Goal: Task Accomplishment & Management: Use online tool/utility

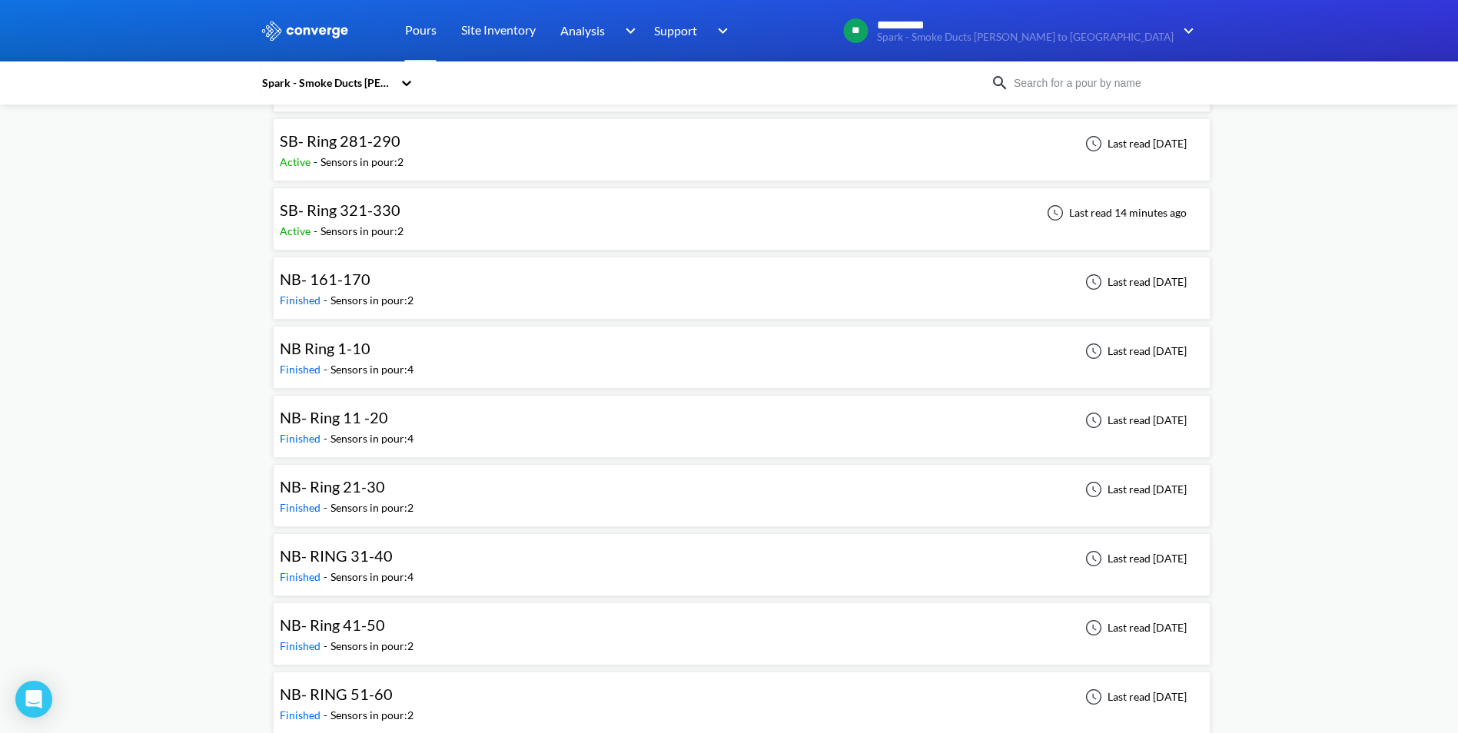
scroll to position [1067, 0]
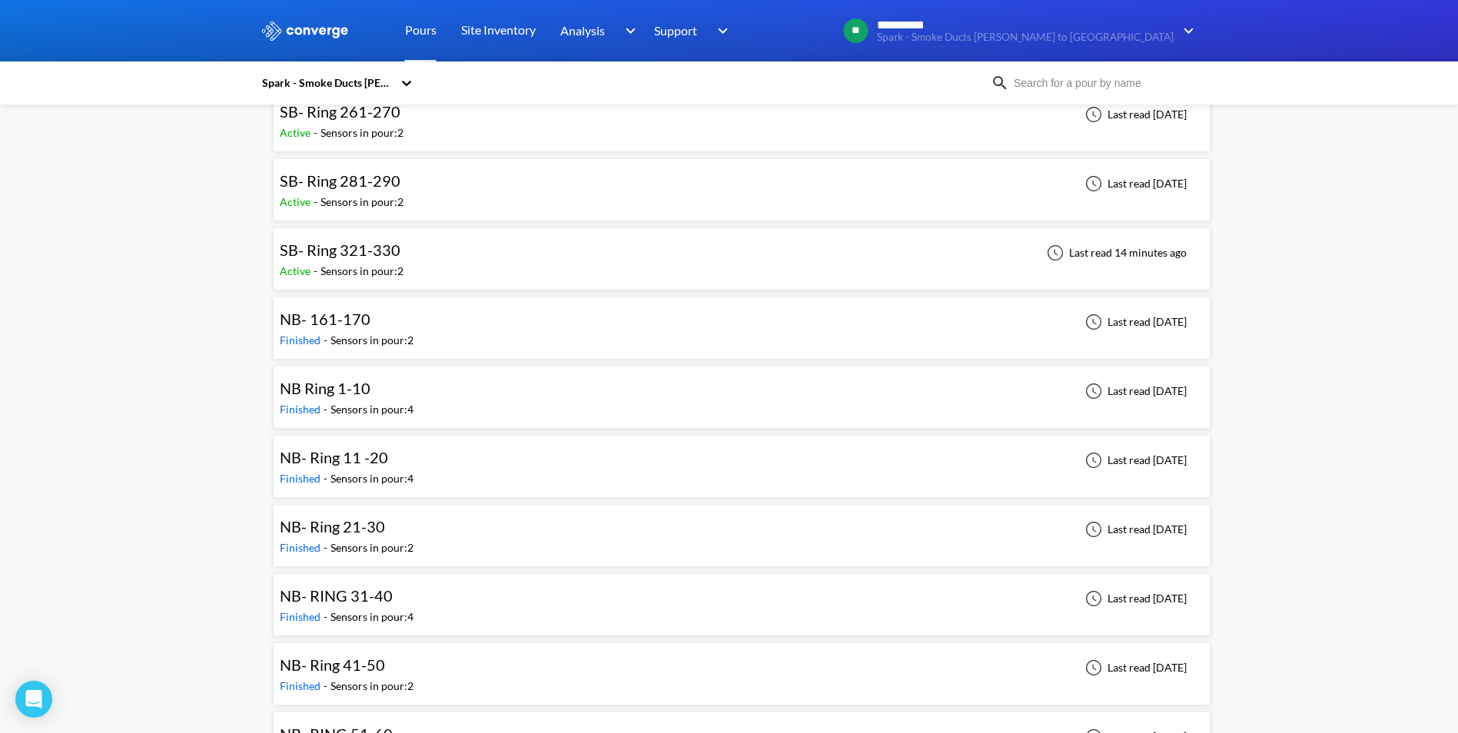
drag, startPoint x: 360, startPoint y: 466, endPoint x: 370, endPoint y: 464, distance: 10.3
click at [360, 466] on span "NB- Ring 11 -20" at bounding box center [334, 457] width 108 height 18
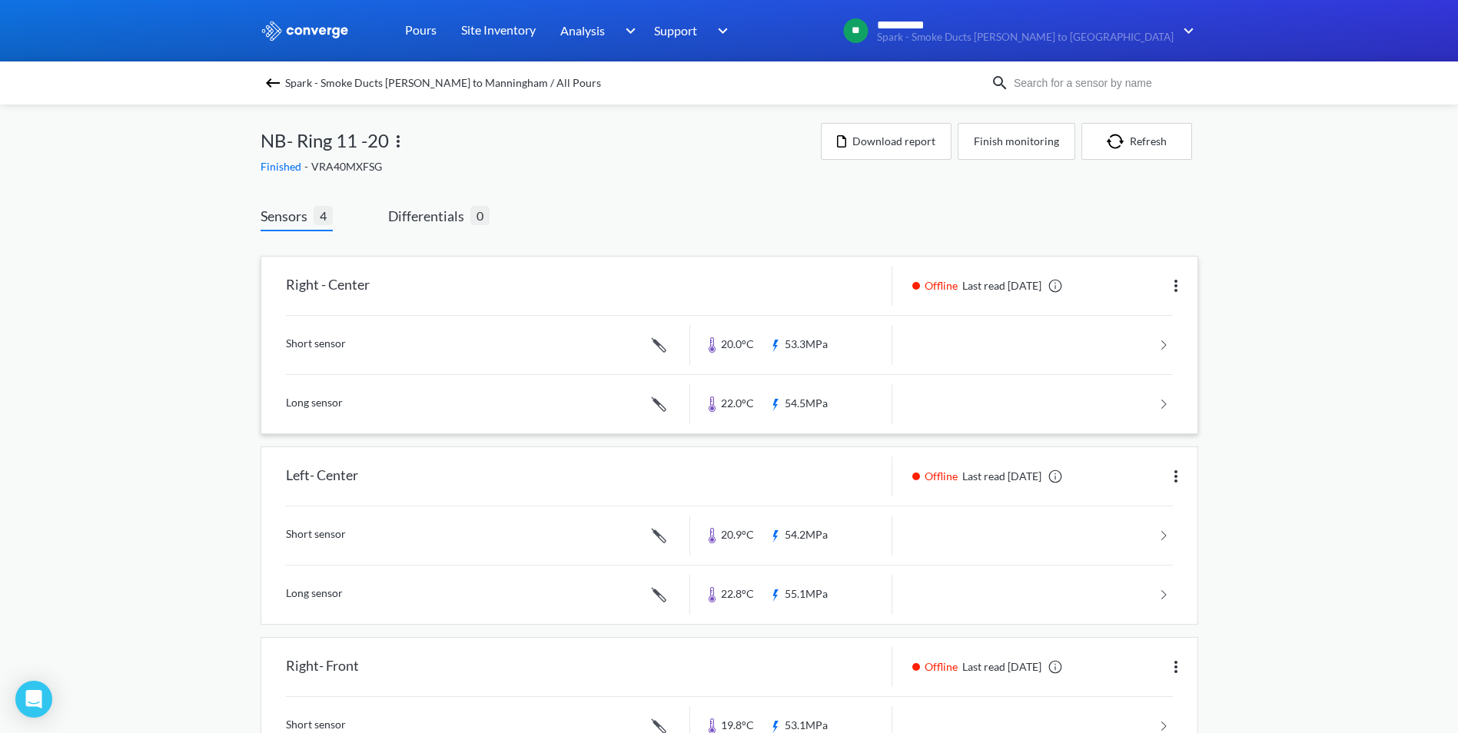
click at [994, 404] on link at bounding box center [729, 404] width 887 height 58
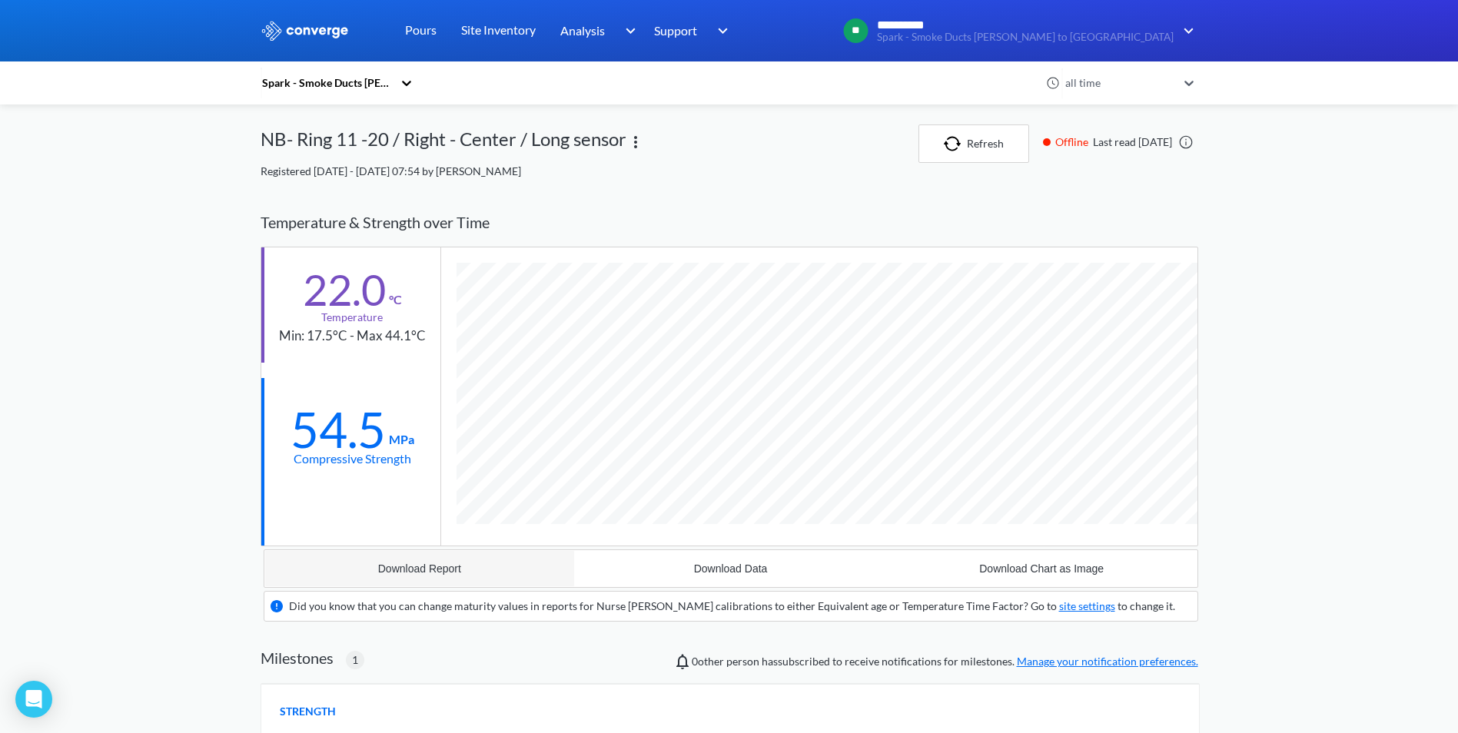
click at [434, 575] on div "Download Report" at bounding box center [419, 568] width 83 height 12
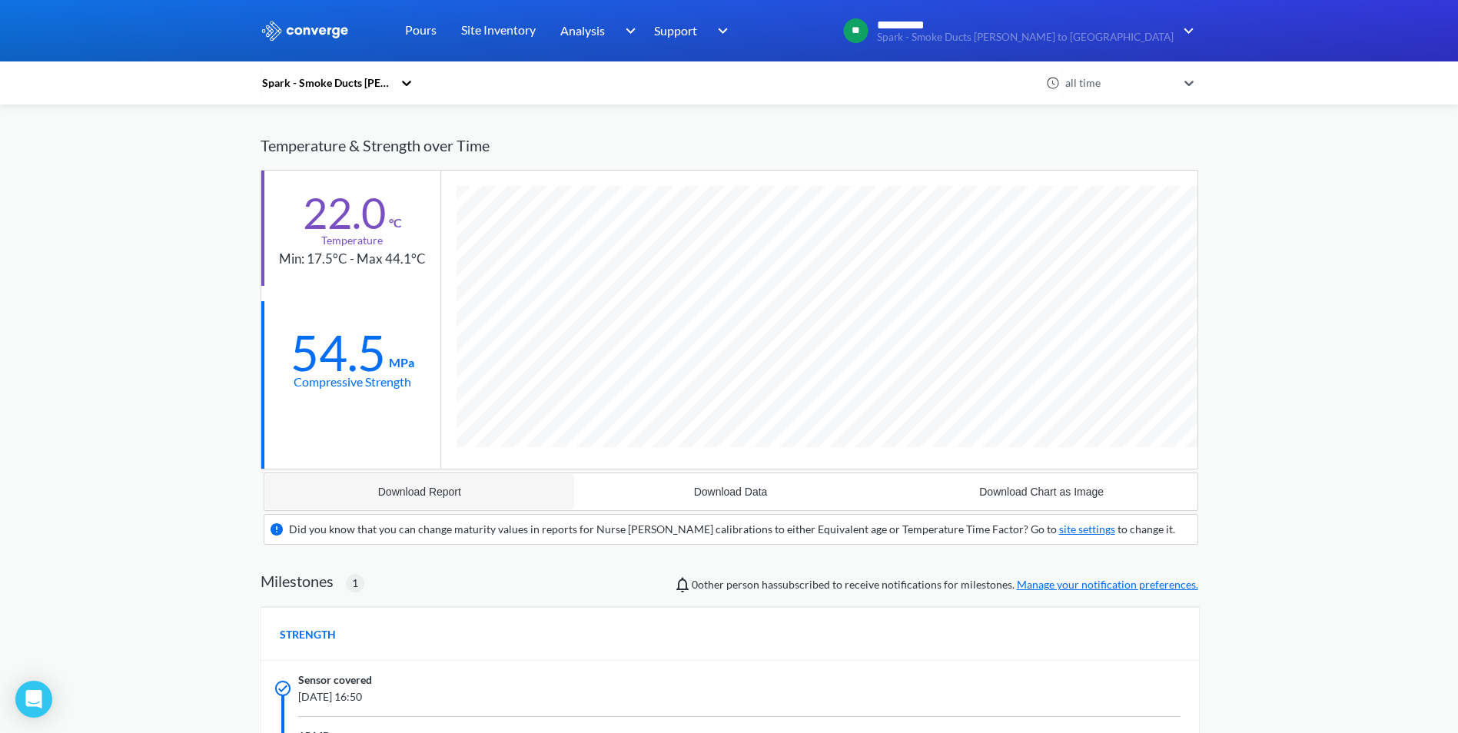
click at [480, 494] on button "Download Report" at bounding box center [419, 491] width 311 height 37
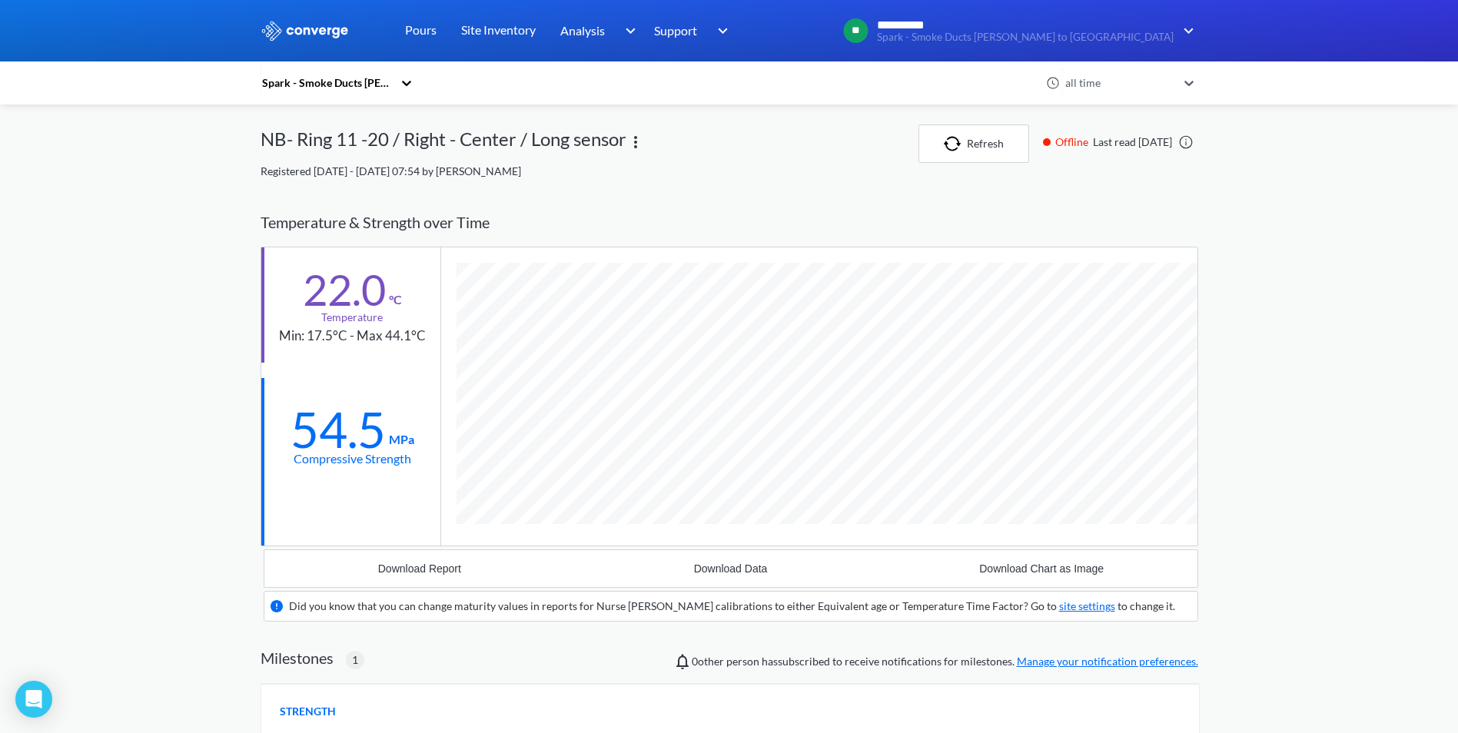
scroll to position [1046, 937]
click at [942, 220] on div "Temperature & Strength over Time" at bounding box center [728, 222] width 937 height 48
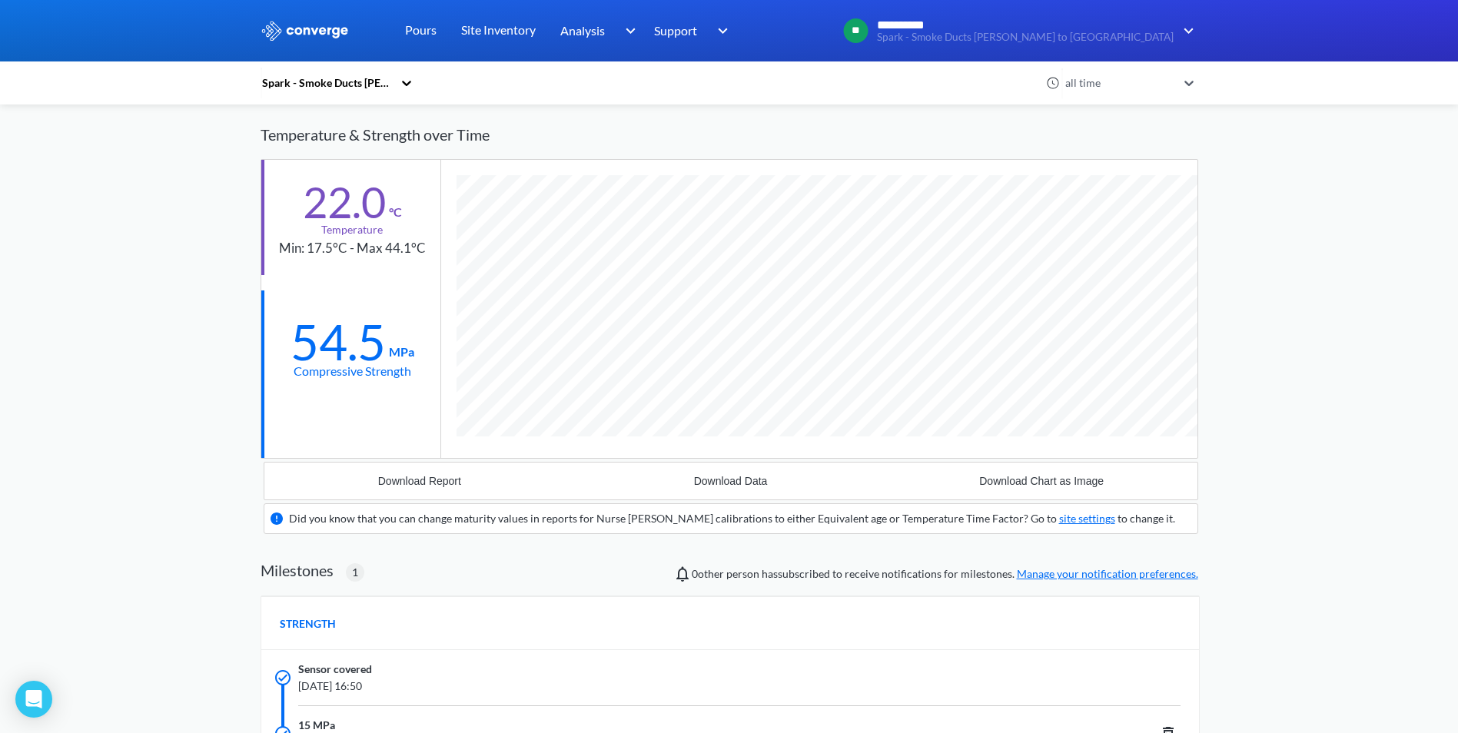
scroll to position [0, 0]
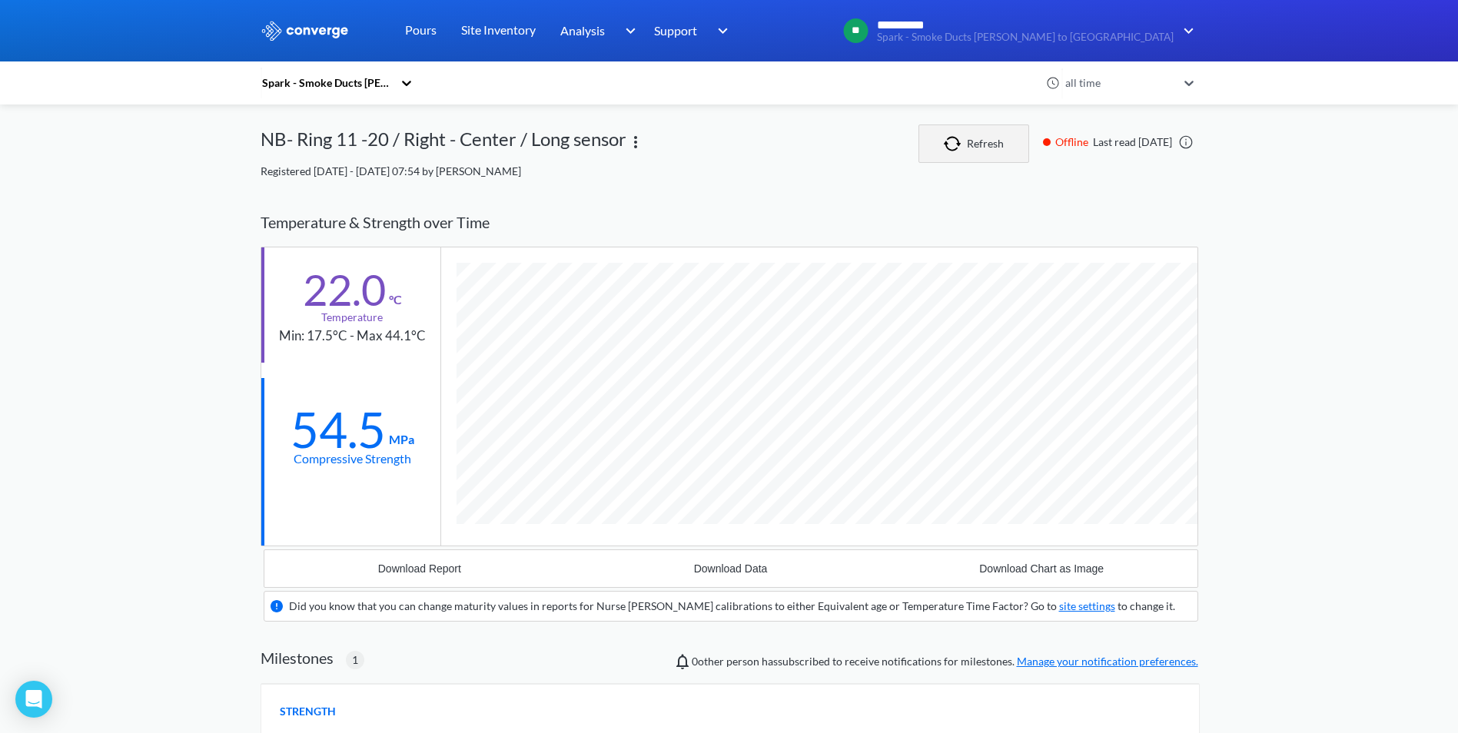
click at [918, 144] on button "Refresh" at bounding box center [973, 143] width 111 height 38
click at [493, 569] on button "Download Report" at bounding box center [419, 568] width 311 height 37
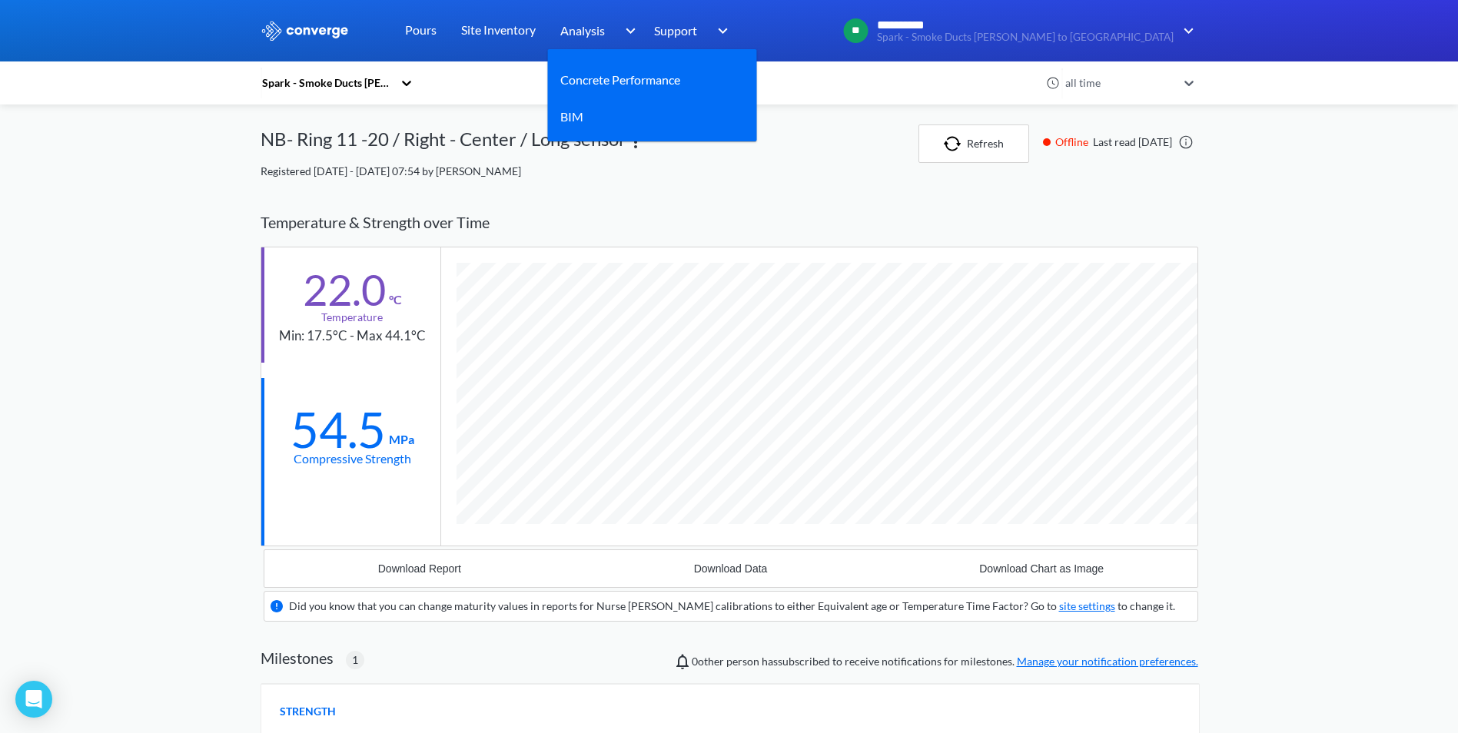
click at [592, 25] on span "Analysis" at bounding box center [582, 30] width 45 height 19
click at [625, 88] on link "Concrete Performance" at bounding box center [620, 79] width 120 height 19
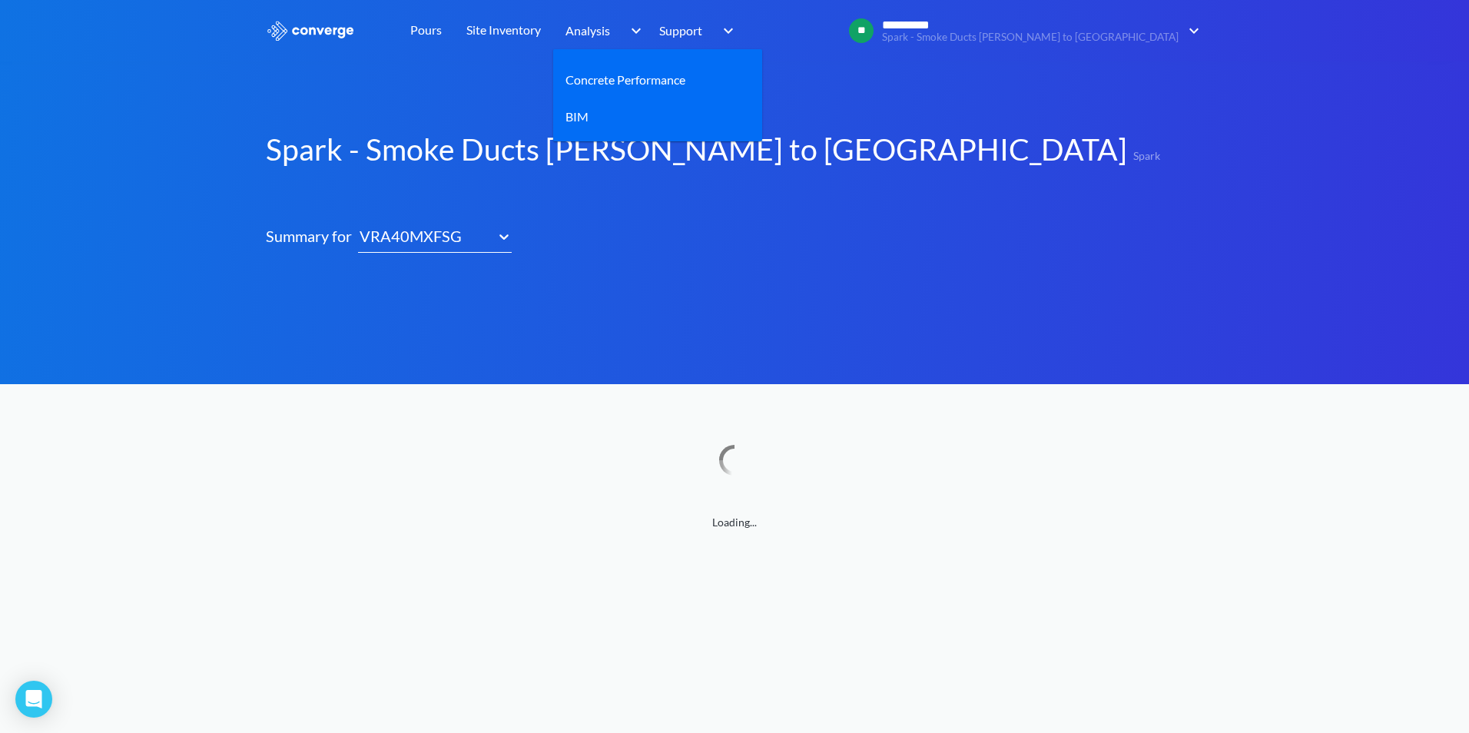
click at [601, 35] on span "Analysis" at bounding box center [588, 30] width 45 height 19
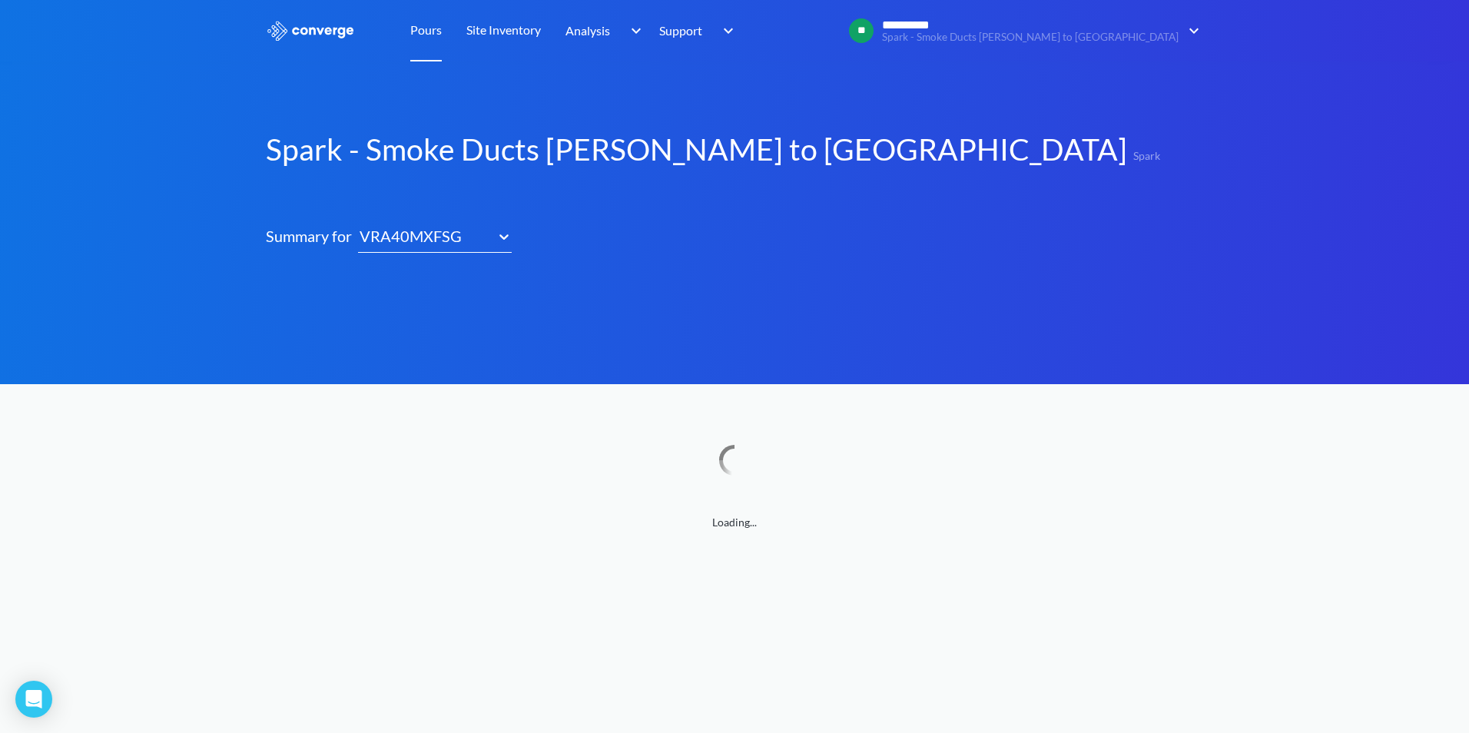
click at [431, 31] on link "Pours" at bounding box center [426, 30] width 32 height 61
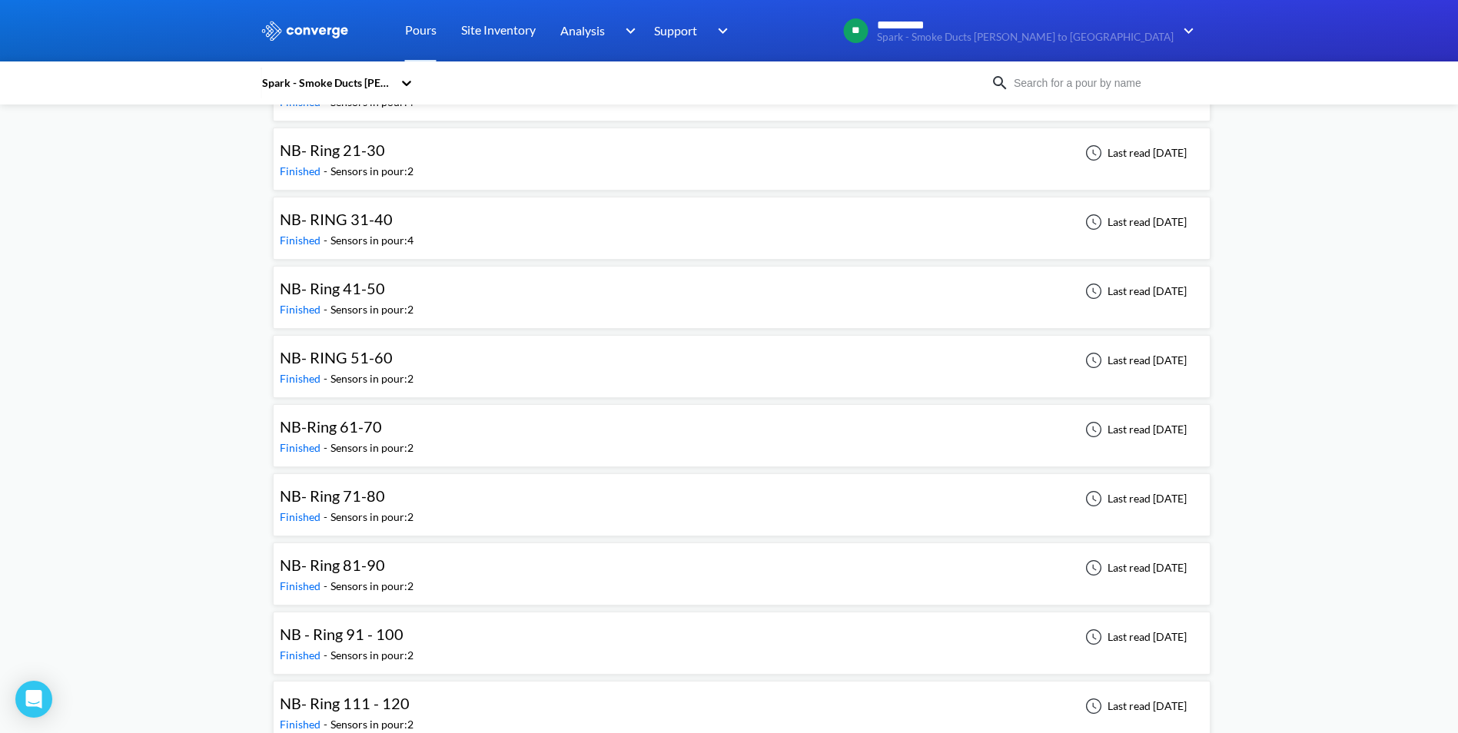
scroll to position [1306, 0]
click at [889, 222] on div "NB- Ring 11 -20 Finished - Sensors in pour: 4 Last read [DATE]" at bounding box center [742, 226] width 924 height 49
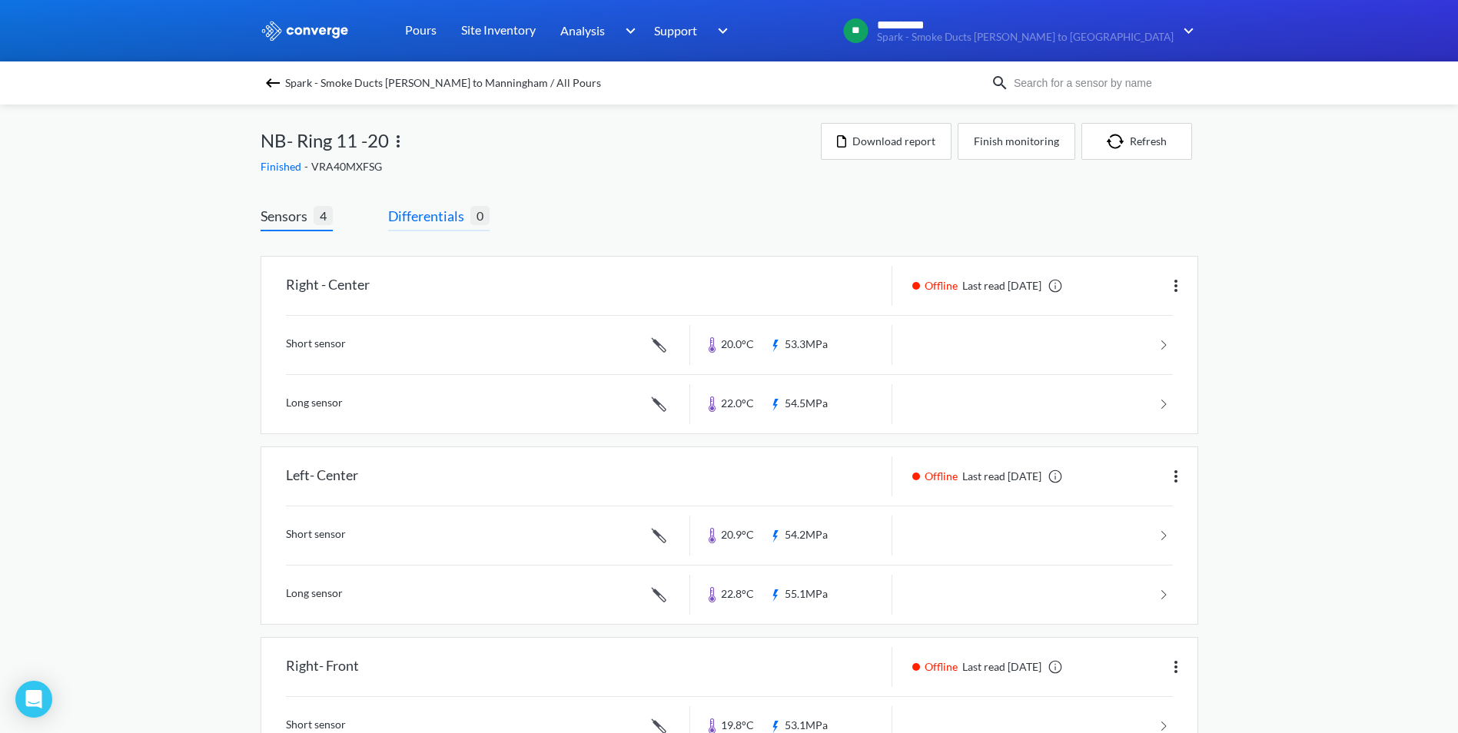
click at [418, 219] on span "Differentials" at bounding box center [429, 216] width 82 height 22
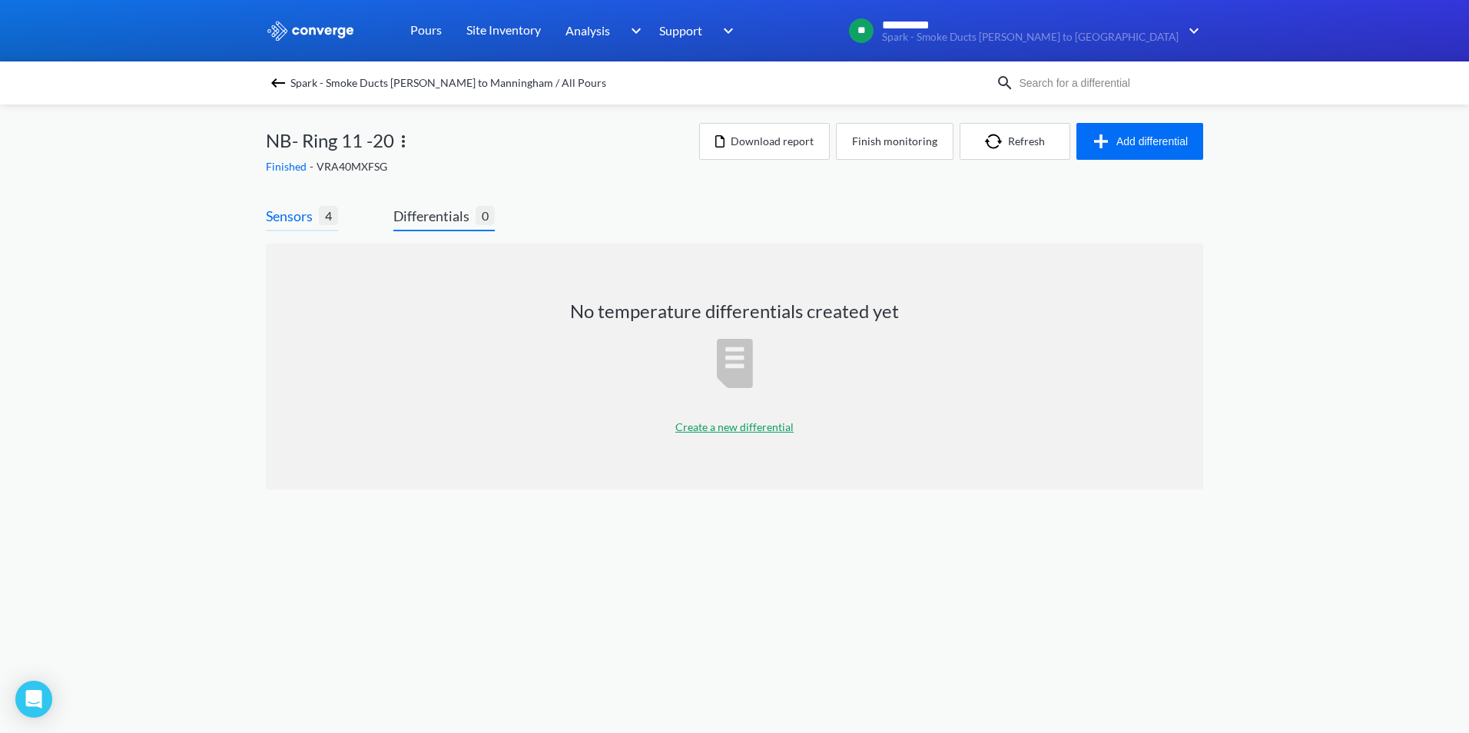
click at [291, 224] on span "Sensors" at bounding box center [292, 216] width 53 height 22
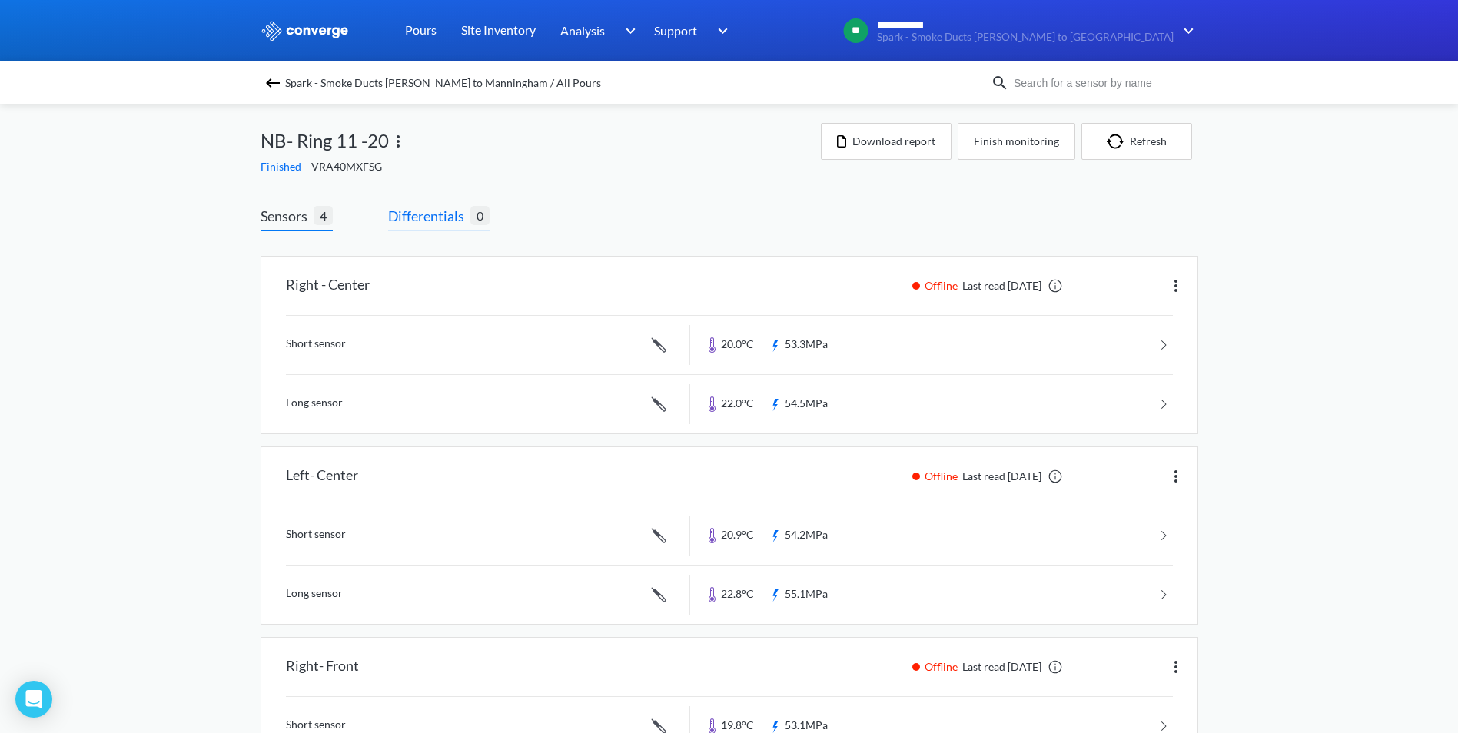
click at [431, 228] on span "Differentials 0" at bounding box center [438, 218] width 101 height 26
drag, startPoint x: 436, startPoint y: 202, endPoint x: 436, endPoint y: 213, distance: 10.8
click at [436, 204] on div "Sensors 4 Differentials 0 Right - Center Offline Last read [DATE] Short sensor …" at bounding box center [728, 610] width 937 height 854
click at [436, 219] on span "Differentials" at bounding box center [429, 216] width 82 height 22
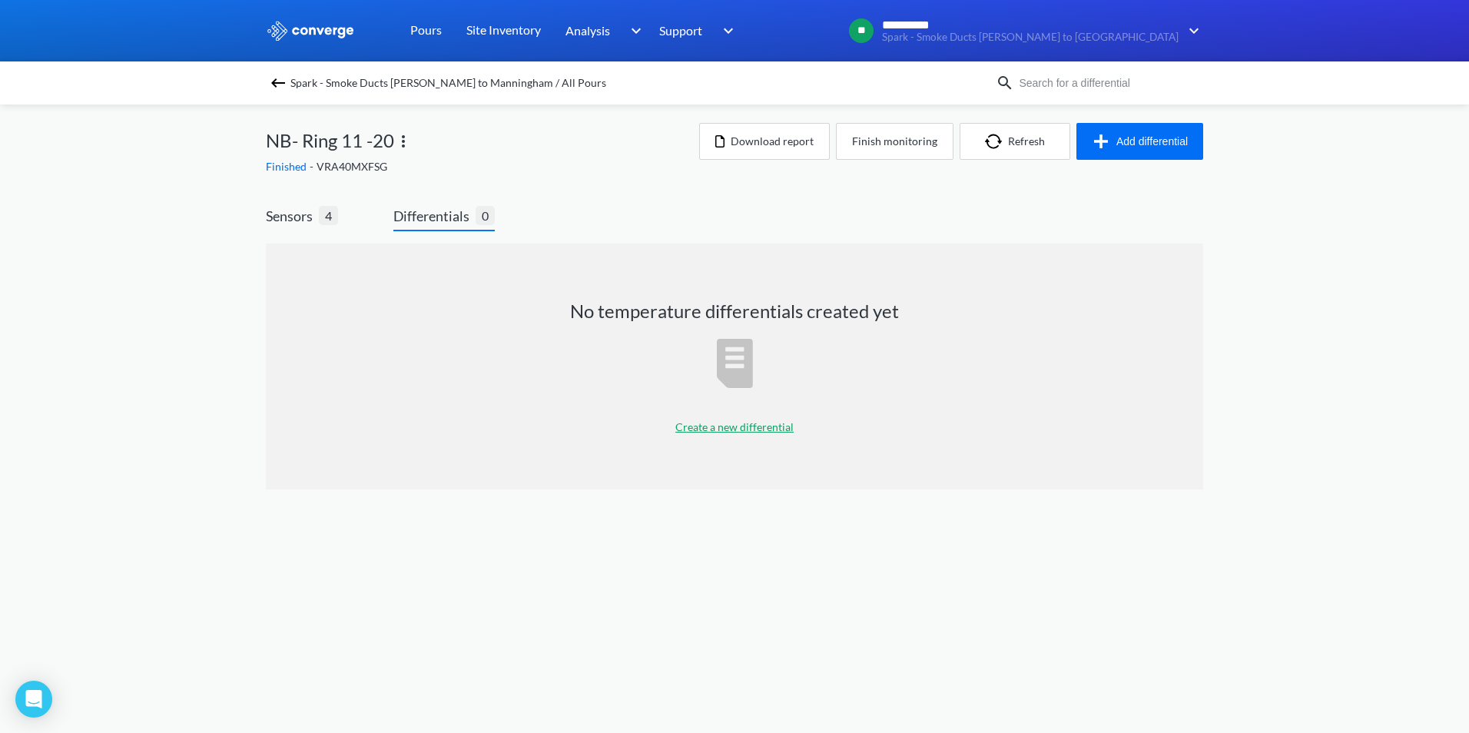
click at [718, 426] on p "Create a new differential" at bounding box center [734, 427] width 118 height 17
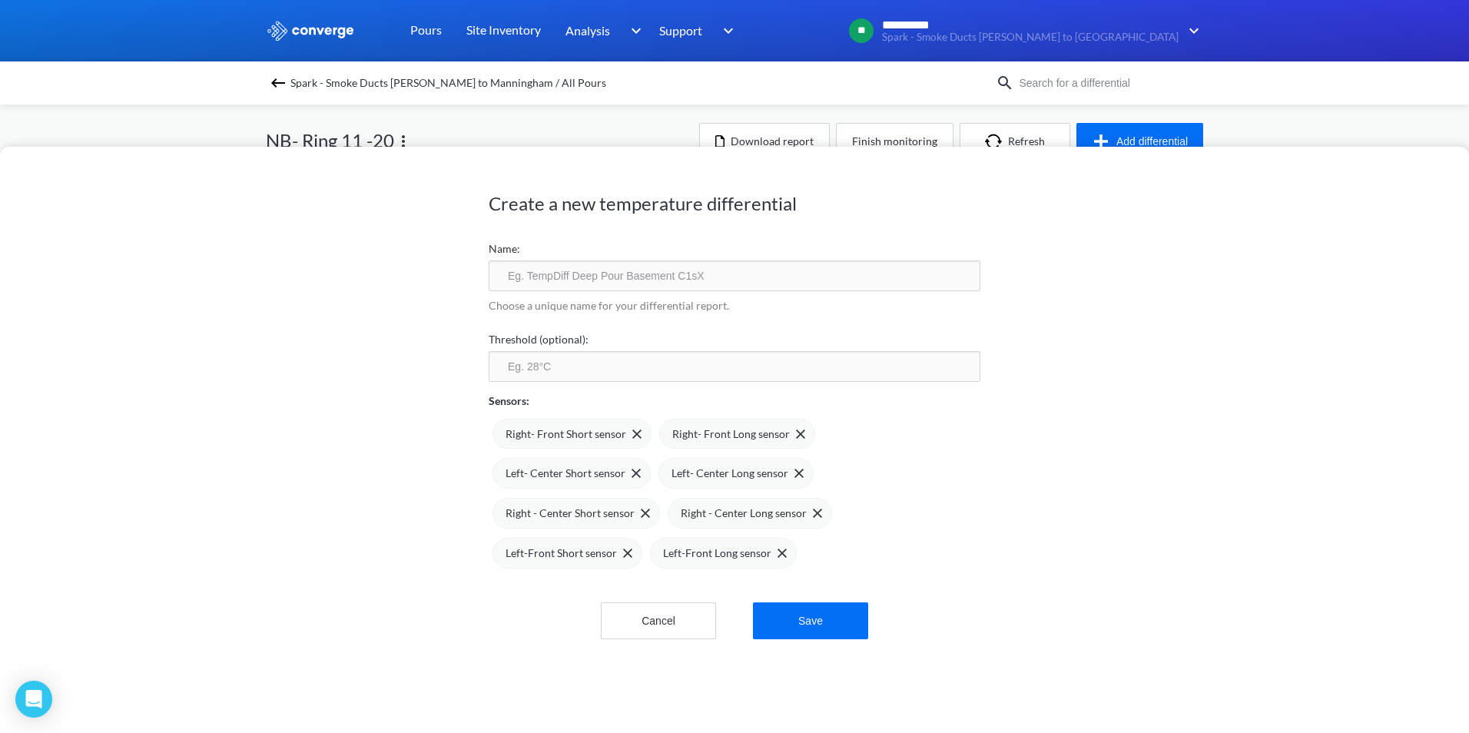
click at [608, 279] on input "text" at bounding box center [735, 275] width 492 height 31
click at [649, 602] on button "Cancel" at bounding box center [658, 620] width 115 height 37
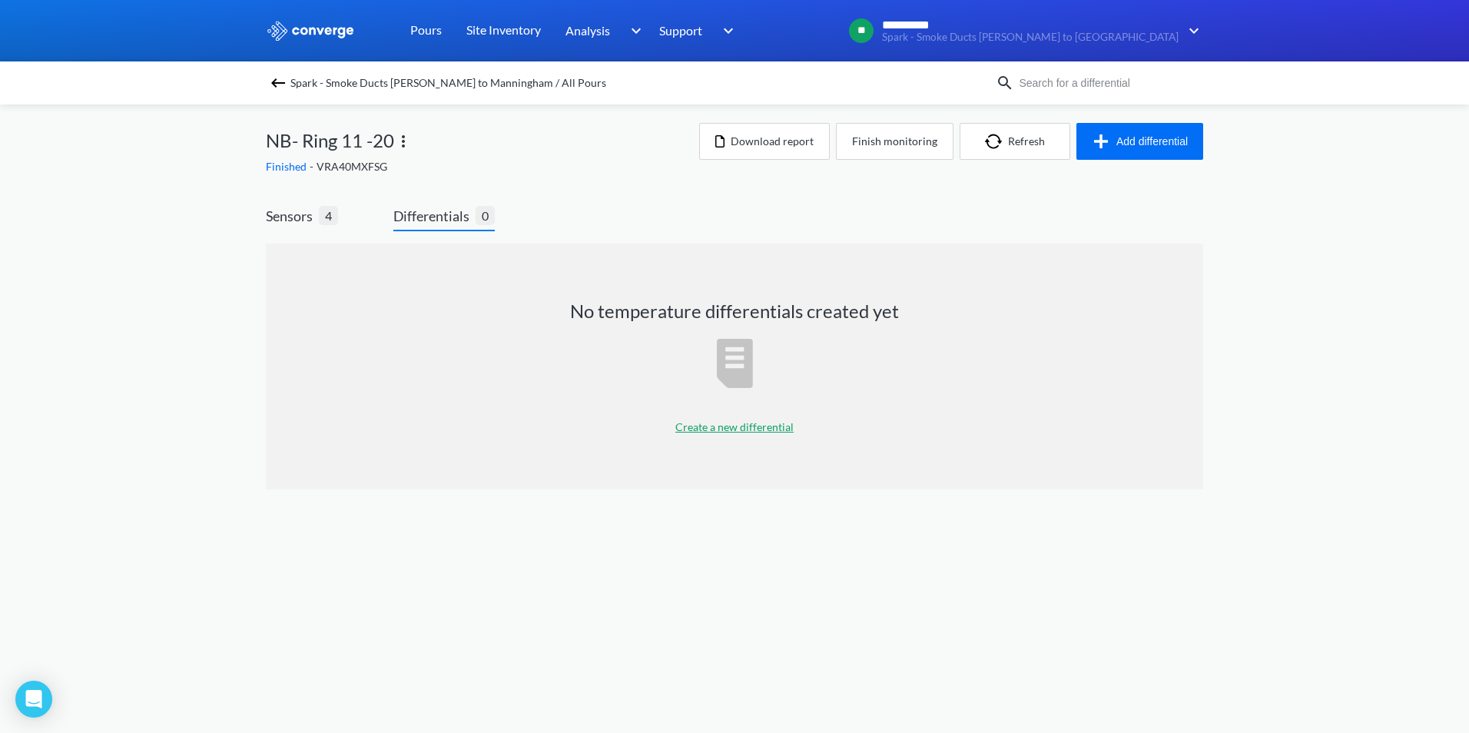
click at [718, 427] on p "Create a new differential" at bounding box center [734, 427] width 118 height 17
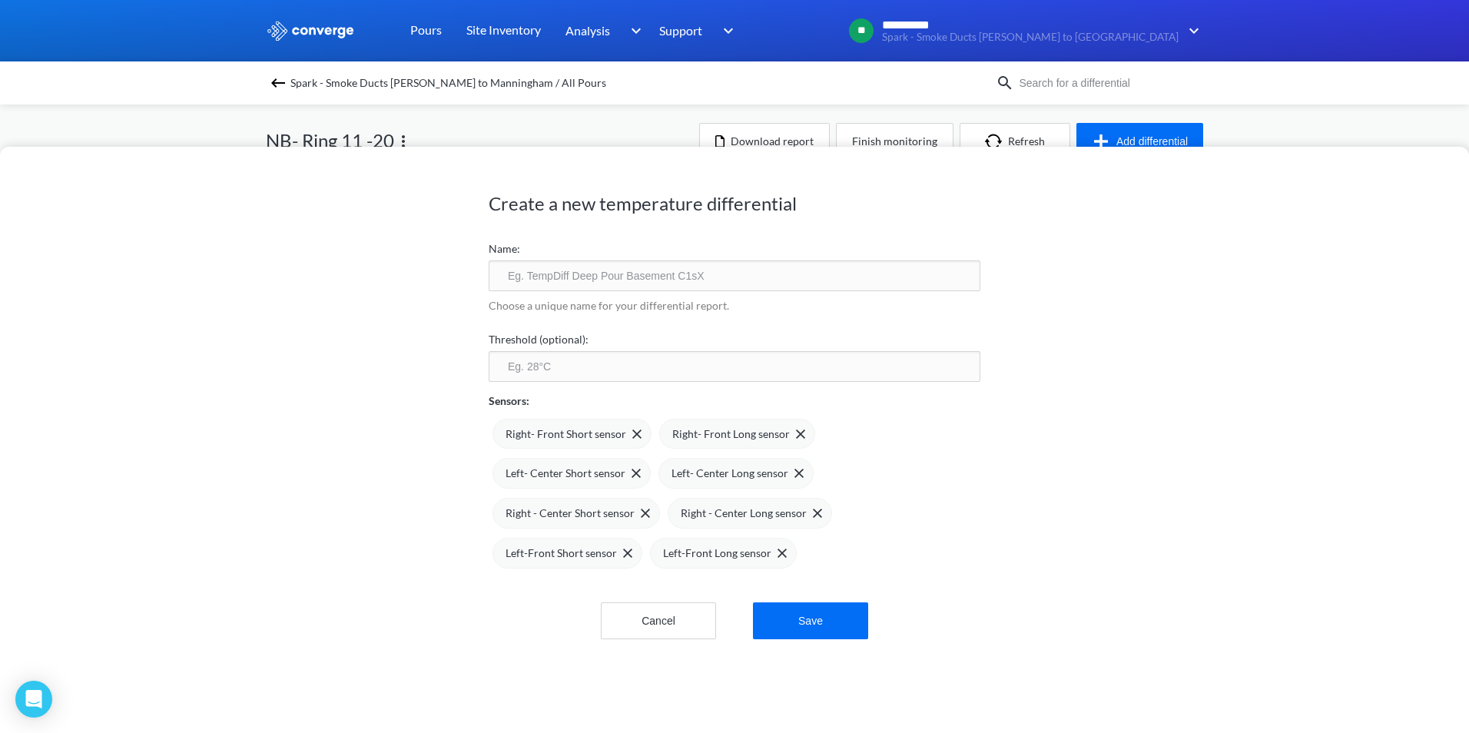
click at [604, 267] on input "text" at bounding box center [735, 275] width 492 height 31
type input "NB R11-20"
click at [795, 473] on img at bounding box center [799, 473] width 9 height 9
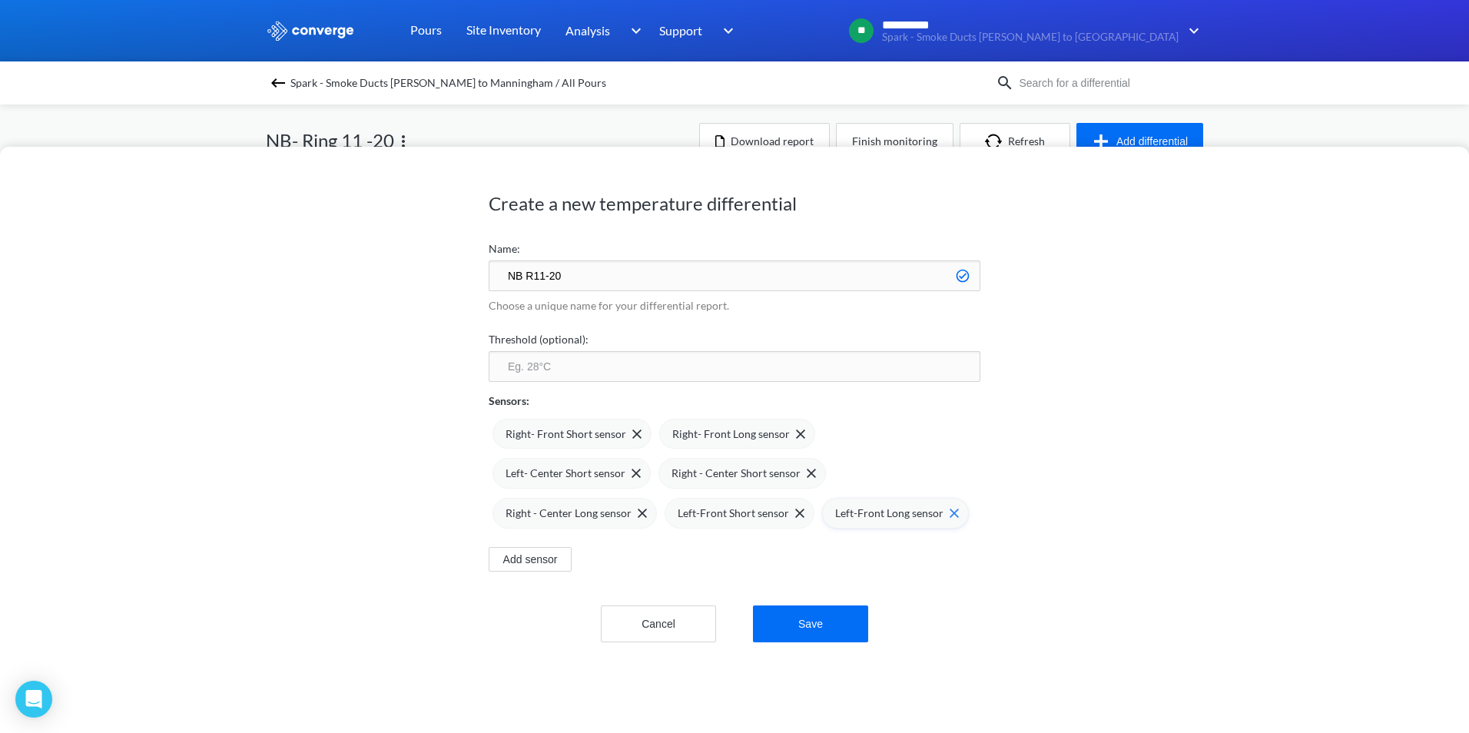
click at [950, 514] on img at bounding box center [954, 513] width 9 height 9
click at [795, 510] on img at bounding box center [799, 513] width 9 height 9
click at [631, 439] on div "Right- Front Short sensor" at bounding box center [574, 434] width 136 height 17
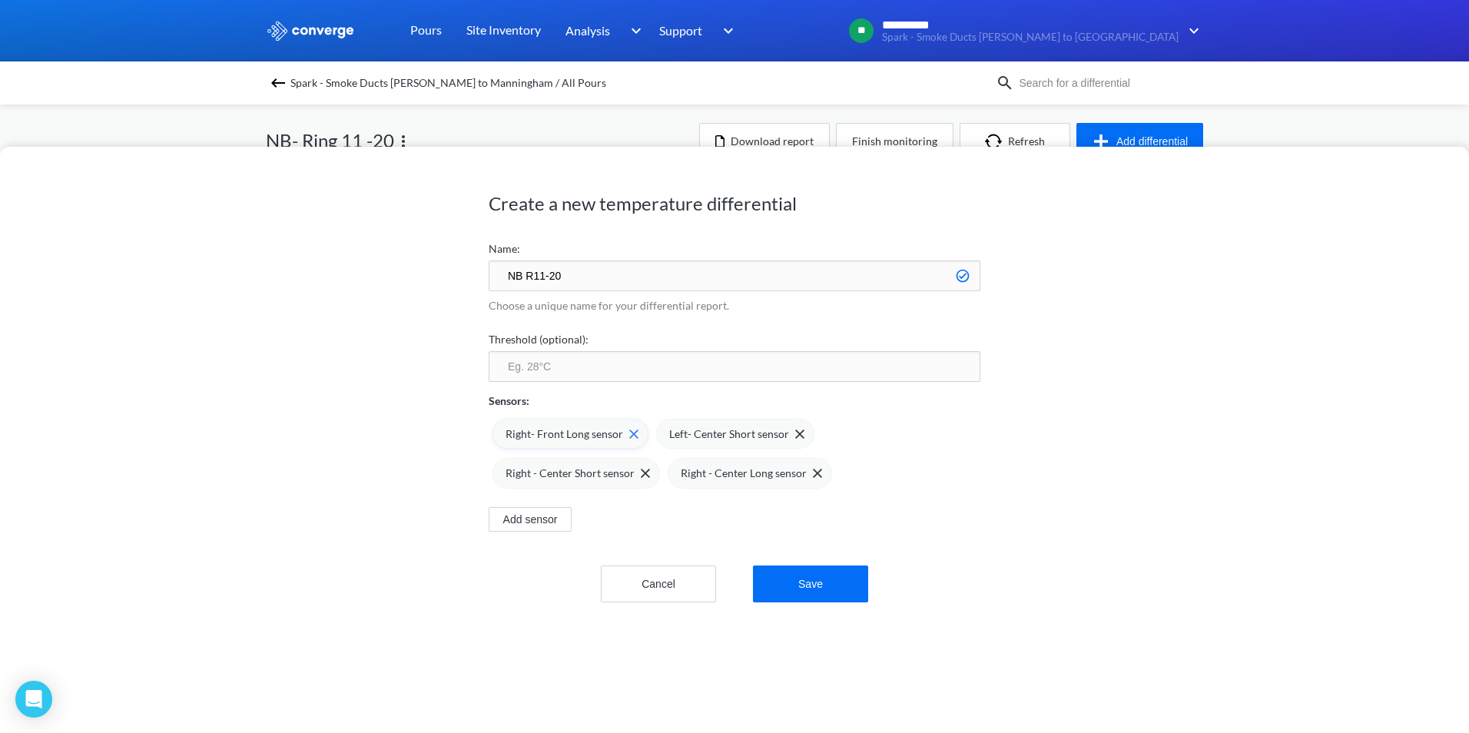
click at [629, 433] on img at bounding box center [633, 434] width 9 height 9
click at [632, 432] on img at bounding box center [636, 434] width 9 height 9
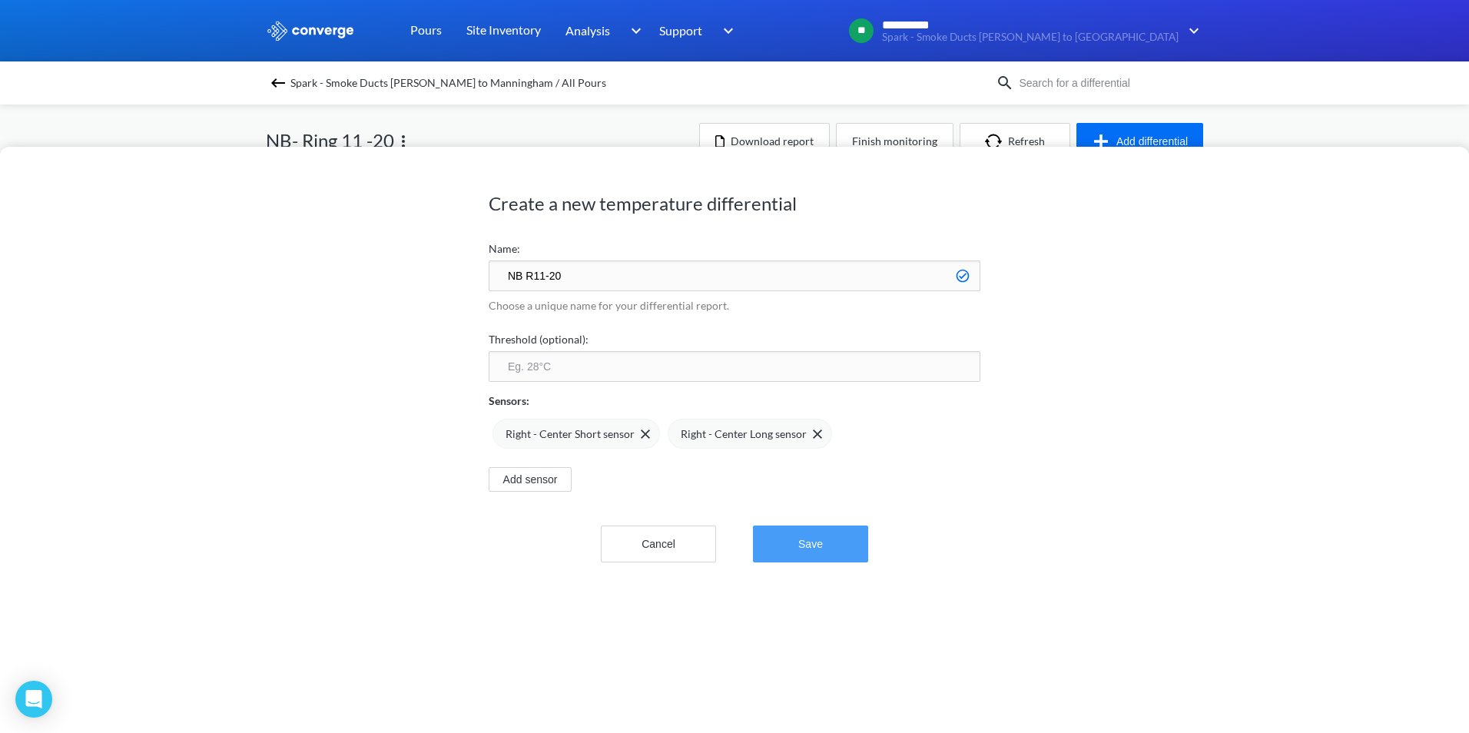
drag, startPoint x: 808, startPoint y: 545, endPoint x: 799, endPoint y: 533, distance: 15.4
click at [808, 544] on button "Save" at bounding box center [810, 544] width 115 height 37
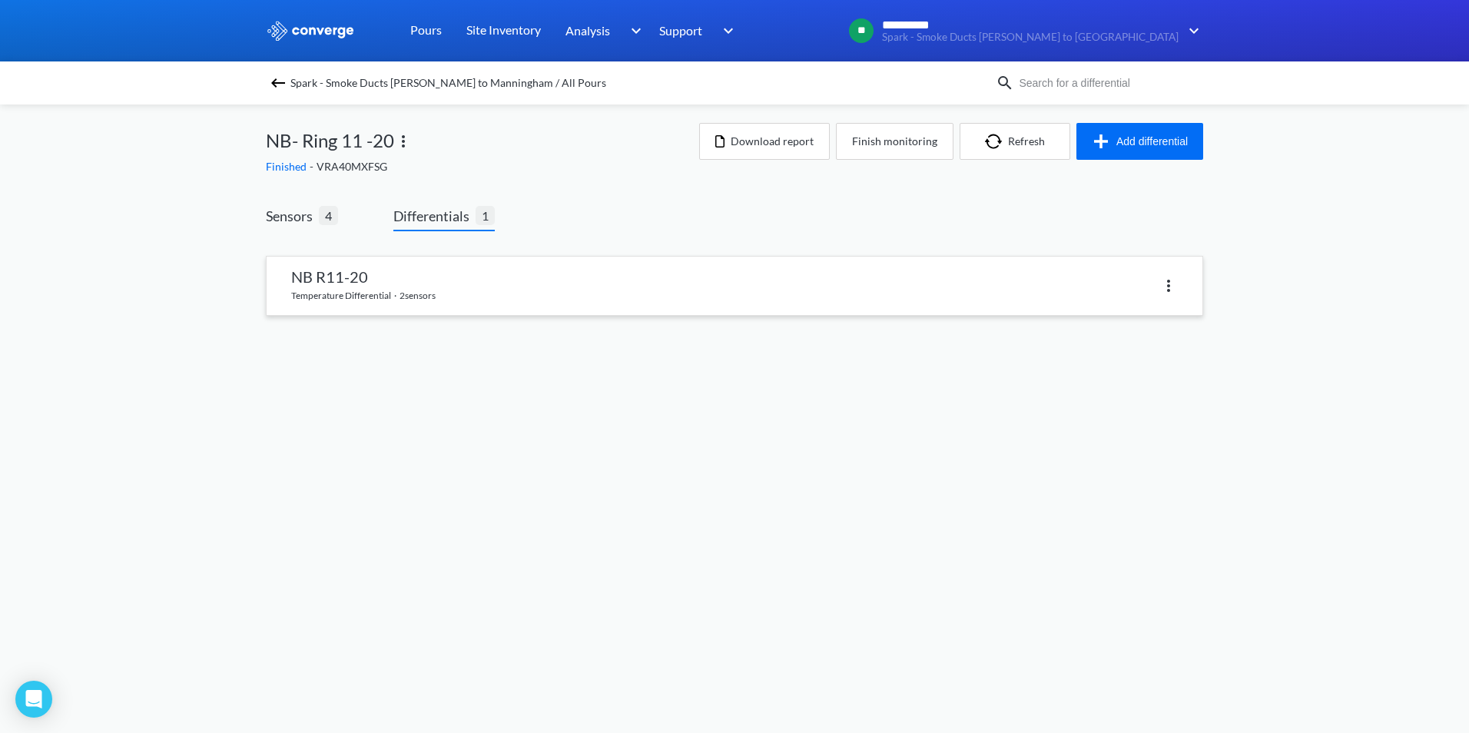
click at [732, 282] on link at bounding box center [735, 286] width 936 height 58
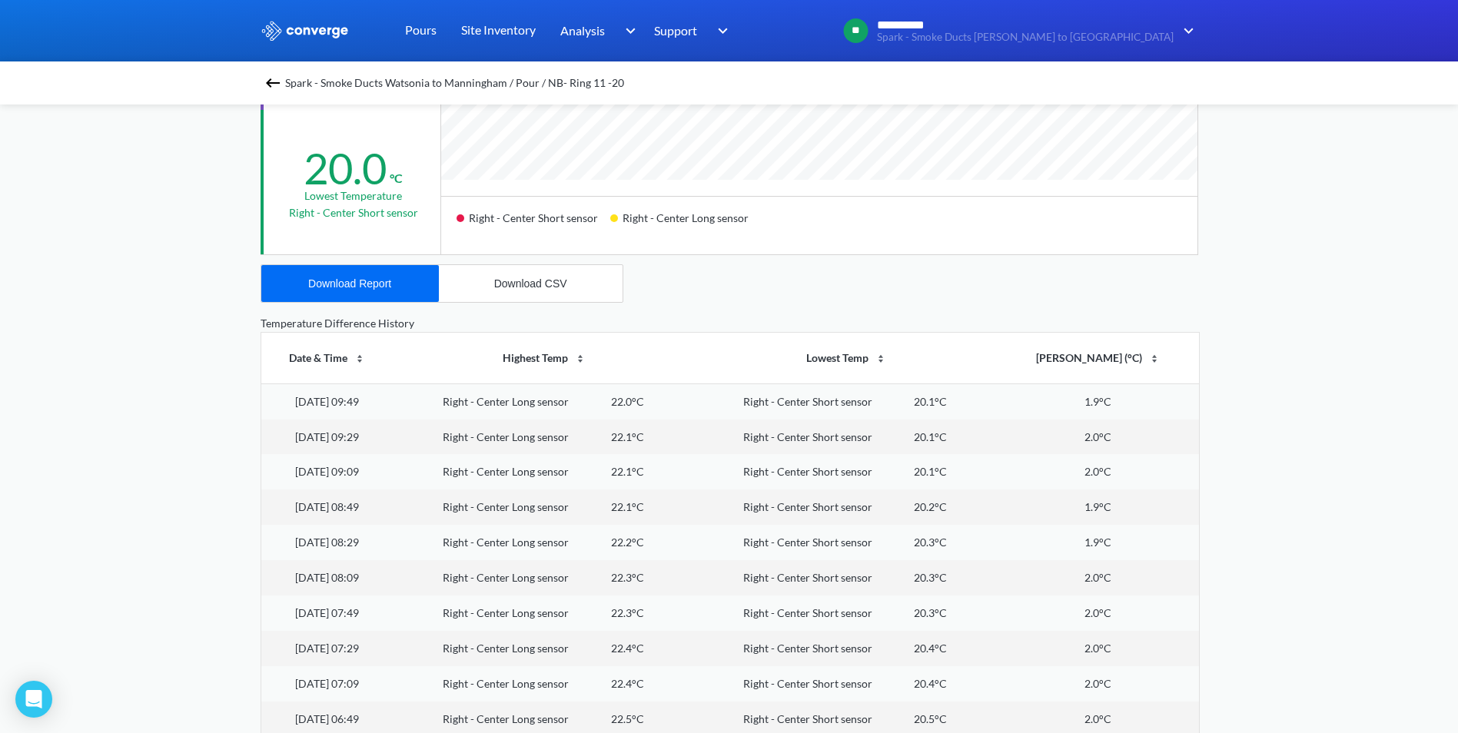
scroll to position [1226, 0]
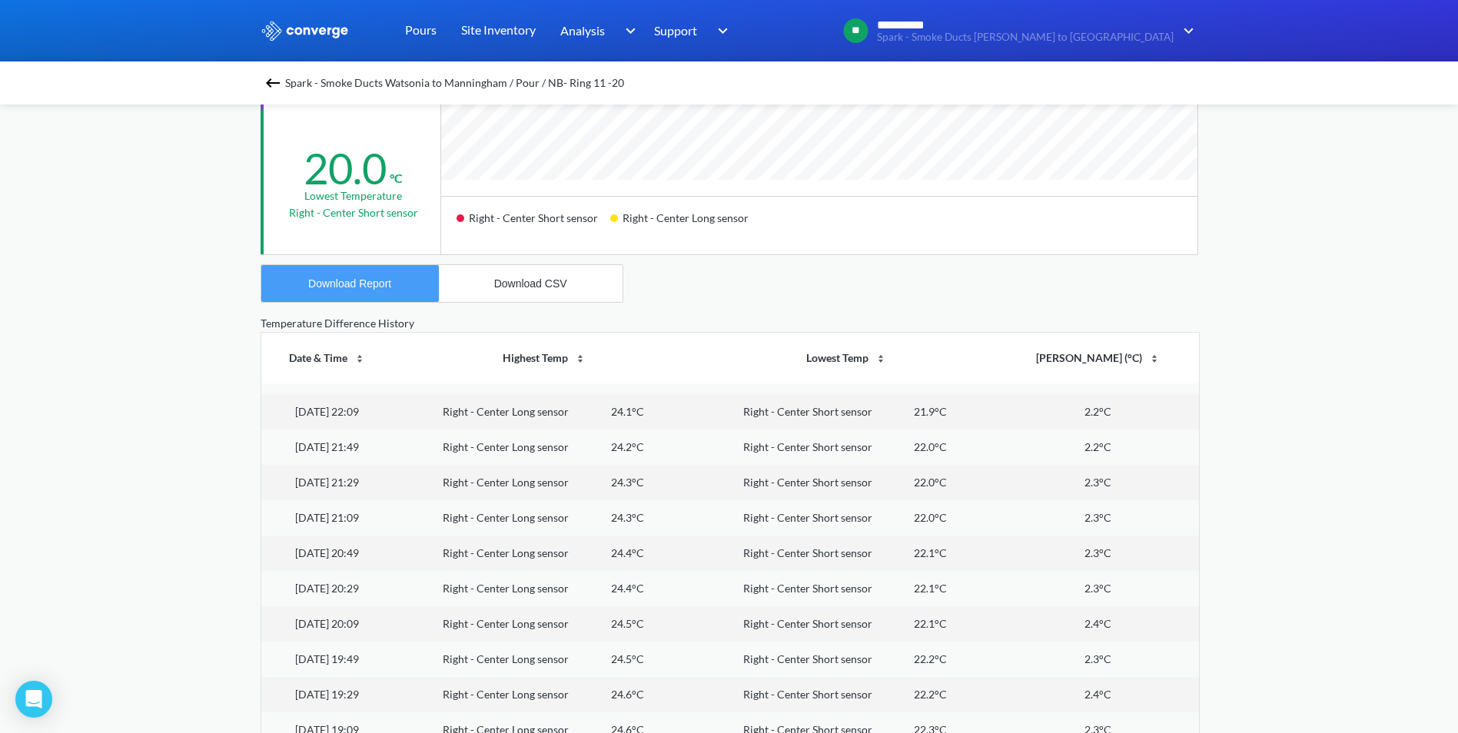
click at [404, 296] on button "Download Report" at bounding box center [350, 283] width 178 height 37
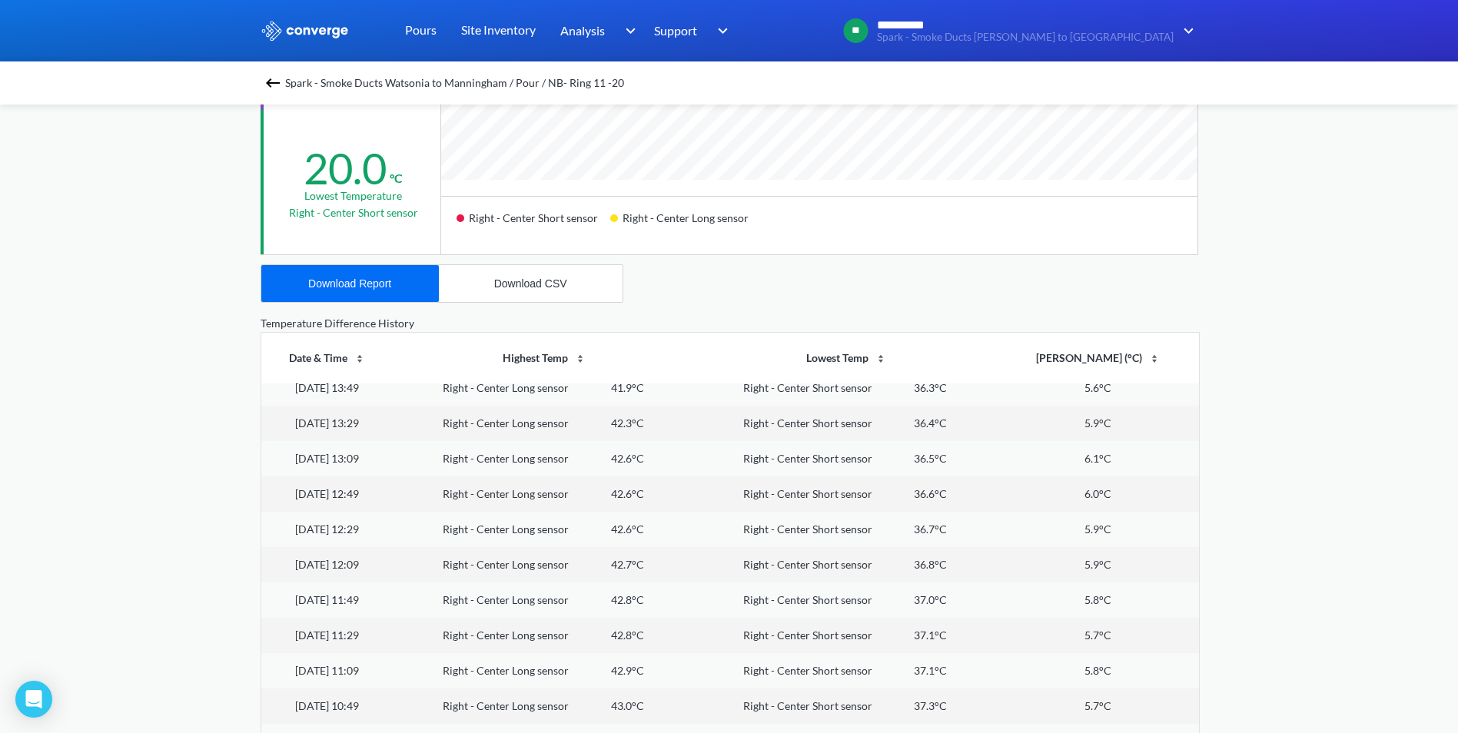
click at [1102, 469] on td "6.1°C" at bounding box center [1097, 458] width 201 height 35
click at [516, 284] on div "Download CSV" at bounding box center [530, 283] width 73 height 12
drag, startPoint x: 949, startPoint y: 493, endPoint x: 958, endPoint y: 489, distance: 9.7
click at [947, 493] on div "36.6°C" at bounding box center [930, 494] width 33 height 17
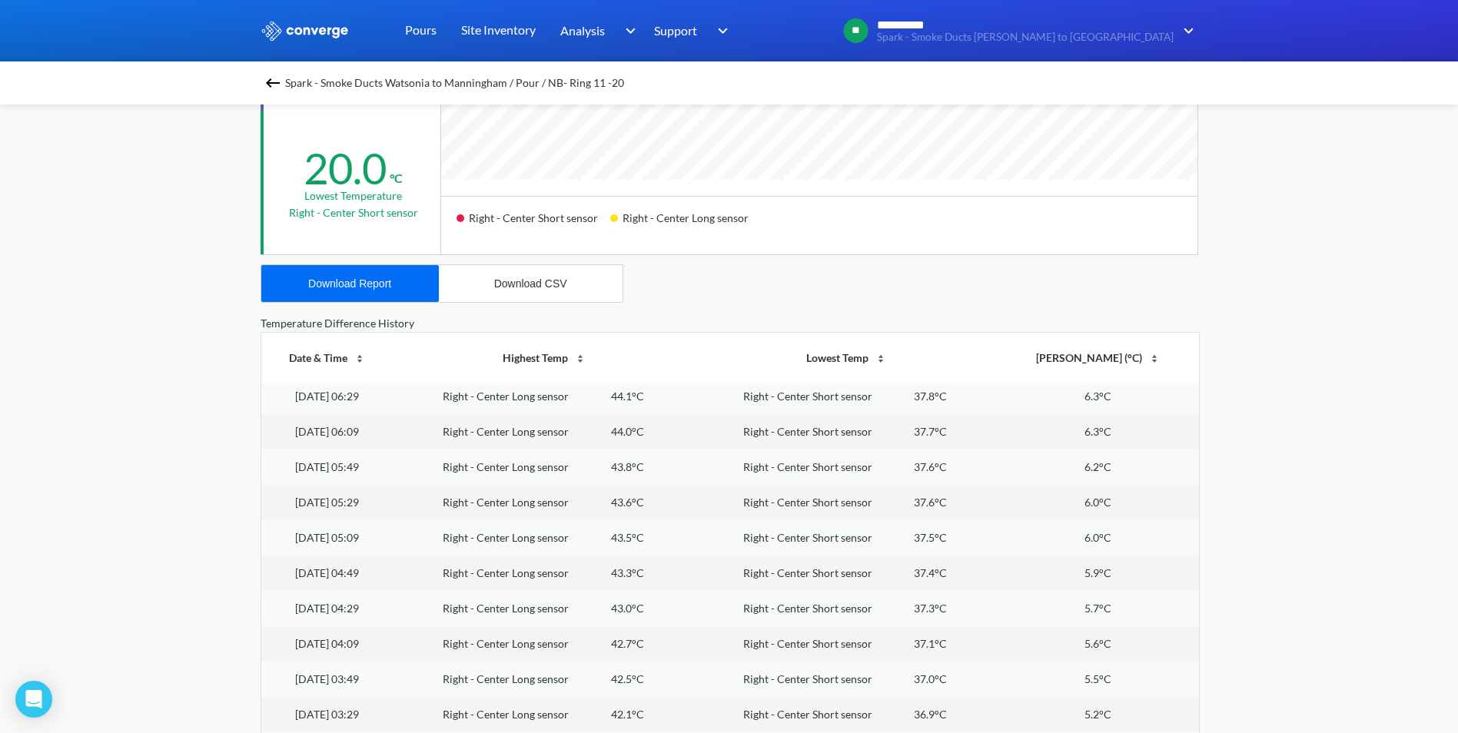
scroll to position [7757, 0]
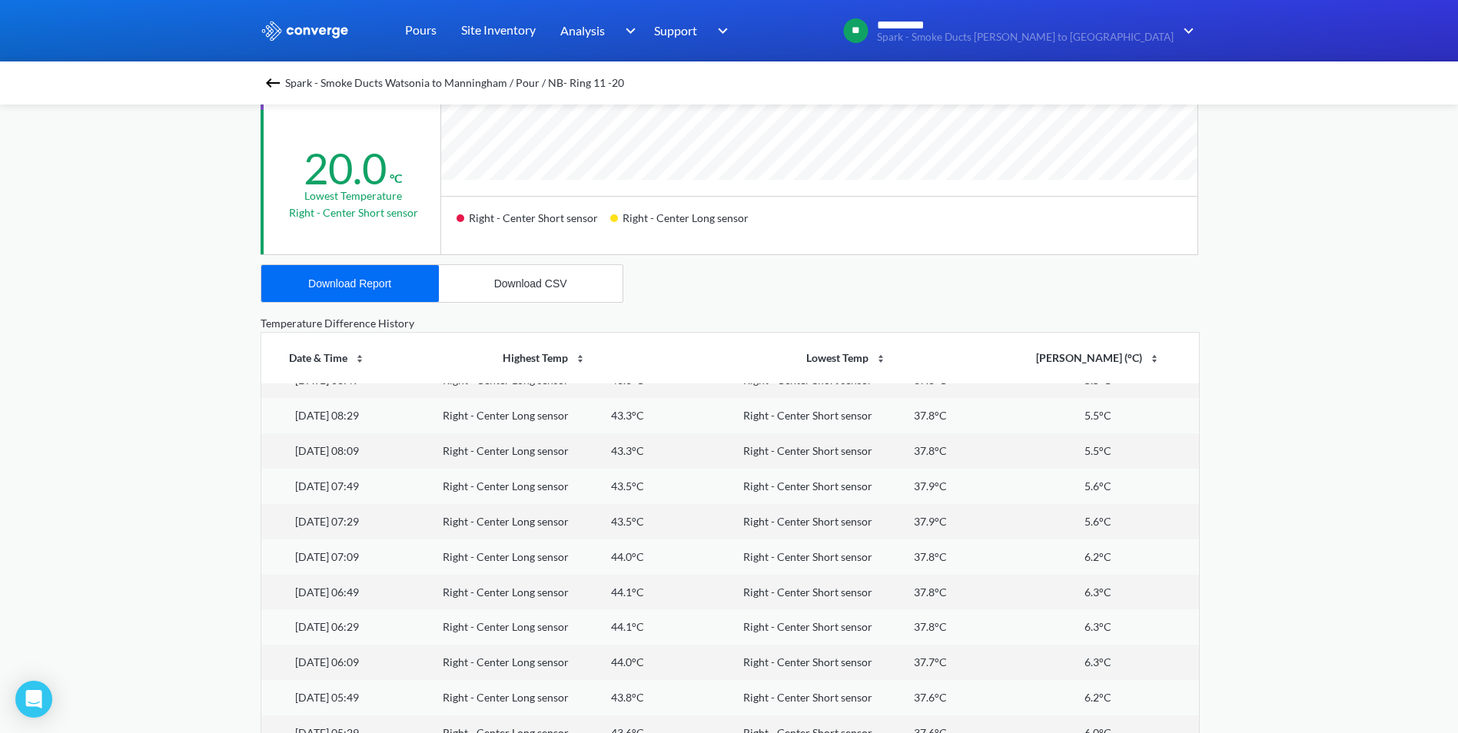
click at [851, 300] on div "Spark - Smoke Ducts Watsonia to Manningham / Pour / NB- Ring 11 -20 NB R11-20 E…" at bounding box center [728, 234] width 937 height 1183
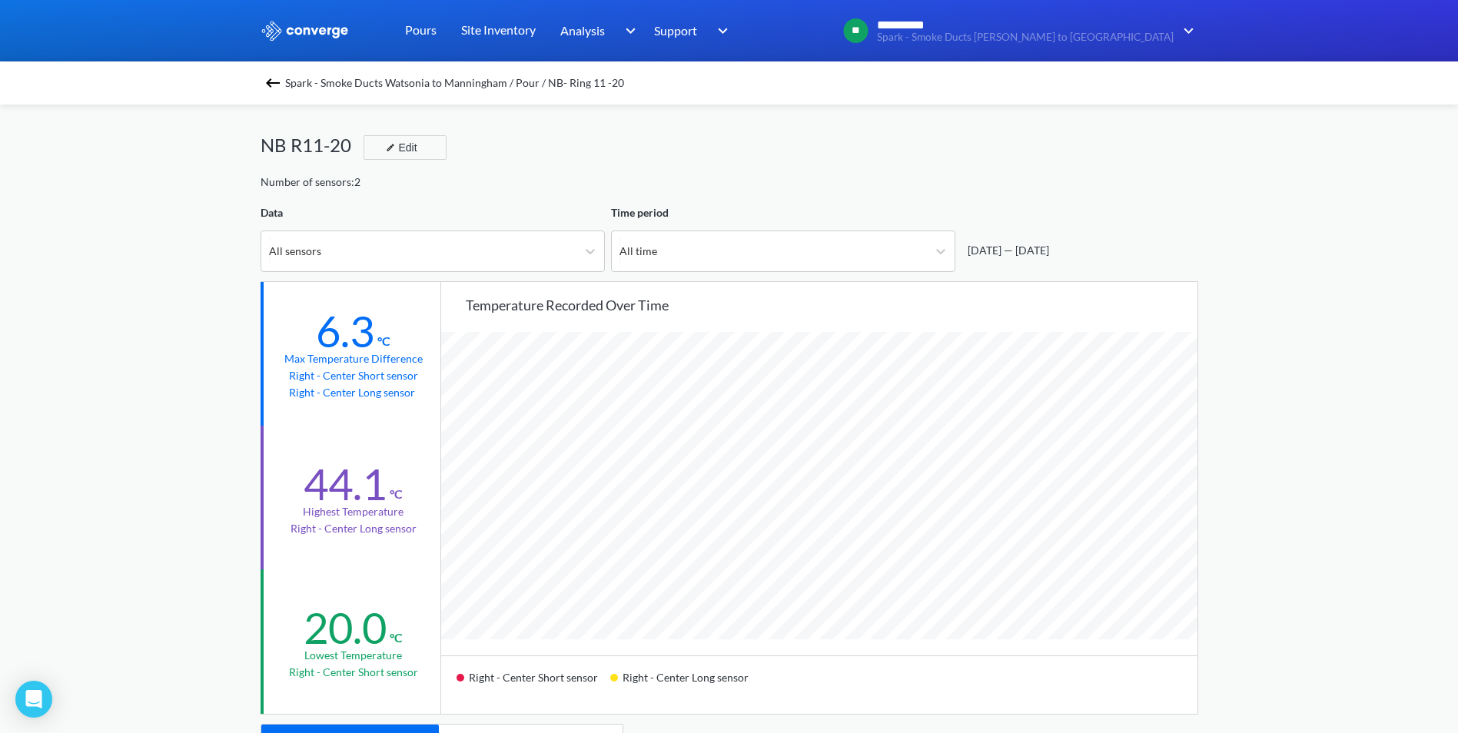
scroll to position [0, 0]
click at [277, 76] on img at bounding box center [273, 83] width 18 height 18
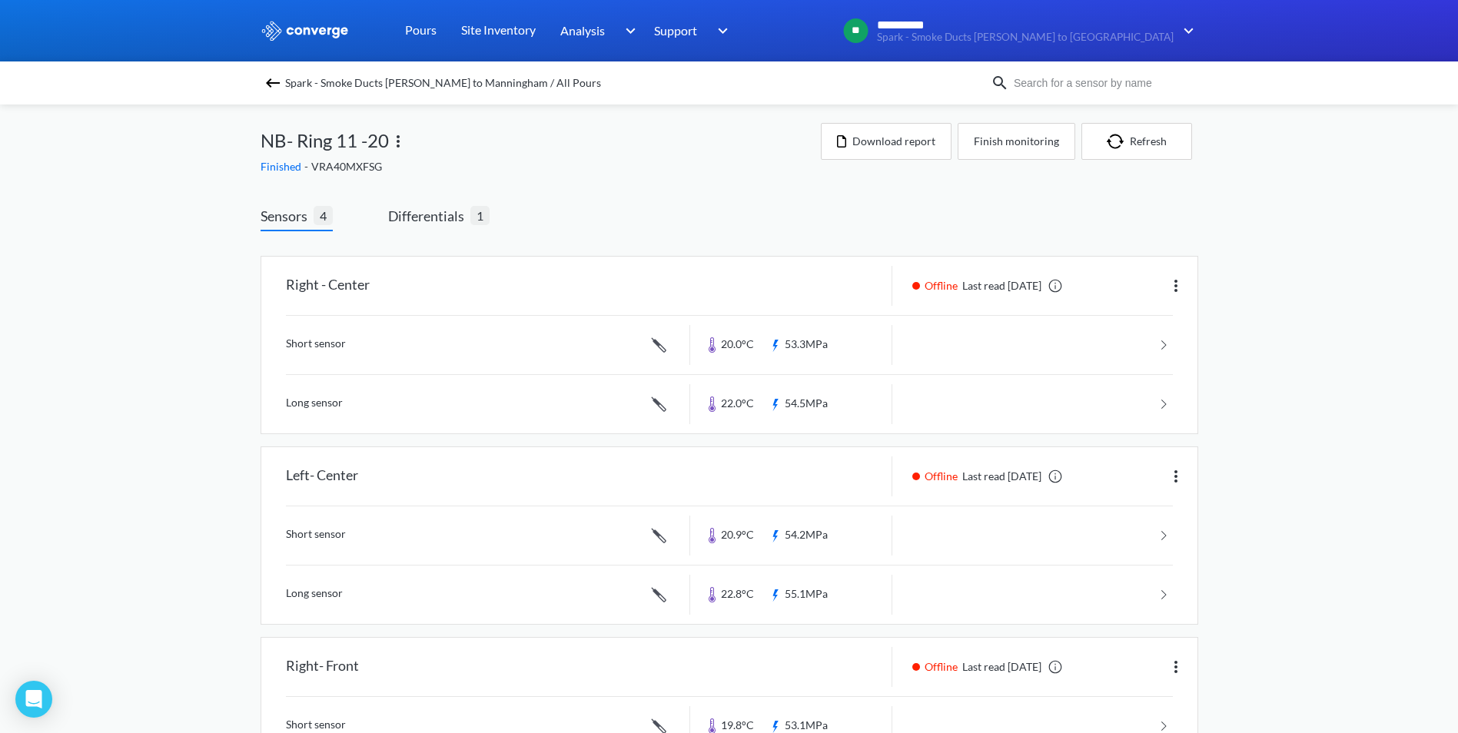
click at [277, 82] on img at bounding box center [273, 83] width 18 height 18
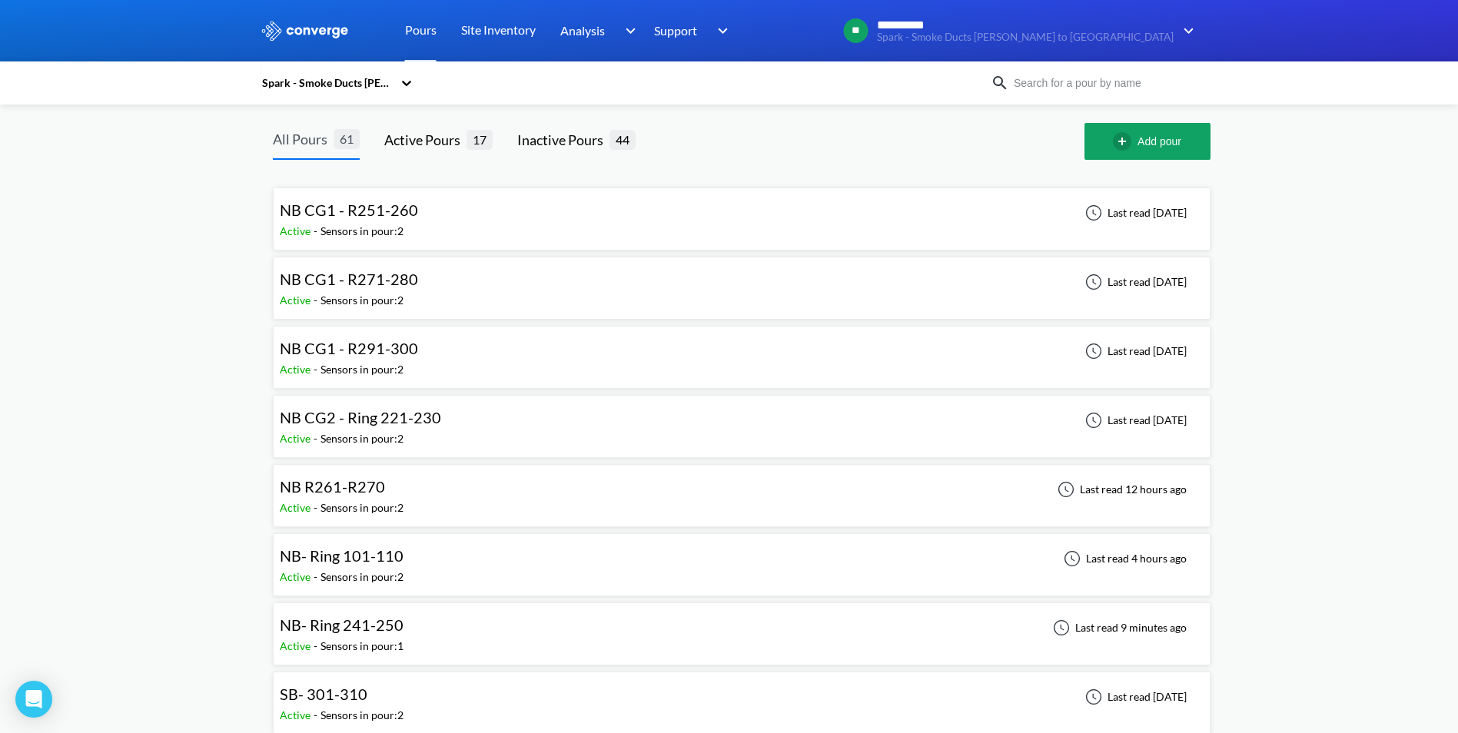
click at [299, 144] on div "All Pours" at bounding box center [303, 139] width 61 height 22
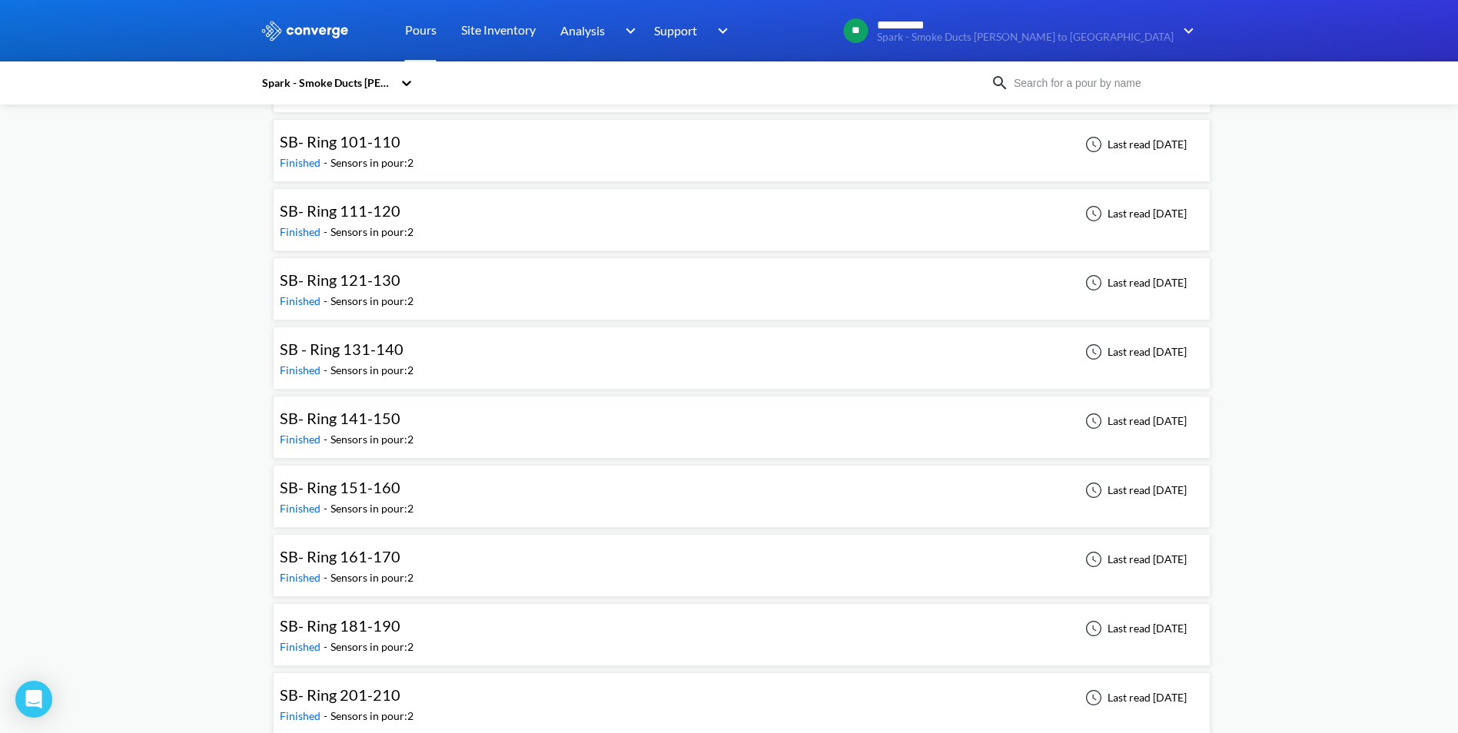
scroll to position [3679, 0]
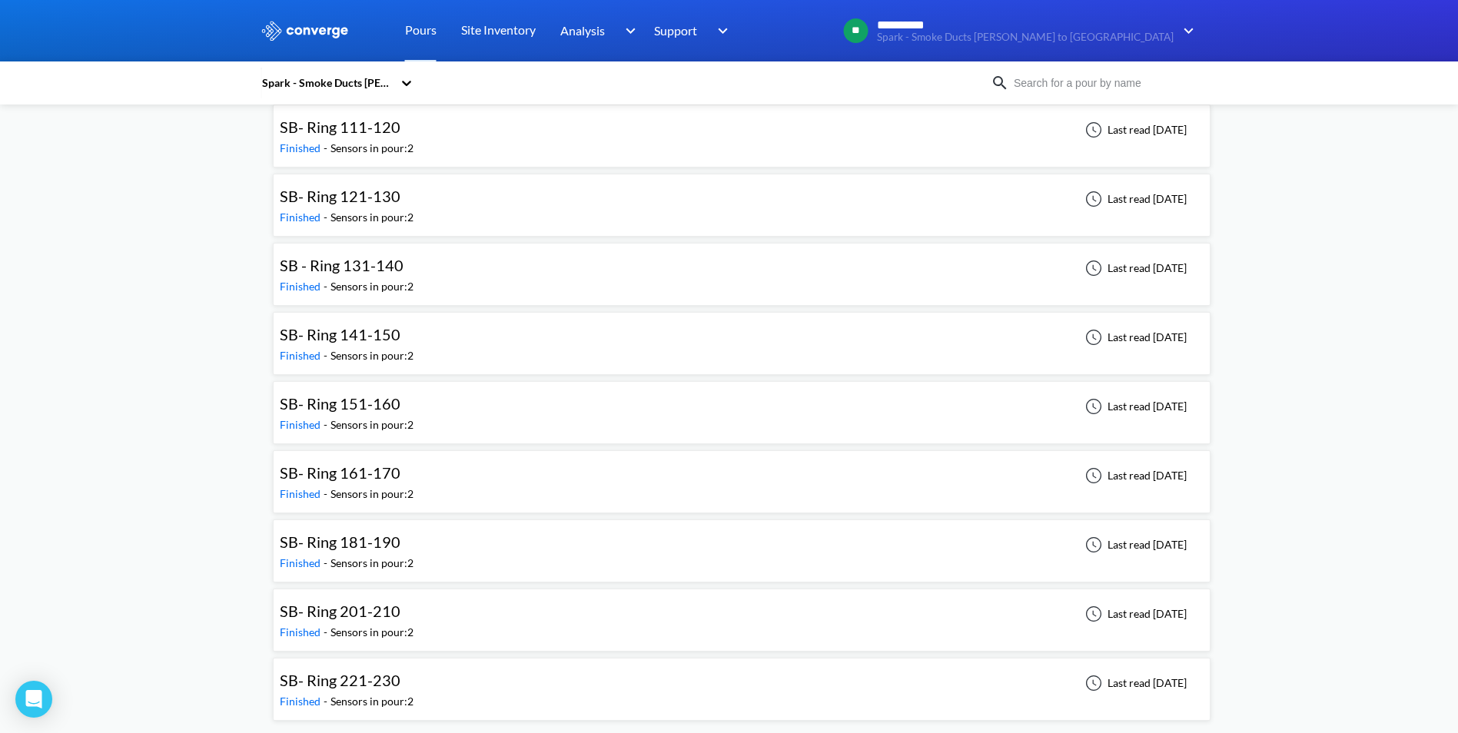
click at [378, 691] on div "SB- Ring 221-230" at bounding box center [340, 681] width 121 height 24
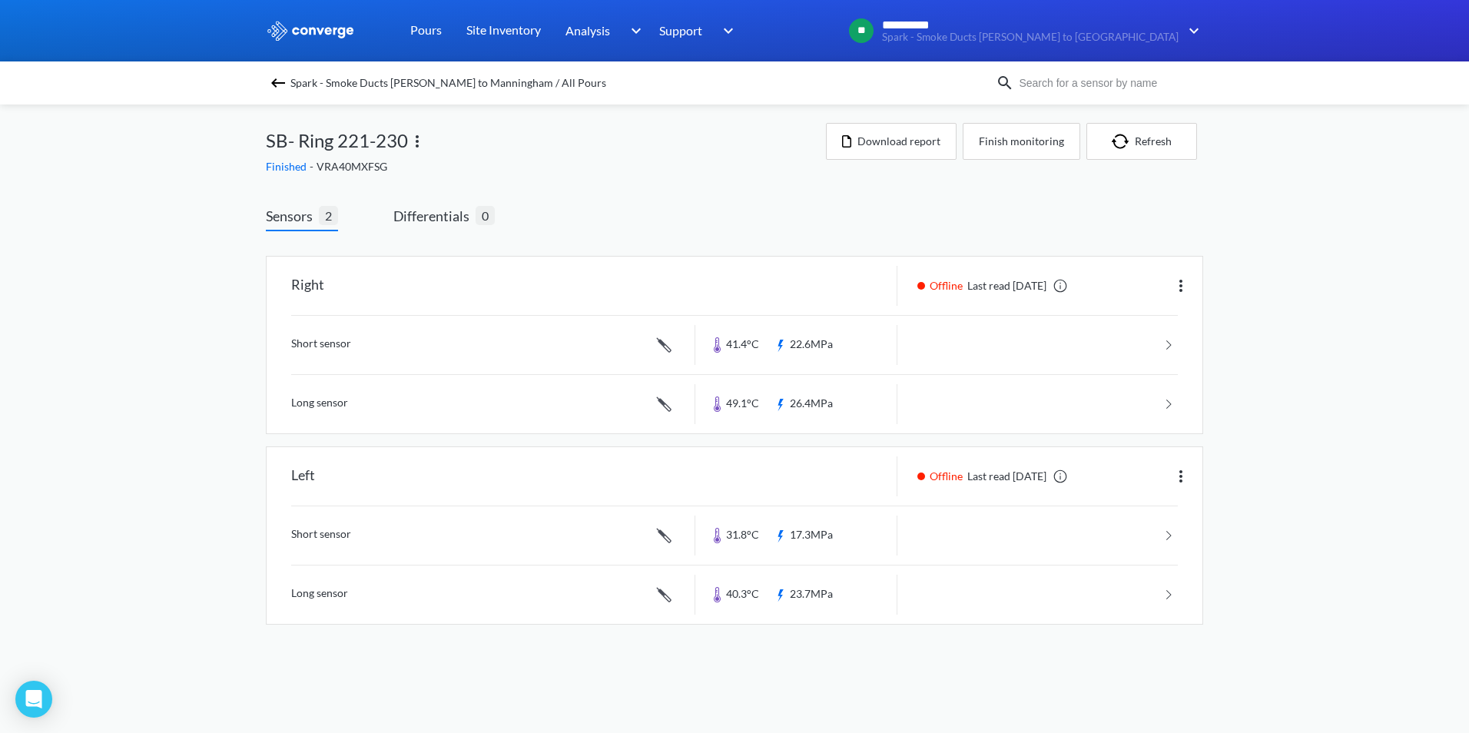
click at [269, 81] on img at bounding box center [278, 83] width 18 height 18
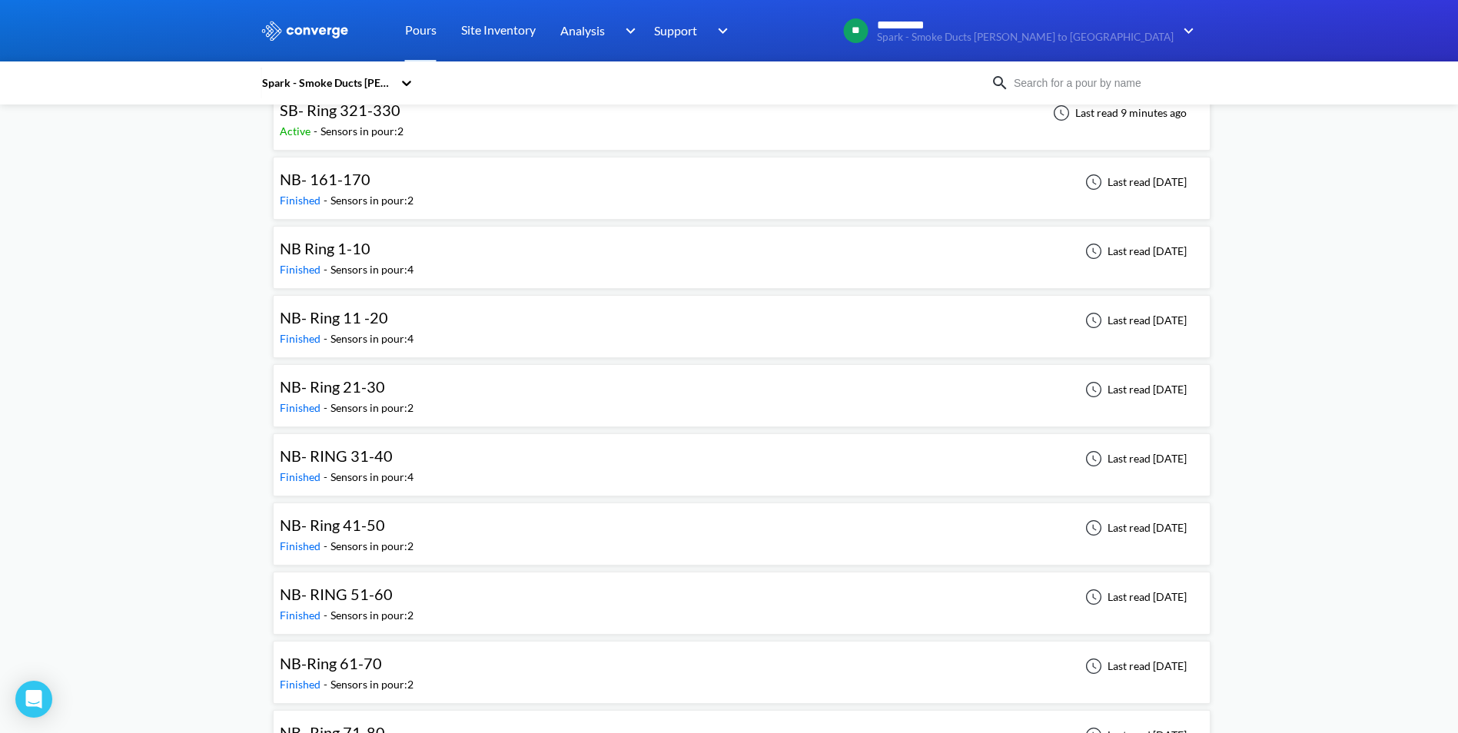
scroll to position [1229, 0]
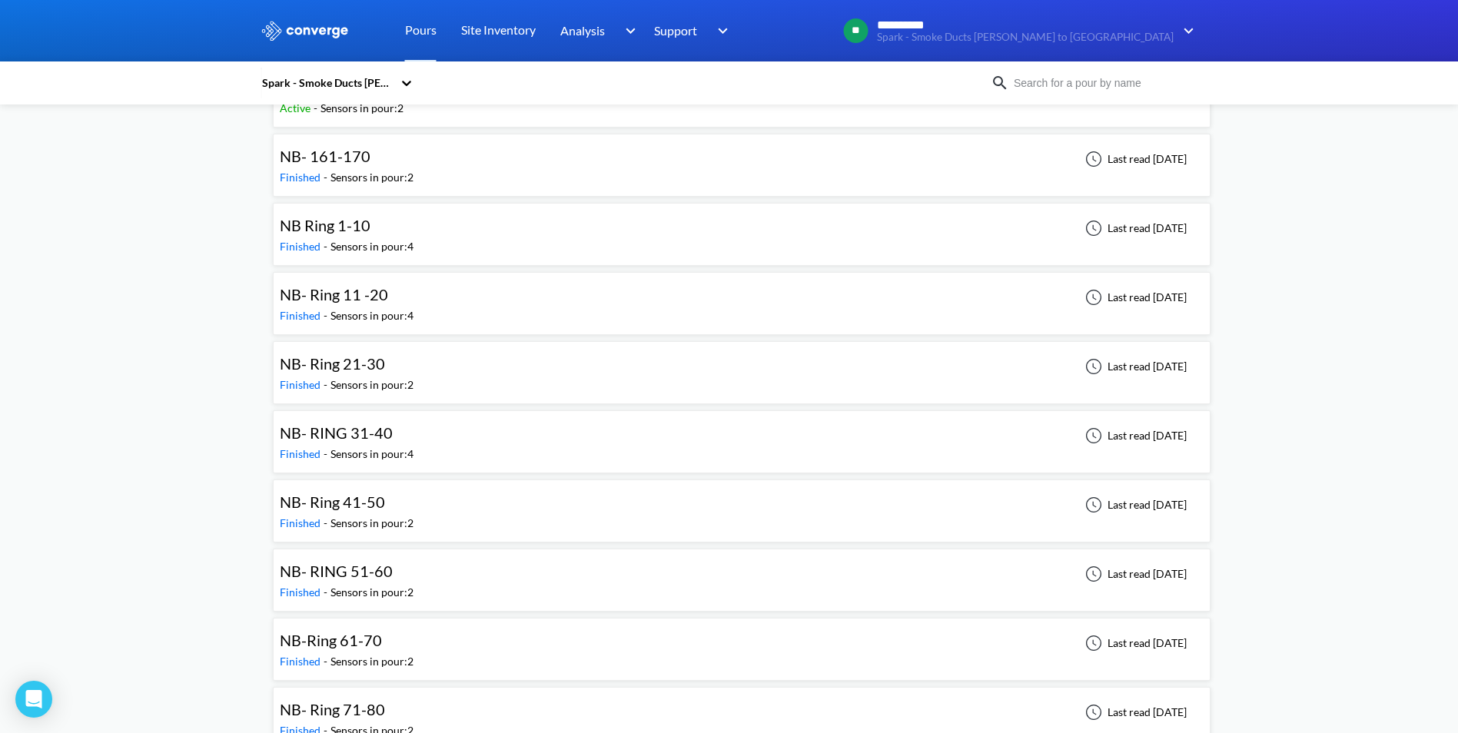
click at [397, 238] on div "Sensors in pour: 4" at bounding box center [371, 246] width 83 height 17
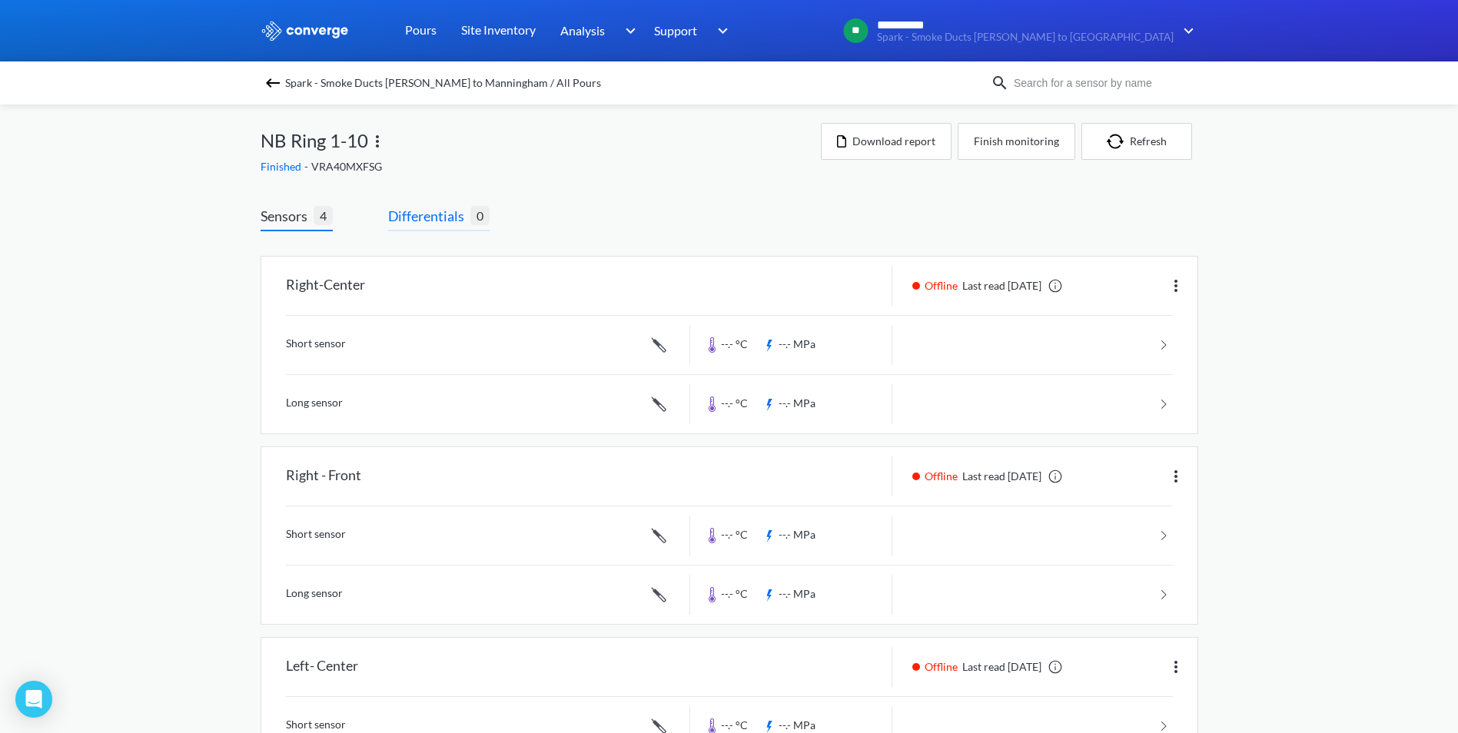
click at [427, 211] on span "Differentials" at bounding box center [429, 216] width 82 height 22
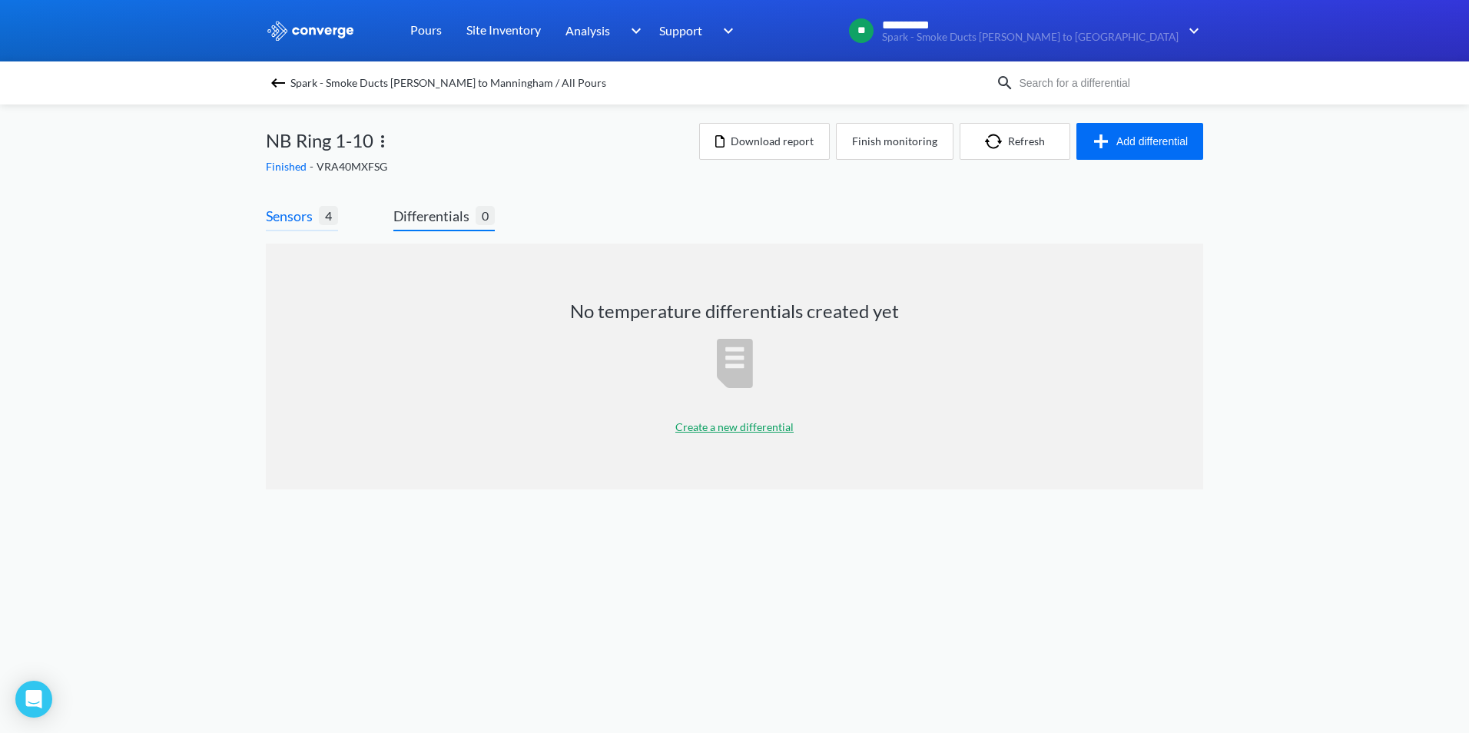
click at [277, 208] on span "Sensors" at bounding box center [292, 216] width 53 height 22
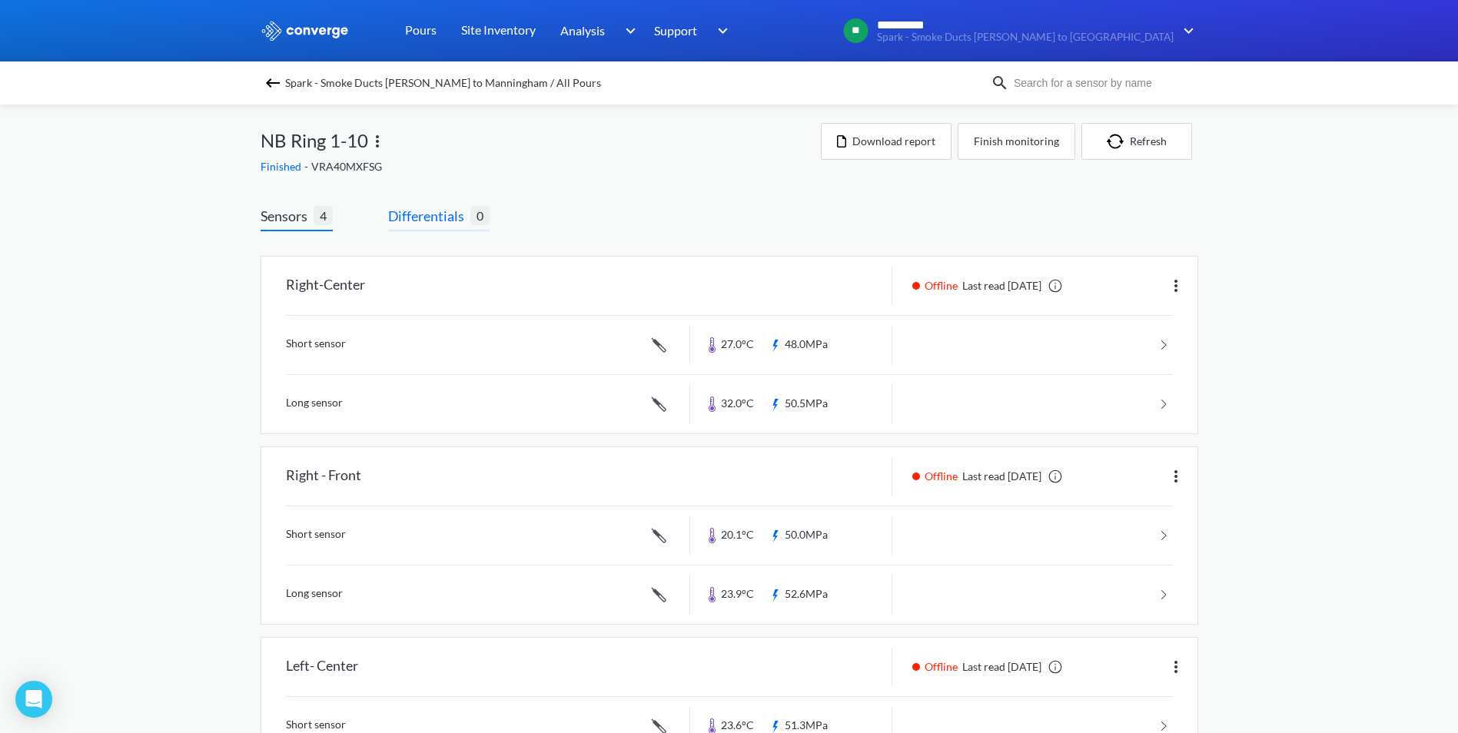
click at [448, 218] on span "Differentials" at bounding box center [429, 216] width 82 height 22
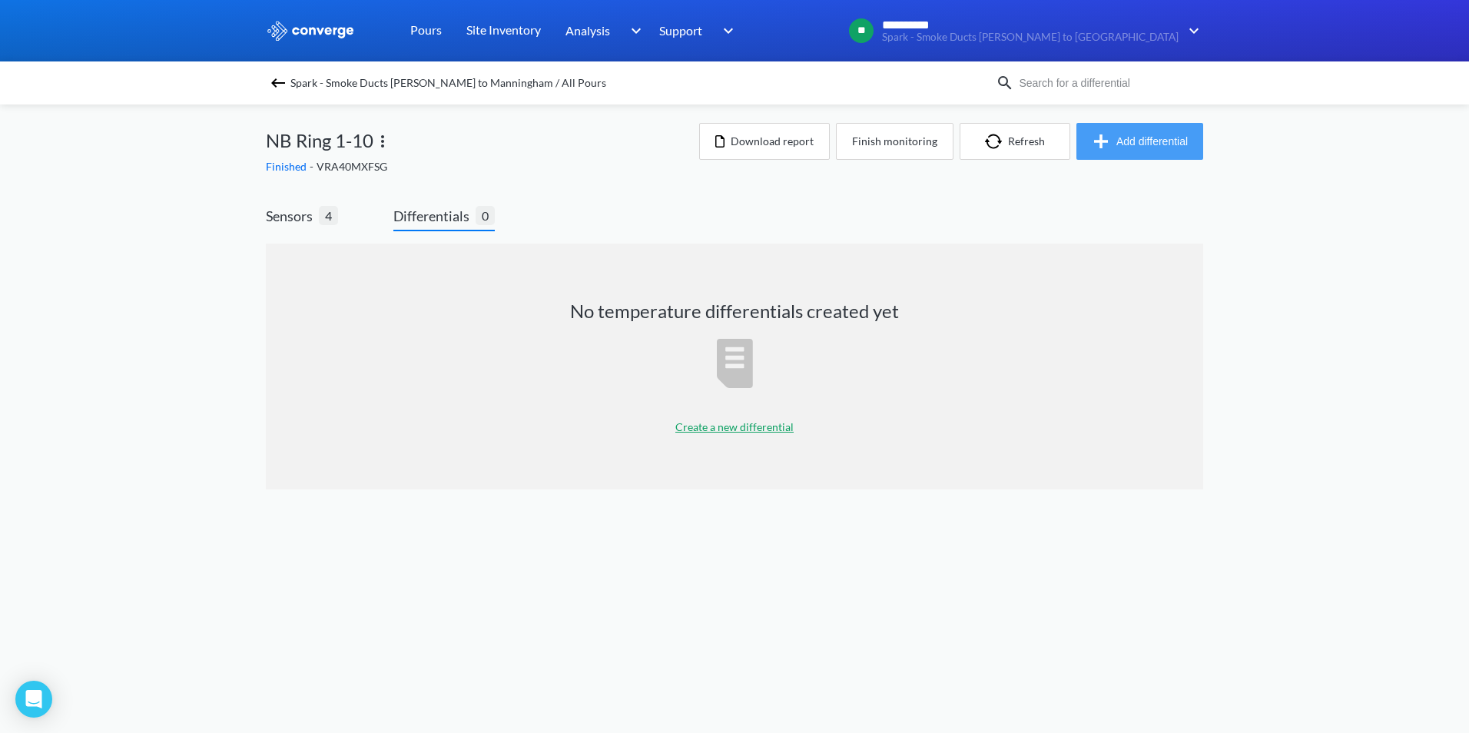
drag, startPoint x: 1113, startPoint y: 133, endPoint x: 1100, endPoint y: 154, distance: 24.5
click at [1113, 133] on img "button" at bounding box center [1104, 141] width 25 height 18
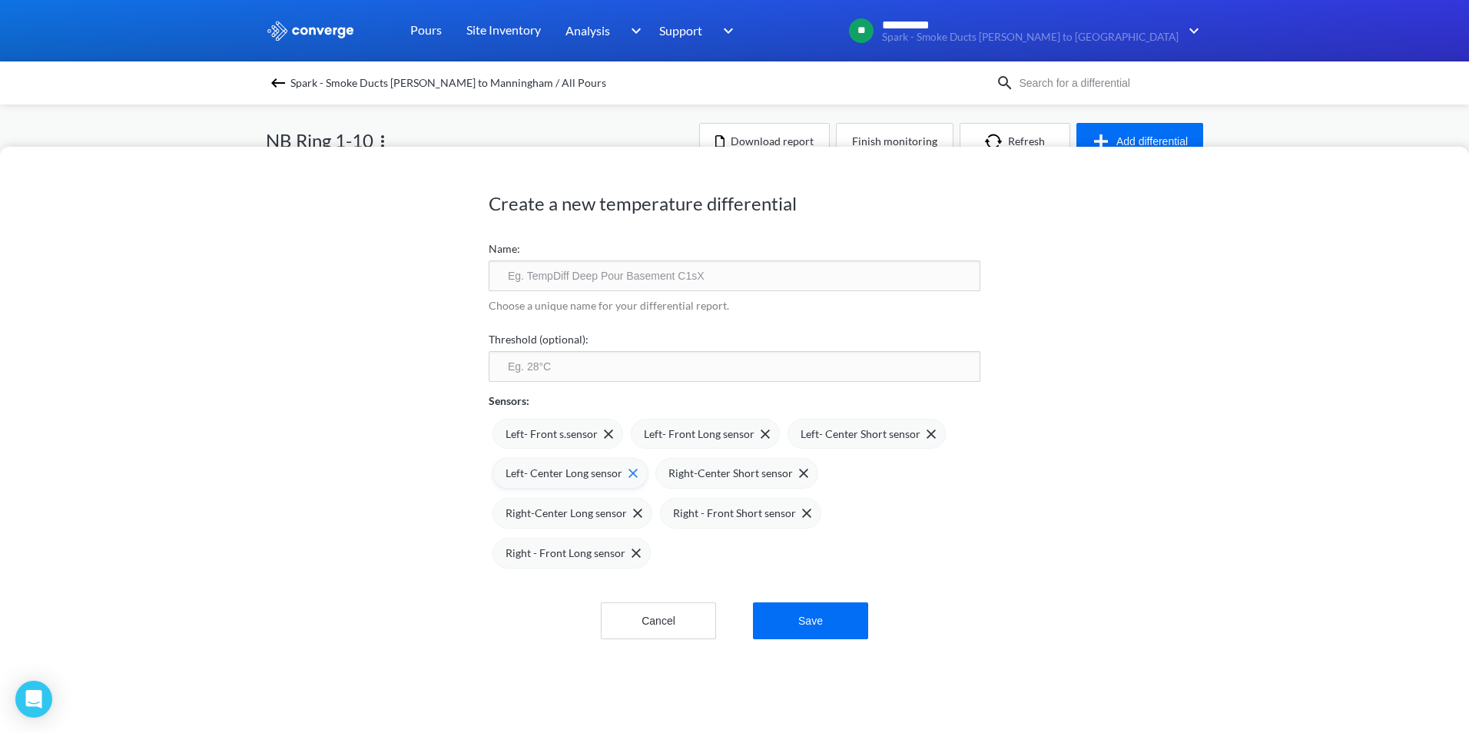
click at [629, 470] on img at bounding box center [633, 473] width 9 height 9
click at [927, 432] on img at bounding box center [931, 434] width 9 height 9
click at [931, 433] on div "Right-Center Short sensor" at bounding box center [869, 434] width 163 height 31
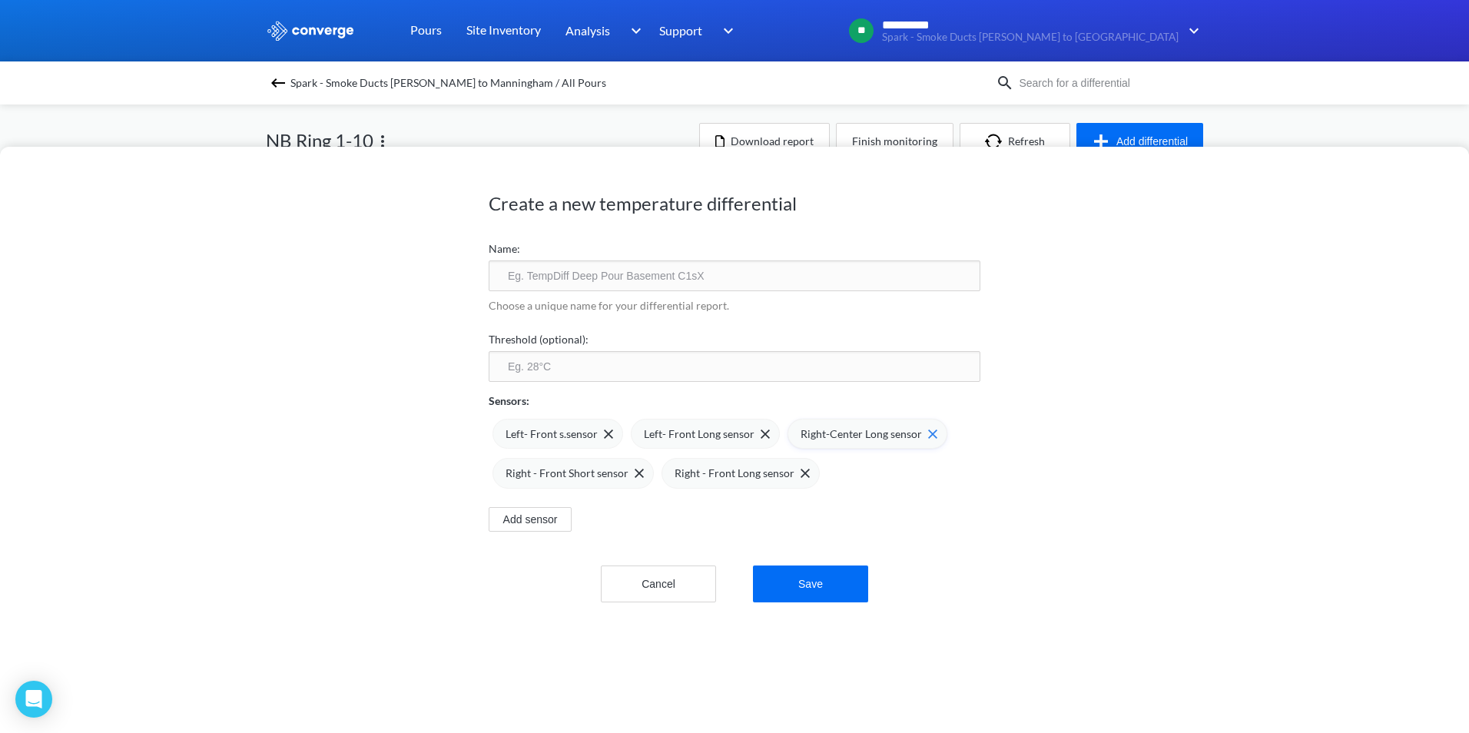
click at [930, 430] on div "Right-Center Long sensor" at bounding box center [868, 434] width 160 height 31
click at [931, 430] on div "Right - Front Short sensor" at bounding box center [868, 434] width 161 height 31
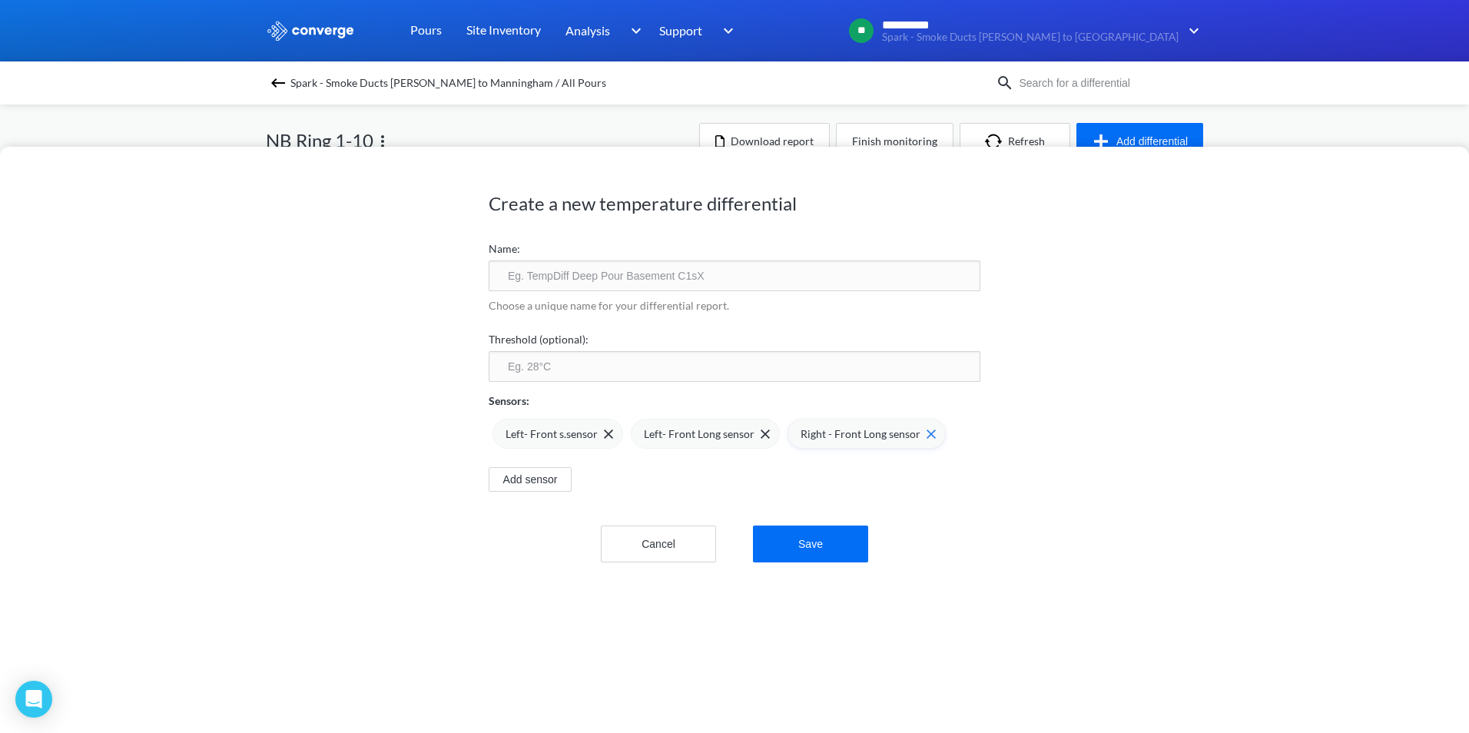
click at [932, 430] on div "Right - Front Long sensor" at bounding box center [867, 434] width 158 height 31
click at [635, 269] on input "text" at bounding box center [735, 275] width 492 height 31
click at [551, 277] on input "text" at bounding box center [735, 275] width 492 height 31
type input "NB R1-10 TPD"
click at [807, 532] on button "Save" at bounding box center [810, 544] width 115 height 37
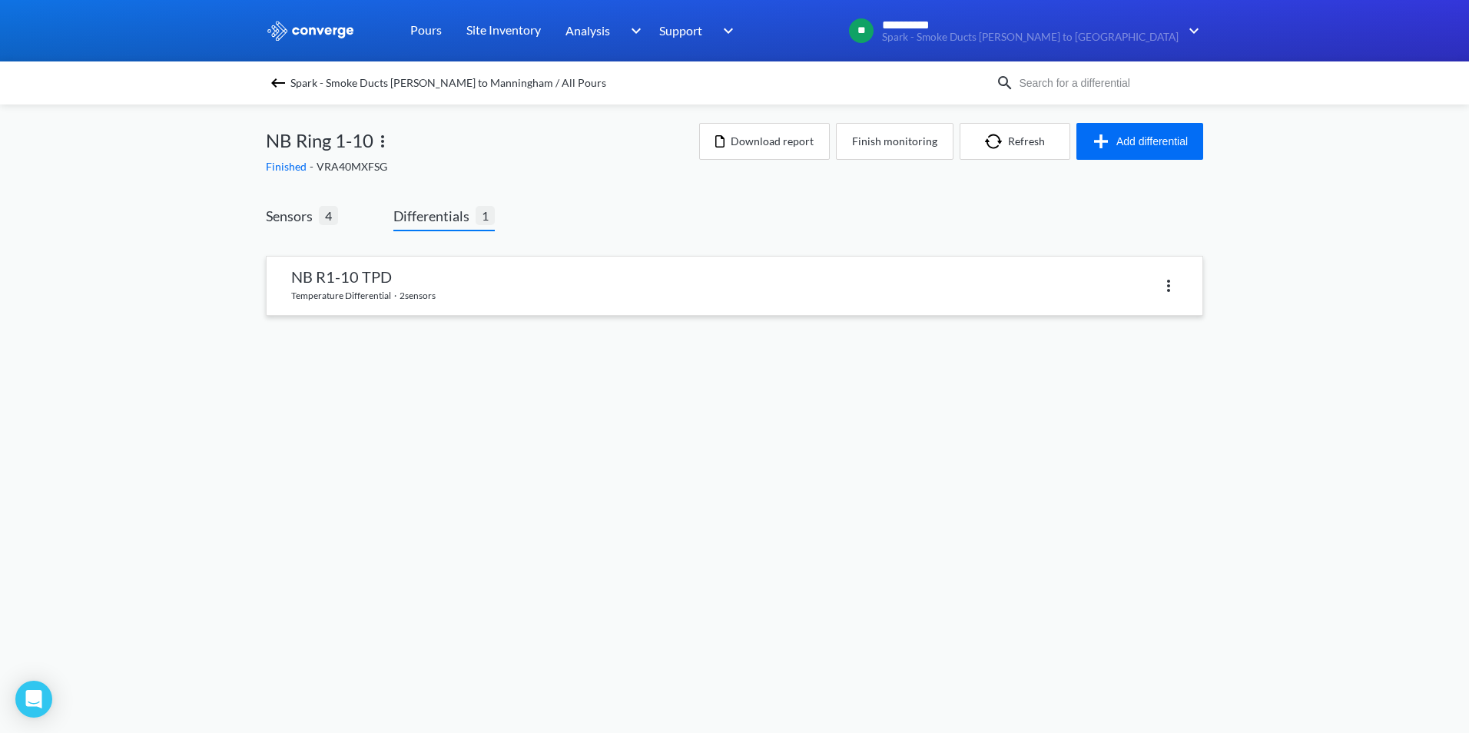
click at [585, 291] on link at bounding box center [735, 286] width 936 height 58
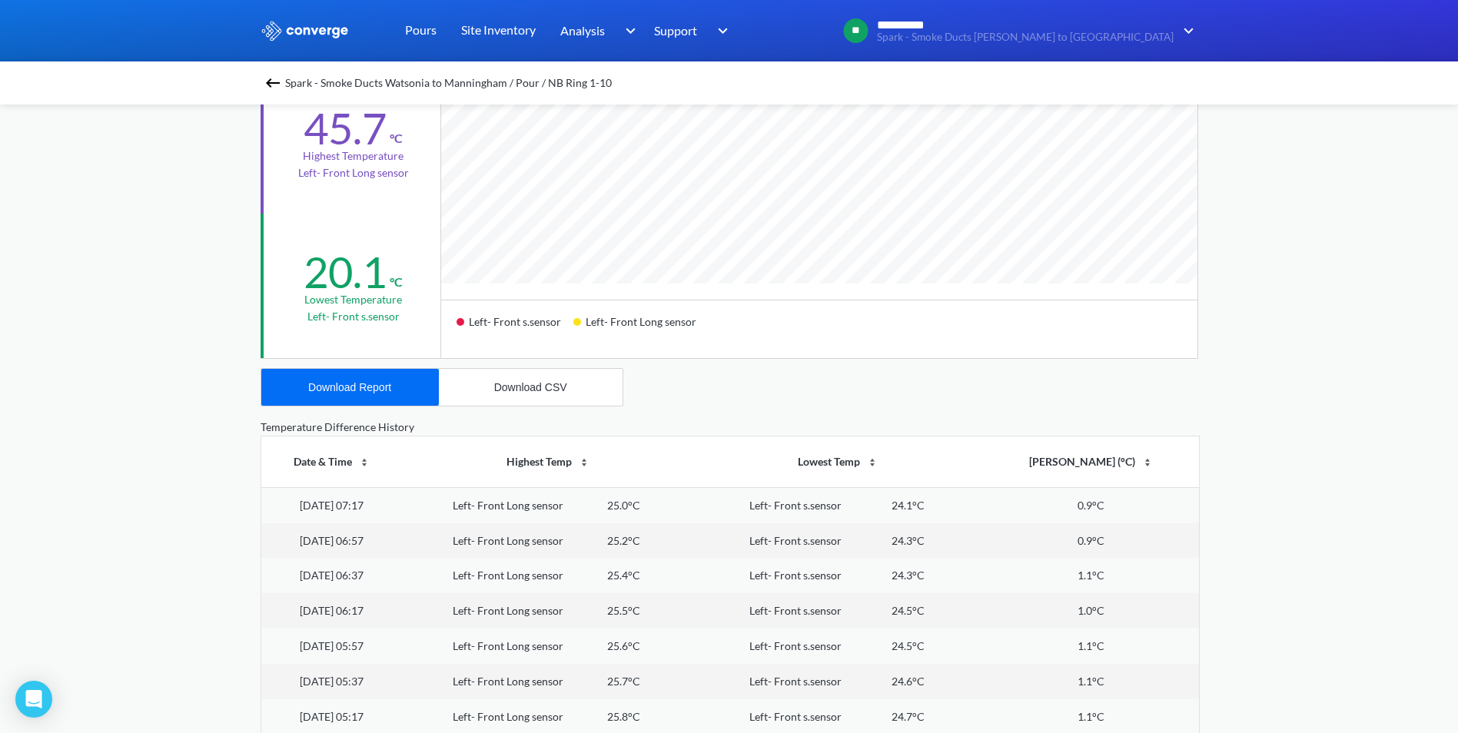
scroll to position [384, 0]
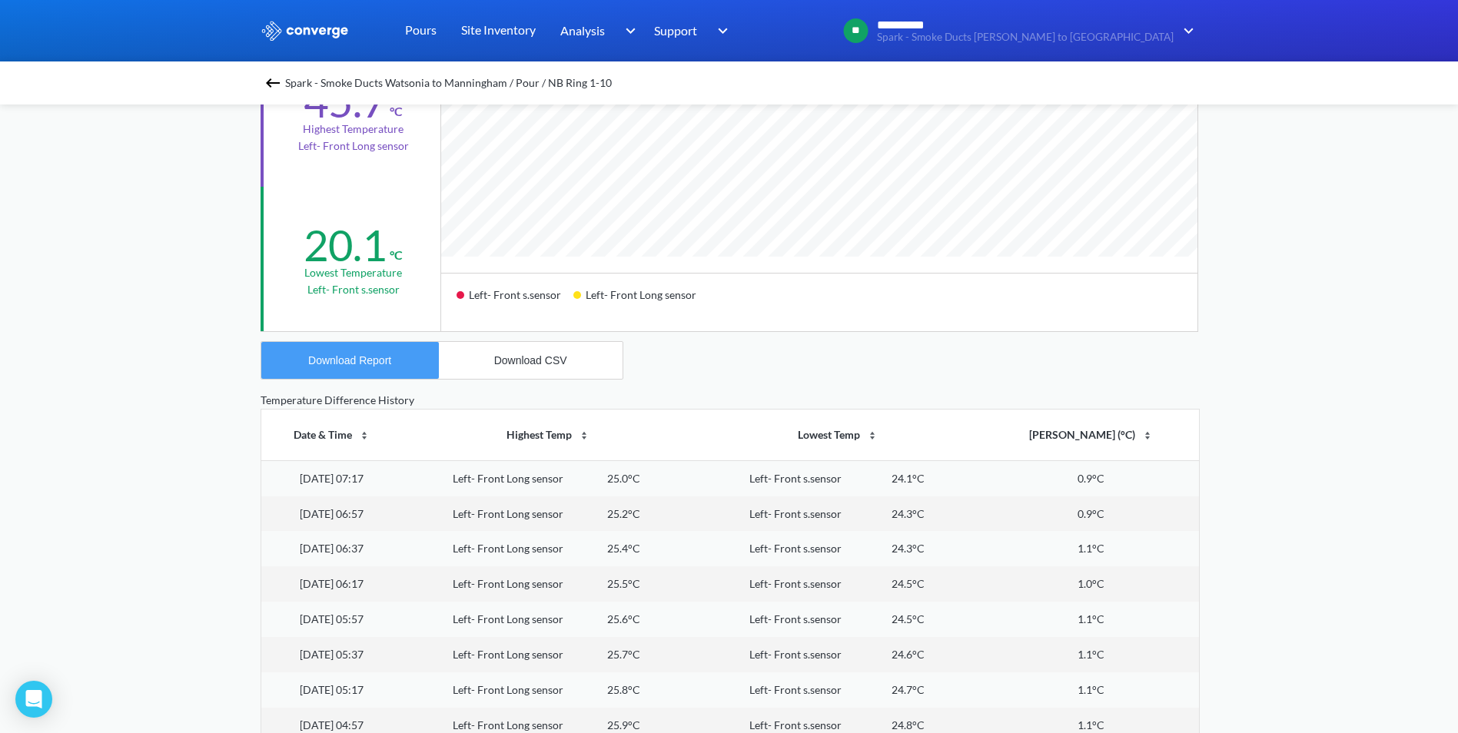
click at [373, 360] on div "Download Report" at bounding box center [349, 360] width 83 height 12
click at [1290, 528] on div "**********" at bounding box center [729, 260] width 1458 height 1288
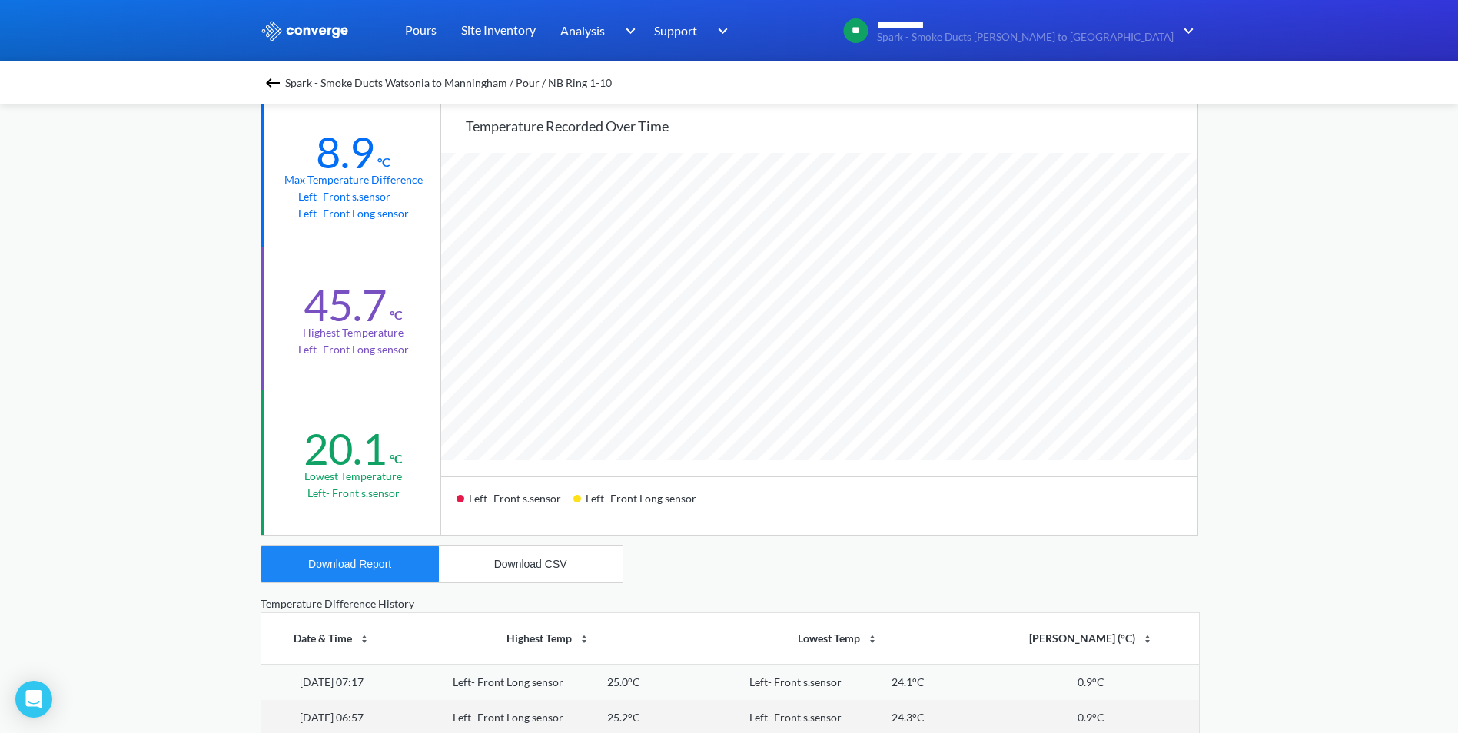
scroll to position [154, 0]
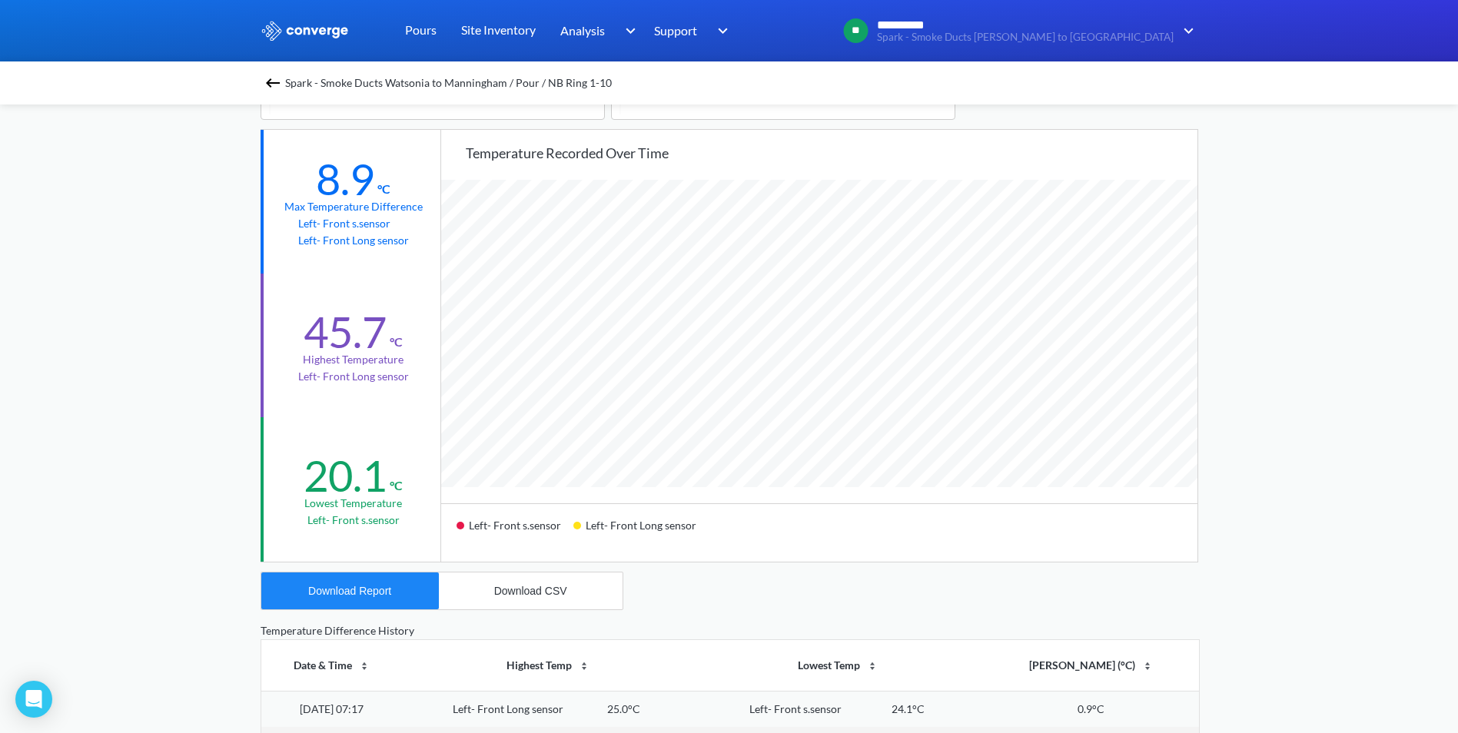
click at [274, 81] on img at bounding box center [273, 83] width 18 height 18
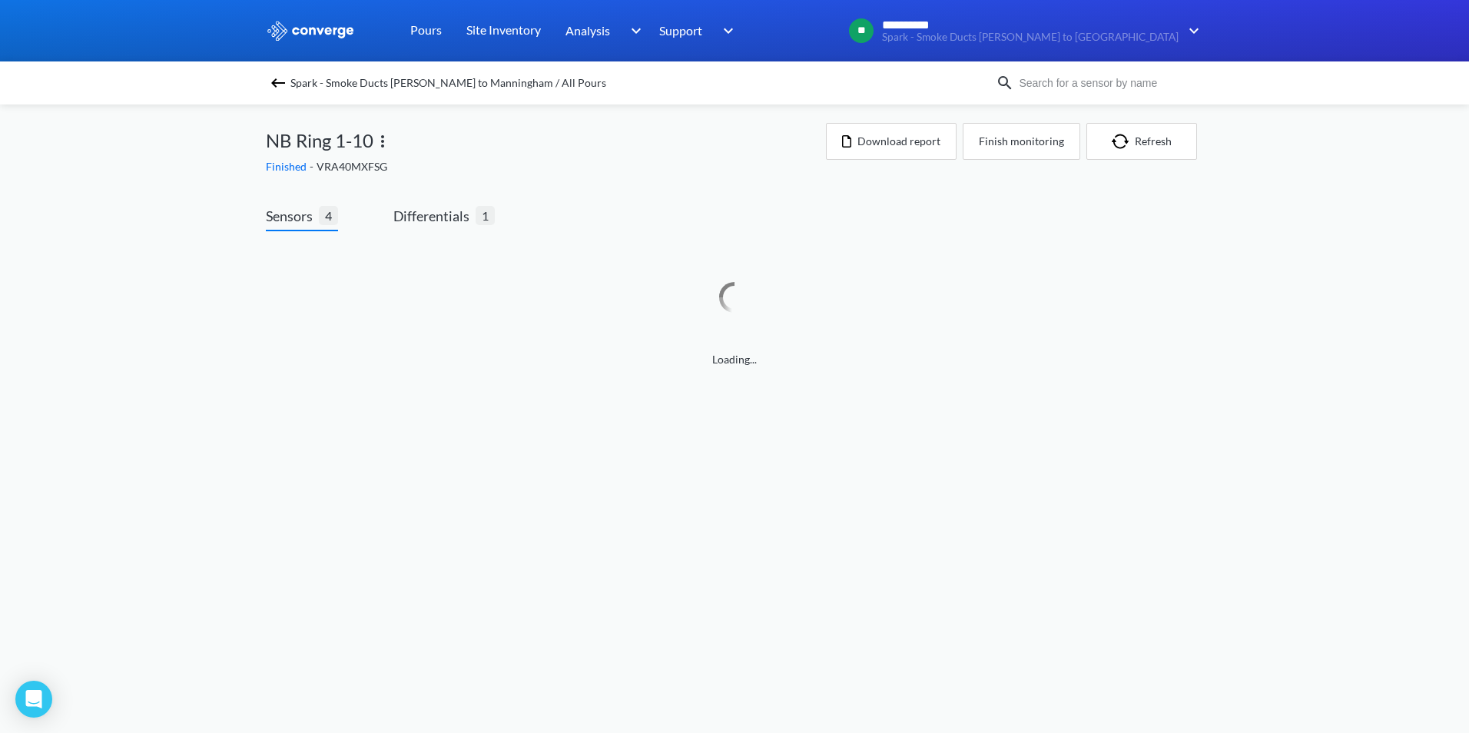
click at [279, 85] on img at bounding box center [278, 83] width 18 height 18
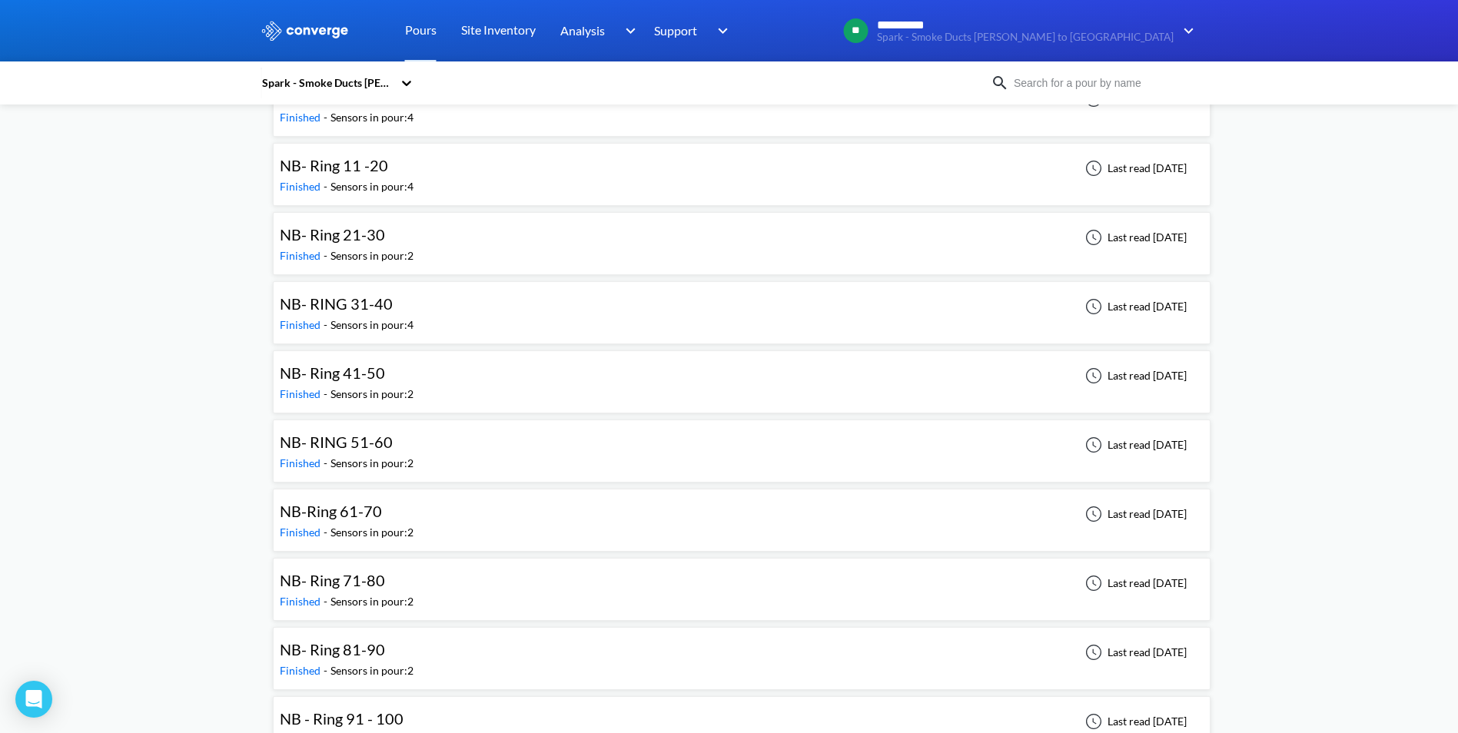
scroll to position [1460, 0]
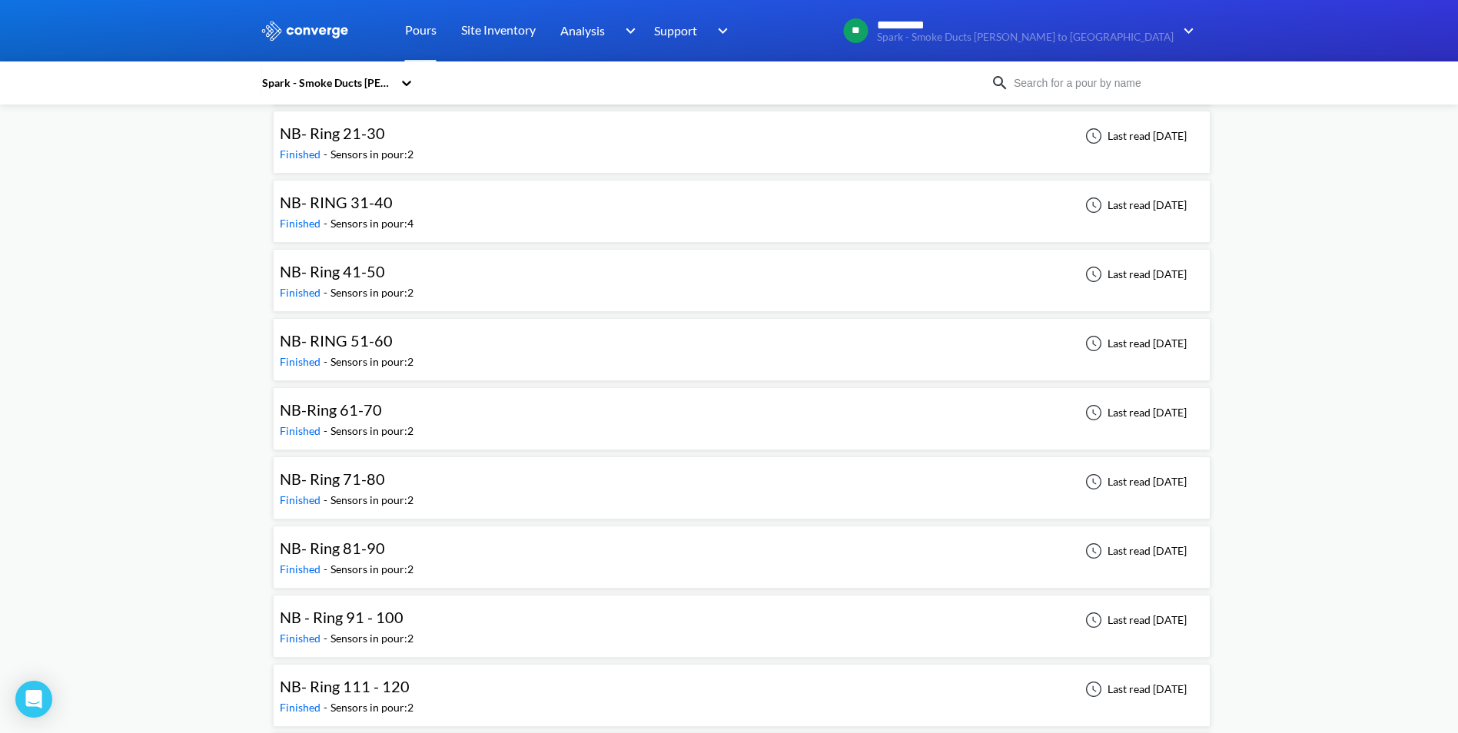
click at [428, 342] on div "NB- RING 51-60 Finished - Sensors in pour: 2 Last read [DATE]" at bounding box center [742, 349] width 924 height 49
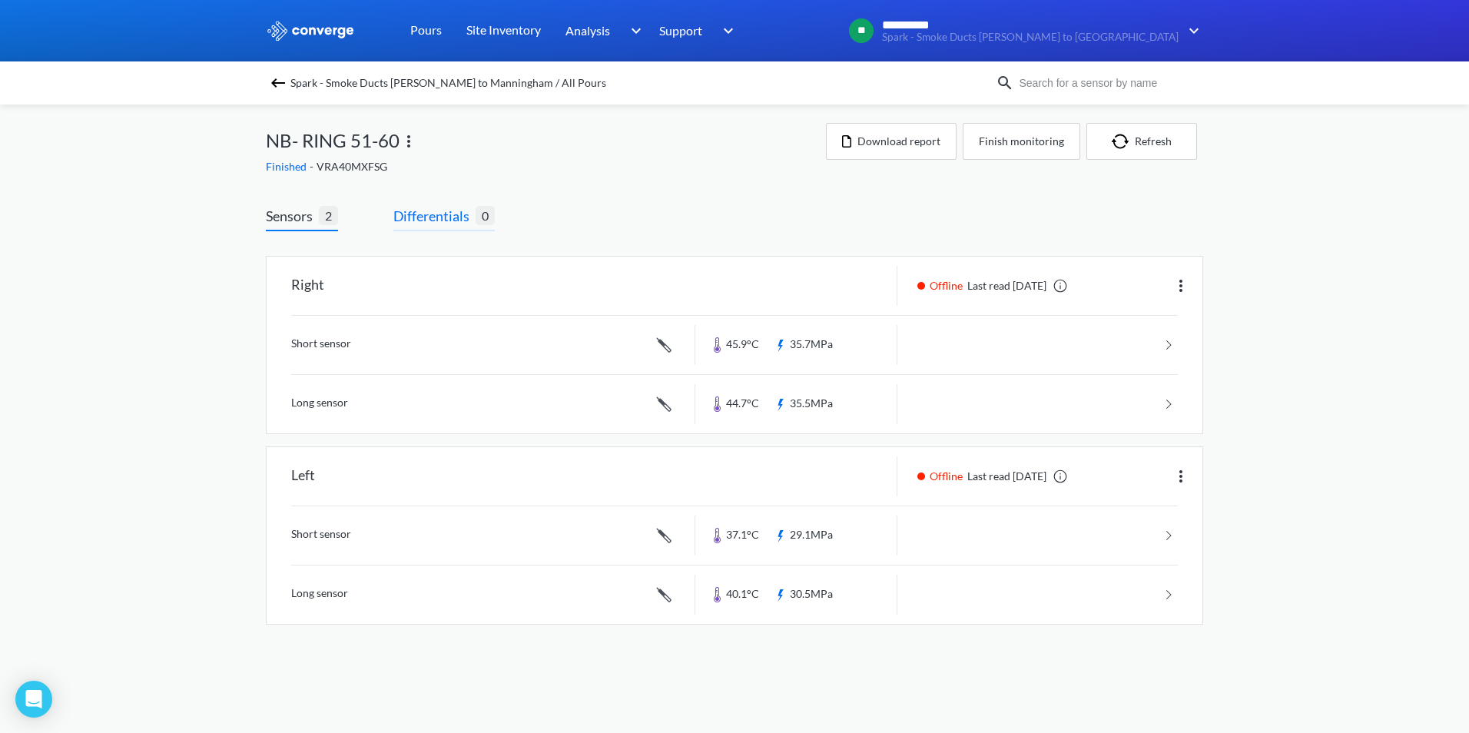
drag, startPoint x: 444, startPoint y: 217, endPoint x: 446, endPoint y: 227, distance: 11.0
click at [443, 217] on span "Differentials" at bounding box center [434, 216] width 82 height 22
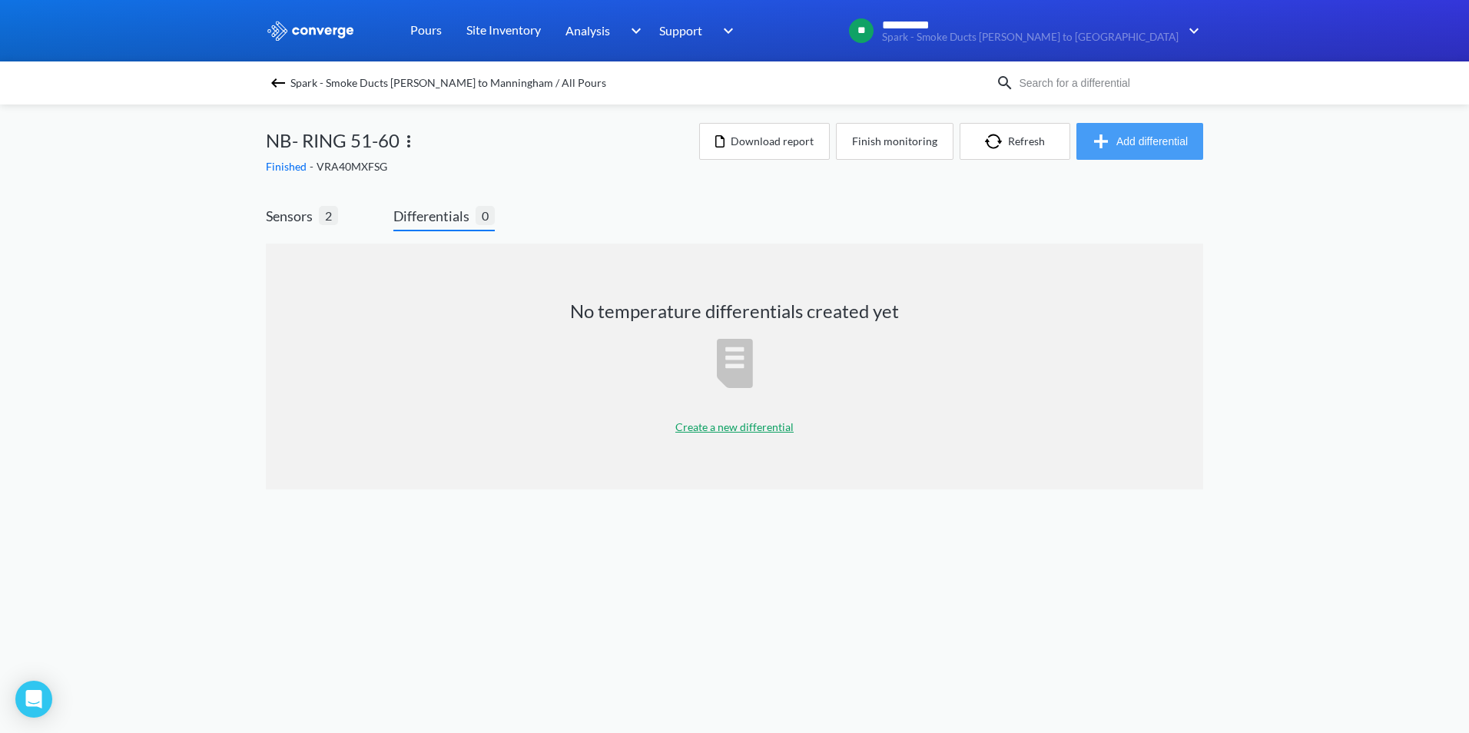
click at [1110, 144] on img "button" at bounding box center [1104, 141] width 25 height 18
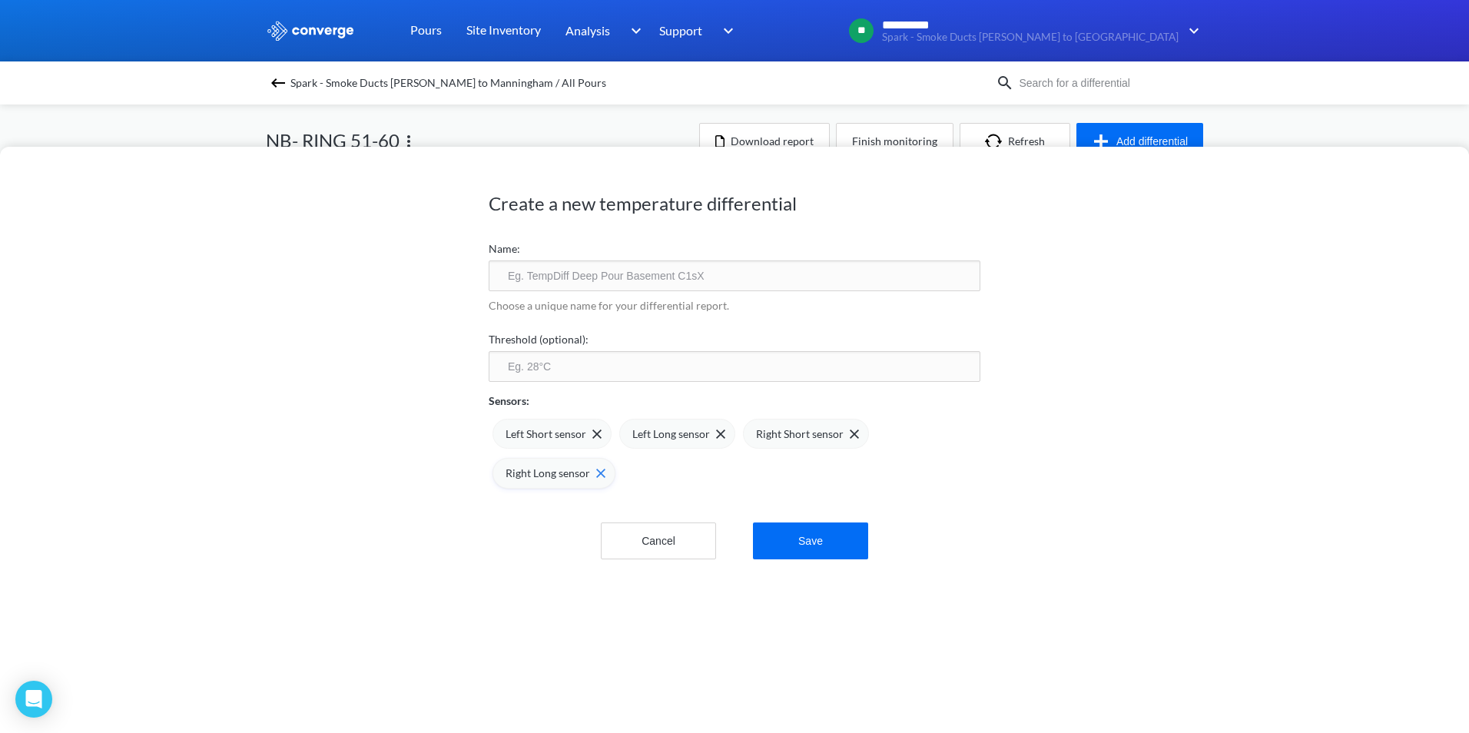
click at [596, 474] on img at bounding box center [600, 473] width 9 height 9
click at [850, 436] on img at bounding box center [854, 434] width 9 height 9
drag, startPoint x: 639, startPoint y: 267, endPoint x: 648, endPoint y: 268, distance: 8.5
click at [639, 267] on input "text" at bounding box center [735, 275] width 492 height 31
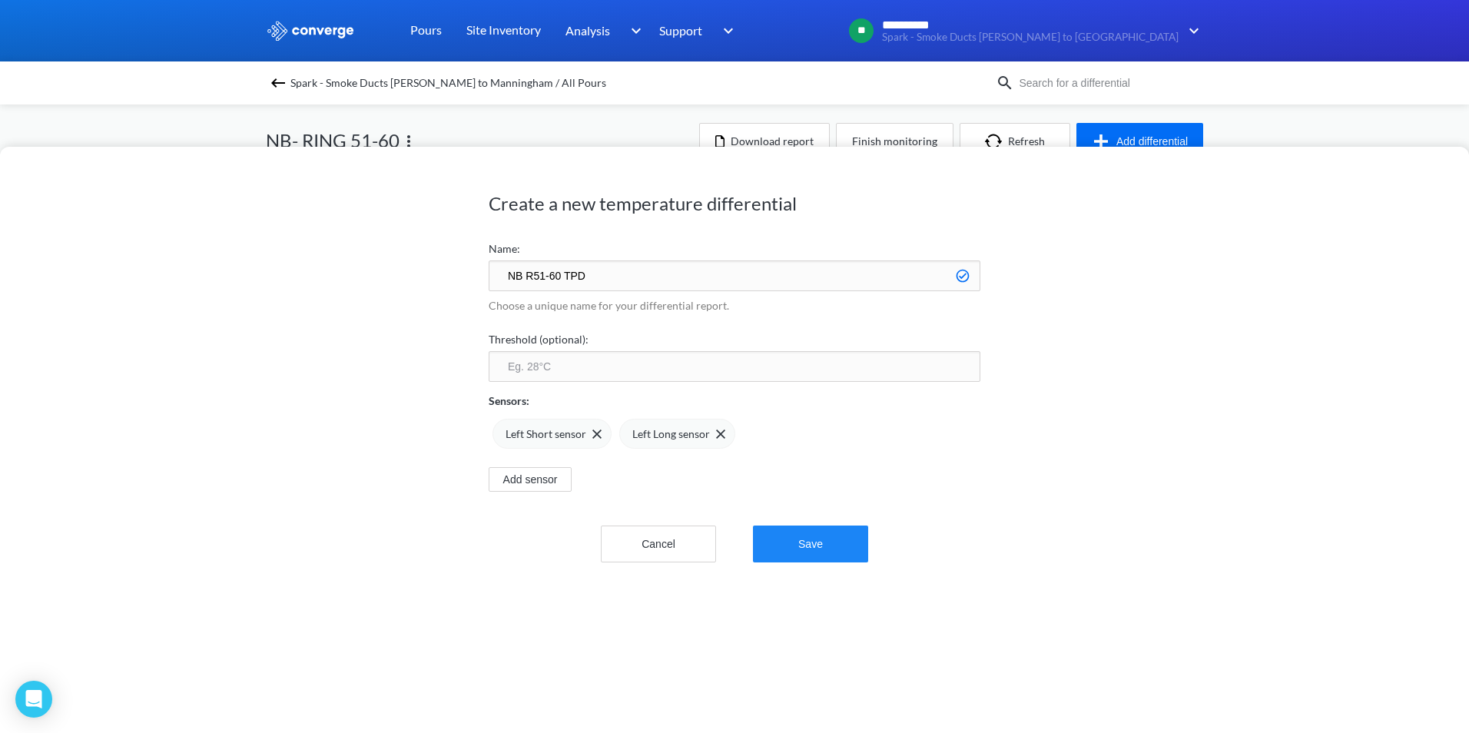
type input "NB R51-60 TPD"
click at [831, 547] on button "Save" at bounding box center [810, 544] width 115 height 37
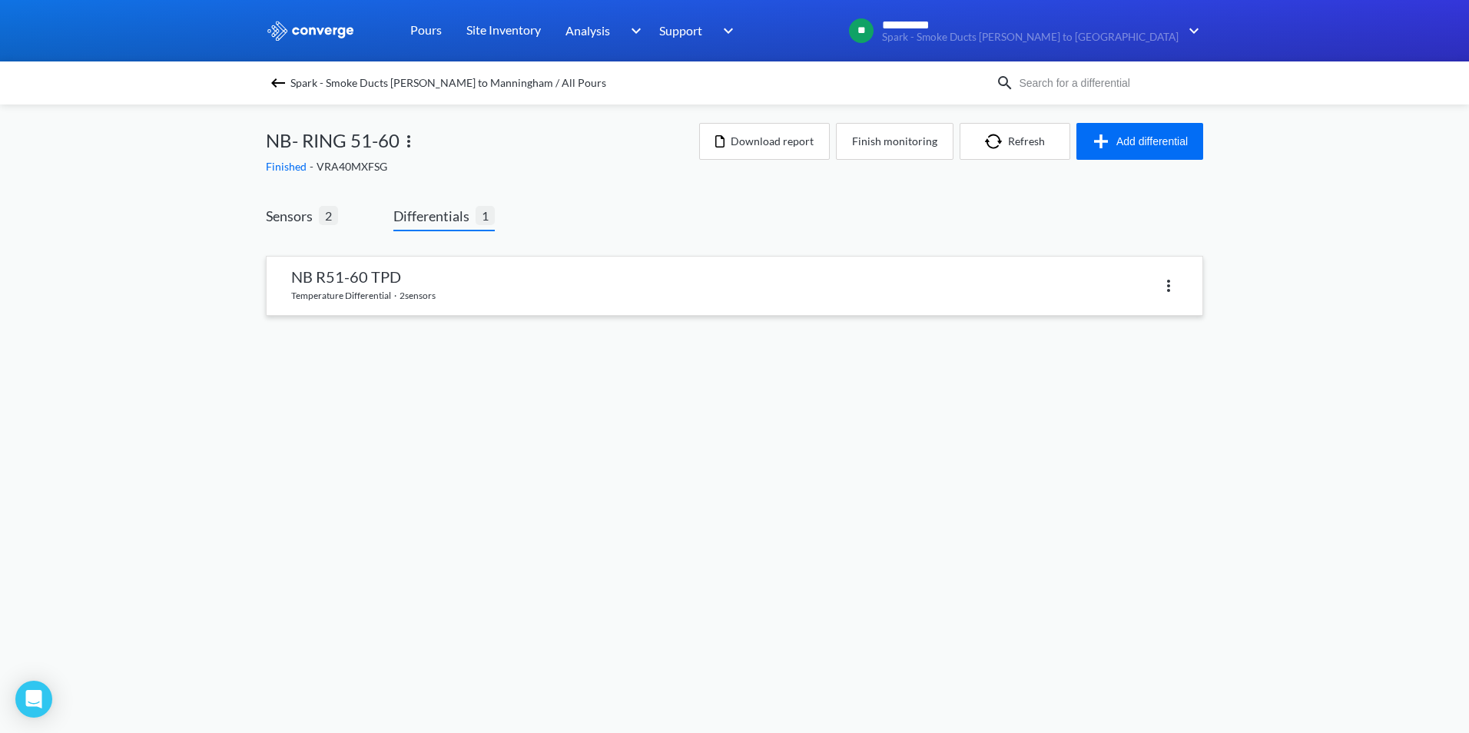
click at [785, 300] on link at bounding box center [735, 286] width 936 height 58
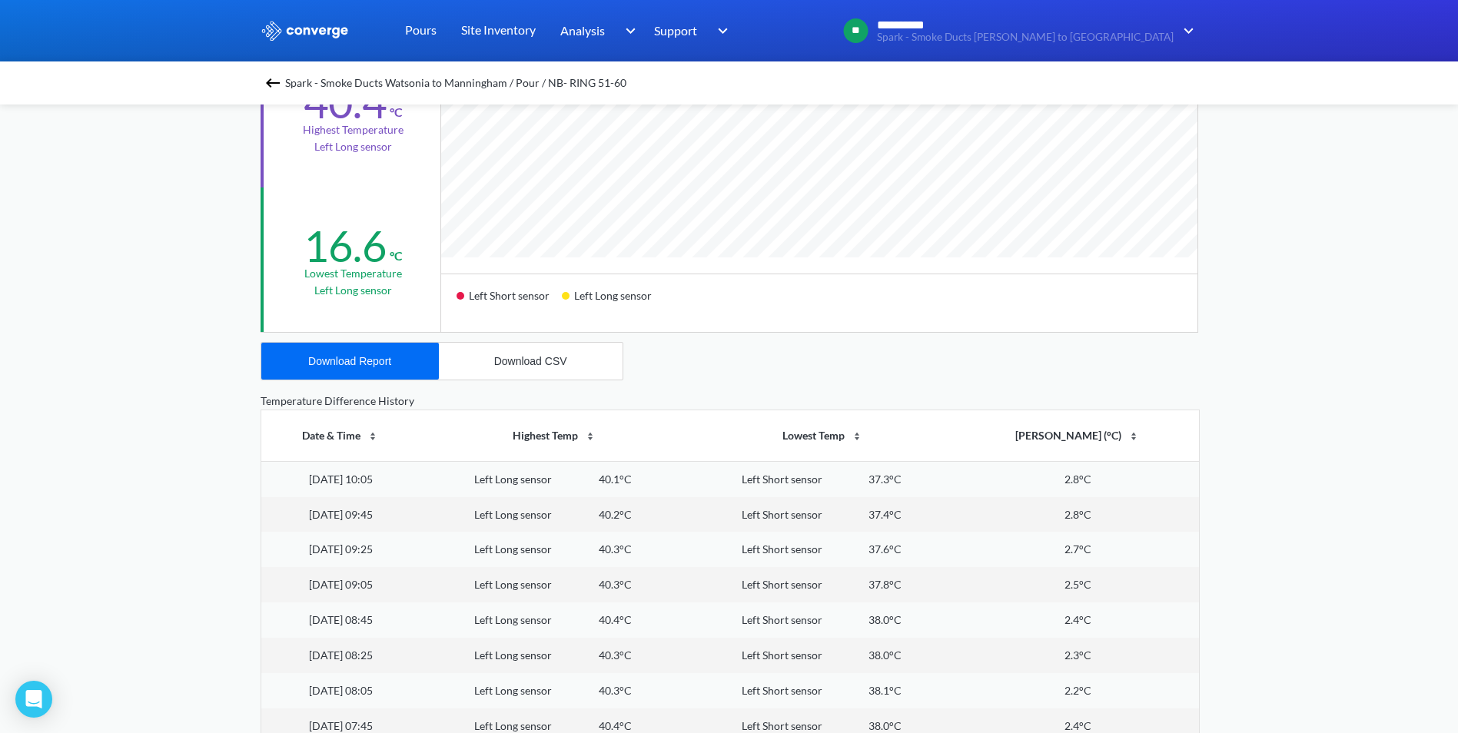
scroll to position [384, 0]
click at [380, 362] on div "Download Report" at bounding box center [349, 360] width 83 height 12
drag, startPoint x: 407, startPoint y: 363, endPoint x: 414, endPoint y: 359, distance: 8.6
click at [407, 363] on button "Download Report" at bounding box center [350, 360] width 178 height 37
click at [791, 316] on div "Left Short sensor Left Long sensor" at bounding box center [819, 302] width 756 height 58
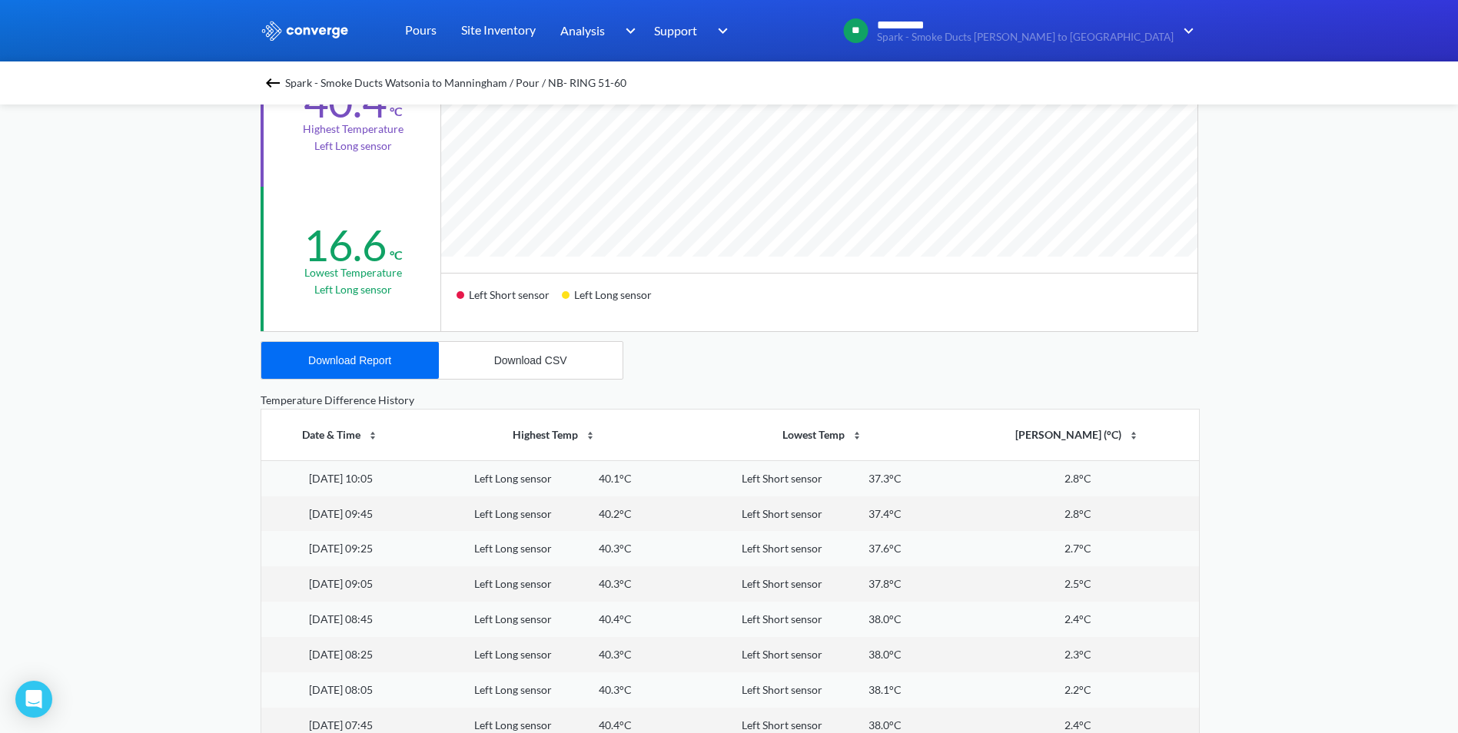
click at [274, 77] on img at bounding box center [273, 83] width 18 height 18
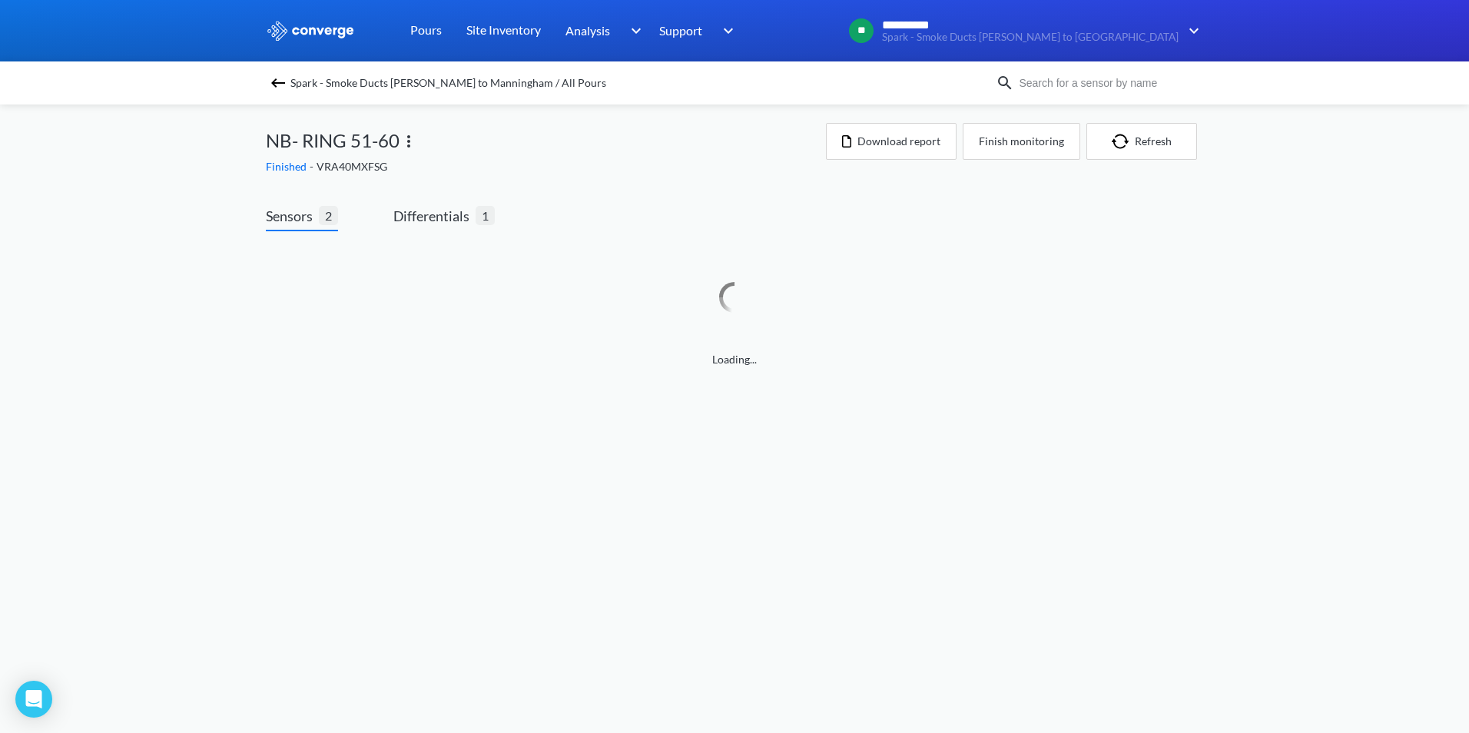
click at [270, 88] on img at bounding box center [278, 83] width 18 height 18
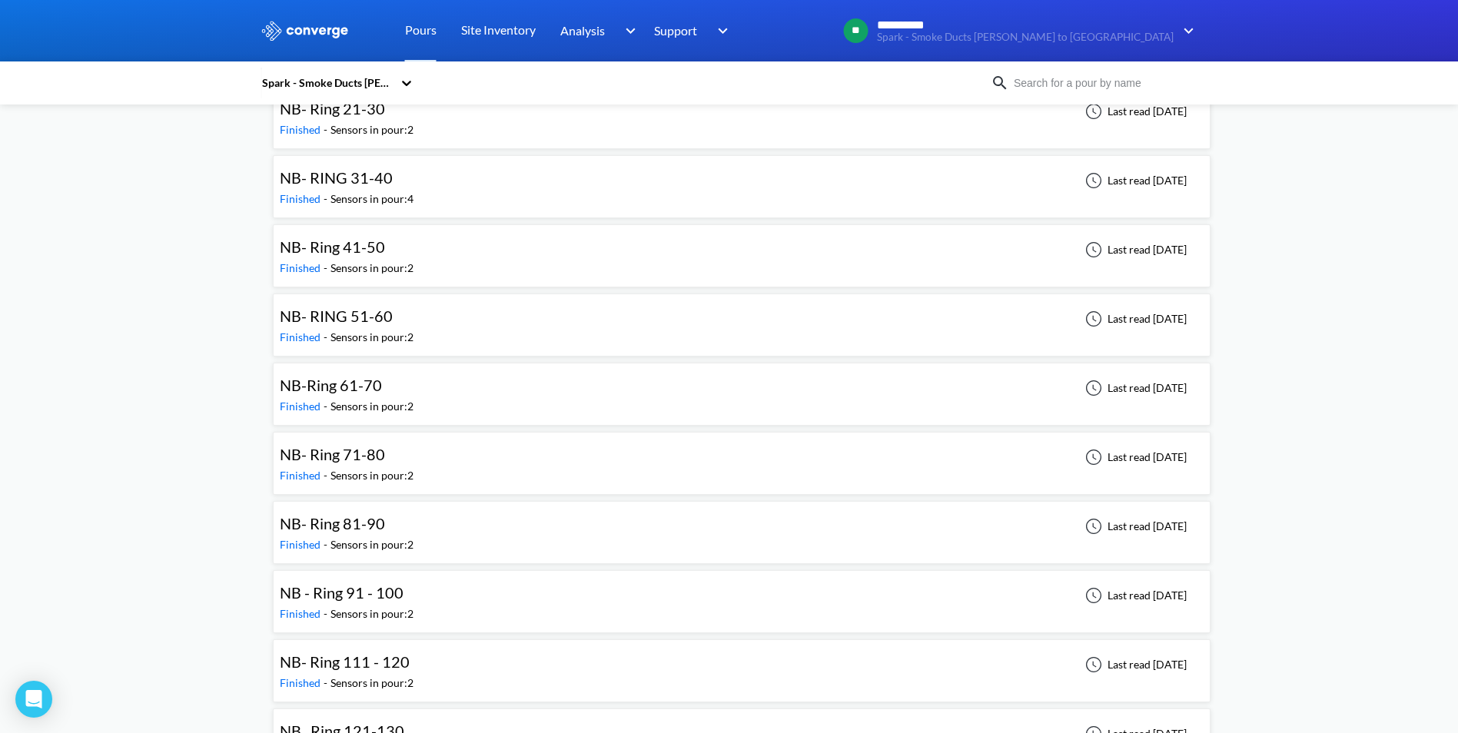
scroll to position [1537, 0]
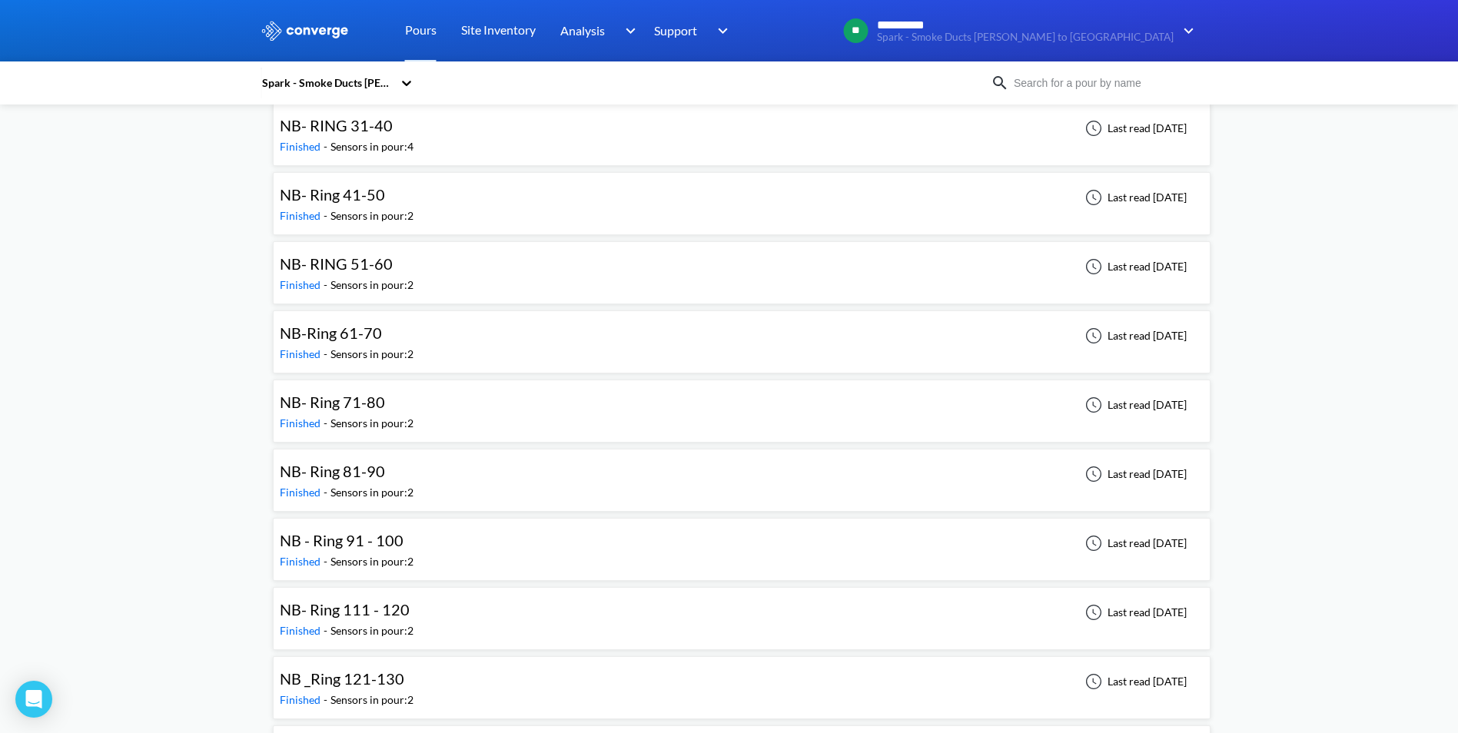
click at [548, 421] on div "NB- Ring 71-80 Finished - Sensors in pour: 2 Last read [DATE]" at bounding box center [742, 411] width 924 height 49
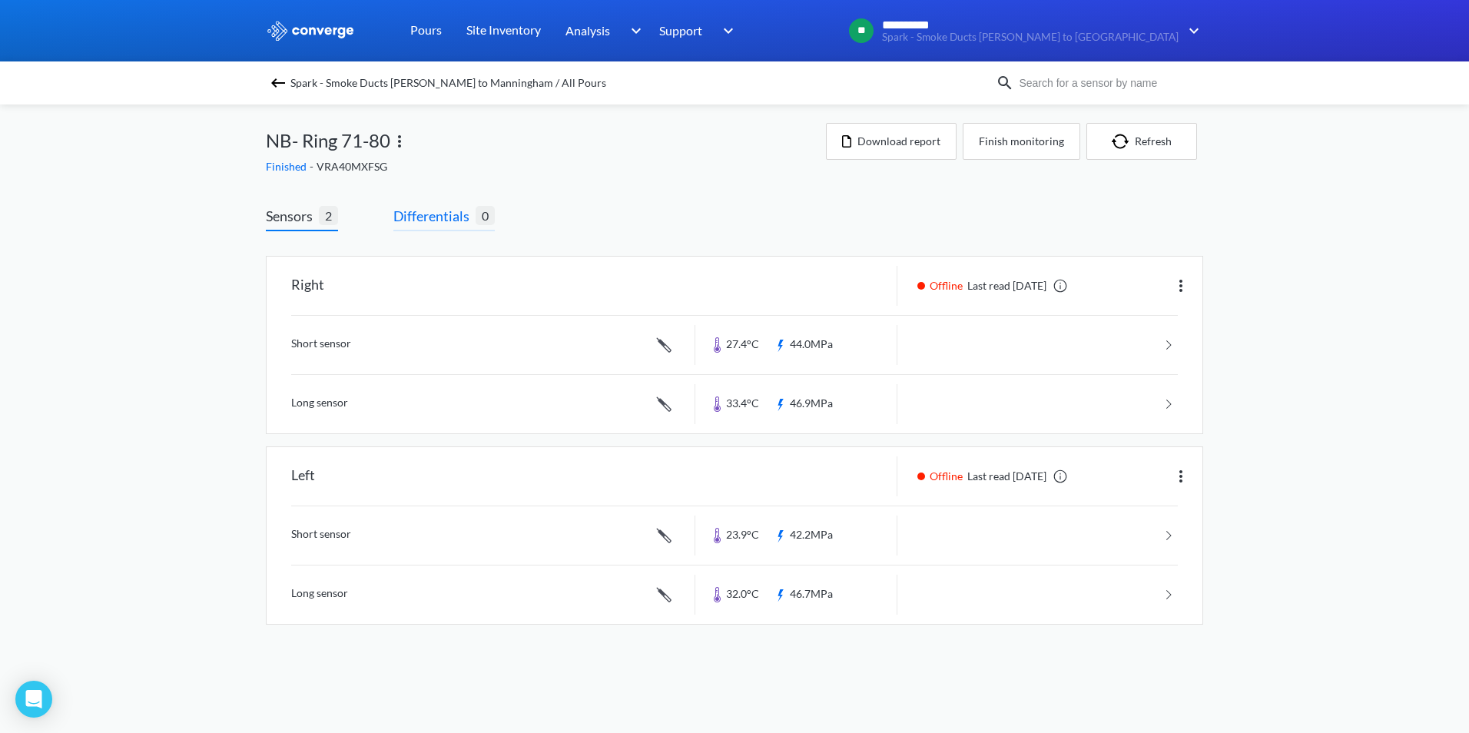
click at [446, 211] on span "Differentials" at bounding box center [434, 216] width 82 height 22
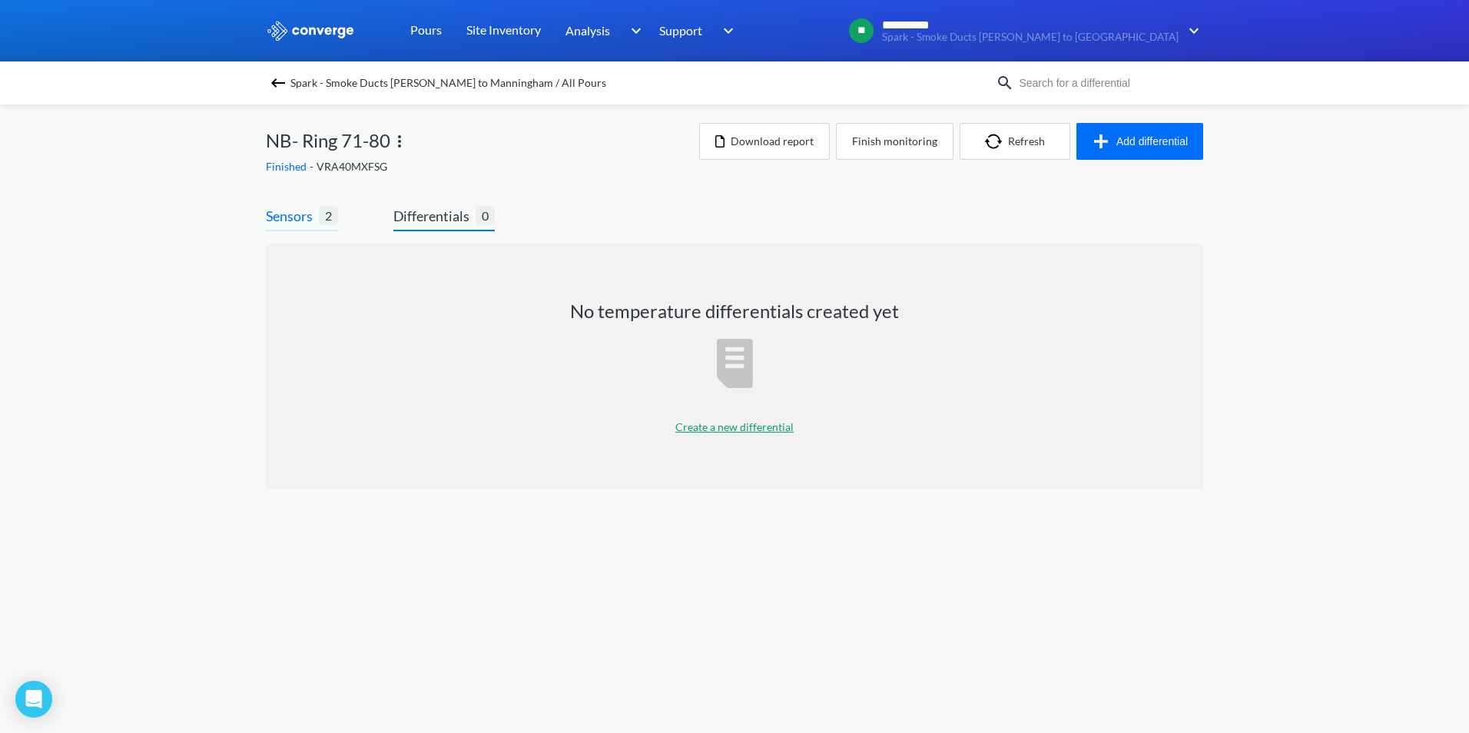
click at [291, 215] on span "Sensors" at bounding box center [292, 216] width 53 height 22
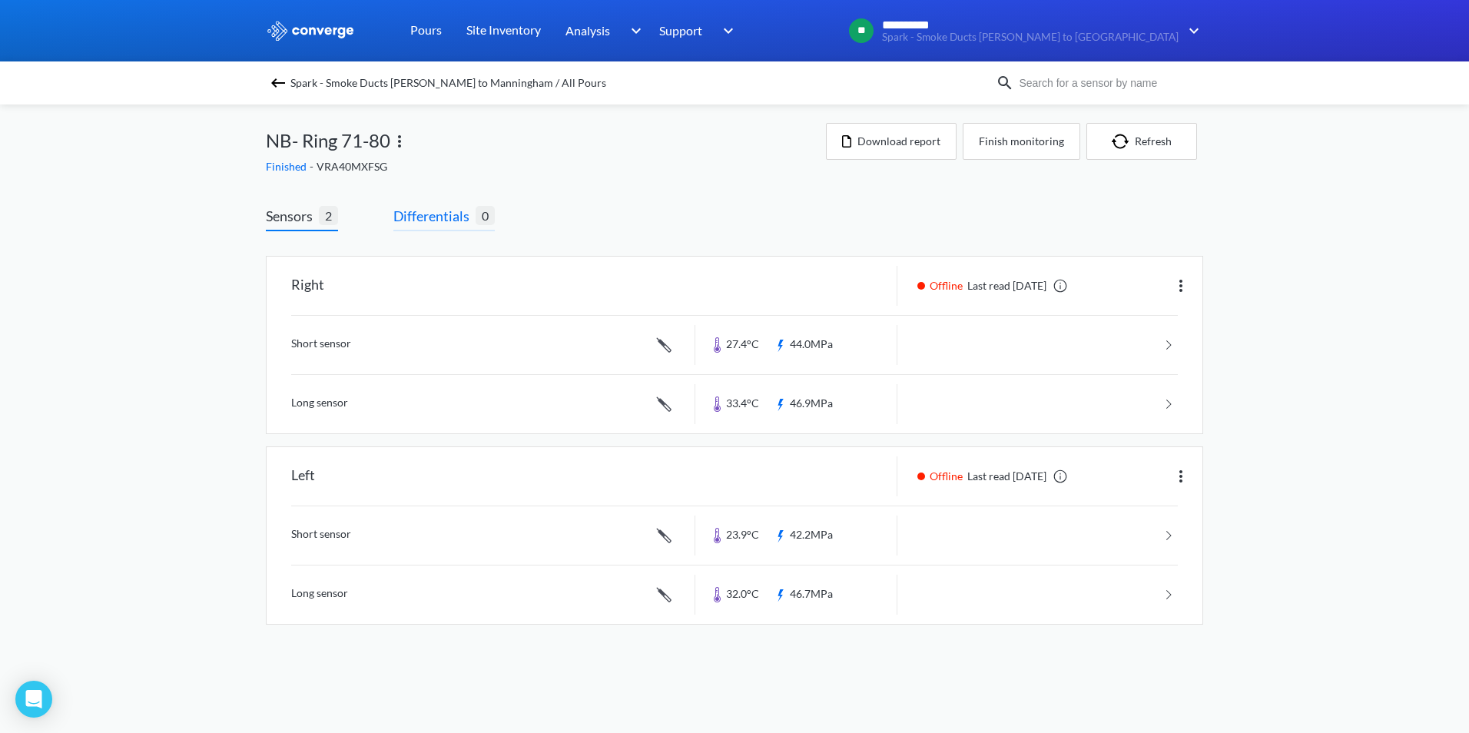
click at [463, 214] on span "Differentials" at bounding box center [434, 216] width 82 height 22
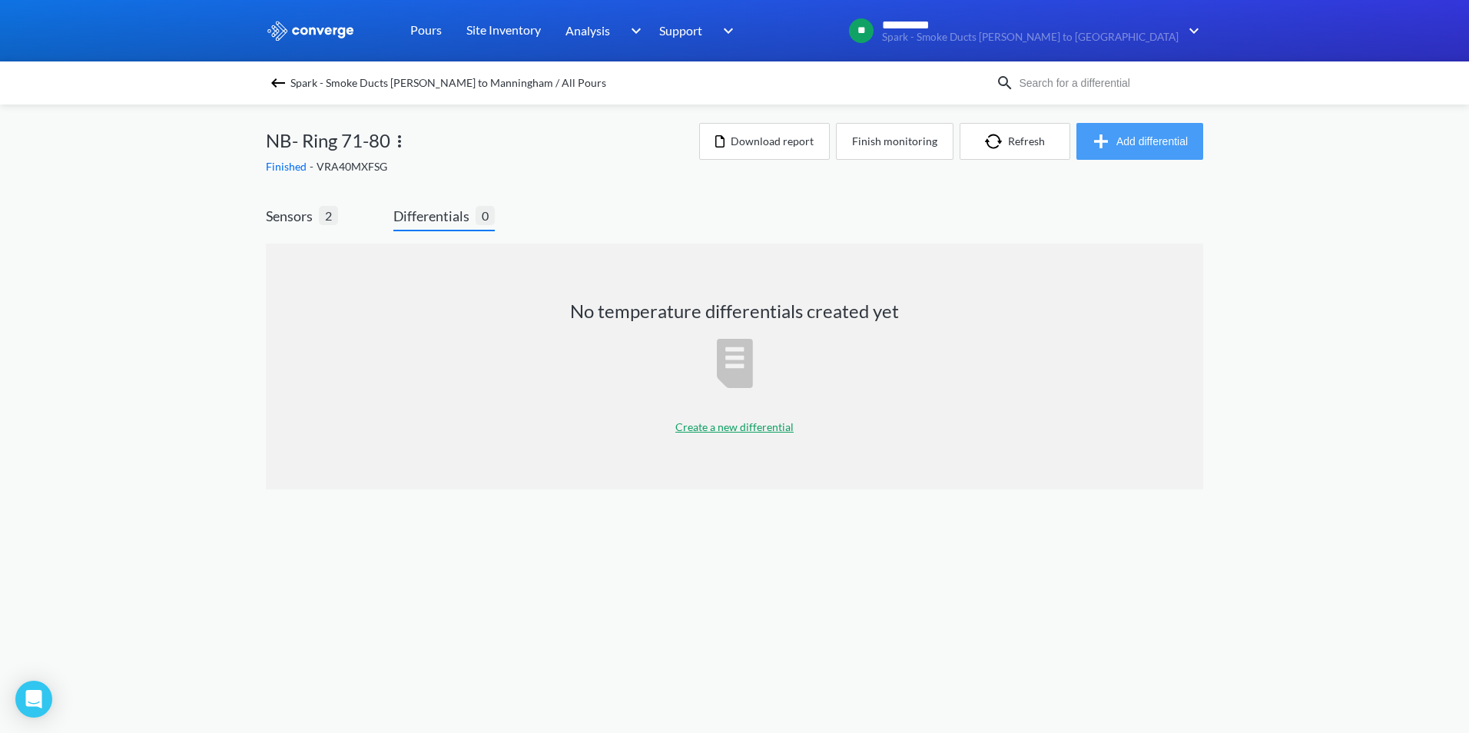
click at [1142, 151] on button "Add differential" at bounding box center [1140, 141] width 127 height 37
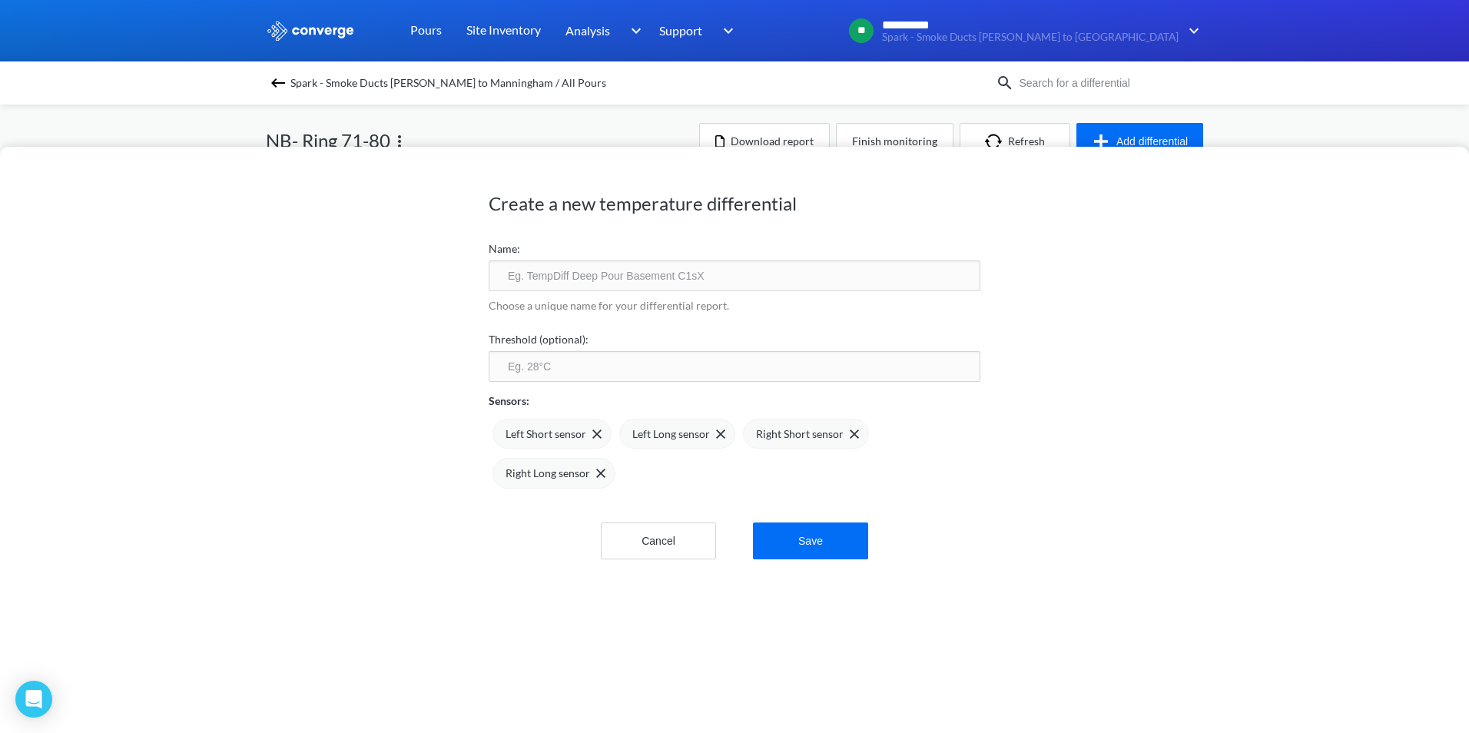
drag, startPoint x: 564, startPoint y: 273, endPoint x: 577, endPoint y: 273, distance: 13.1
click at [564, 273] on input "text" at bounding box center [735, 275] width 492 height 31
type input "NB R71-80 TPD"
click at [716, 434] on img at bounding box center [720, 434] width 9 height 9
click at [593, 432] on img at bounding box center [596, 434] width 9 height 9
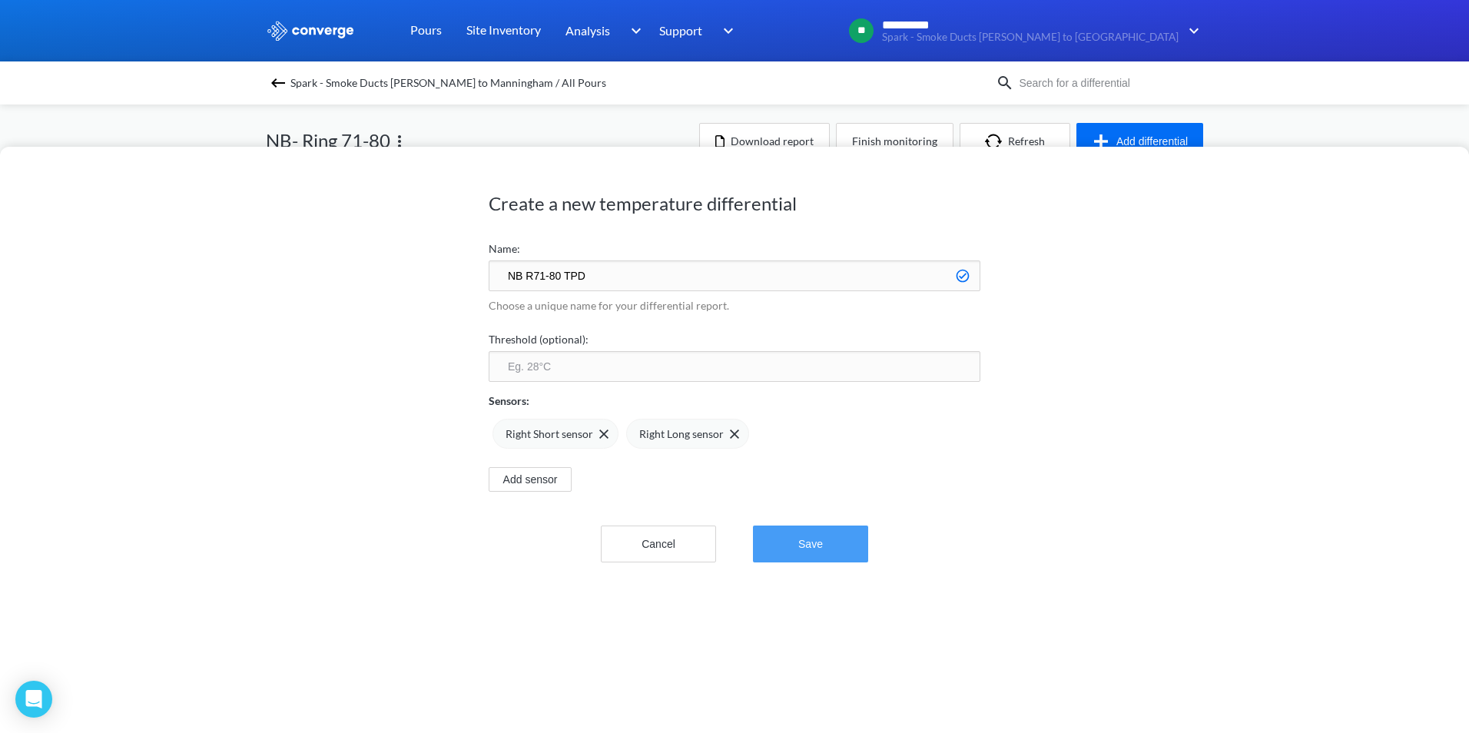
click at [831, 549] on button "Save" at bounding box center [810, 544] width 115 height 37
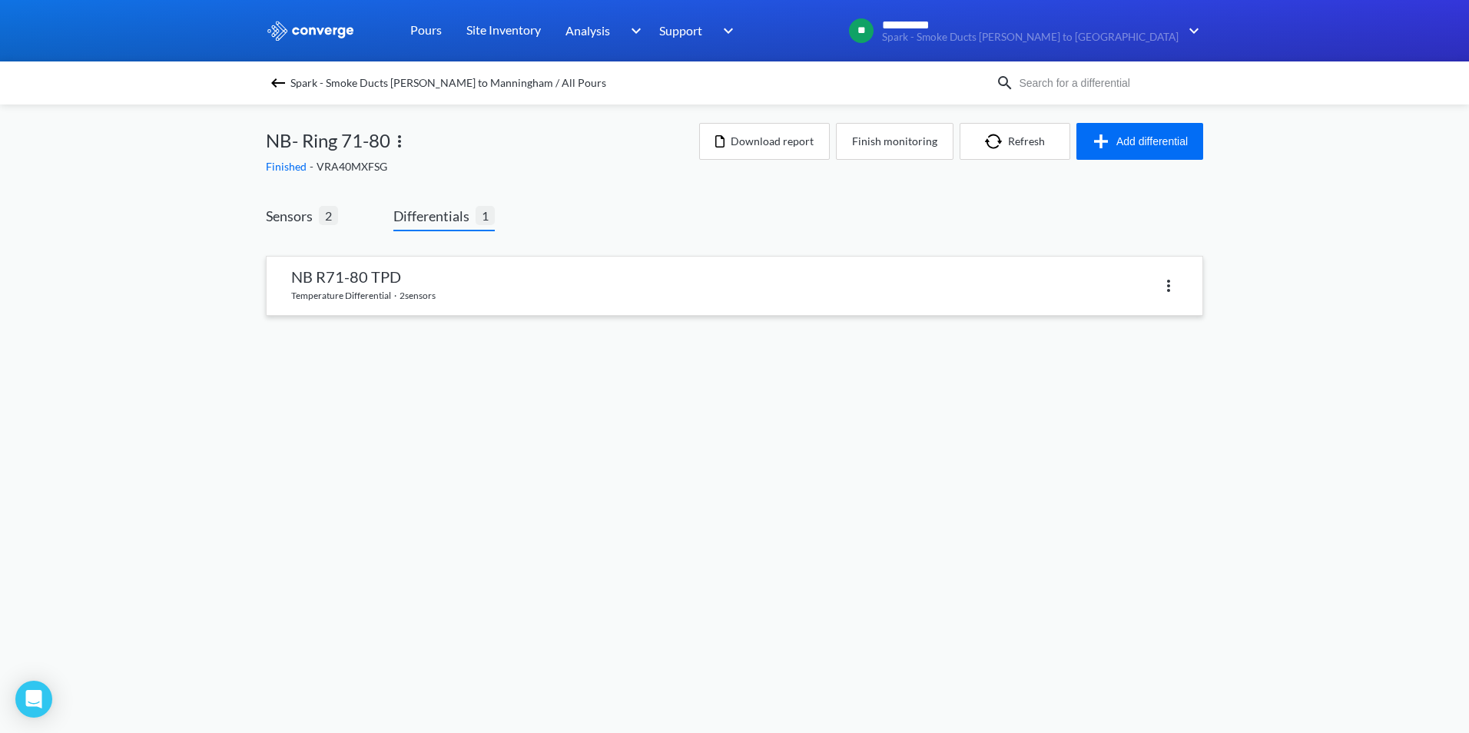
click at [564, 303] on link at bounding box center [735, 286] width 936 height 58
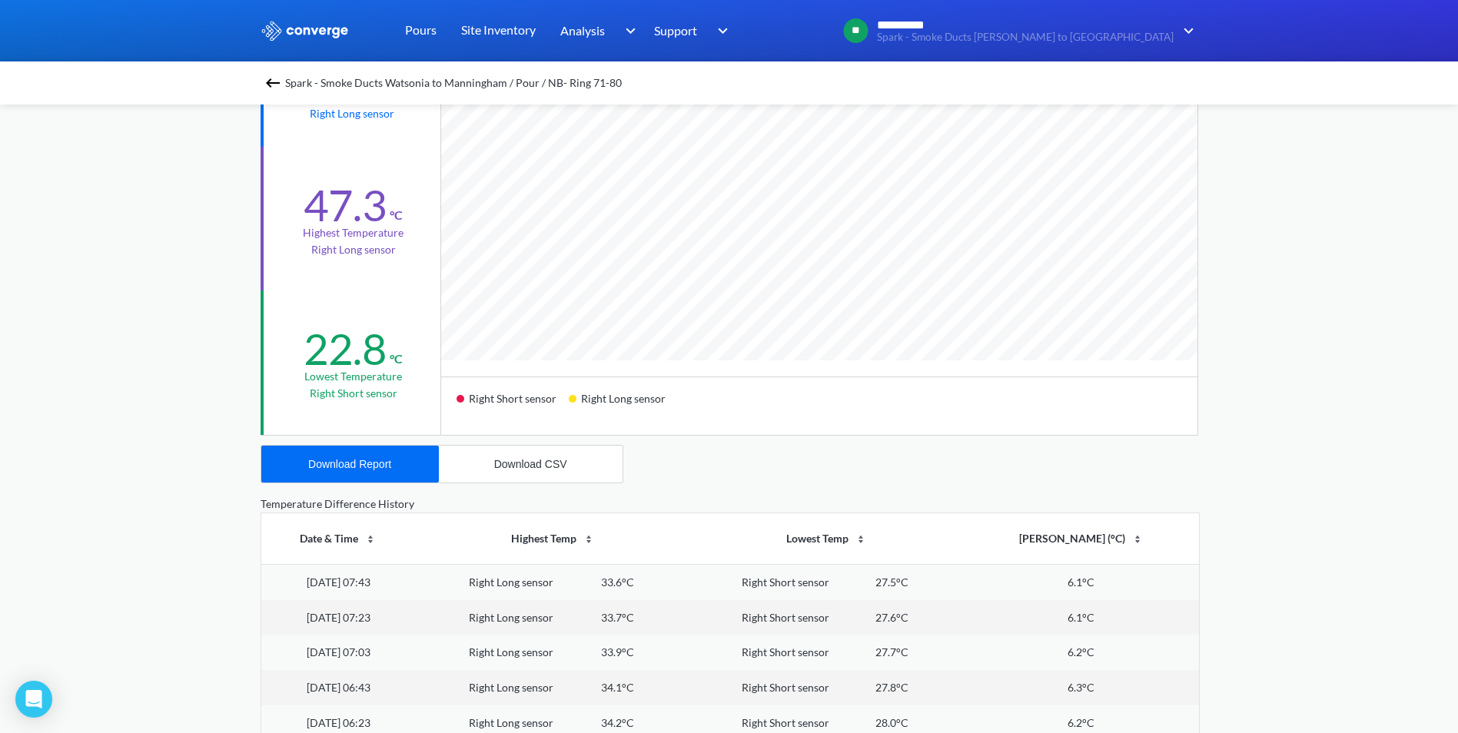
scroll to position [307, 0]
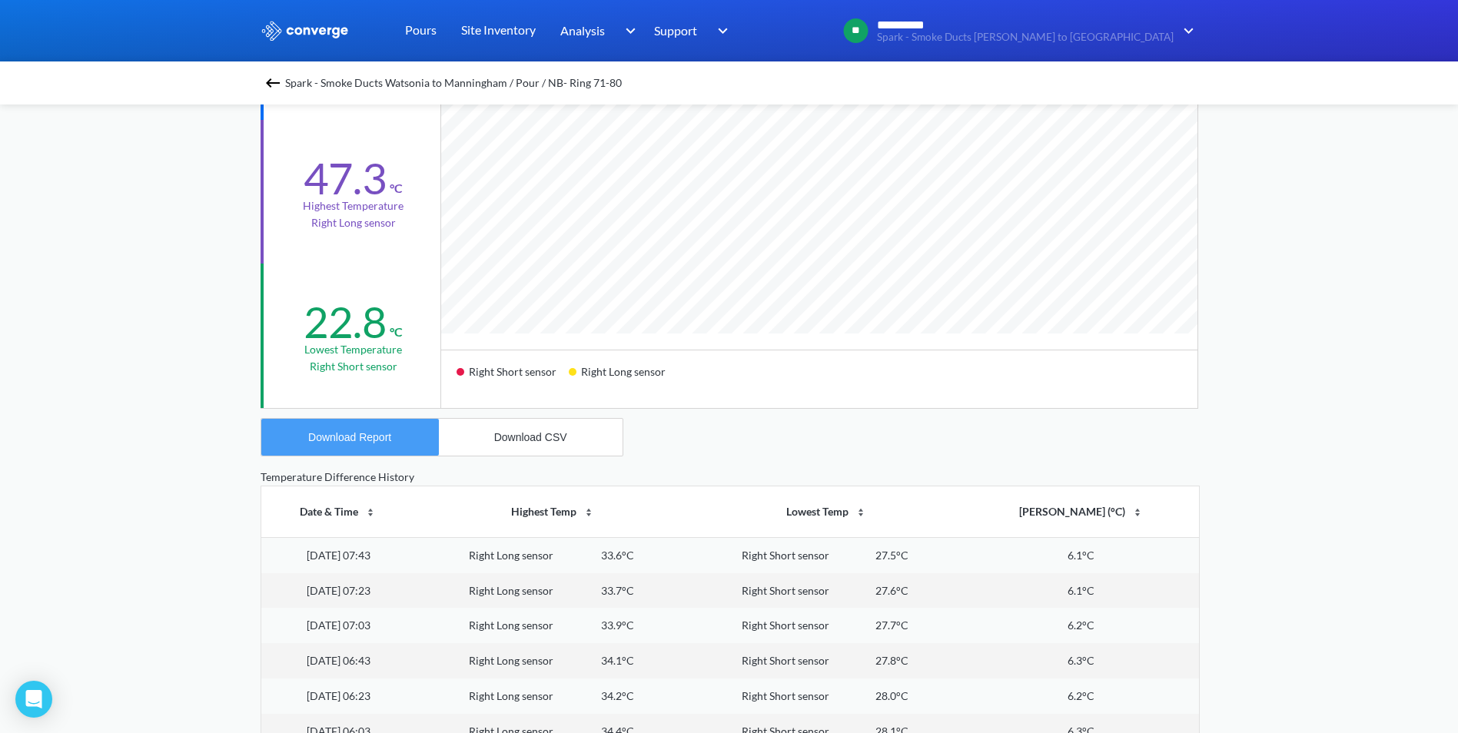
click at [369, 434] on div "Download Report" at bounding box center [349, 437] width 83 height 12
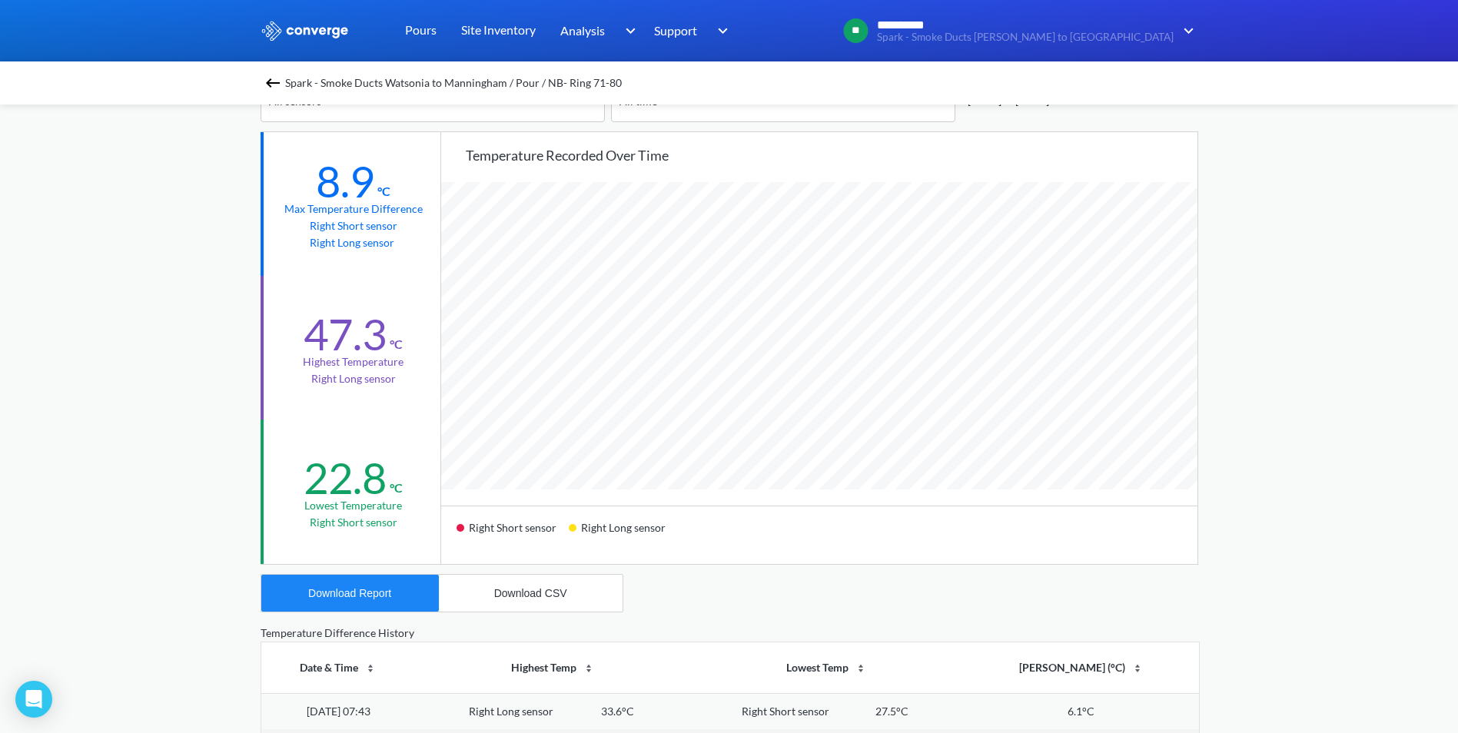
scroll to position [77, 0]
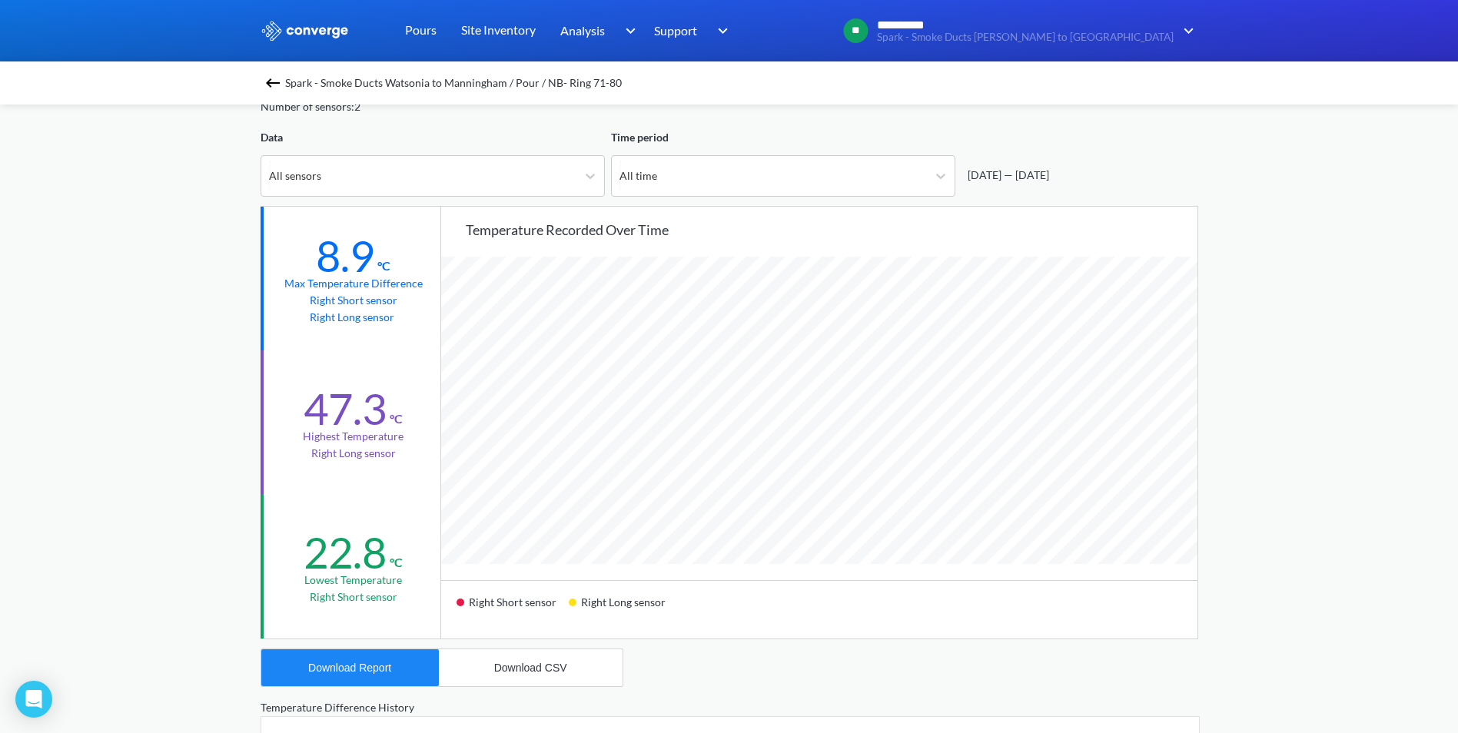
click at [274, 79] on img at bounding box center [273, 83] width 18 height 18
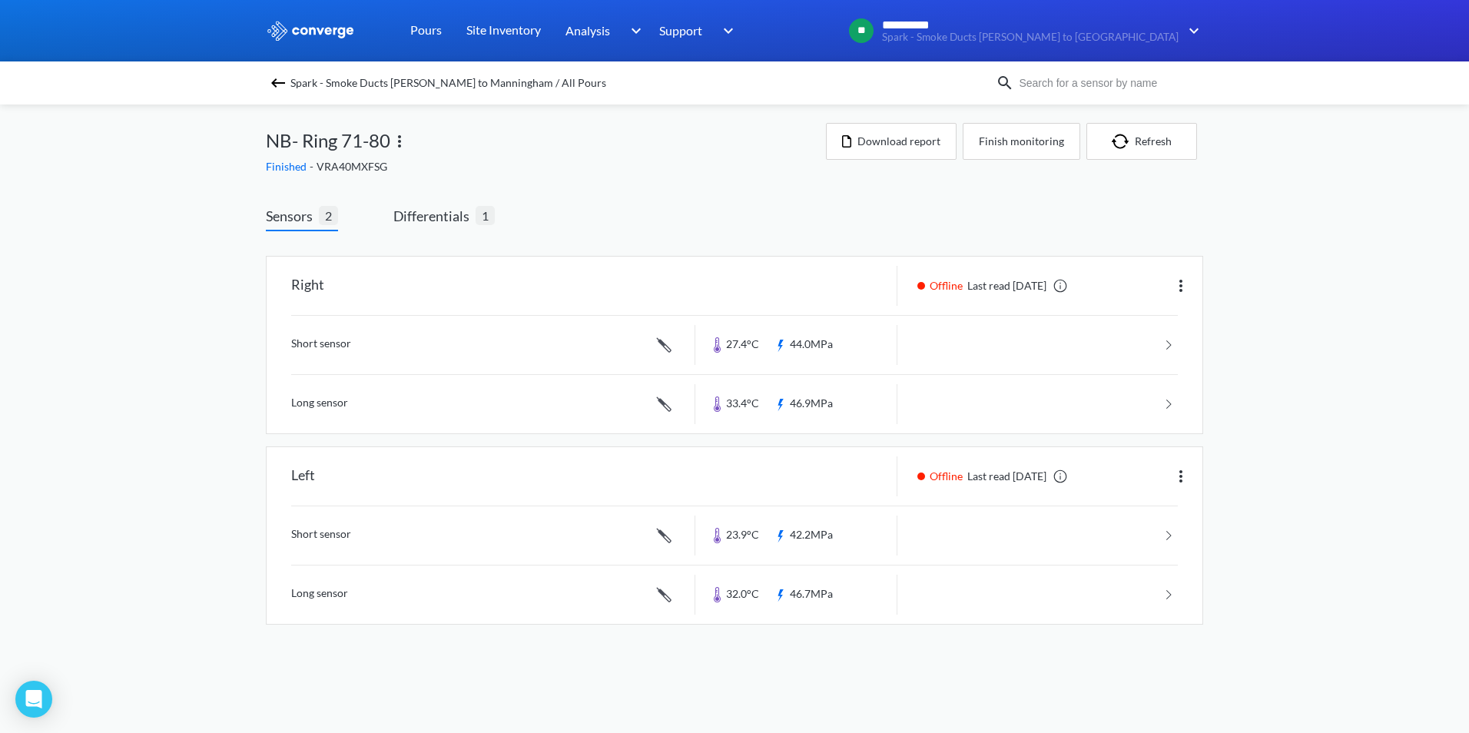
click at [277, 92] on div "Spark - Smoke Ducts [PERSON_NAME] to Manningham / All Pours" at bounding box center [631, 83] width 730 height 22
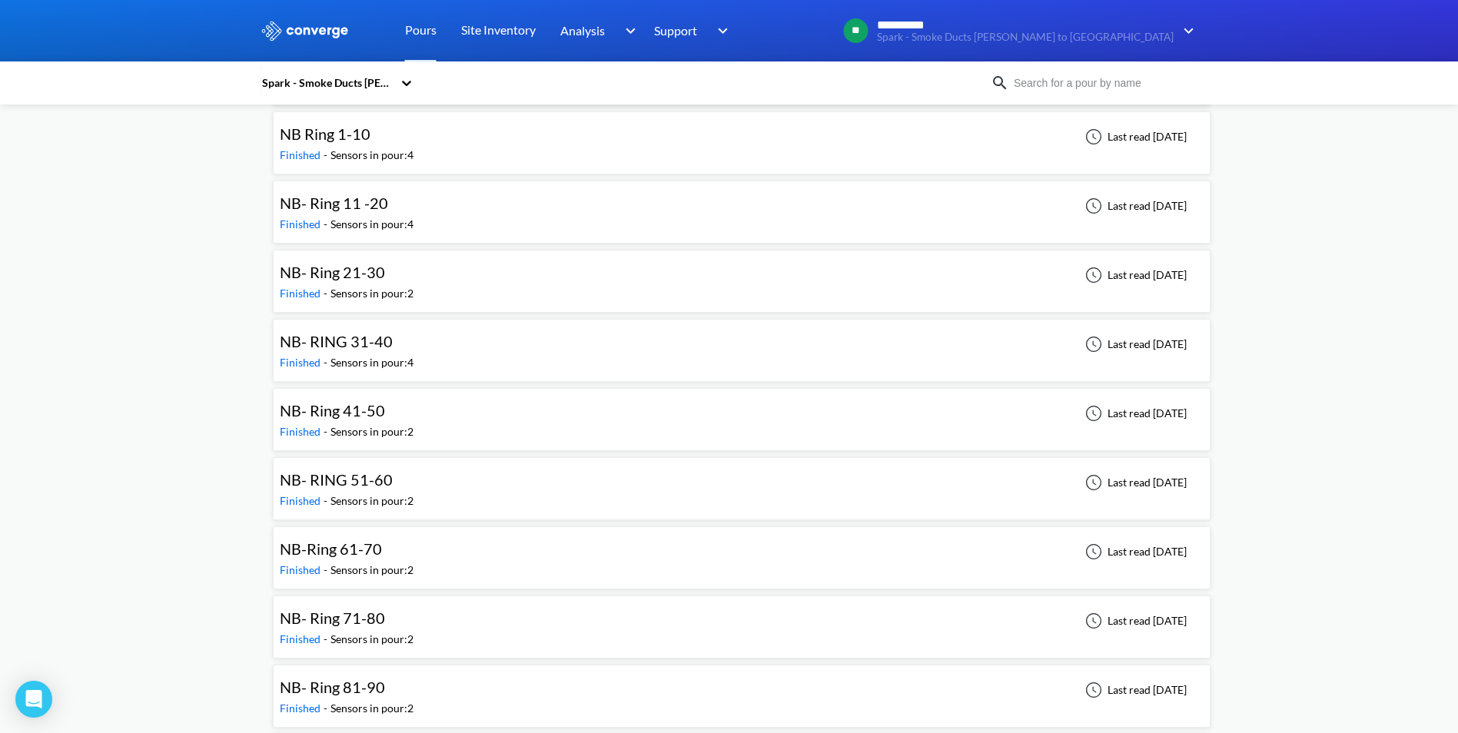
scroll to position [1537, 0]
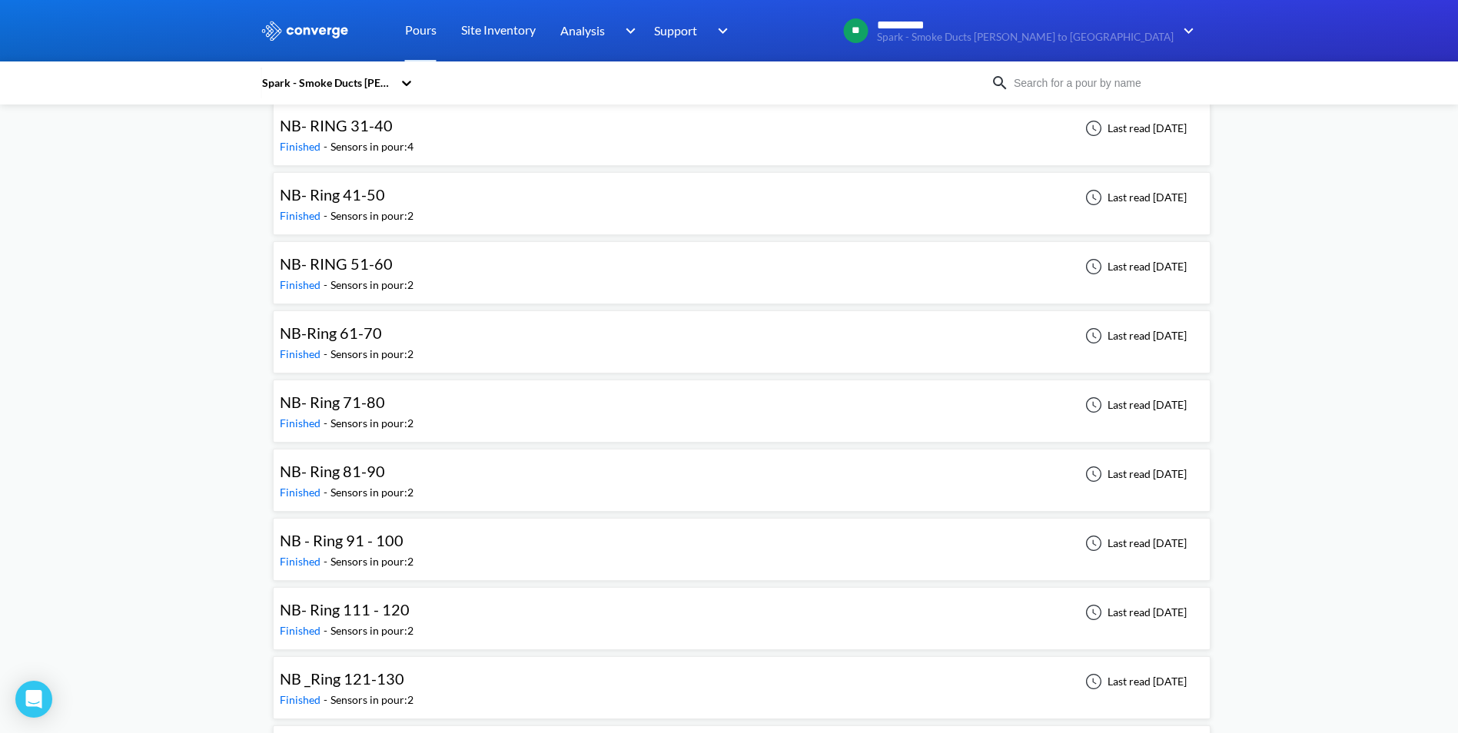
click at [494, 547] on div "NB - Ring 91 - 100 Finished - Sensors in pour: 2 Last read [DATE]" at bounding box center [742, 549] width 924 height 49
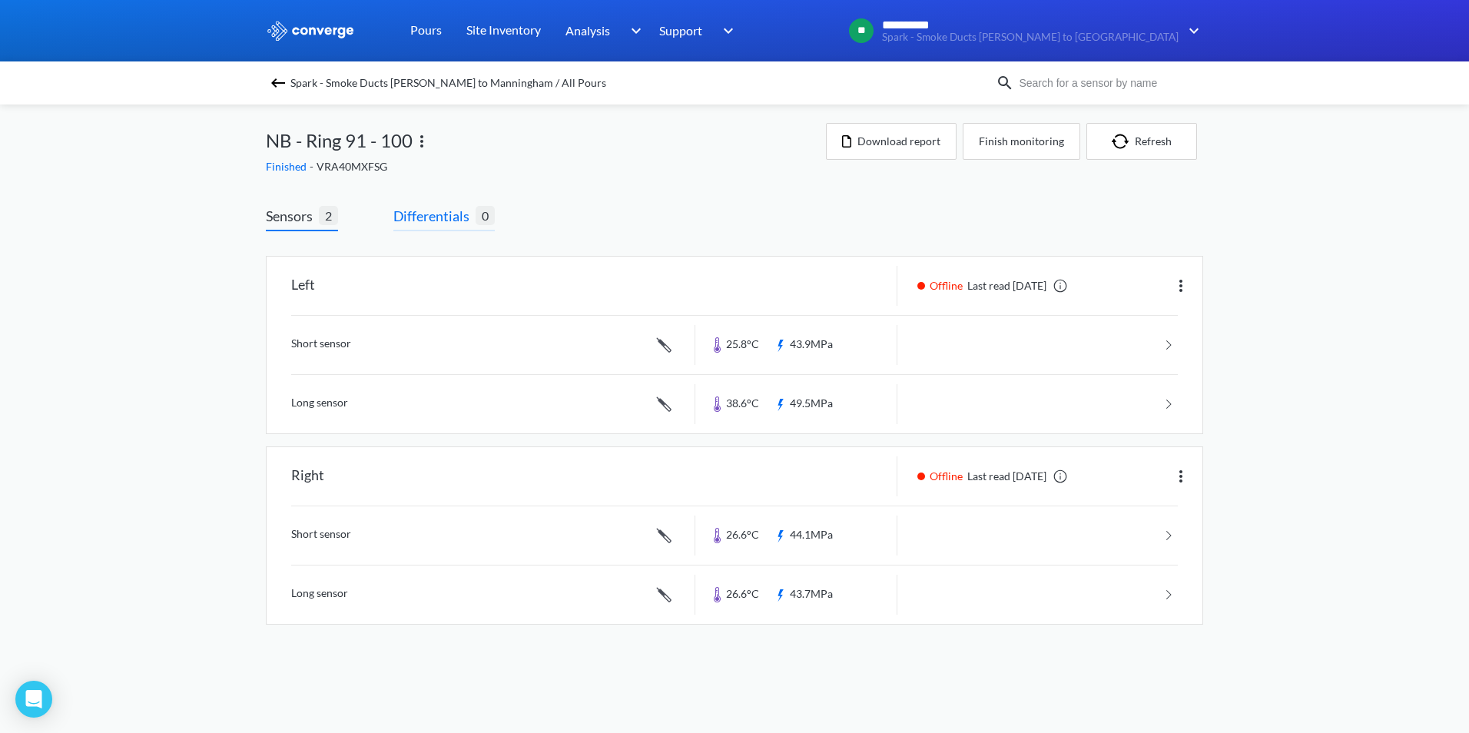
click at [443, 212] on span "Differentials" at bounding box center [434, 216] width 82 height 22
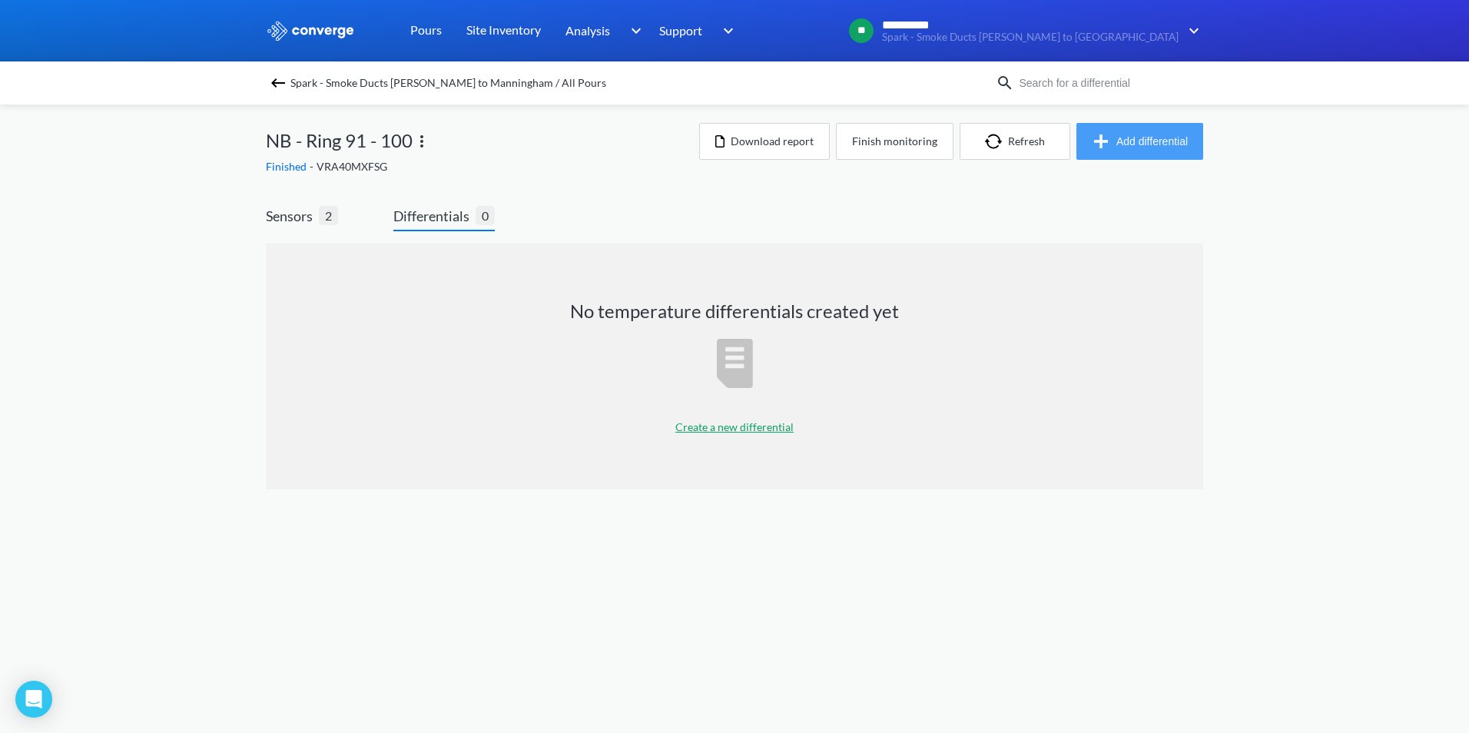
click at [1148, 148] on button "Add differential" at bounding box center [1140, 141] width 127 height 37
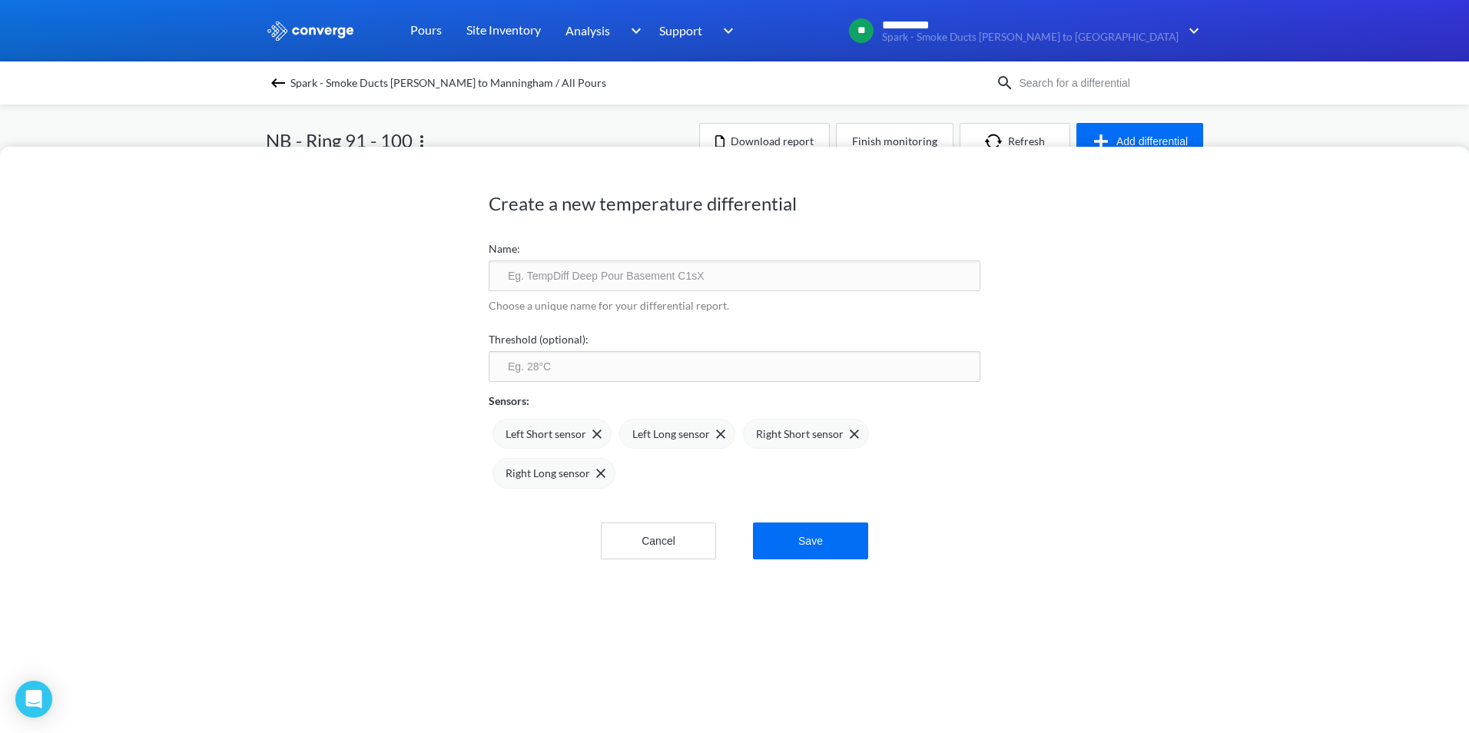
drag, startPoint x: 532, startPoint y: 274, endPoint x: 541, endPoint y: 270, distance: 10.0
click at [532, 274] on input "text" at bounding box center [735, 275] width 492 height 31
type input "NB R91-100 TPD"
click at [829, 537] on button "Save" at bounding box center [810, 541] width 115 height 37
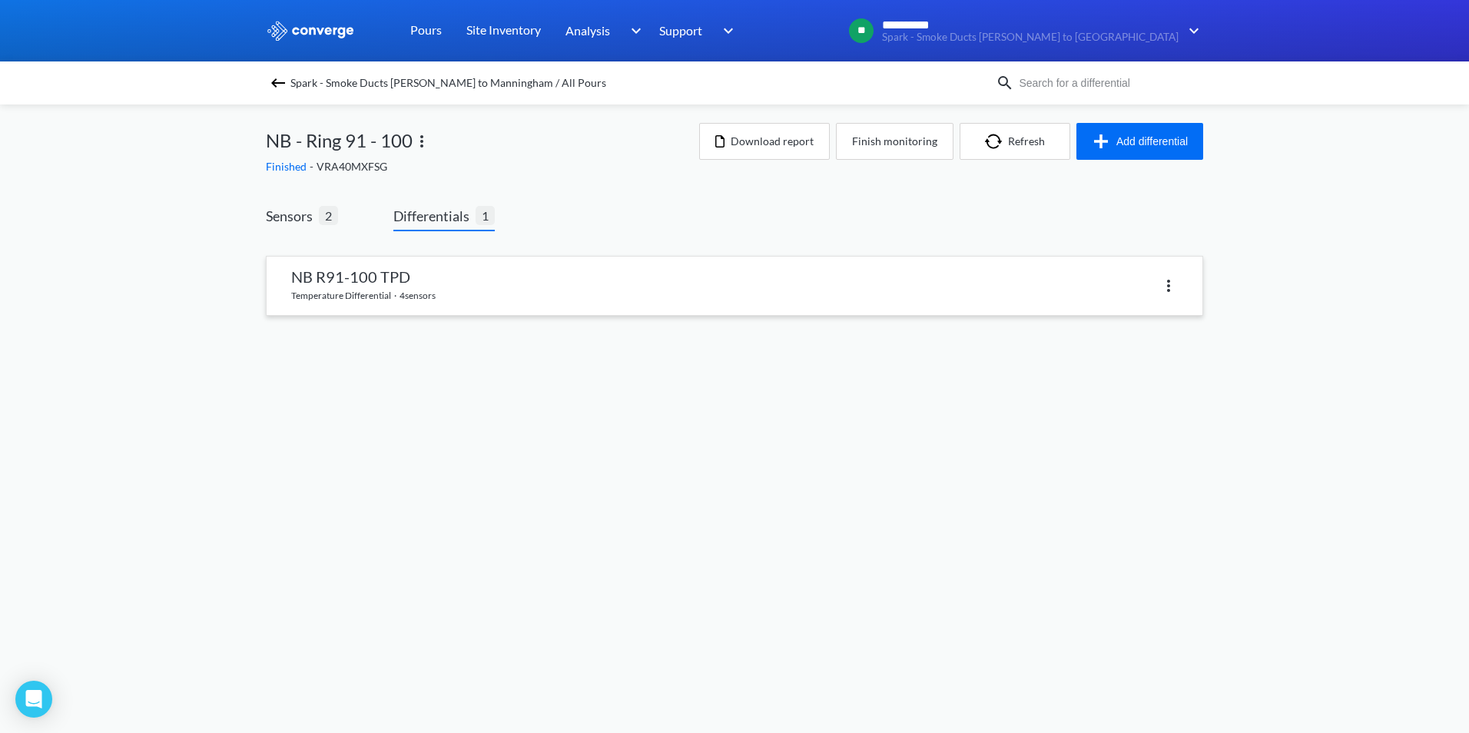
click at [478, 300] on link at bounding box center [735, 286] width 936 height 58
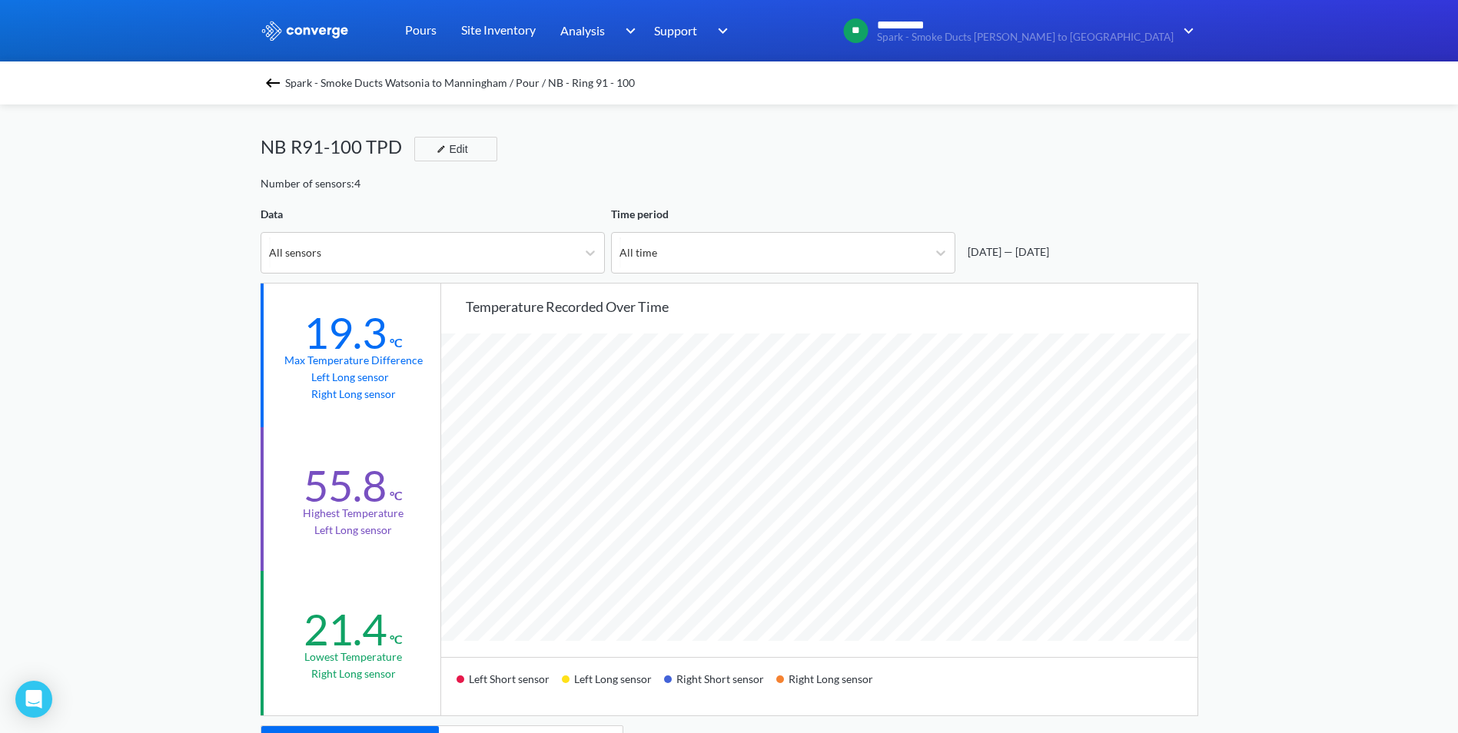
click at [275, 76] on img at bounding box center [273, 83] width 18 height 18
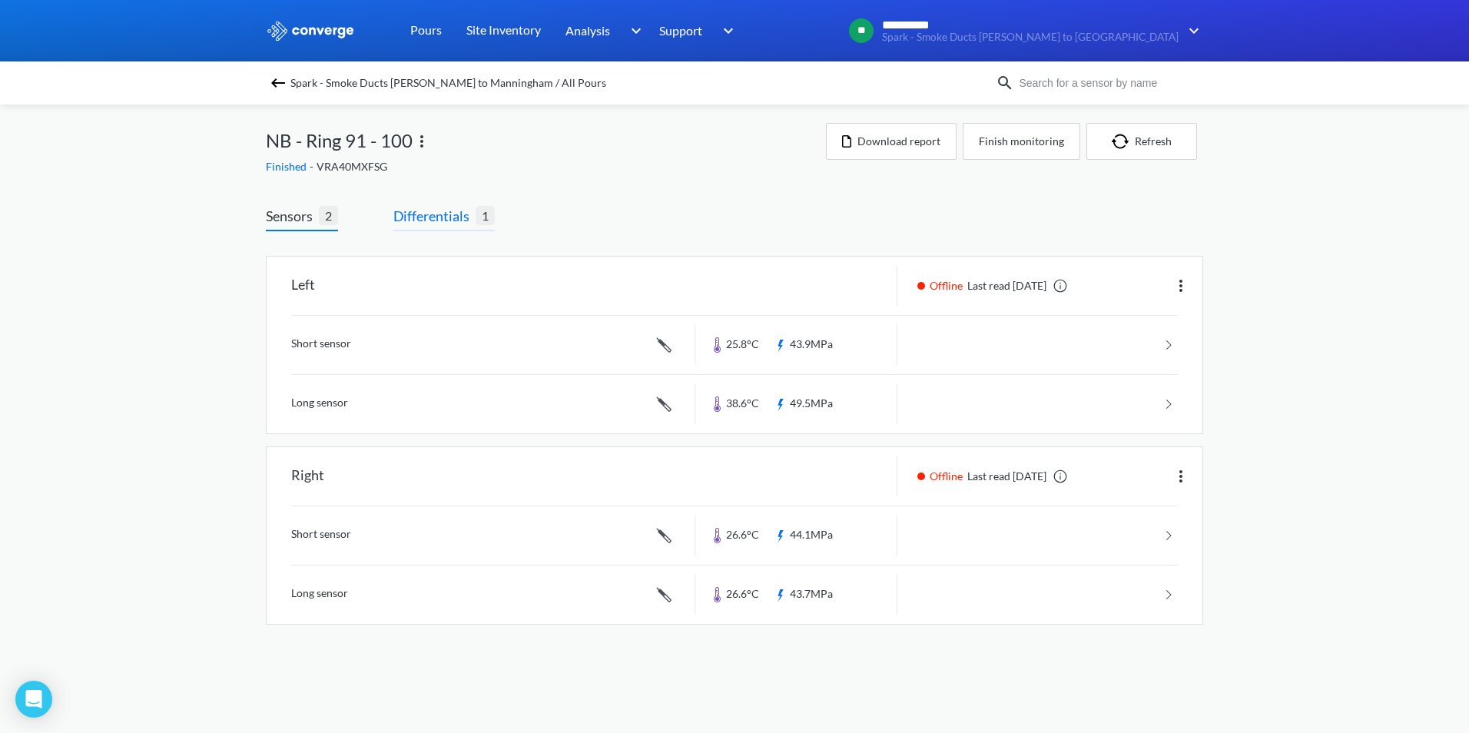
click at [436, 214] on span "Differentials" at bounding box center [434, 216] width 82 height 22
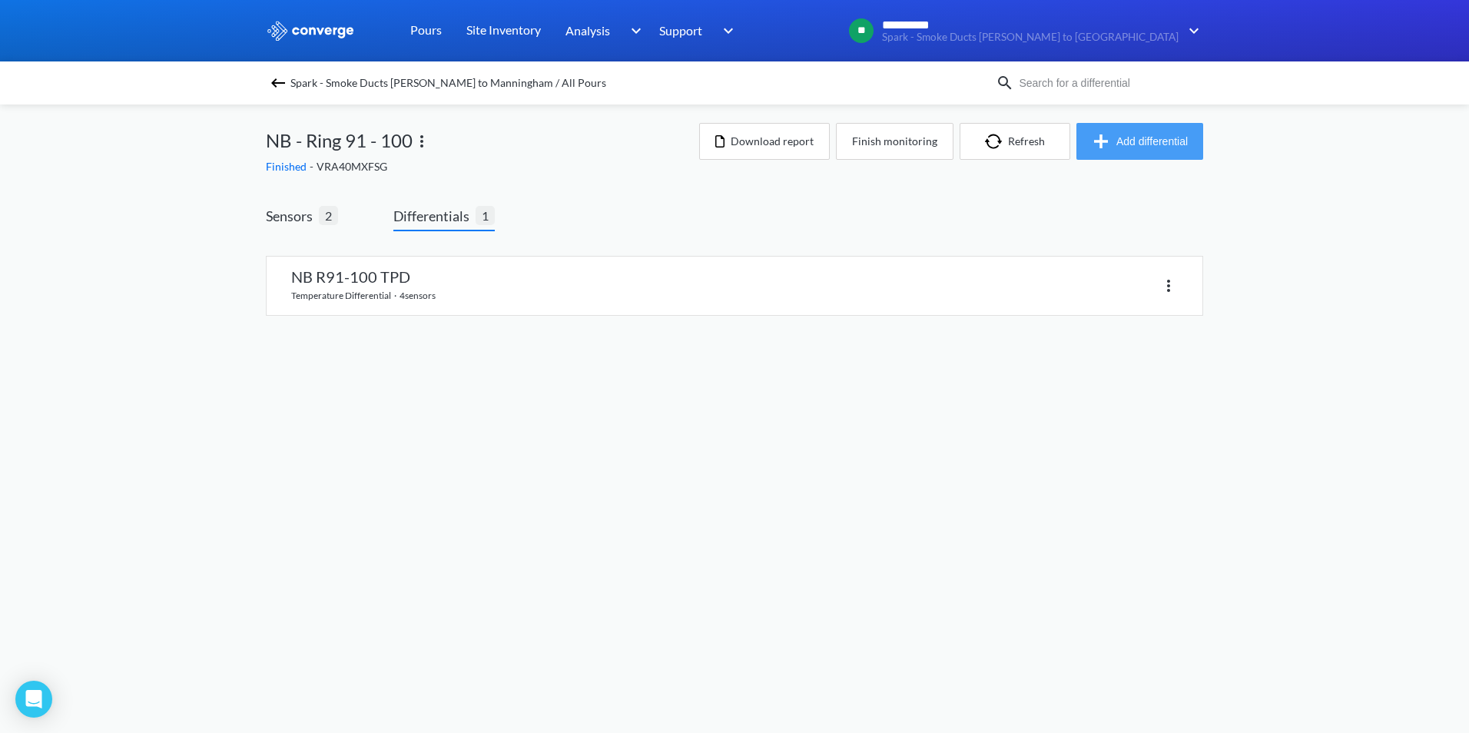
click at [1120, 150] on button "Add differential" at bounding box center [1140, 141] width 127 height 37
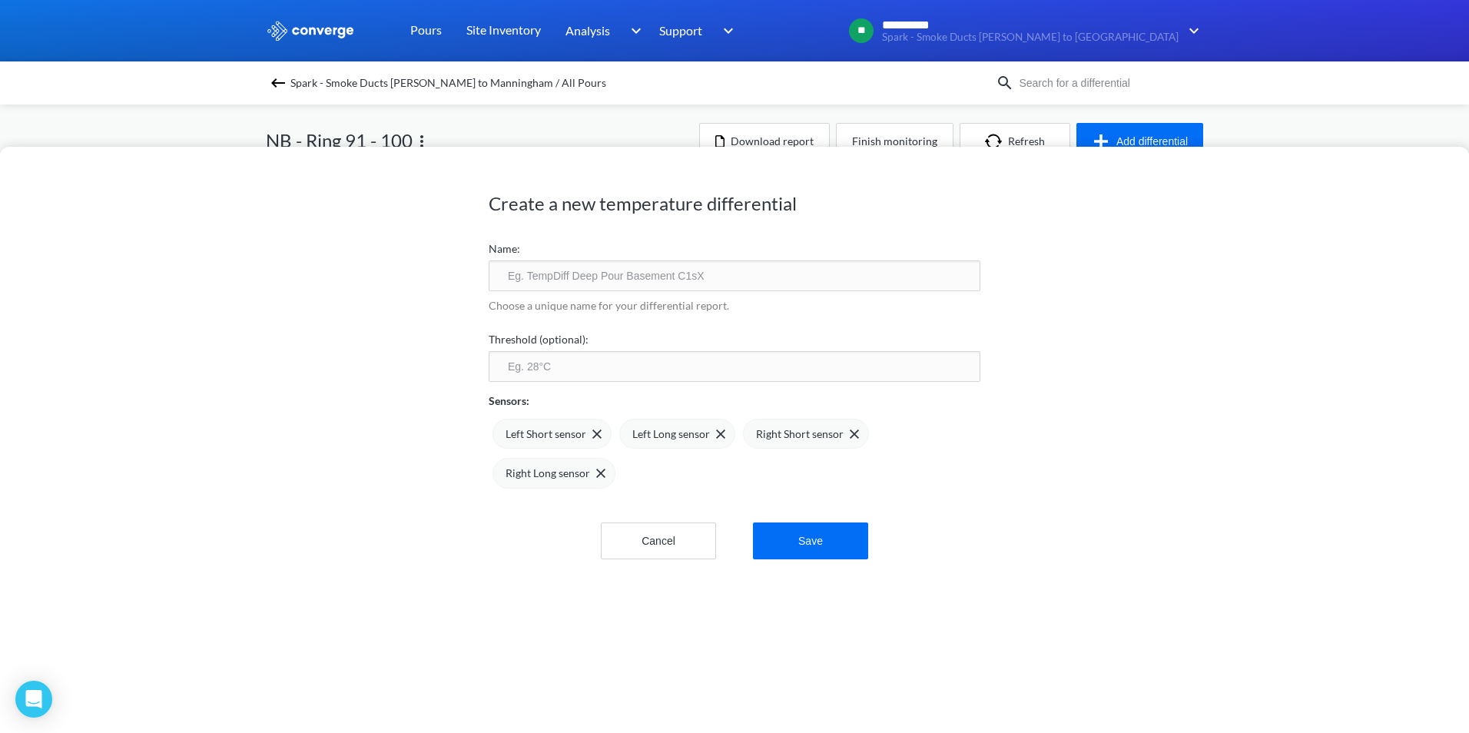
click at [627, 281] on input "text" at bounding box center [735, 275] width 492 height 31
type input "NB R91-100 TPD2"
drag, startPoint x: 843, startPoint y: 433, endPoint x: 825, endPoint y: 438, distance: 18.5
click at [0, 0] on img at bounding box center [0, 0] width 0 height 0
click at [847, 438] on img at bounding box center [851, 434] width 9 height 9
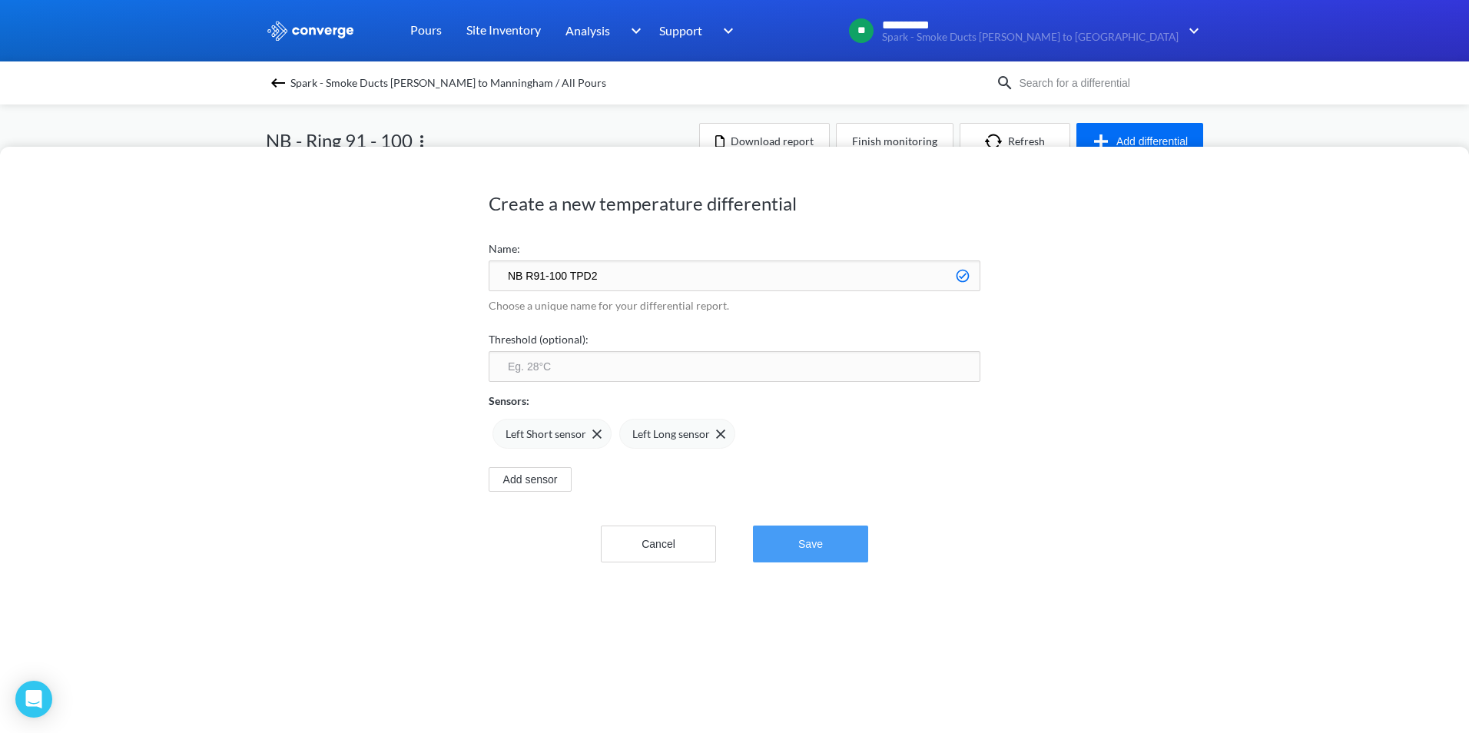
click at [784, 546] on button "Save" at bounding box center [810, 544] width 115 height 37
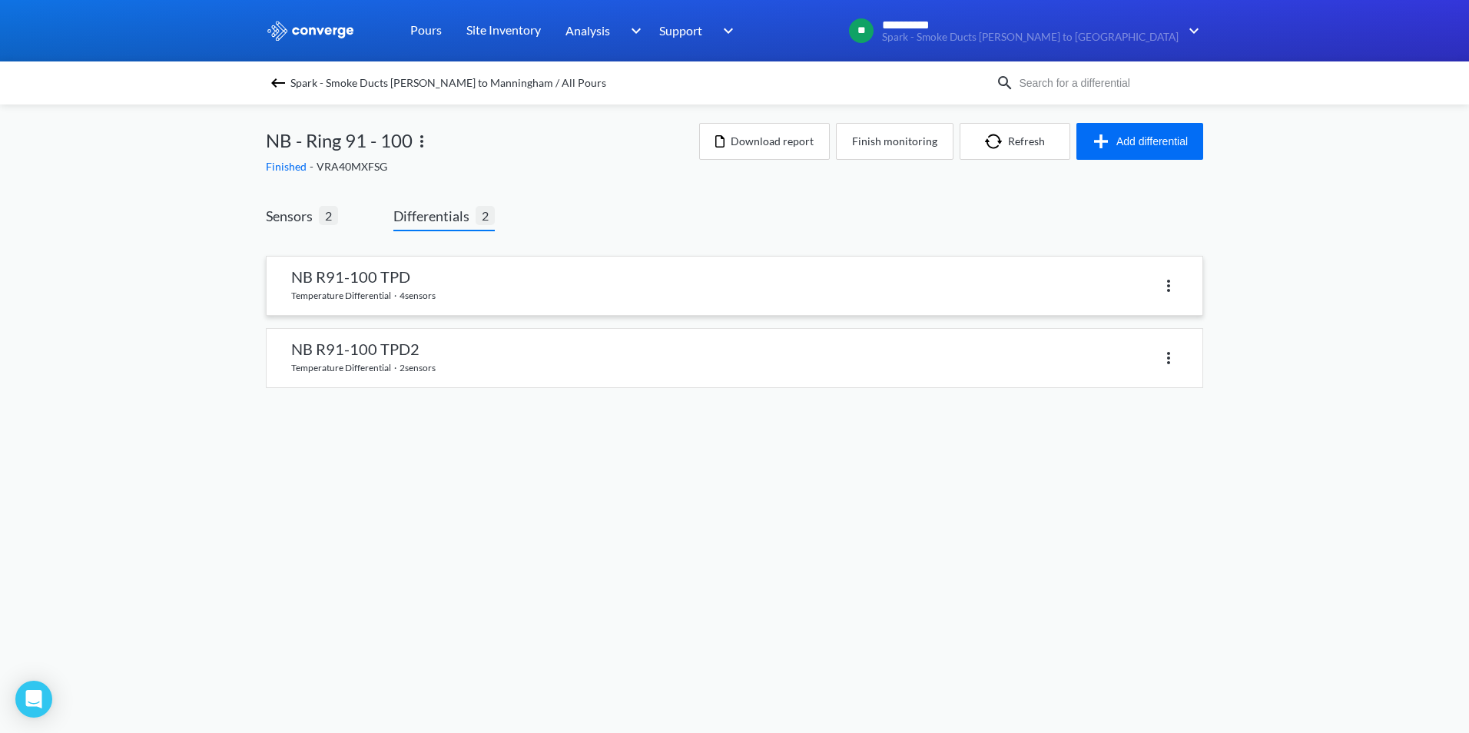
click at [1173, 290] on img at bounding box center [1169, 286] width 18 height 18
click at [1108, 287] on div "Delete" at bounding box center [1129, 285] width 98 height 29
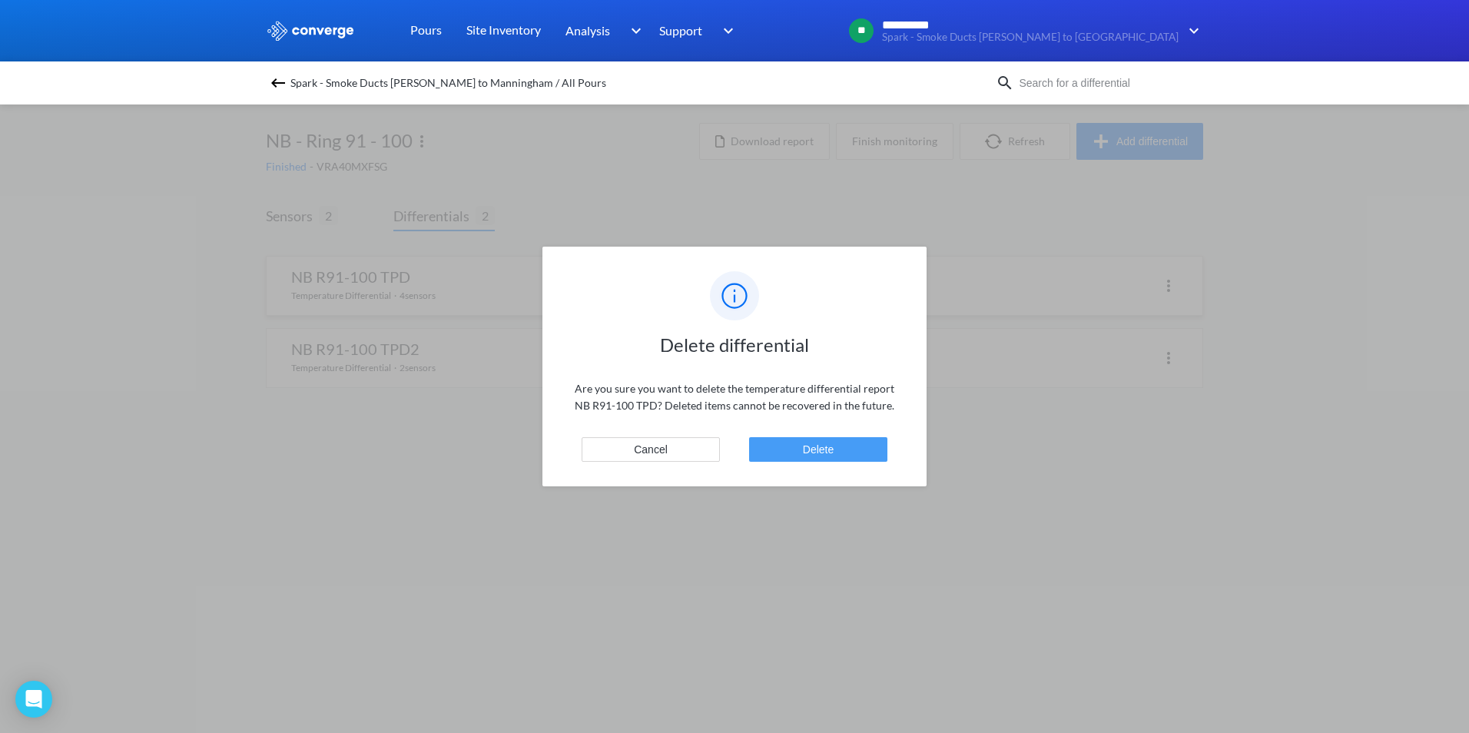
click at [808, 456] on button "Delete" at bounding box center [818, 449] width 138 height 25
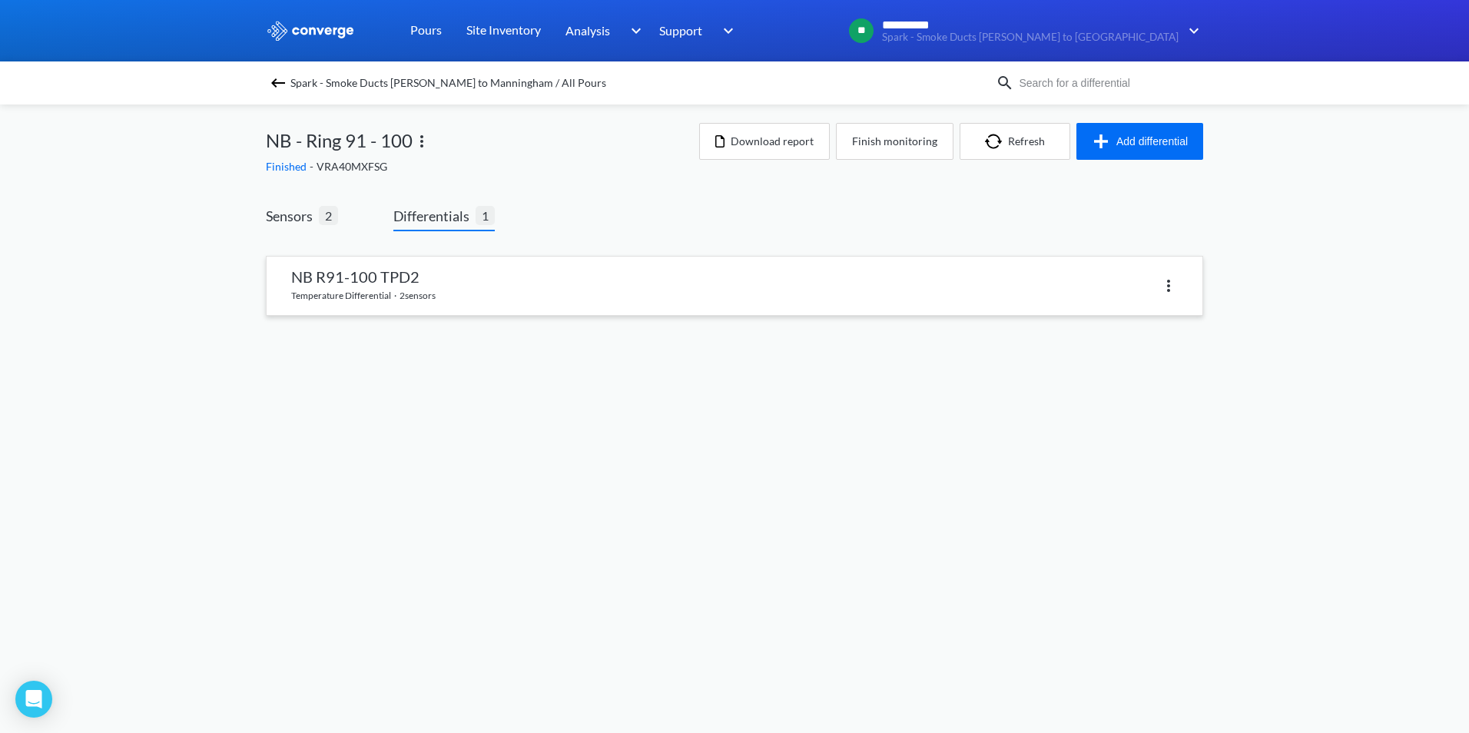
click at [510, 287] on link at bounding box center [735, 286] width 936 height 58
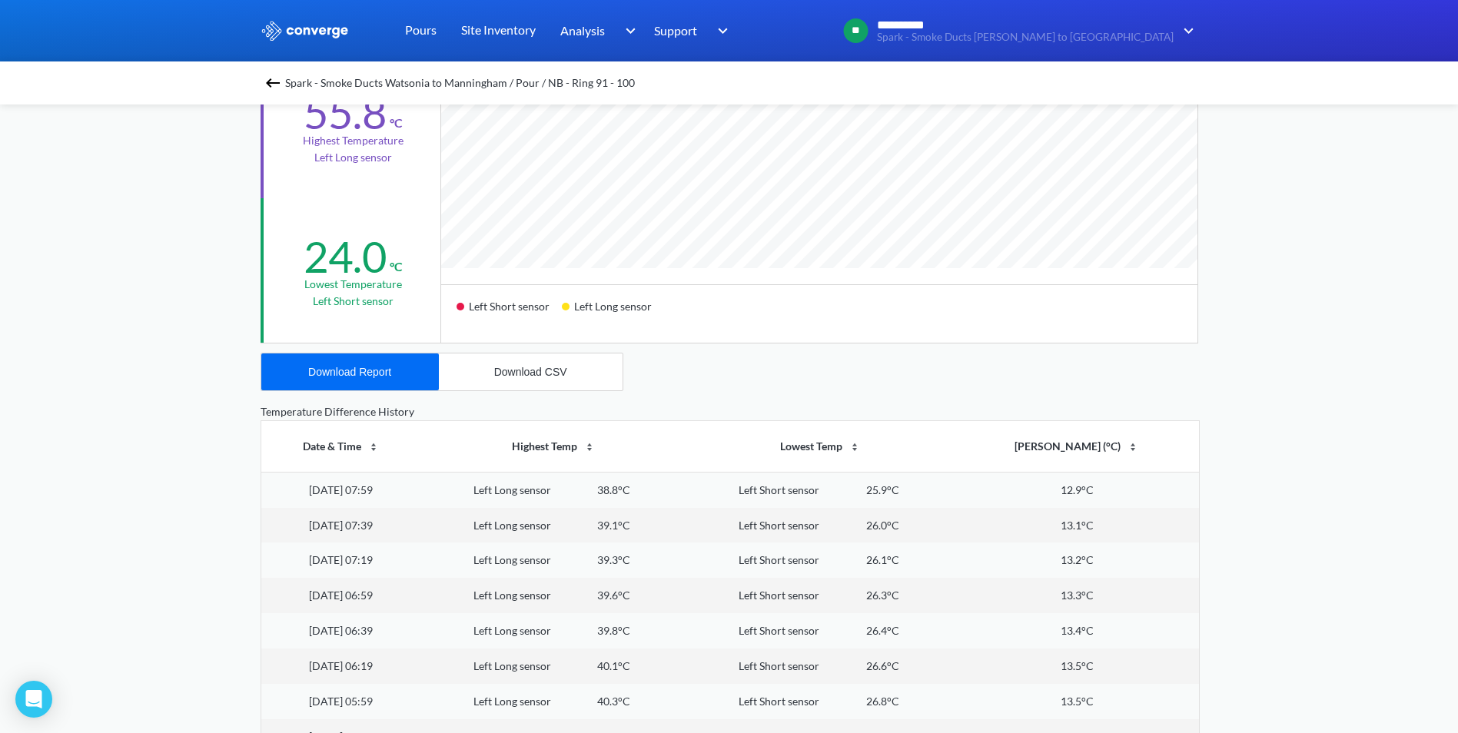
scroll to position [384, 0]
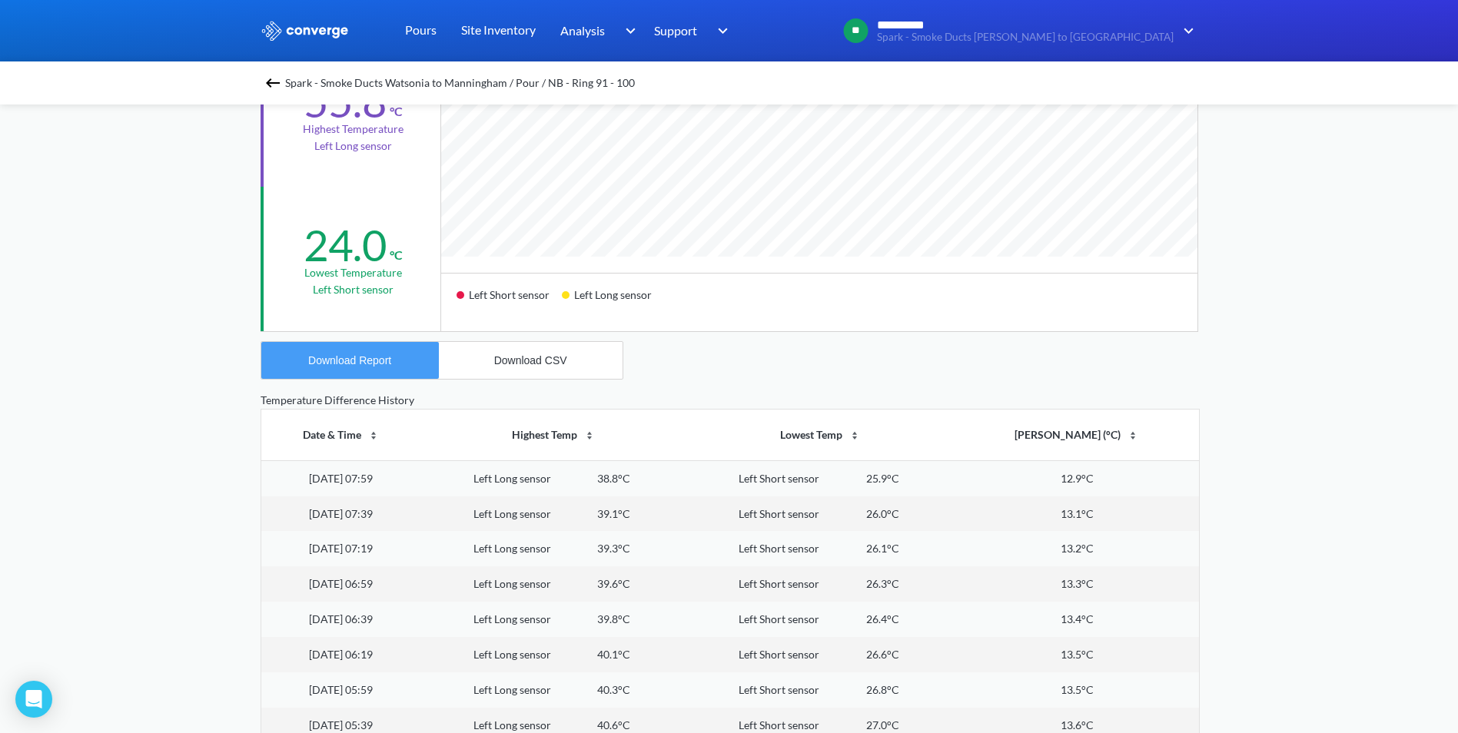
click at [391, 368] on button "Download Report" at bounding box center [350, 360] width 178 height 37
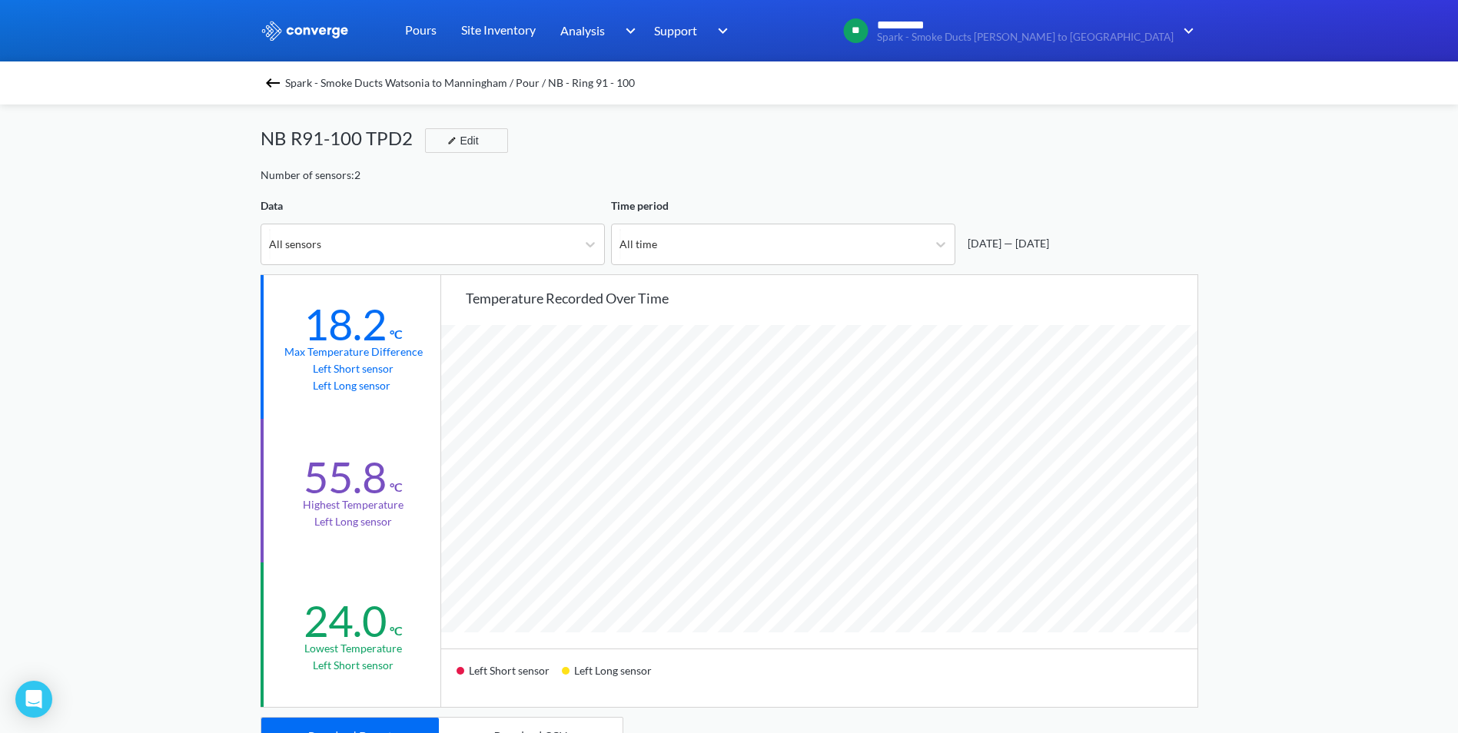
scroll to position [0, 0]
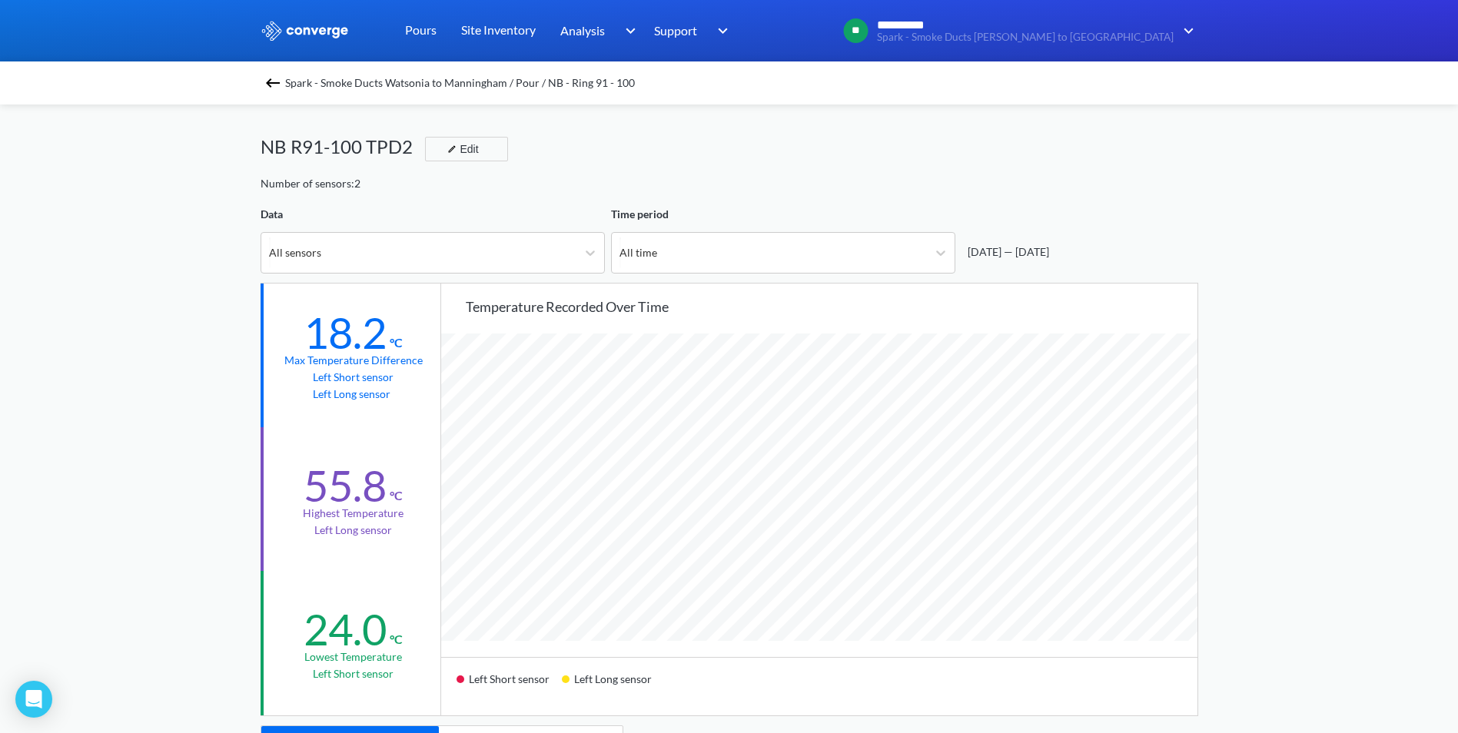
click at [274, 83] on img at bounding box center [273, 83] width 18 height 18
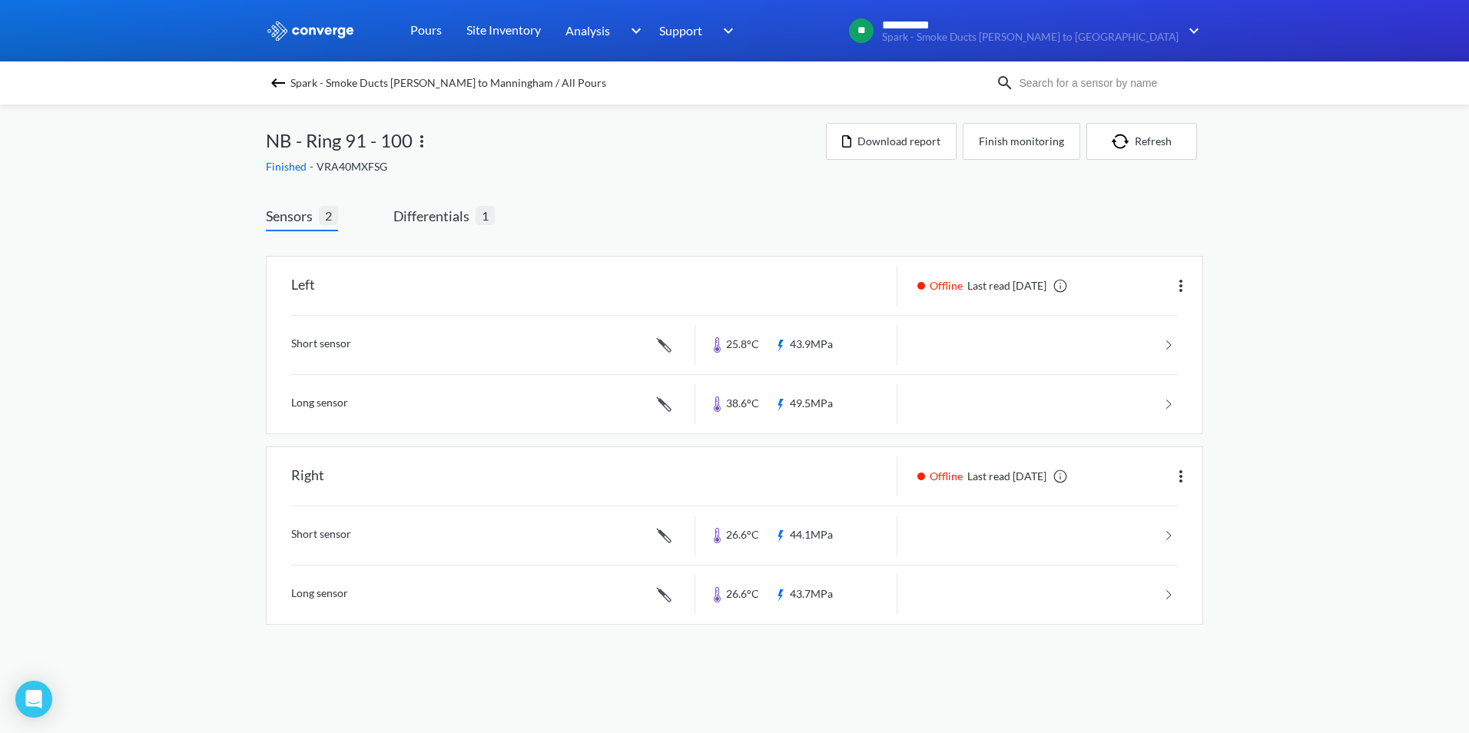
click at [280, 90] on img at bounding box center [278, 83] width 18 height 18
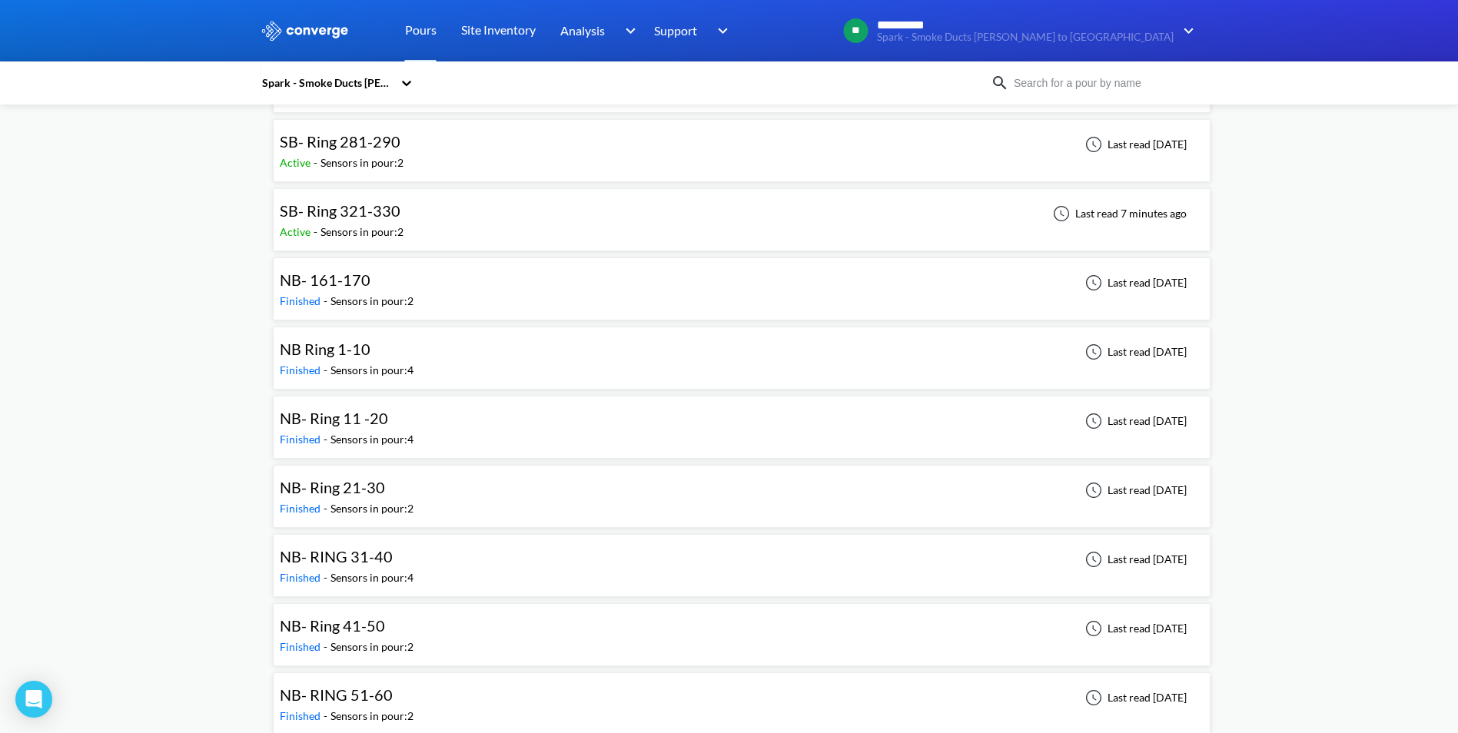
scroll to position [1229, 0]
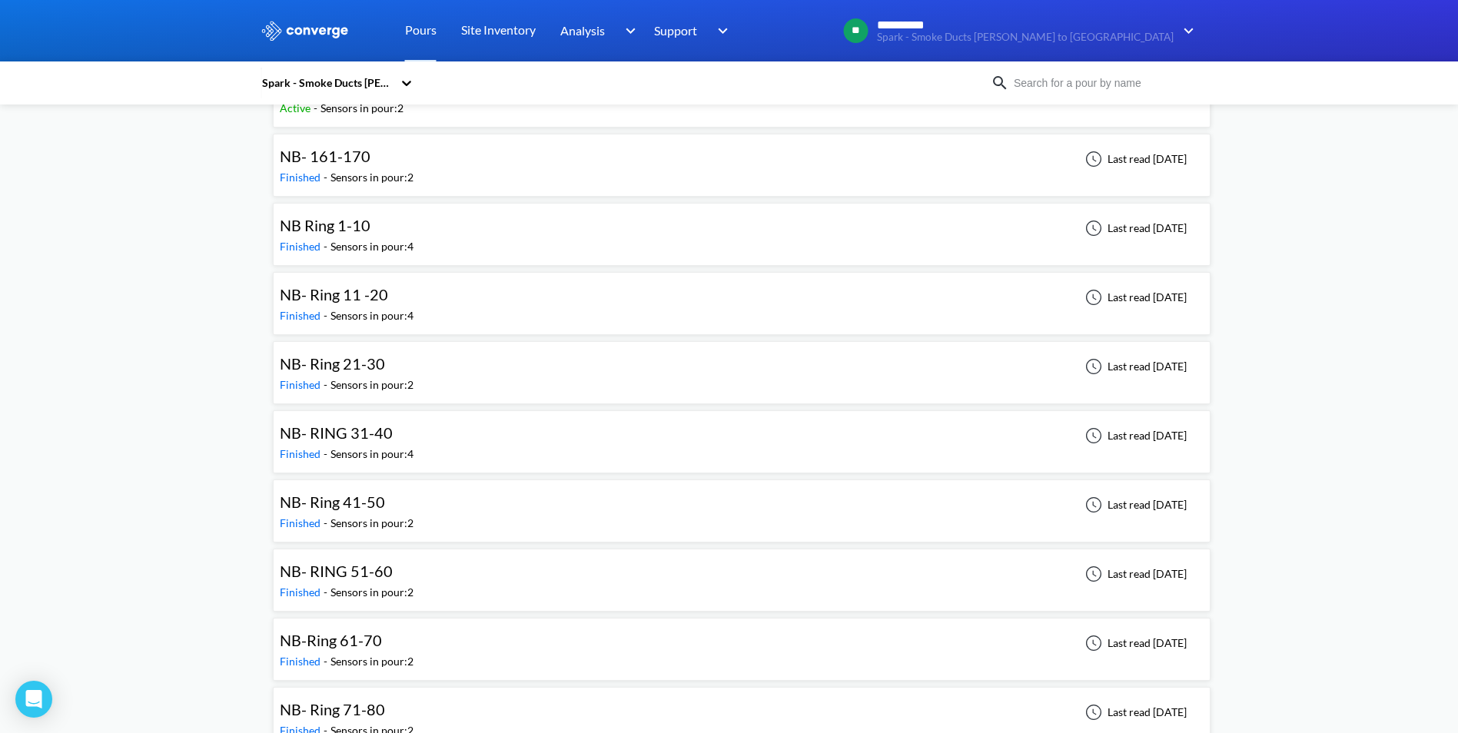
click at [354, 373] on div "NB- Ring 21-30" at bounding box center [332, 364] width 105 height 24
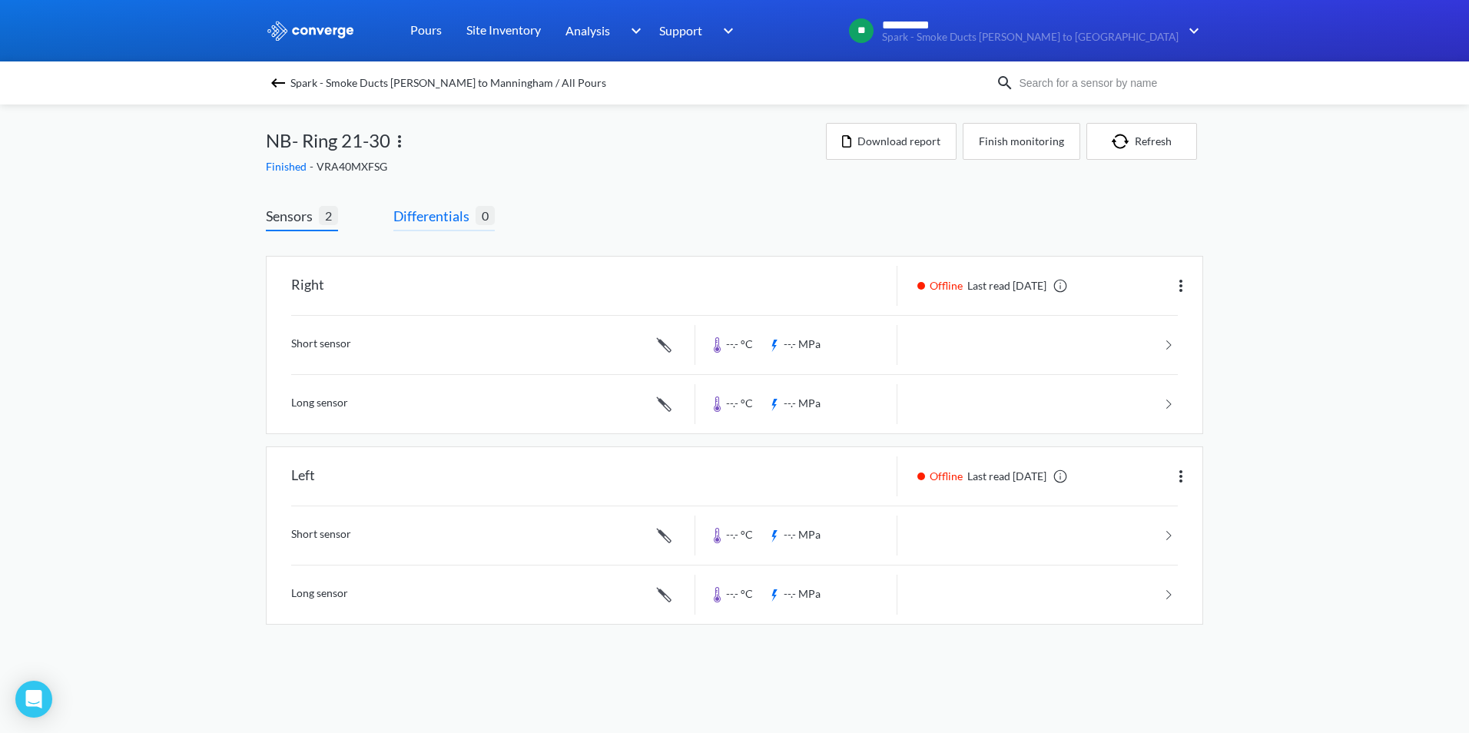
click at [444, 221] on span "Differentials" at bounding box center [434, 216] width 82 height 22
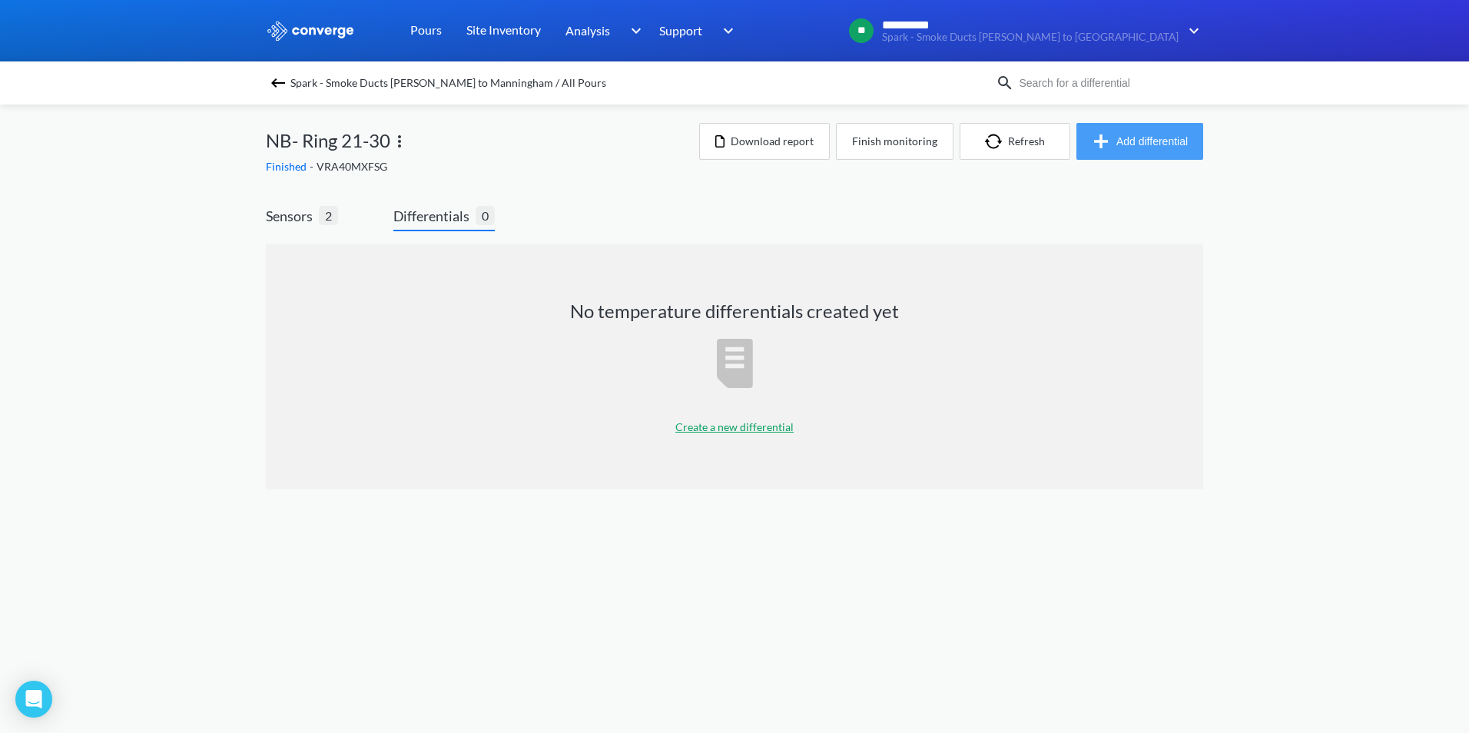
click at [1135, 141] on button "Add differential" at bounding box center [1140, 141] width 127 height 37
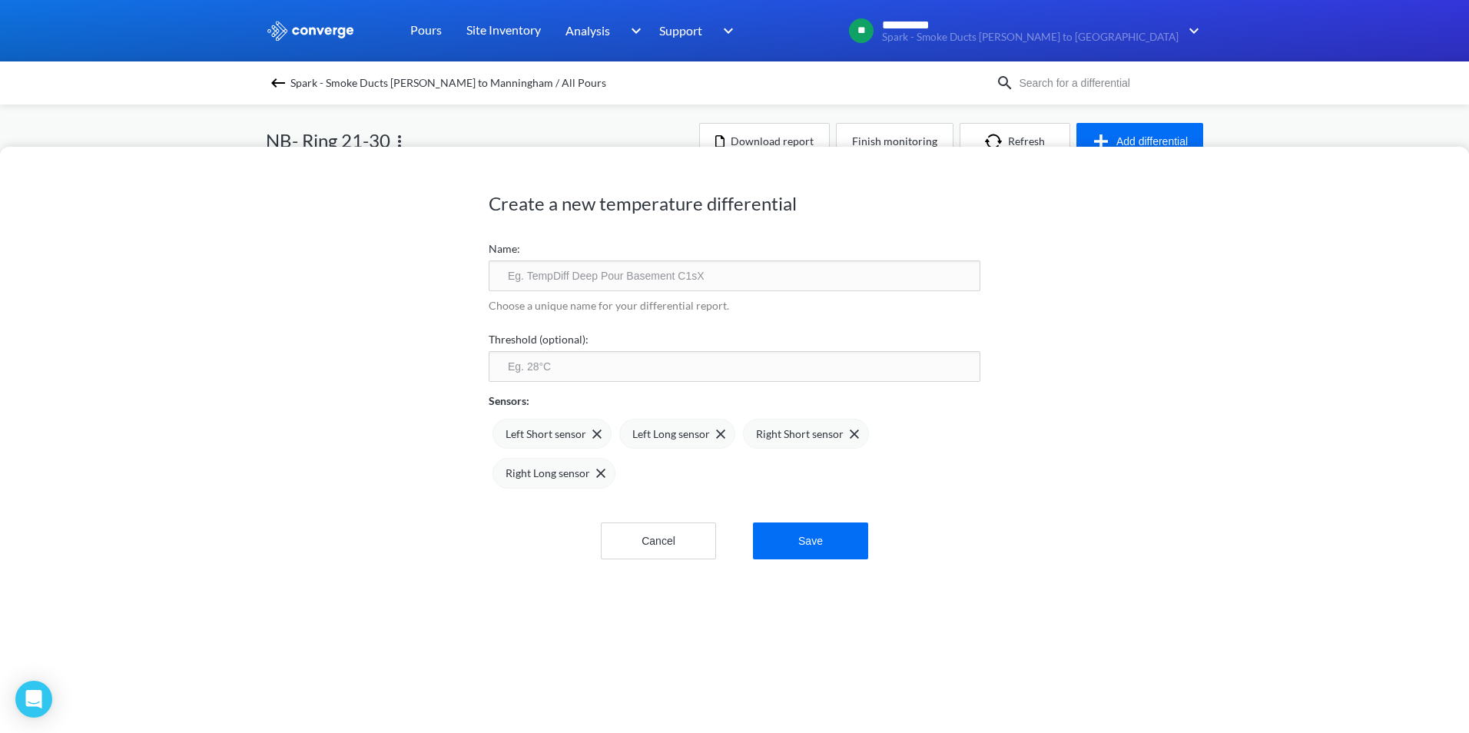
click at [558, 287] on input "text" at bounding box center [735, 275] width 492 height 31
type input "NB R21-30 TPD"
click at [716, 434] on img at bounding box center [720, 434] width 9 height 9
click at [586, 431] on span at bounding box center [593, 434] width 15 height 9
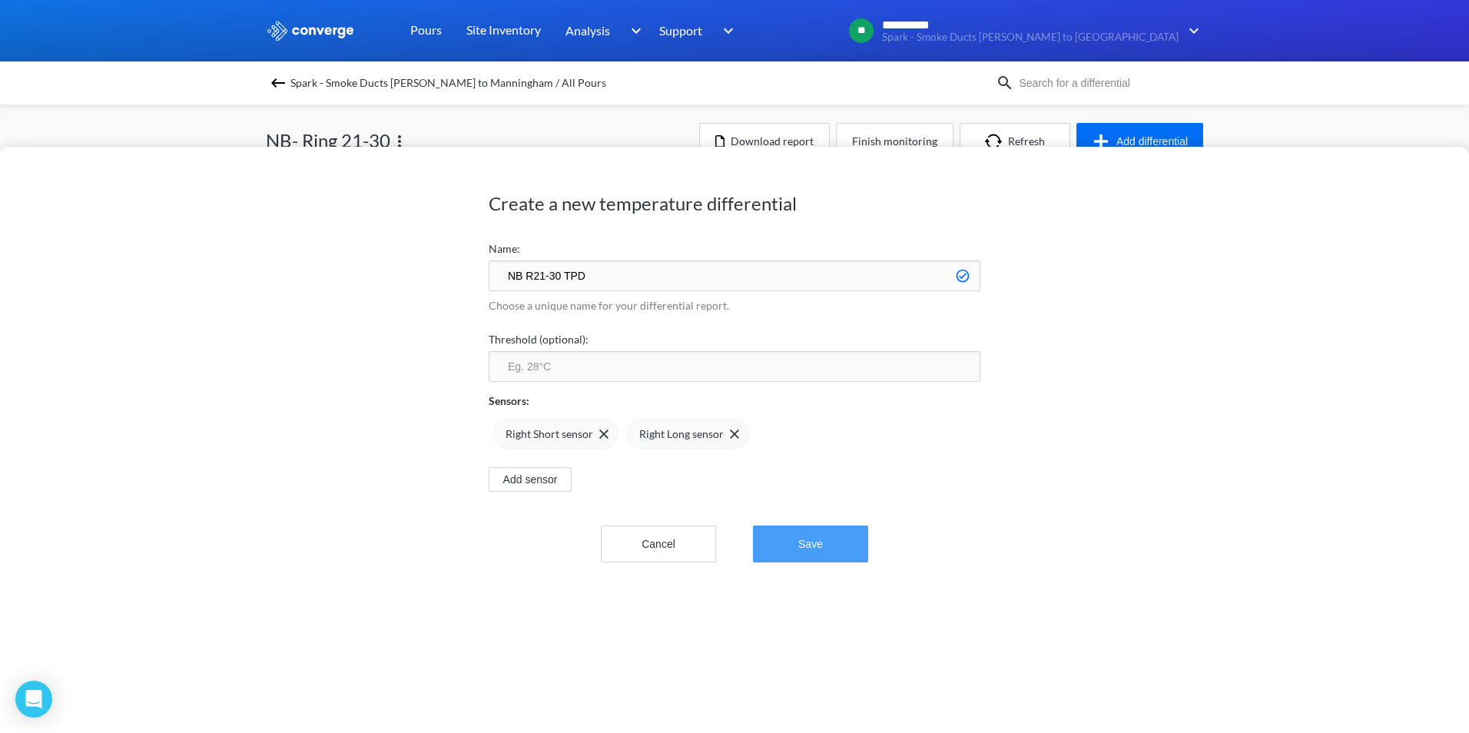
click at [822, 537] on button "Save" at bounding box center [810, 544] width 115 height 37
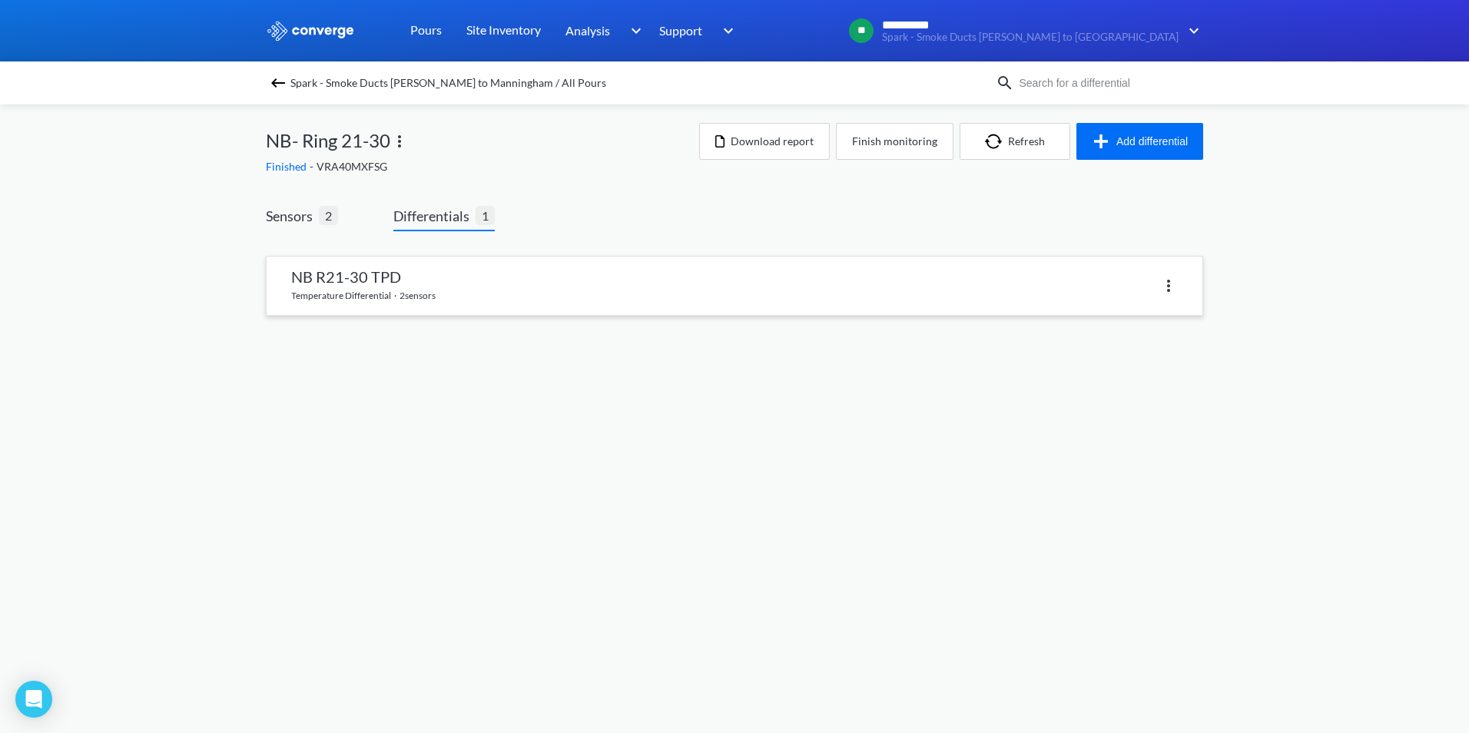
click at [862, 294] on div at bounding box center [956, 285] width 443 height 22
click at [345, 274] on link at bounding box center [735, 286] width 936 height 58
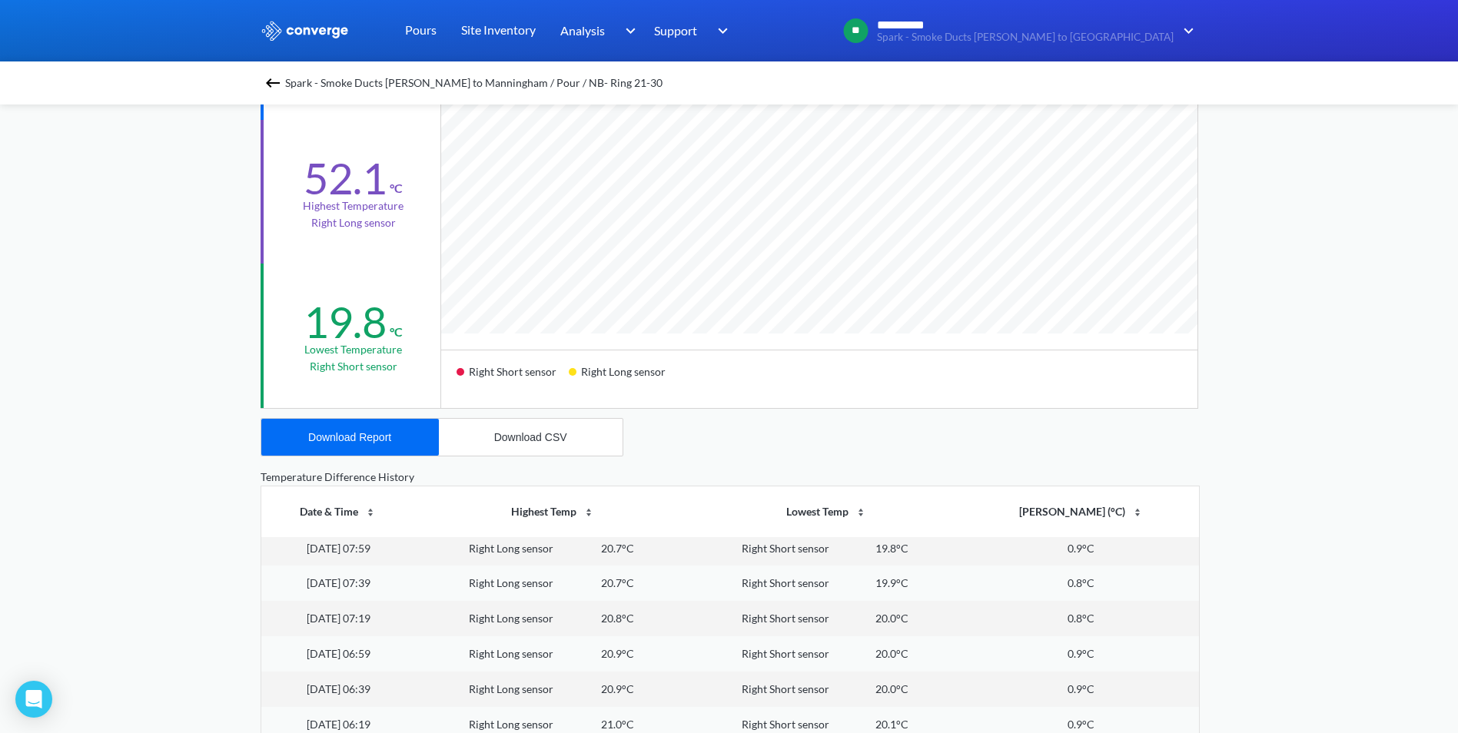
scroll to position [77, 0]
click at [382, 443] on div "Download Report" at bounding box center [349, 437] width 83 height 12
click at [281, 83] on img at bounding box center [273, 83] width 18 height 18
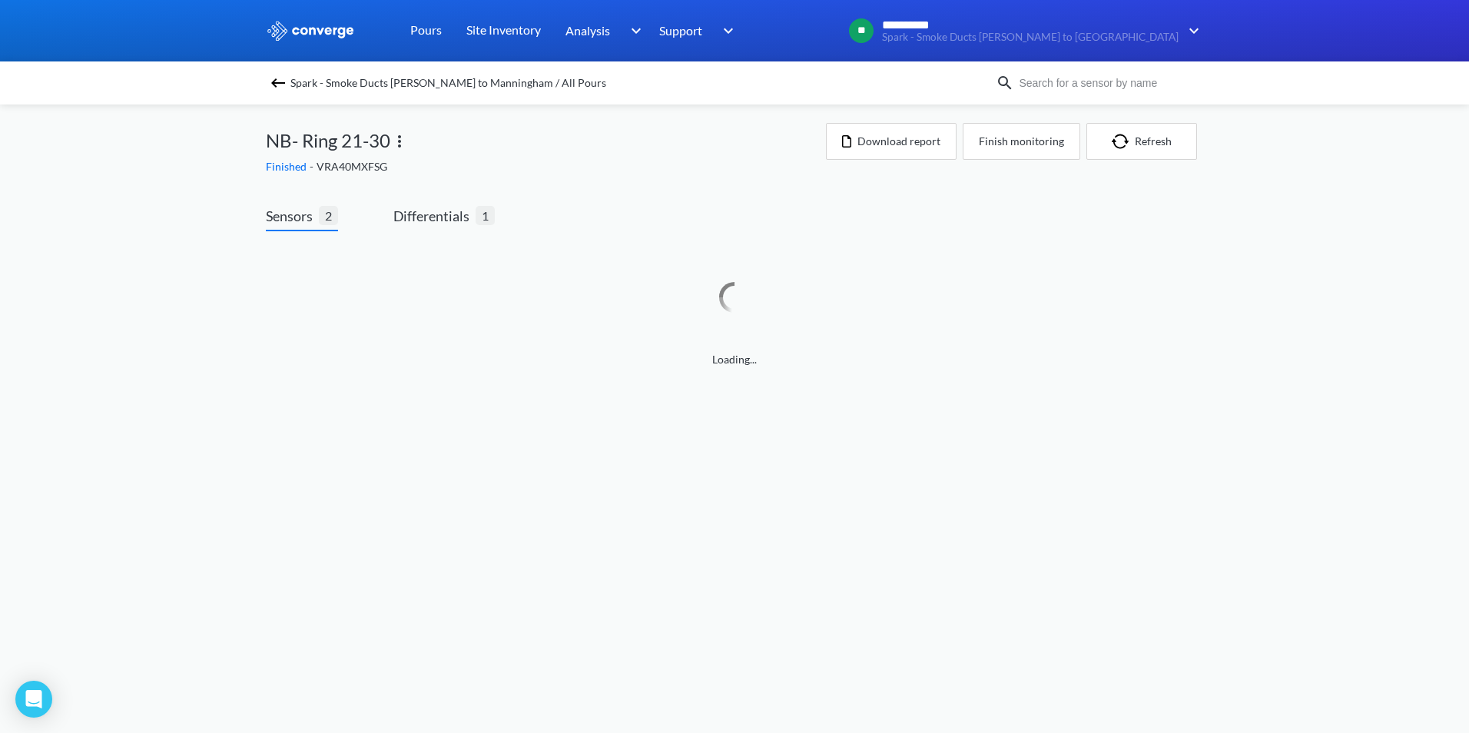
click at [280, 78] on img at bounding box center [278, 83] width 18 height 18
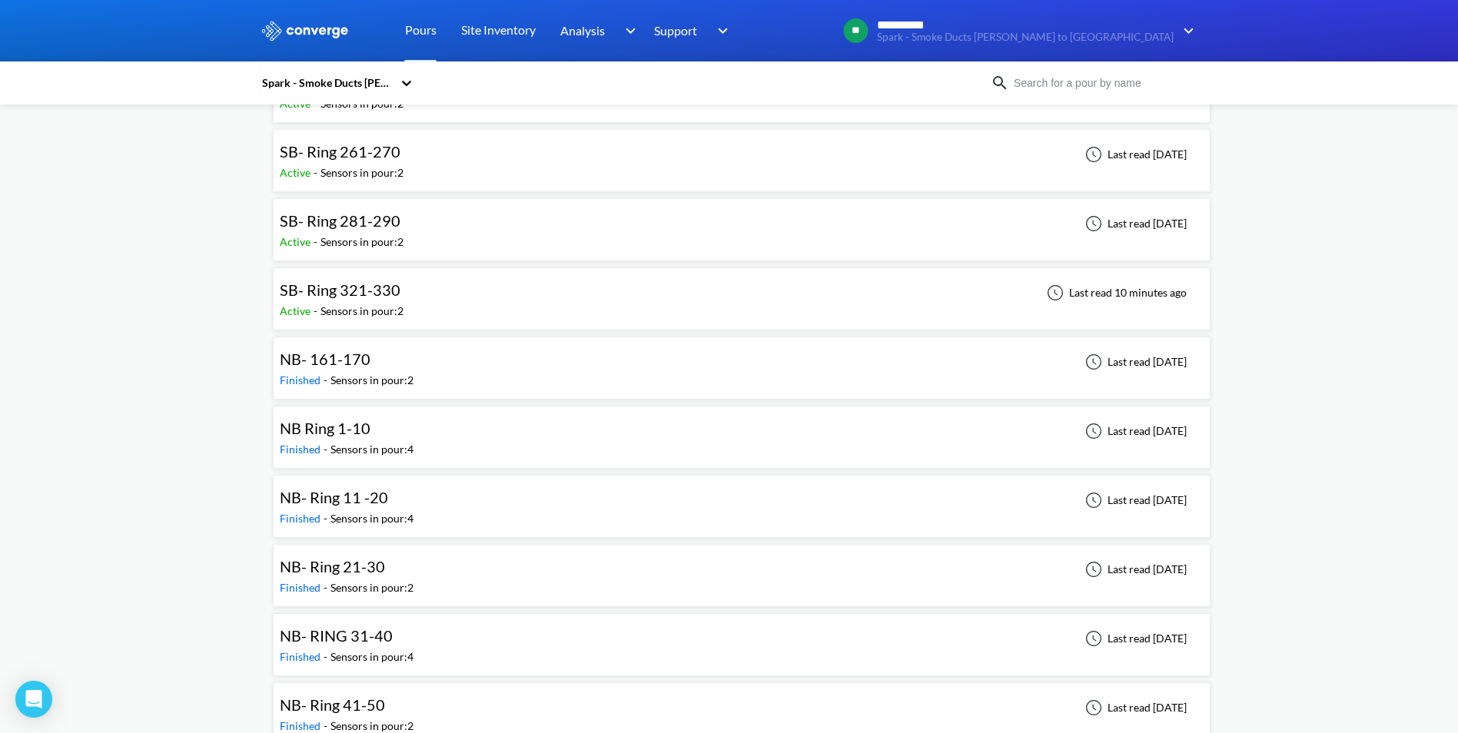
scroll to position [1229, 0]
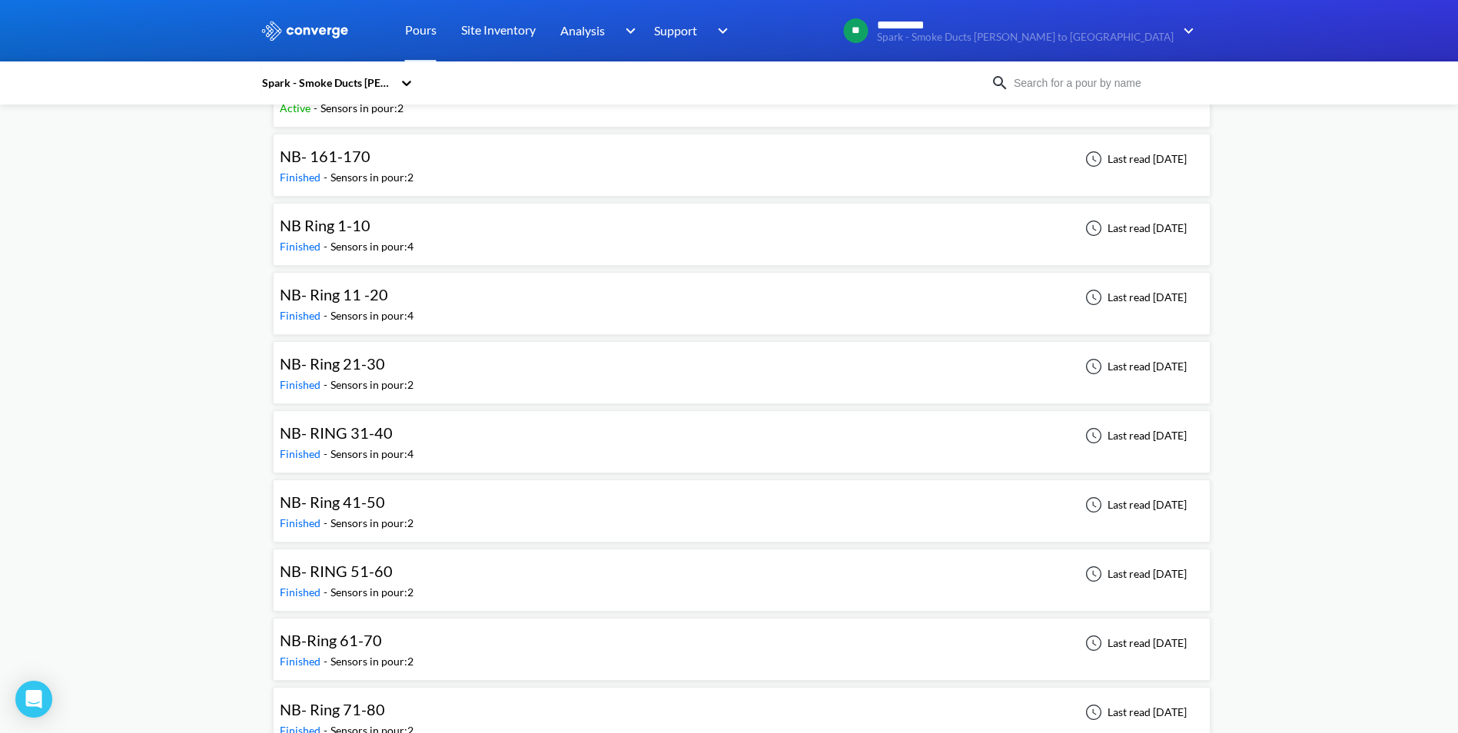
drag, startPoint x: 415, startPoint y: 523, endPoint x: 435, endPoint y: 511, distance: 23.1
click at [415, 523] on div "NB- Ring 41-50 Finished - Sensors in pour: 2 Last read [DATE]" at bounding box center [742, 510] width 924 height 49
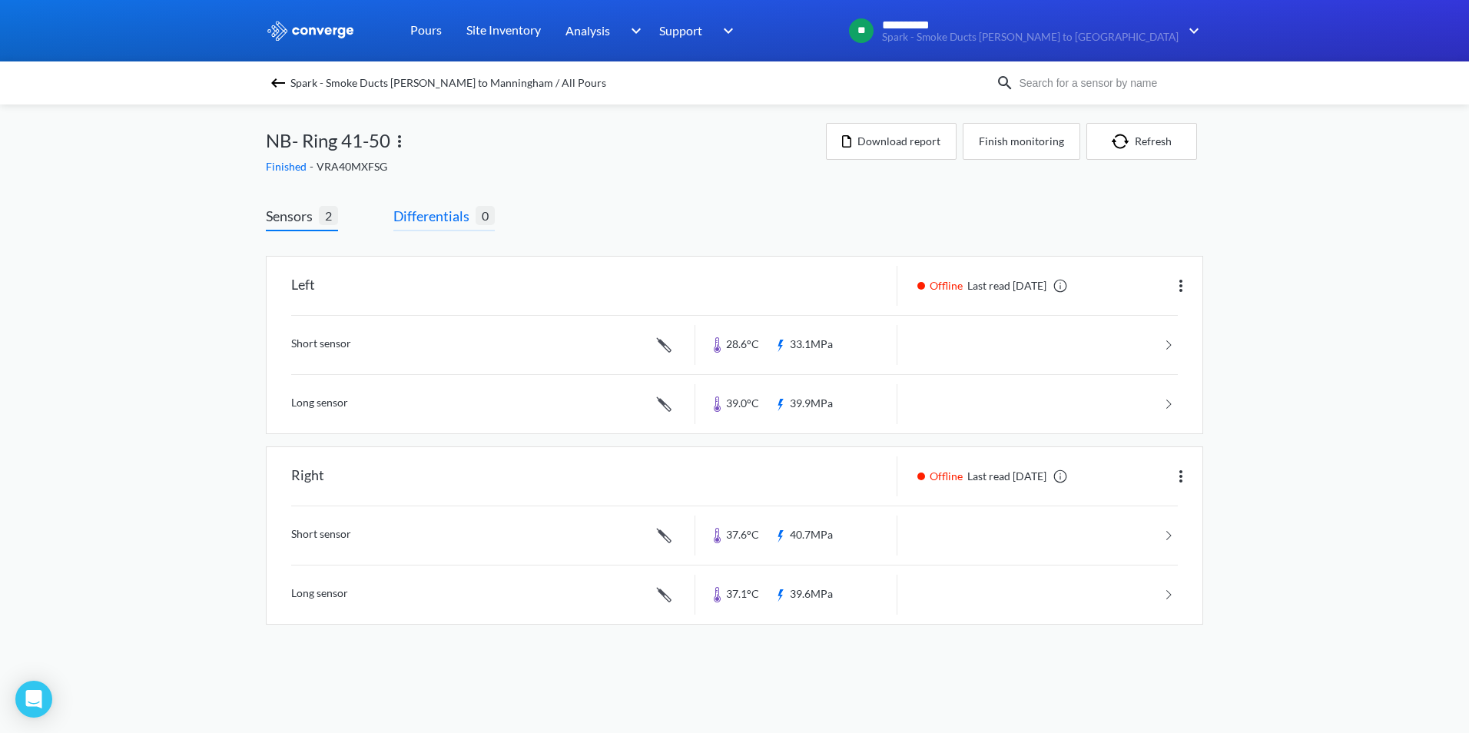
click at [430, 214] on span "Differentials" at bounding box center [434, 216] width 82 height 22
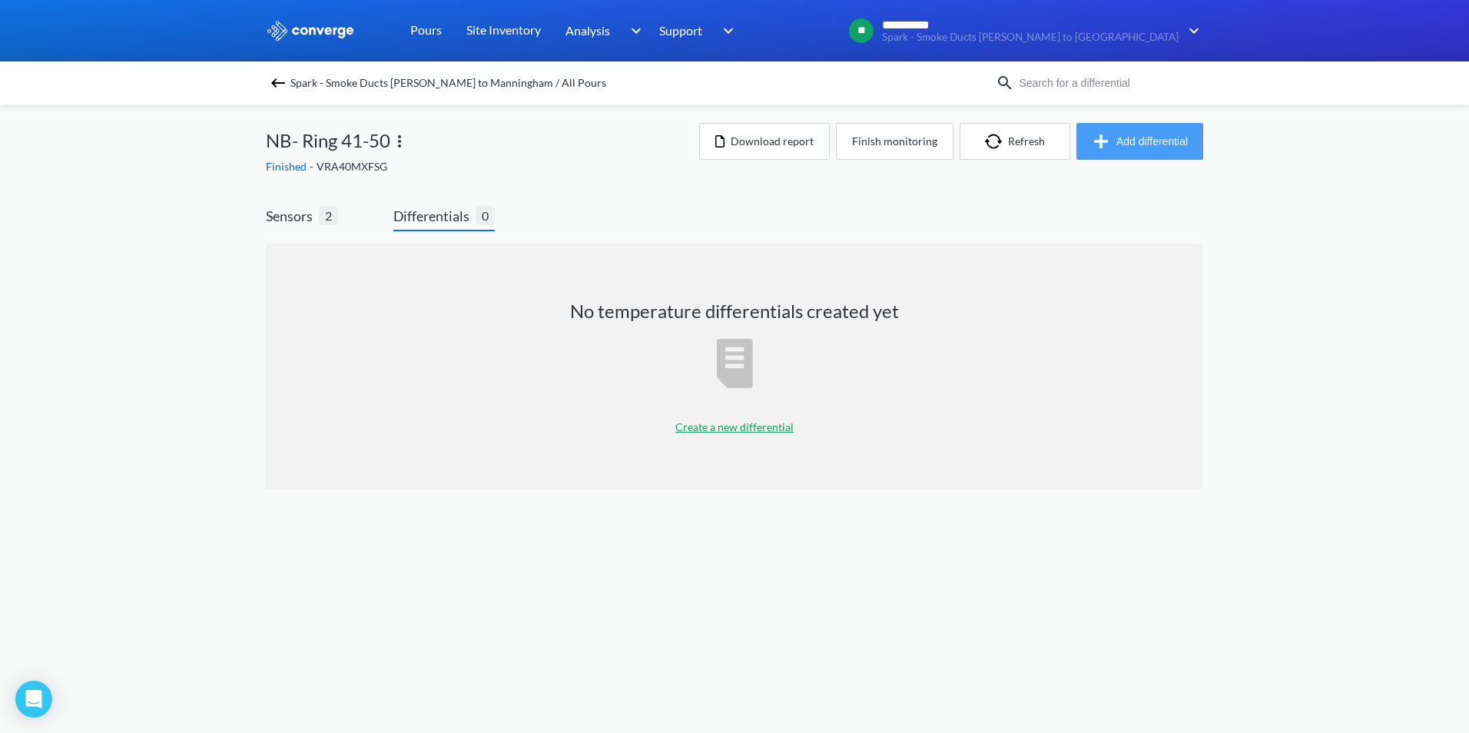
click at [1146, 141] on button "Add differential" at bounding box center [1140, 141] width 127 height 37
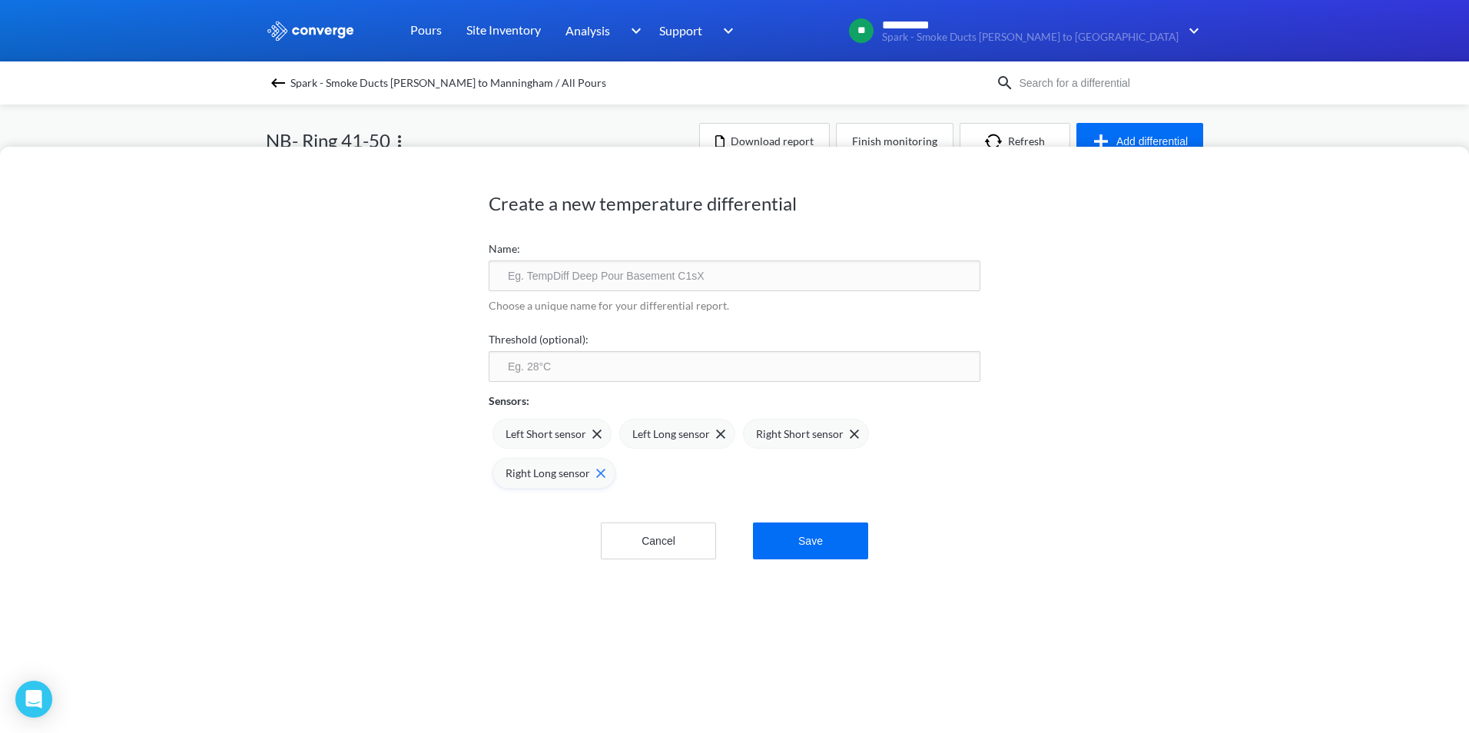
click at [596, 477] on img at bounding box center [600, 473] width 9 height 9
click at [850, 436] on img at bounding box center [854, 434] width 9 height 9
click at [592, 283] on input "text" at bounding box center [735, 275] width 492 height 31
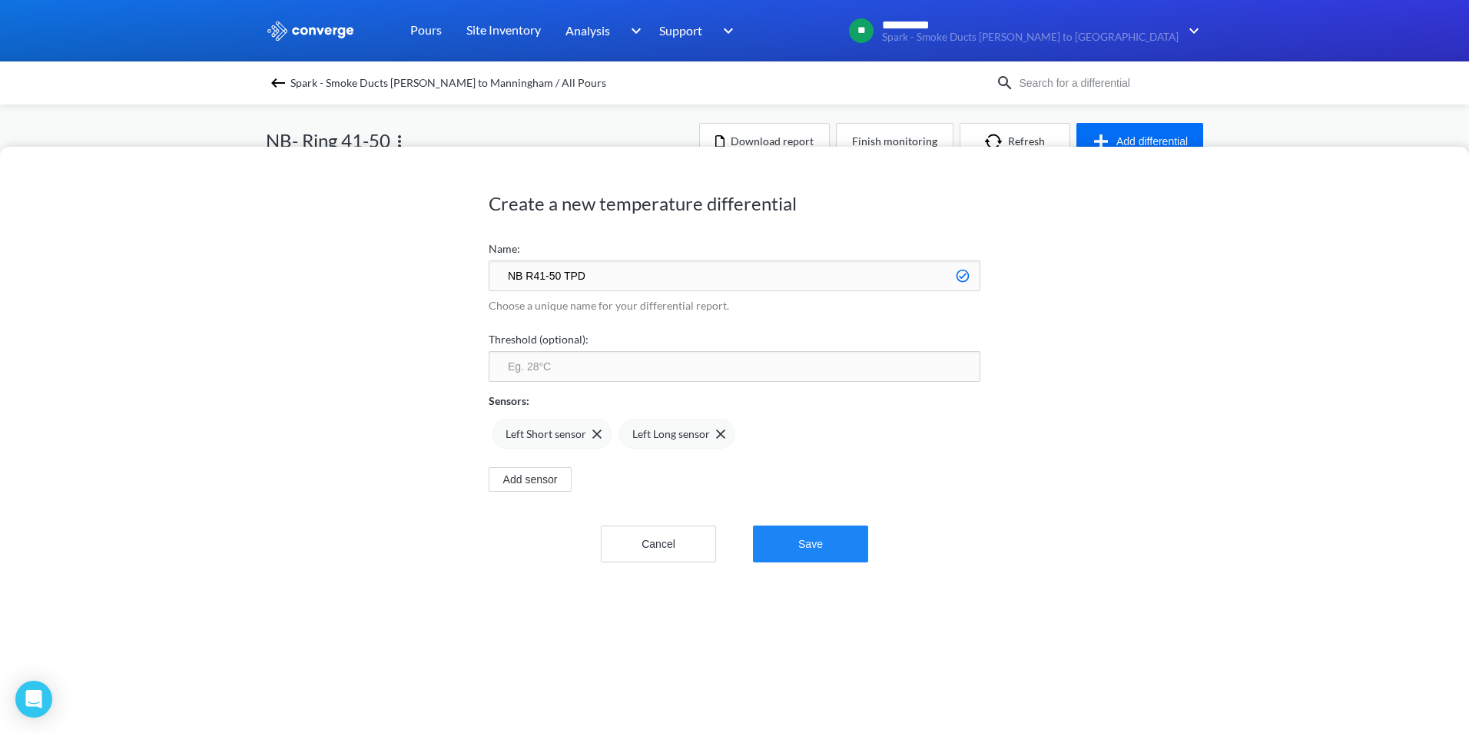
type input "NB R41-50 TPD"
click at [801, 542] on button "Save" at bounding box center [810, 544] width 115 height 37
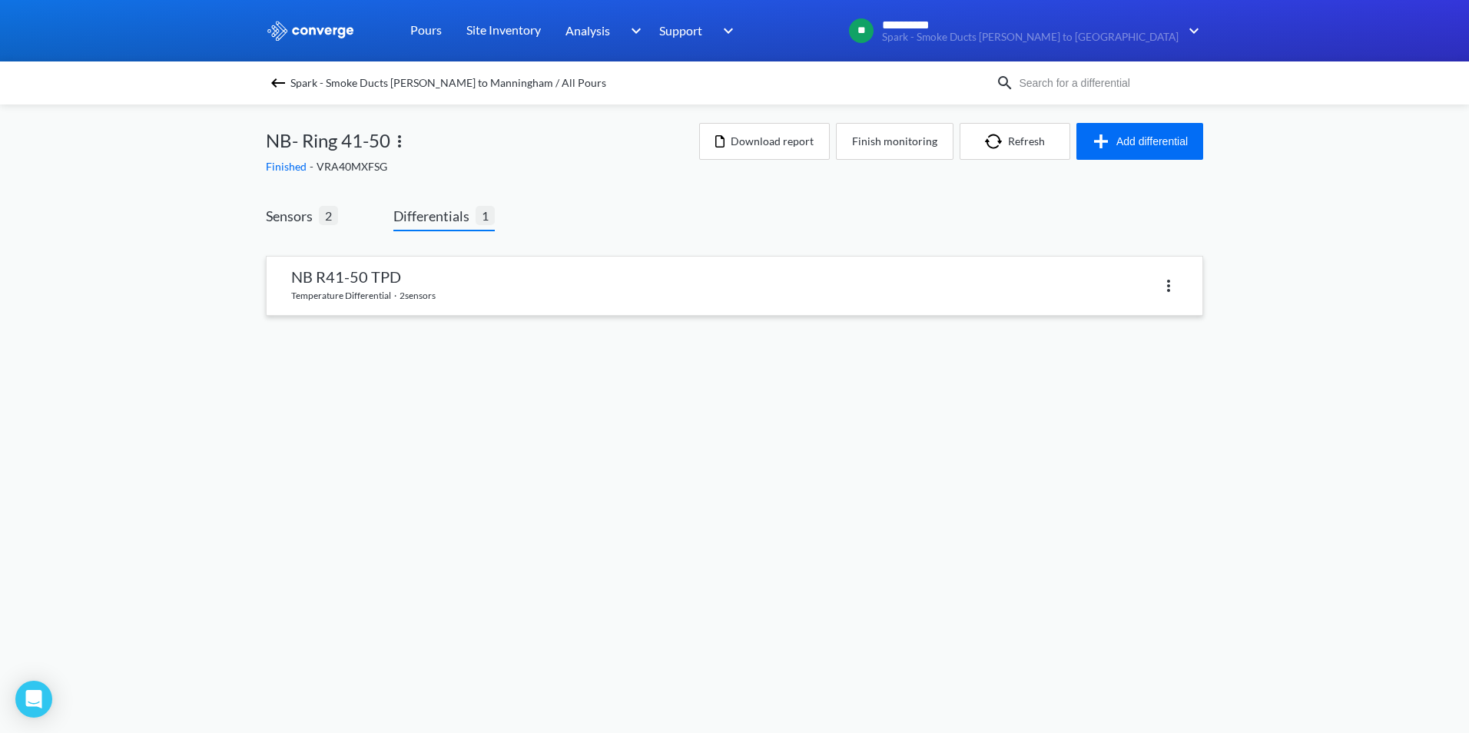
click at [442, 299] on link at bounding box center [735, 286] width 936 height 58
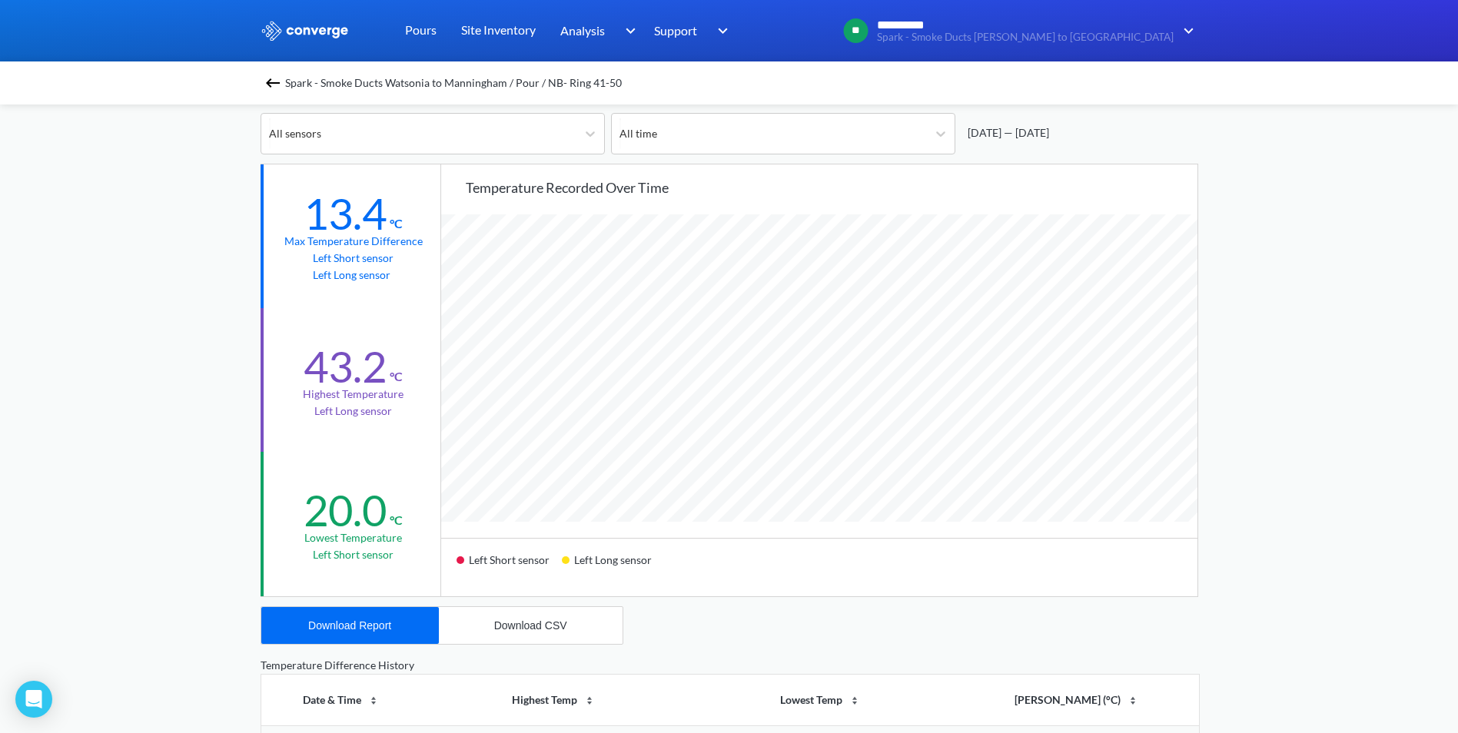
scroll to position [154, 0]
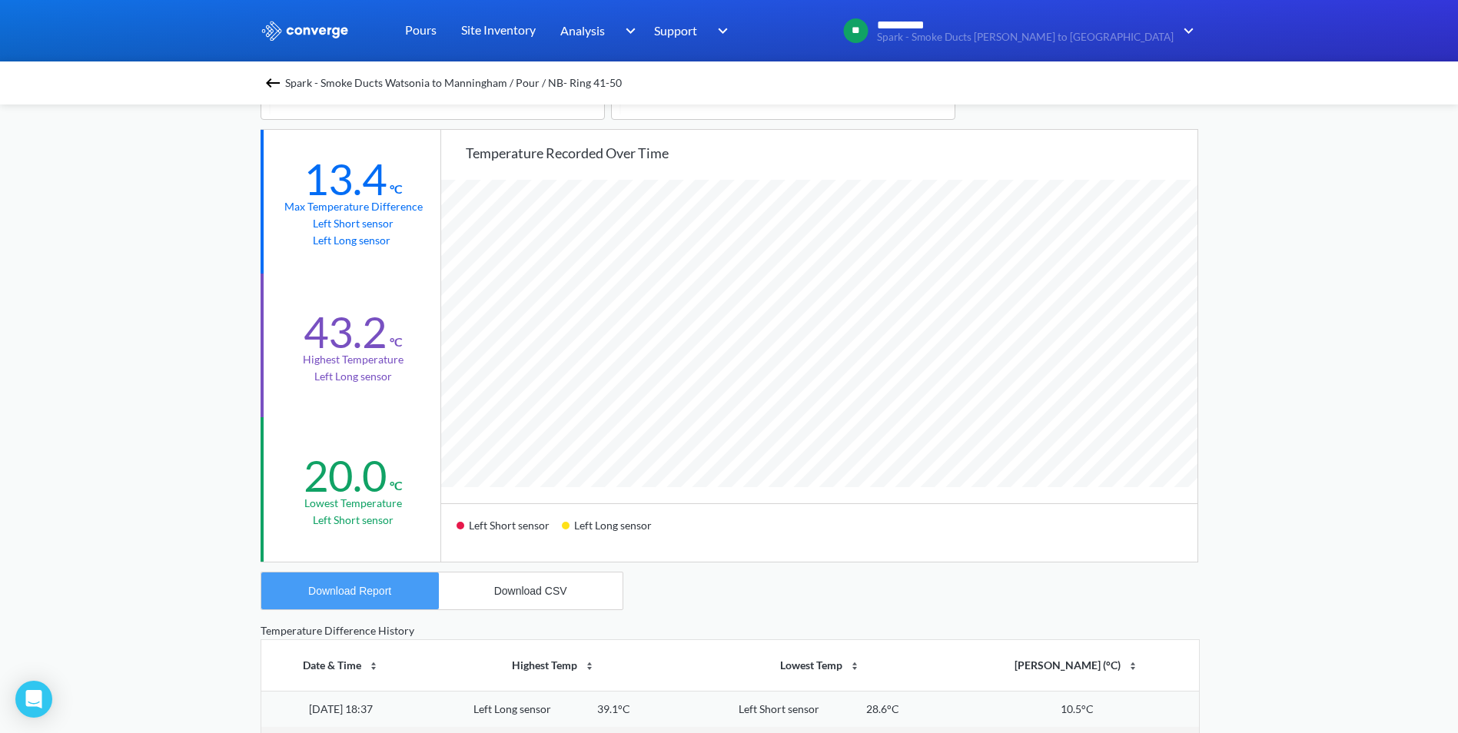
click at [398, 598] on button "Download Report" at bounding box center [350, 590] width 178 height 37
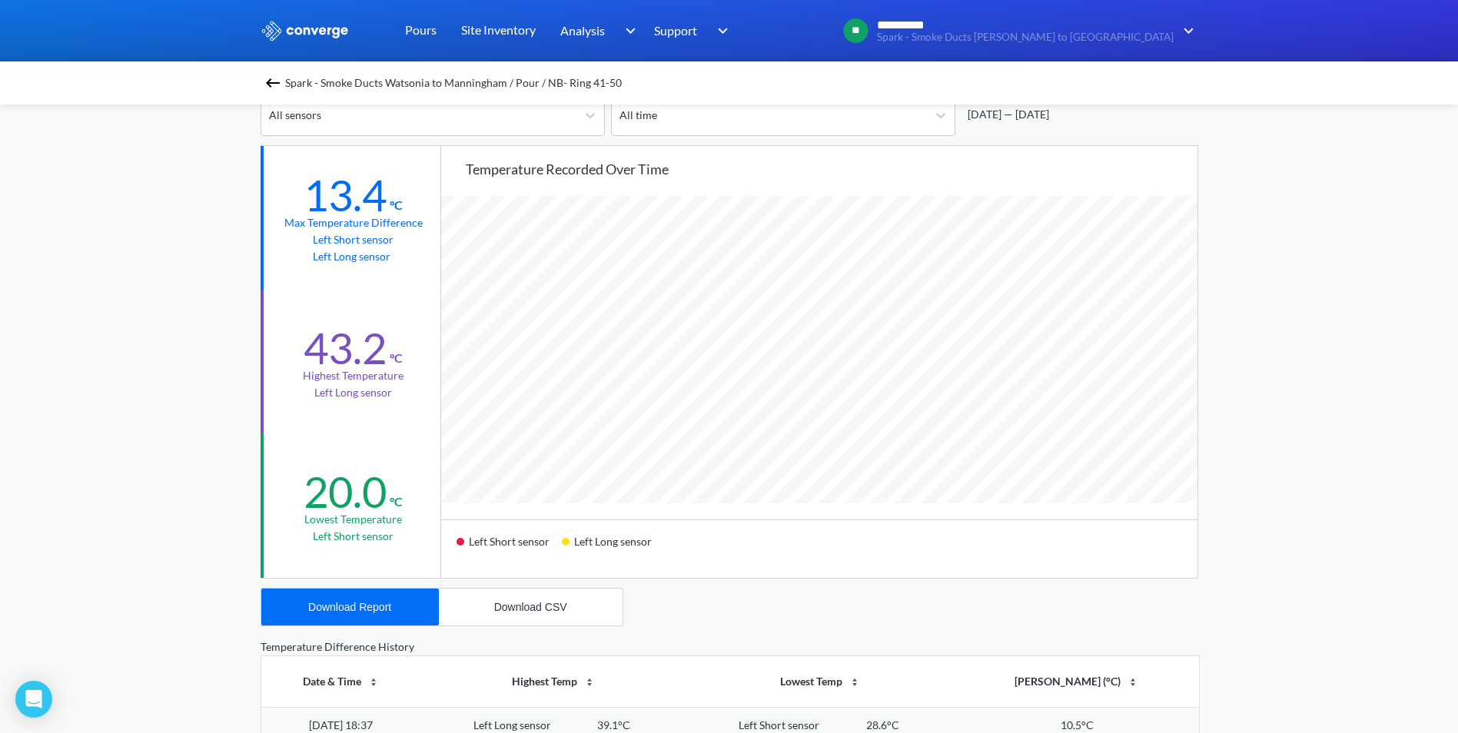
scroll to position [0, 0]
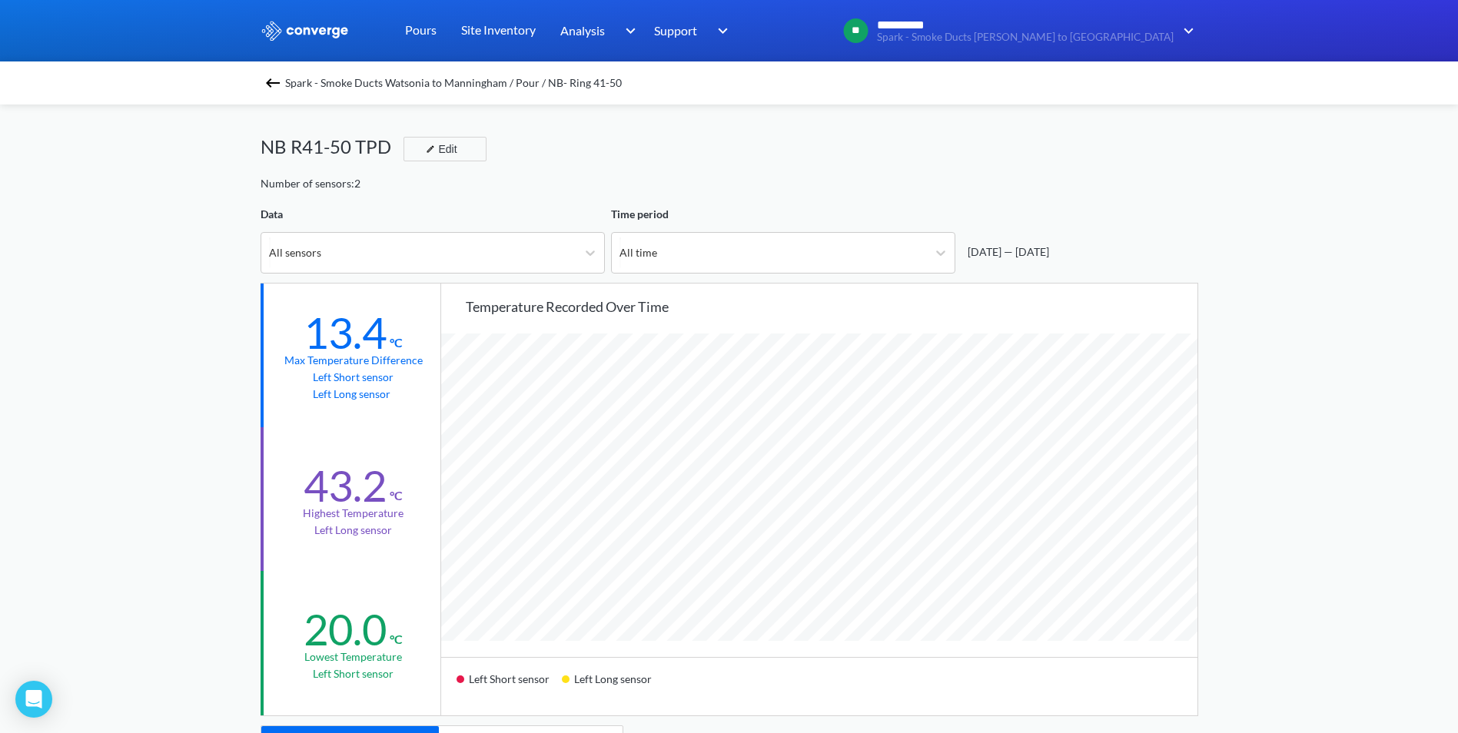
click at [841, 141] on div "NB R41-50 TPD Edit" at bounding box center [728, 153] width 937 height 43
click at [279, 82] on img at bounding box center [273, 83] width 18 height 18
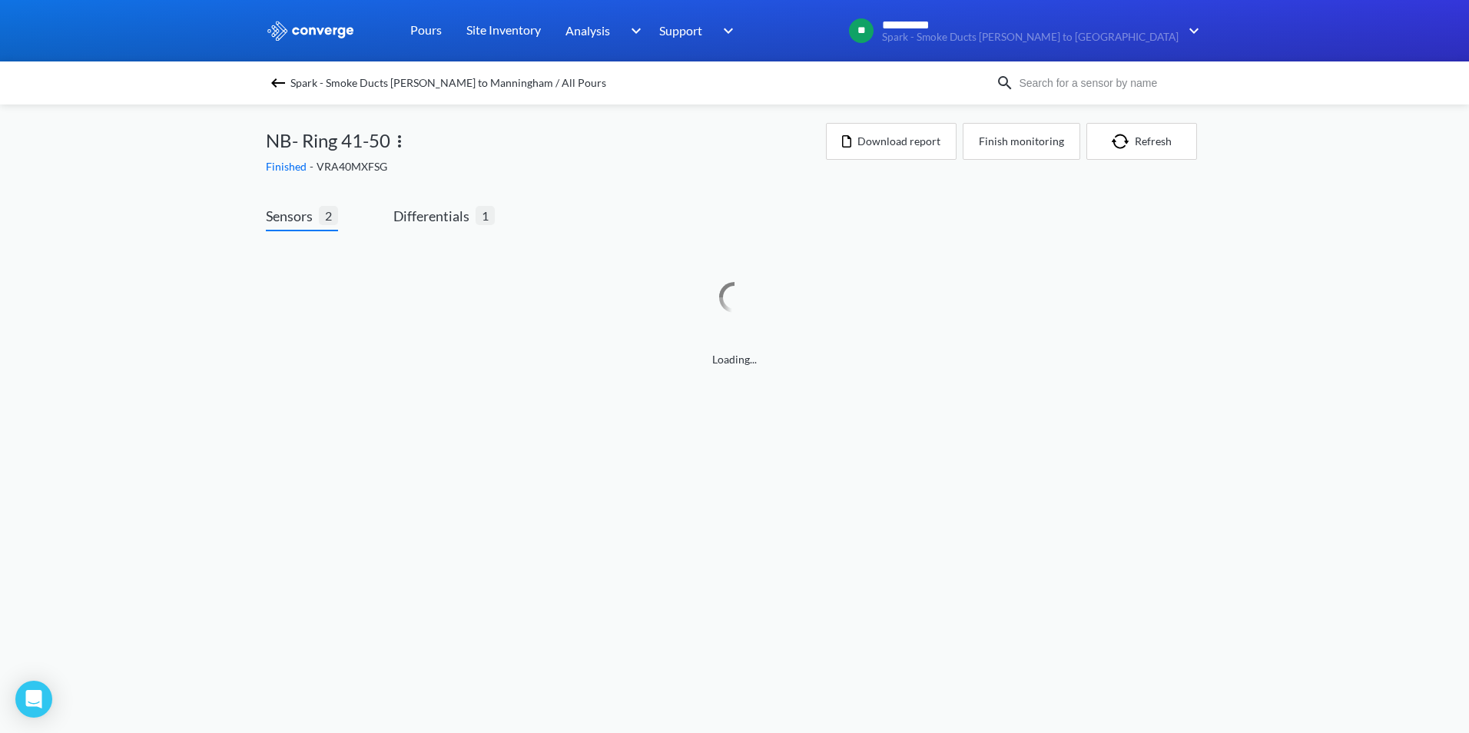
click at [274, 84] on img at bounding box center [278, 83] width 18 height 18
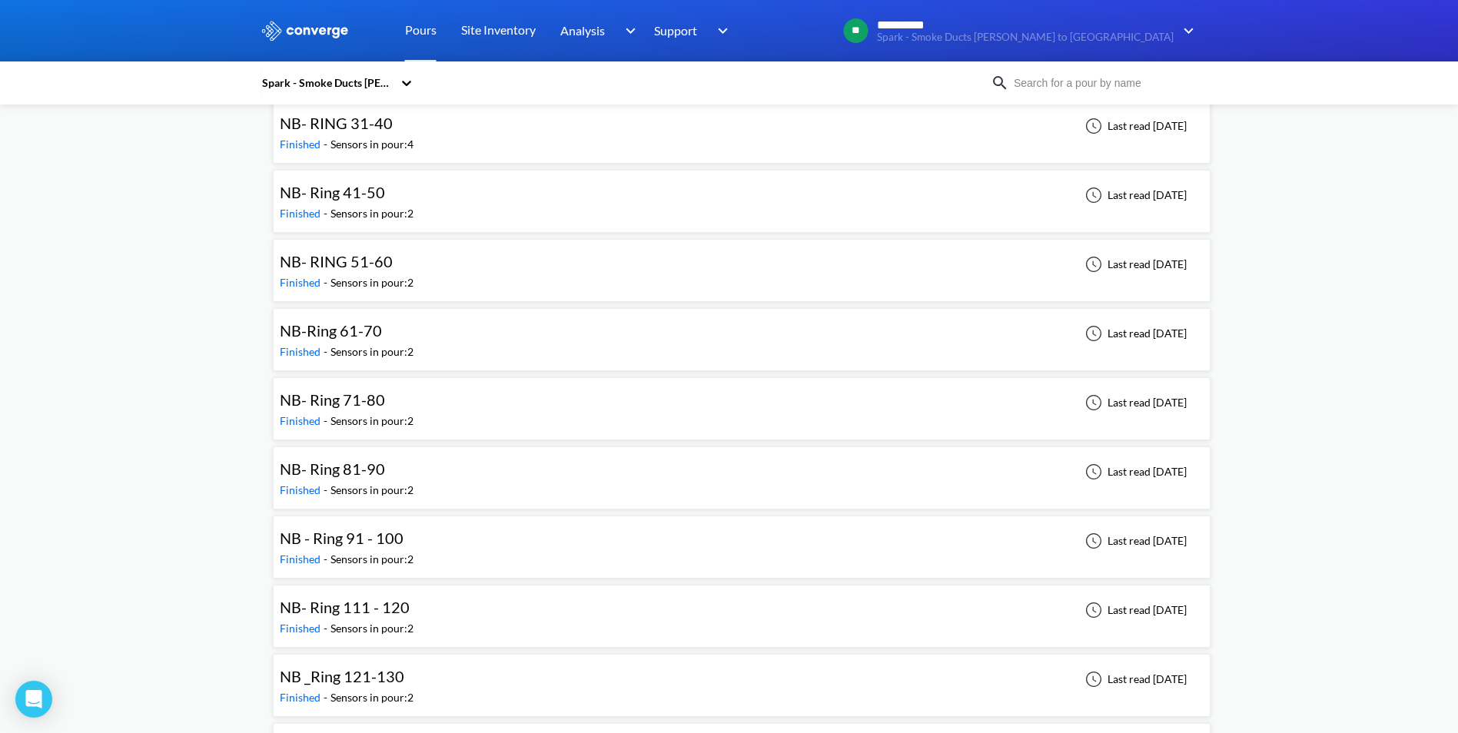
scroll to position [1614, 0]
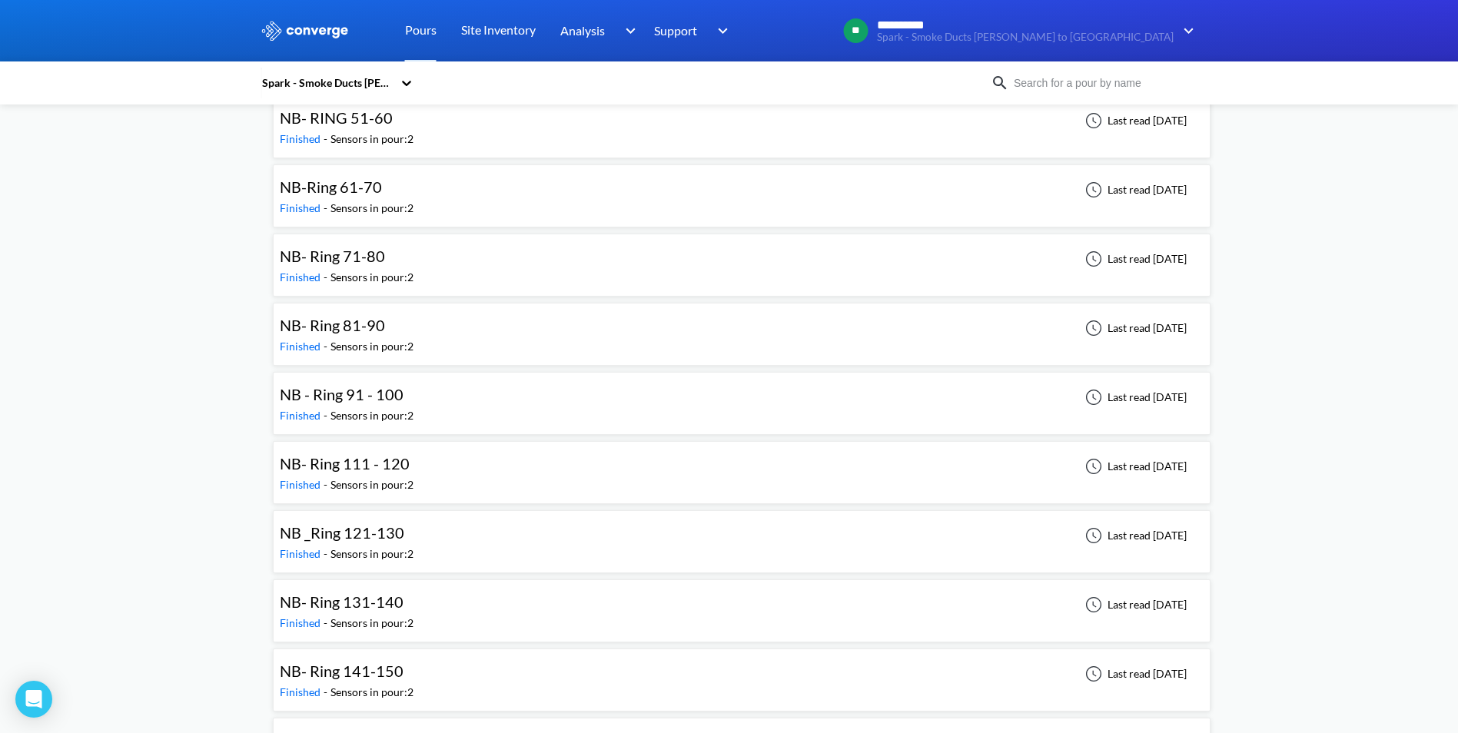
click at [787, 481] on div "NB- Ring 111 - 120 Finished - Sensors in pour: 2 Last read [DATE]" at bounding box center [742, 472] width 924 height 49
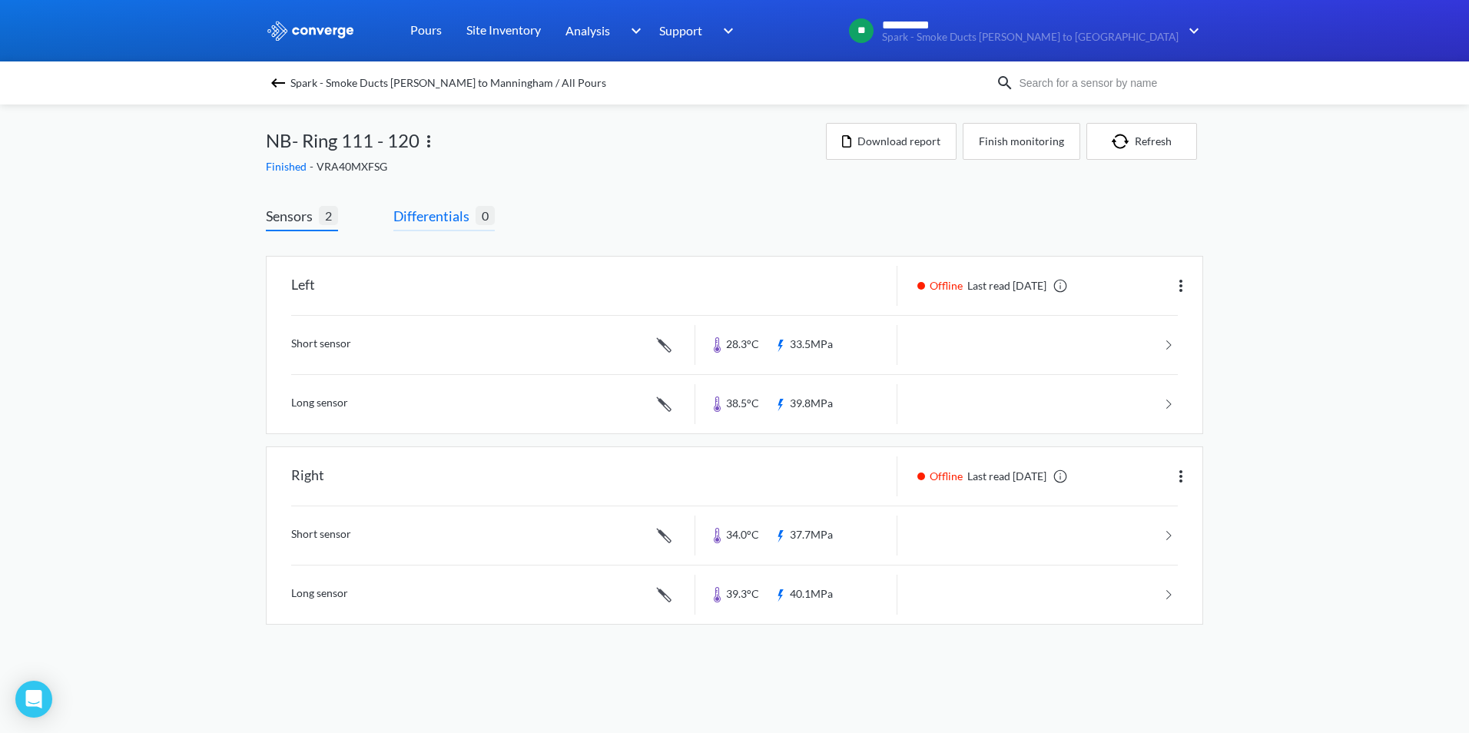
click at [450, 215] on span "Differentials" at bounding box center [434, 216] width 82 height 22
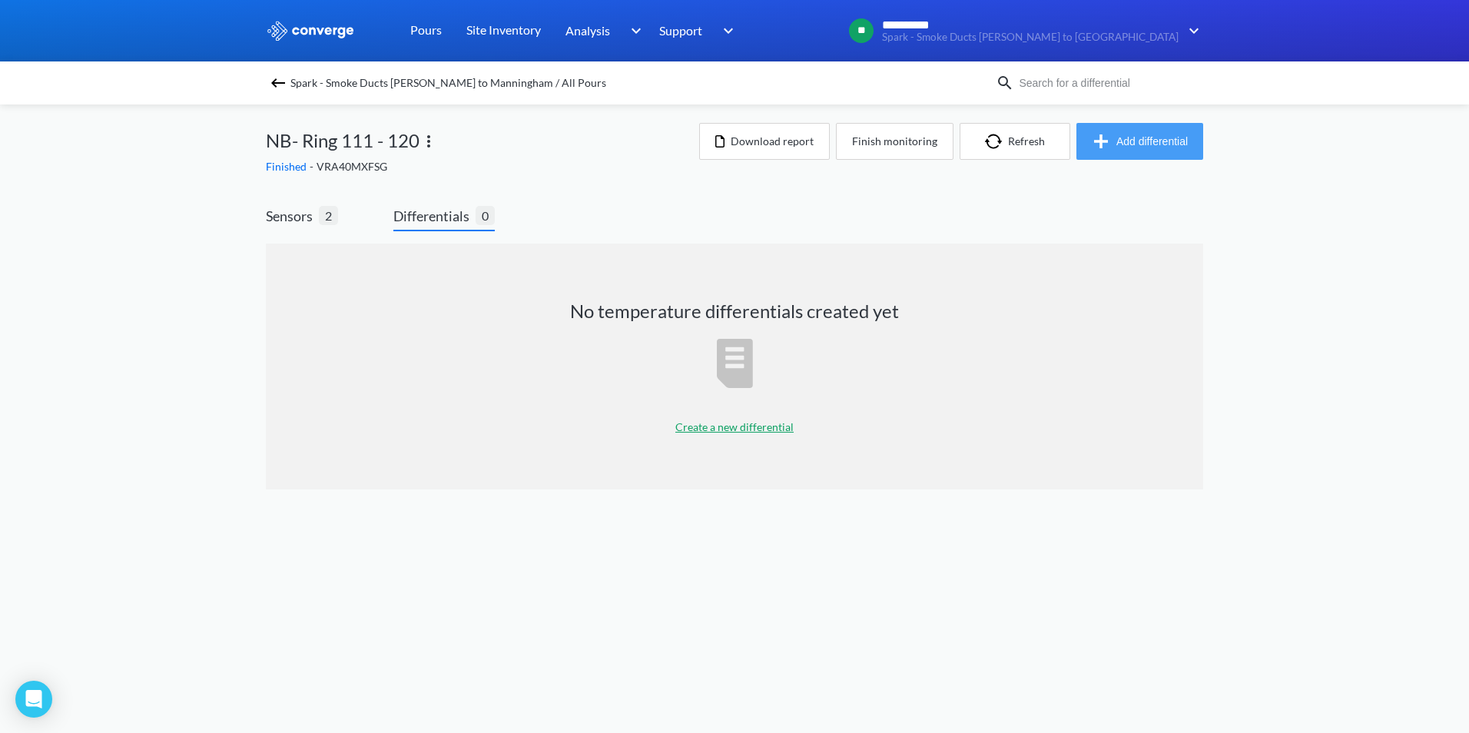
click at [1153, 133] on button "Add differential" at bounding box center [1140, 141] width 127 height 37
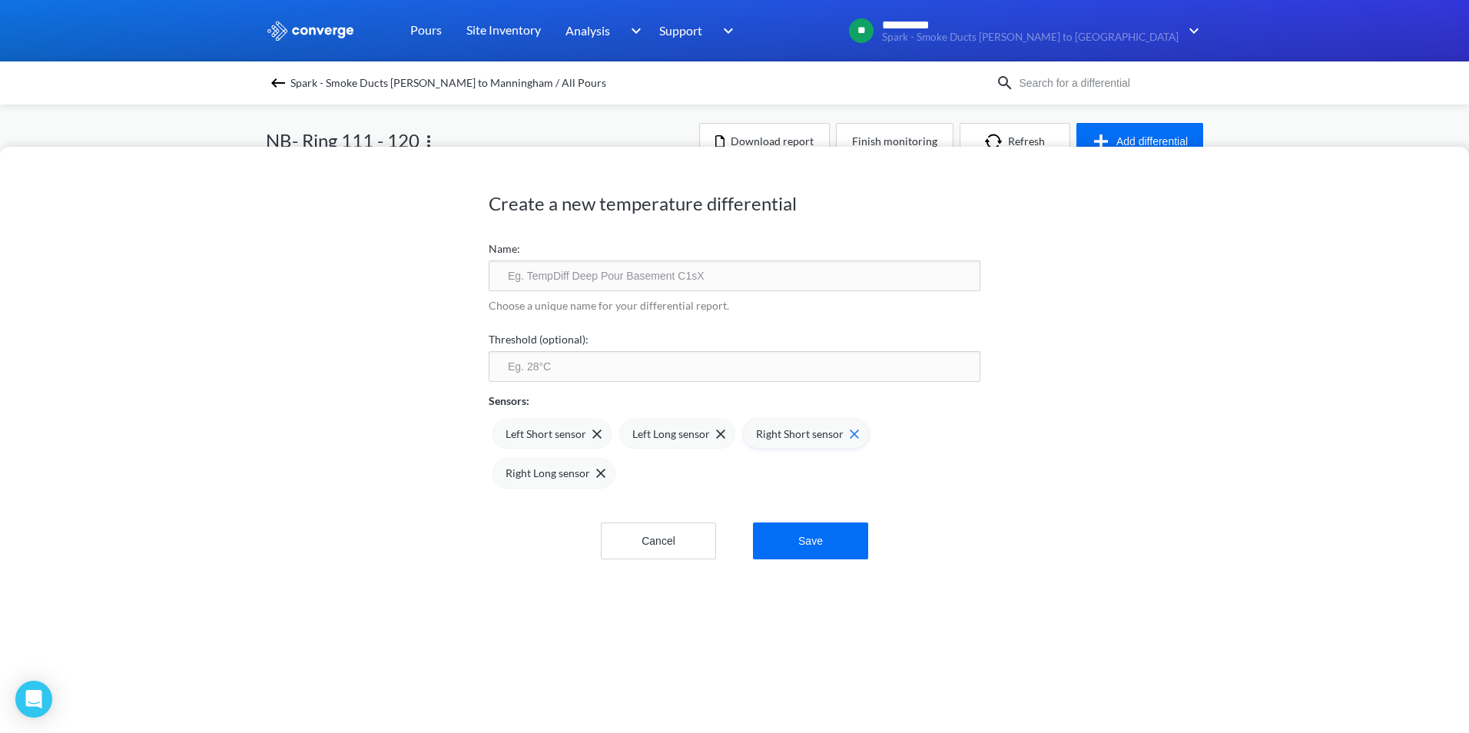
click at [852, 433] on div "Right Short sensor" at bounding box center [806, 434] width 126 height 31
click at [851, 432] on div "Right Long sensor" at bounding box center [804, 434] width 123 height 31
click at [574, 284] on input "text" at bounding box center [735, 275] width 492 height 31
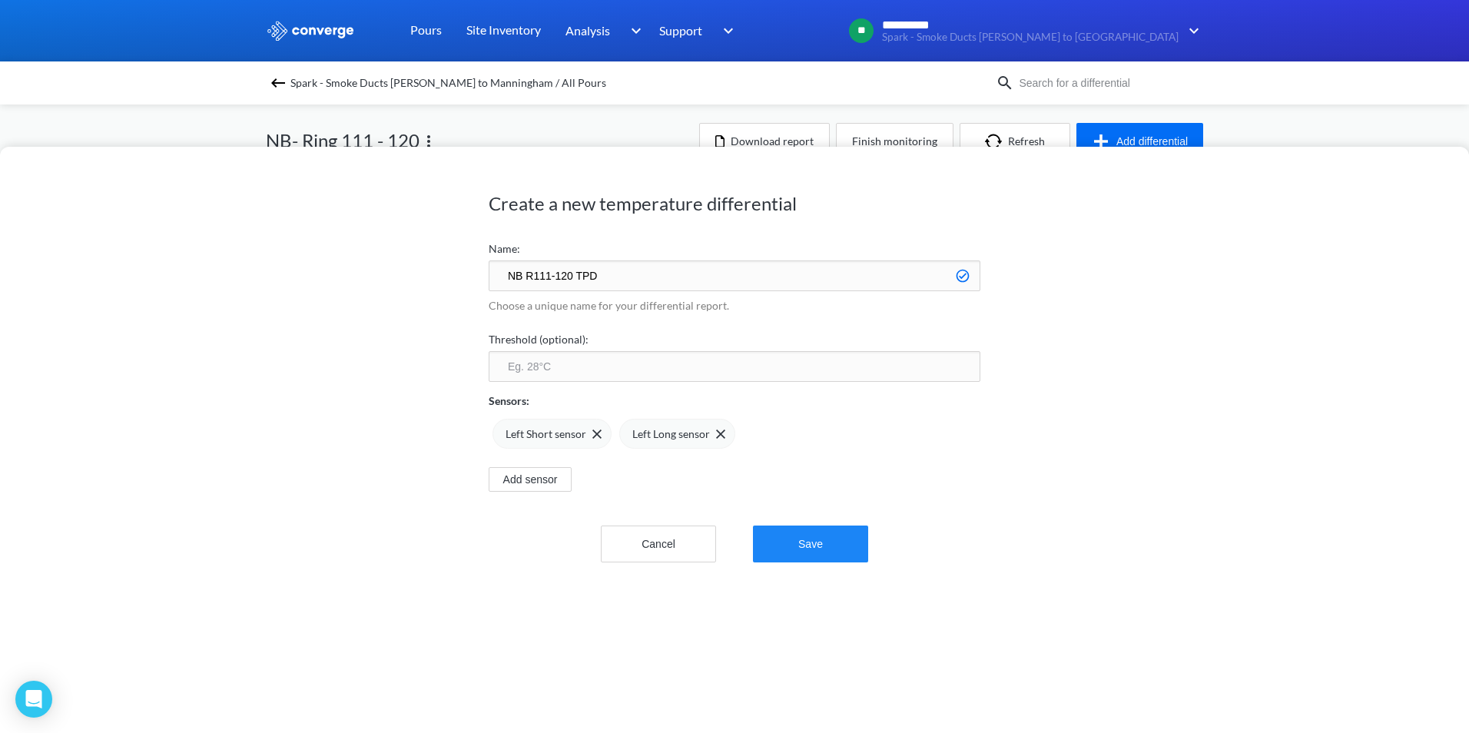
type input "NB R111-120 TPD"
click at [811, 553] on button "Save" at bounding box center [810, 544] width 115 height 37
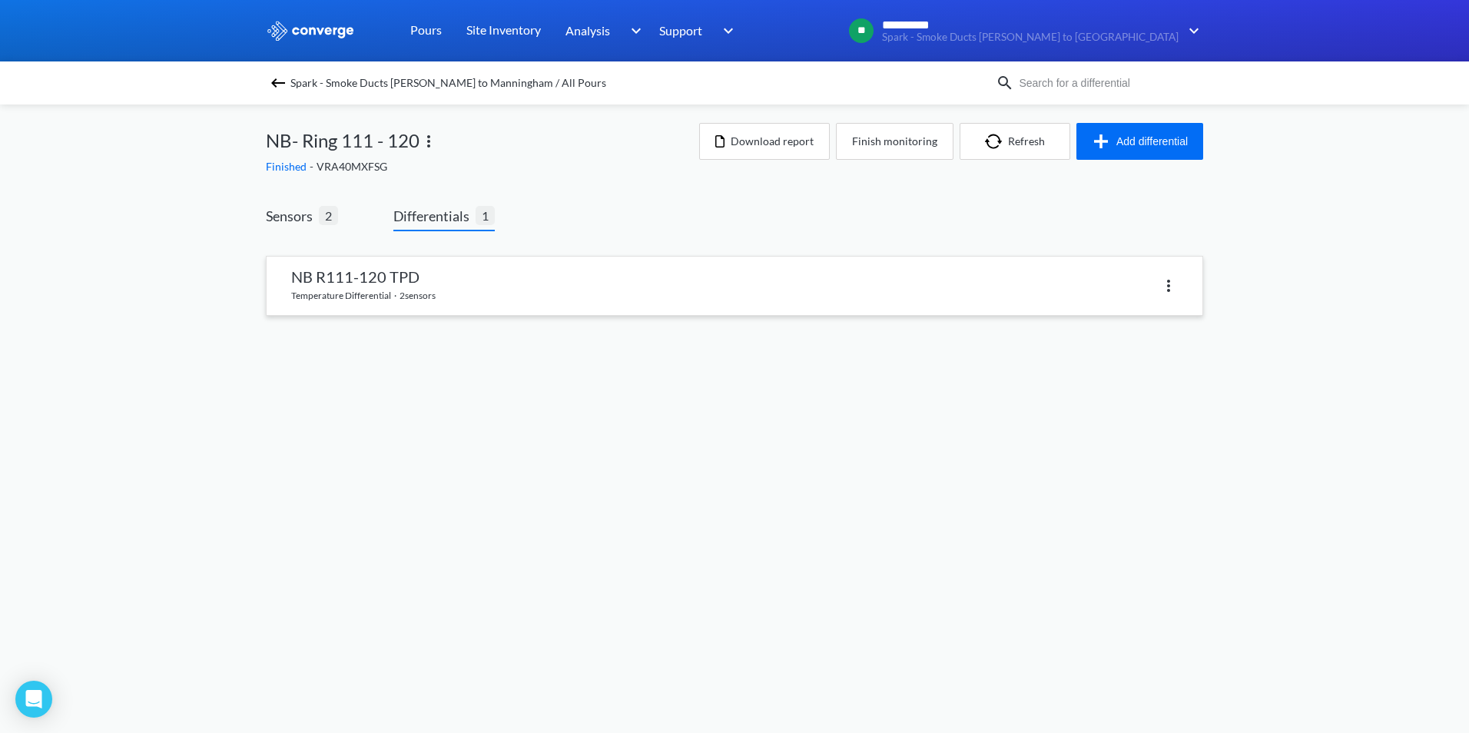
click at [553, 289] on link at bounding box center [735, 286] width 936 height 58
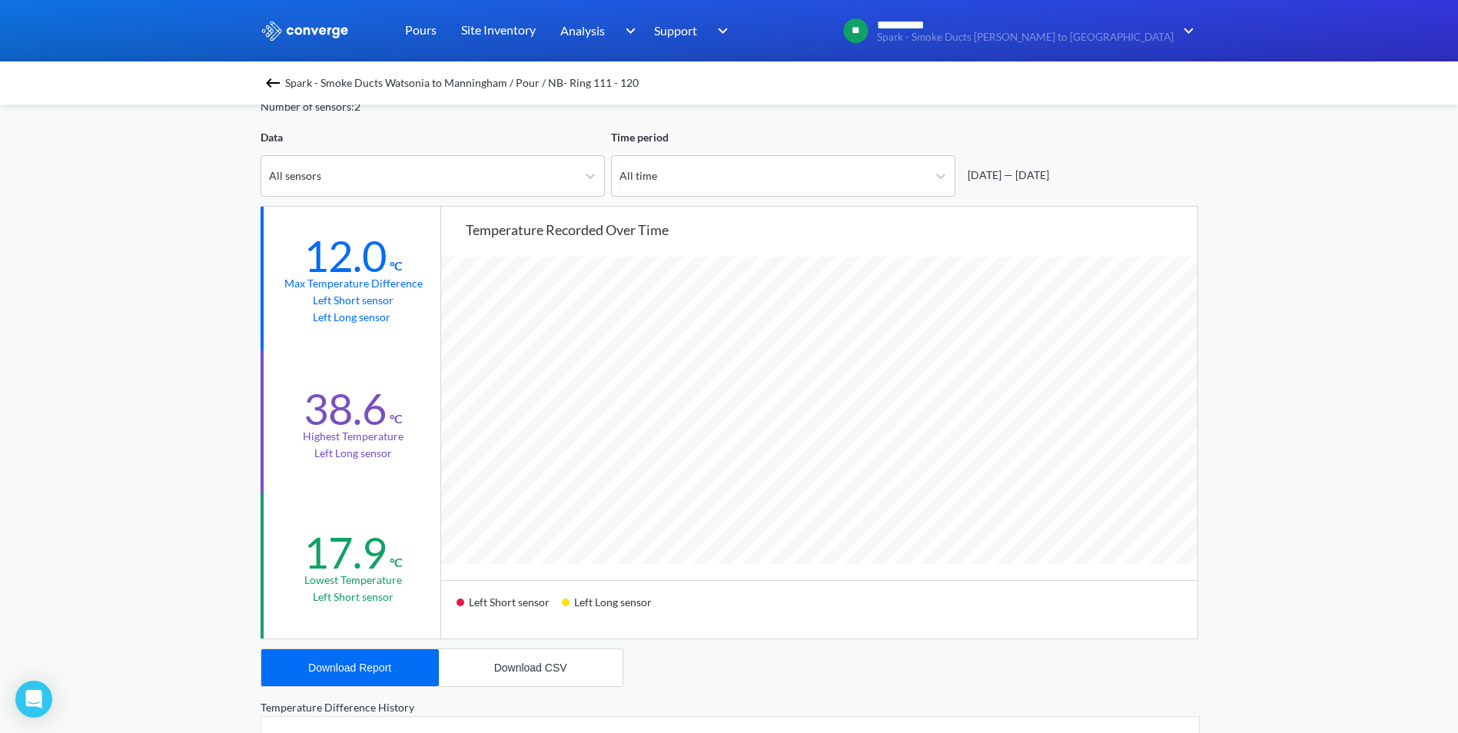
scroll to position [154, 0]
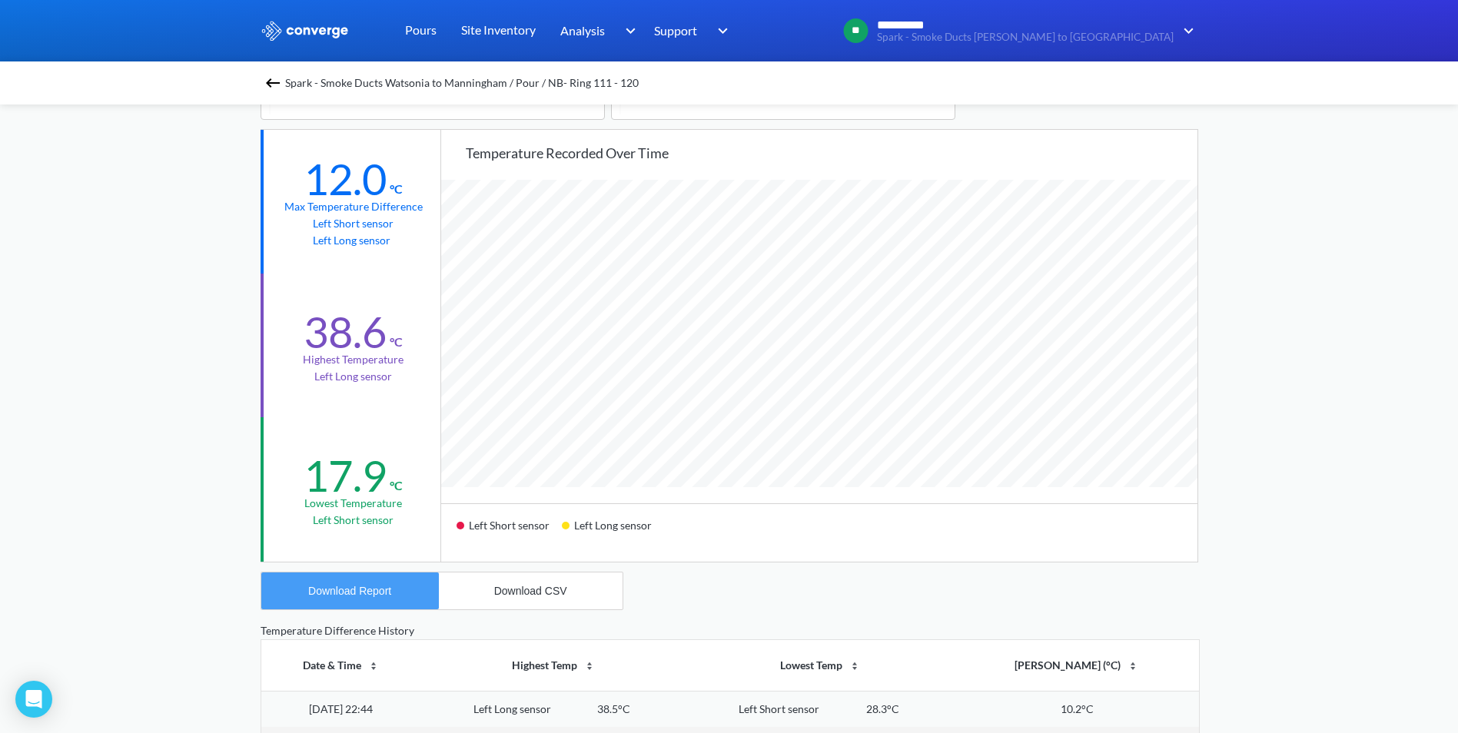
click at [377, 591] on div "Download Report" at bounding box center [349, 591] width 83 height 12
click at [129, 152] on div "**********" at bounding box center [729, 490] width 1458 height 1288
click at [276, 80] on img at bounding box center [273, 83] width 18 height 18
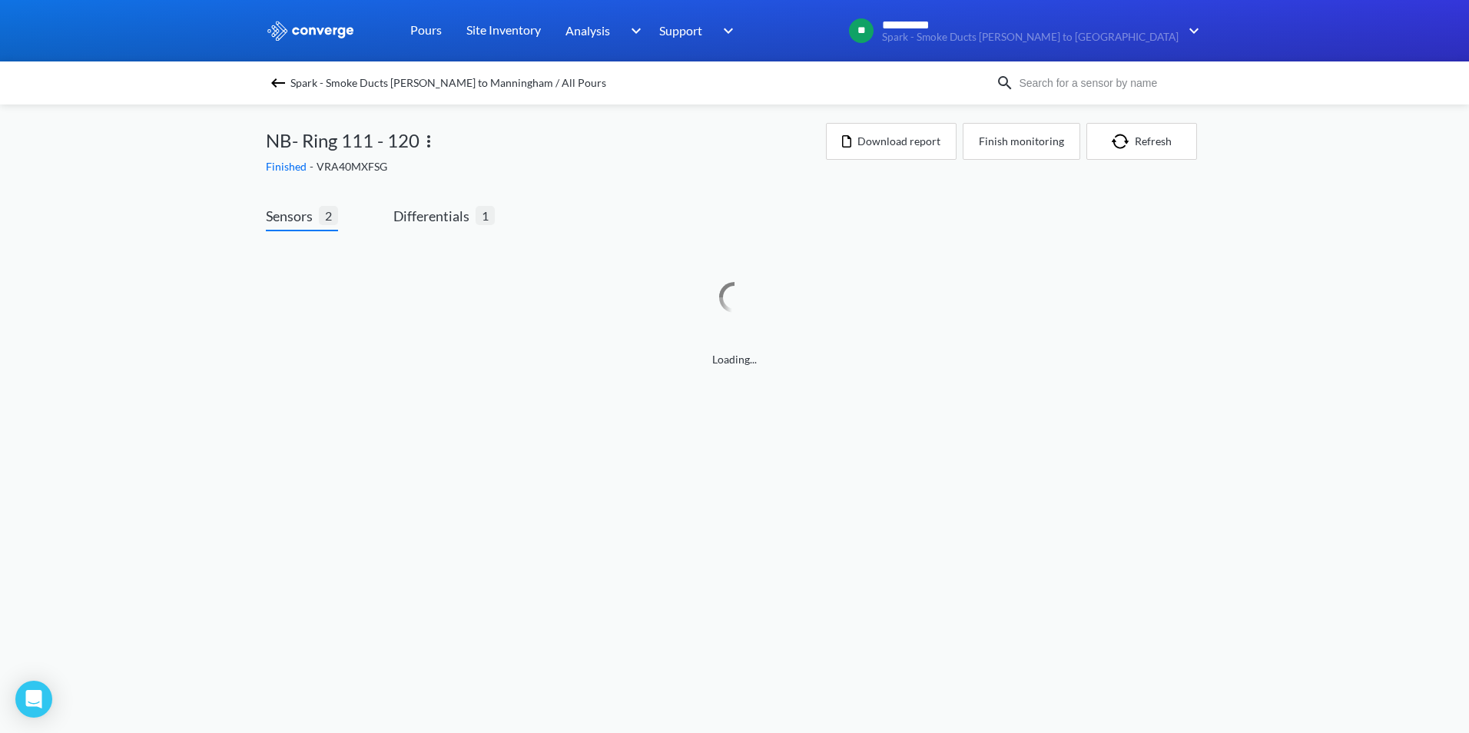
click at [272, 84] on img at bounding box center [278, 83] width 18 height 18
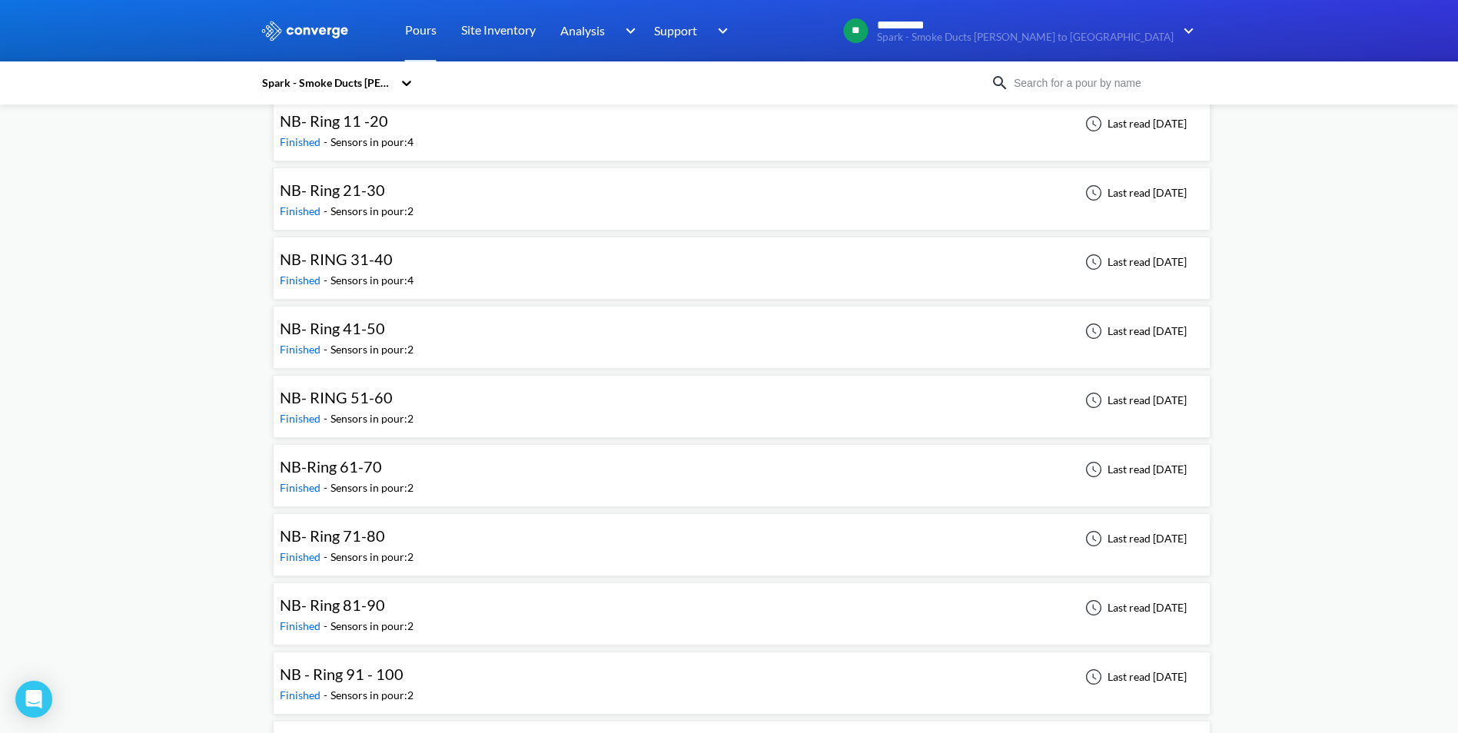
scroll to position [1383, 0]
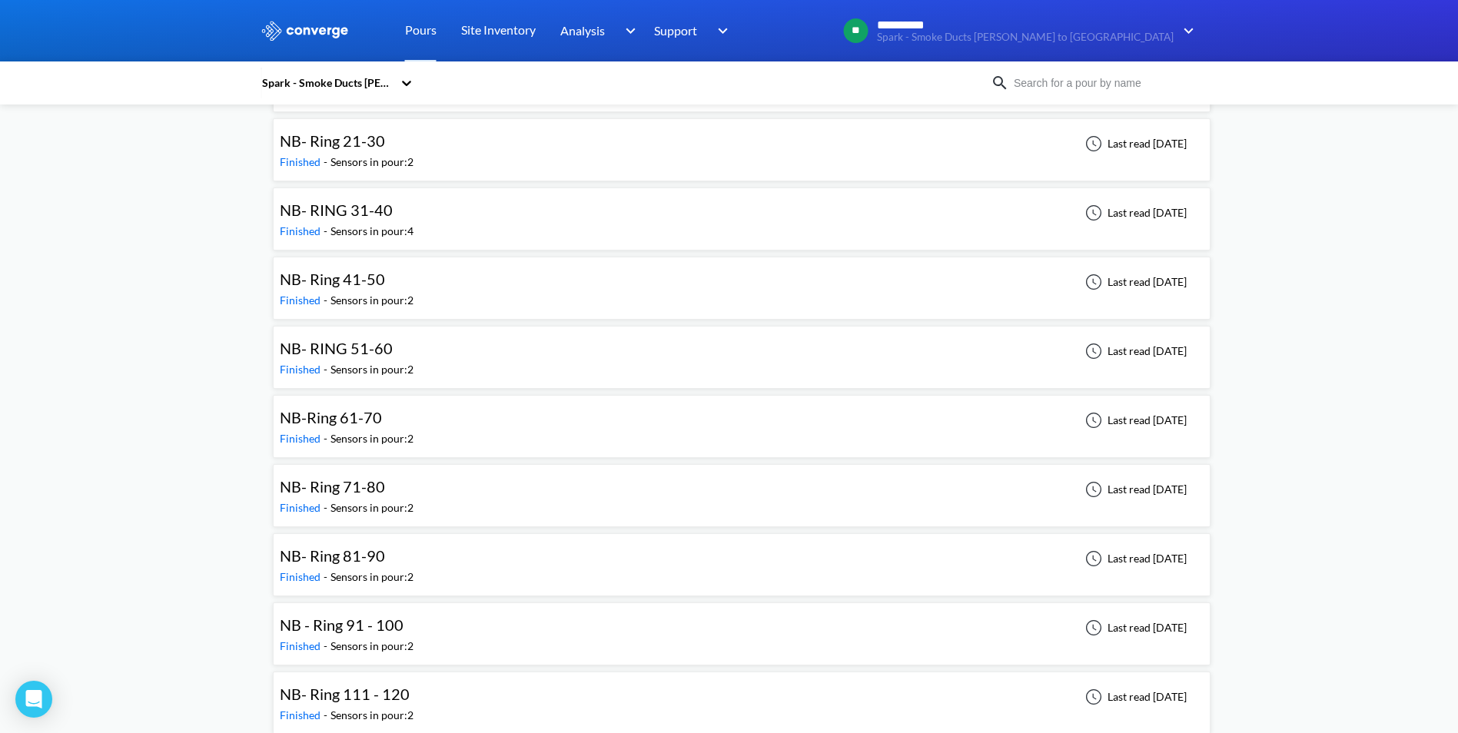
drag, startPoint x: 362, startPoint y: 425, endPoint x: 371, endPoint y: 423, distance: 9.3
click at [362, 425] on span "NB-Ring 61-70" at bounding box center [331, 417] width 102 height 18
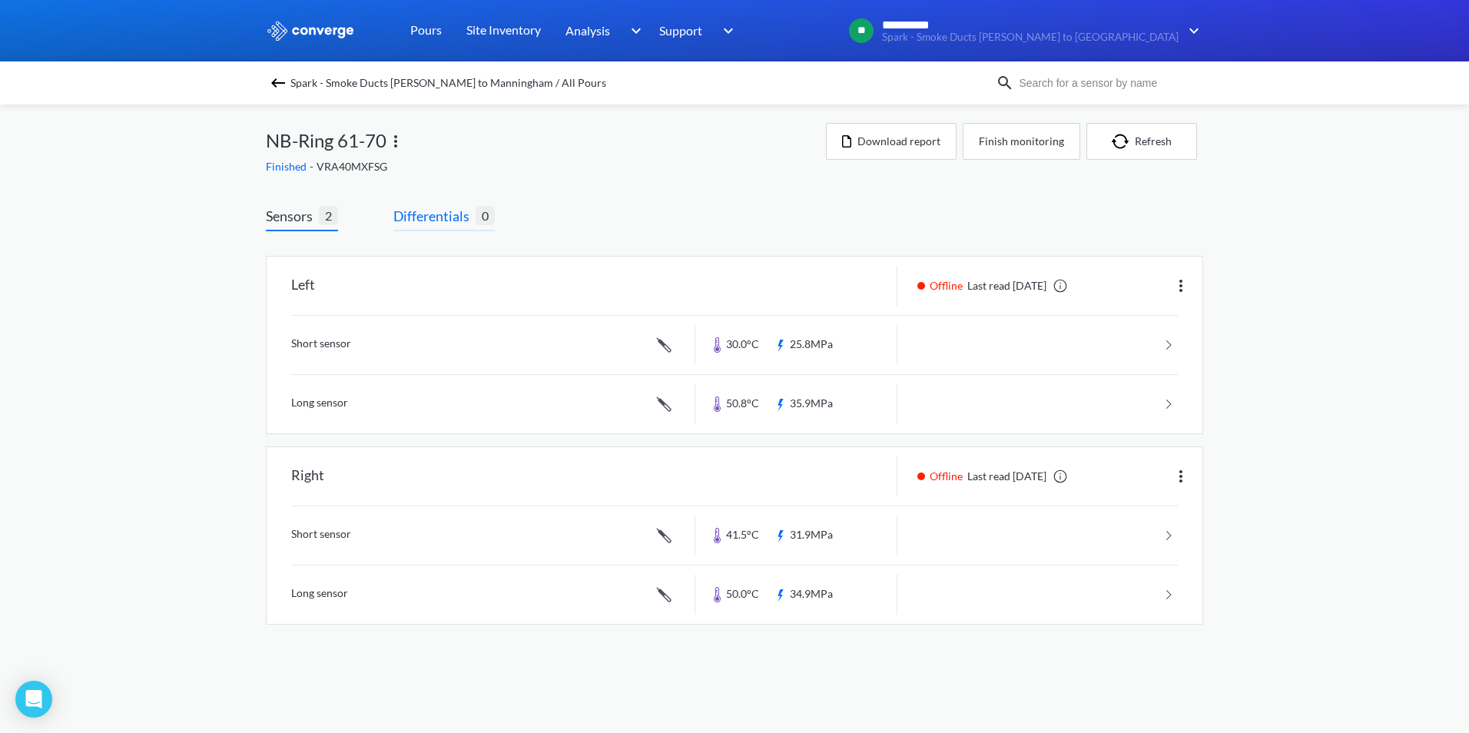
click at [453, 215] on span "Differentials" at bounding box center [434, 216] width 82 height 22
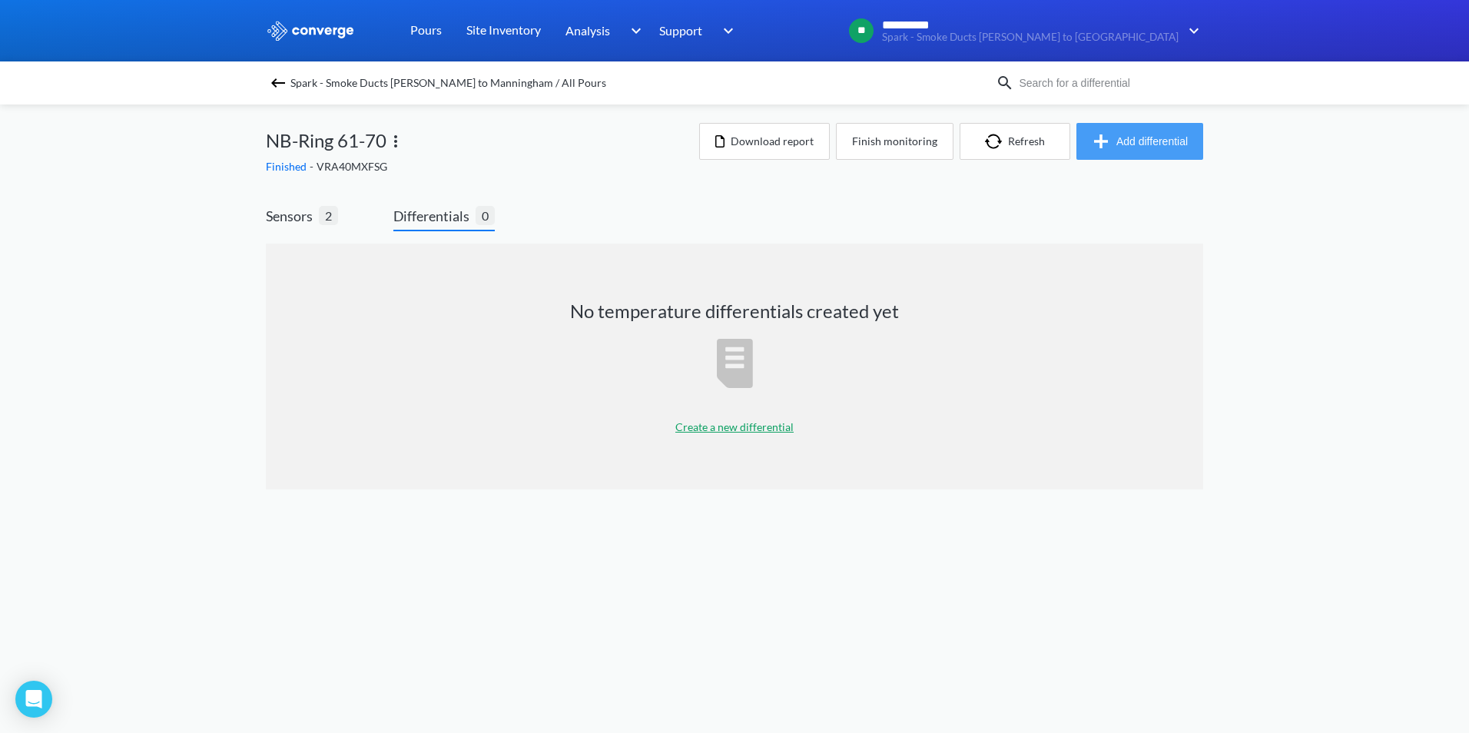
click at [1140, 146] on button "Add differential" at bounding box center [1140, 141] width 127 height 37
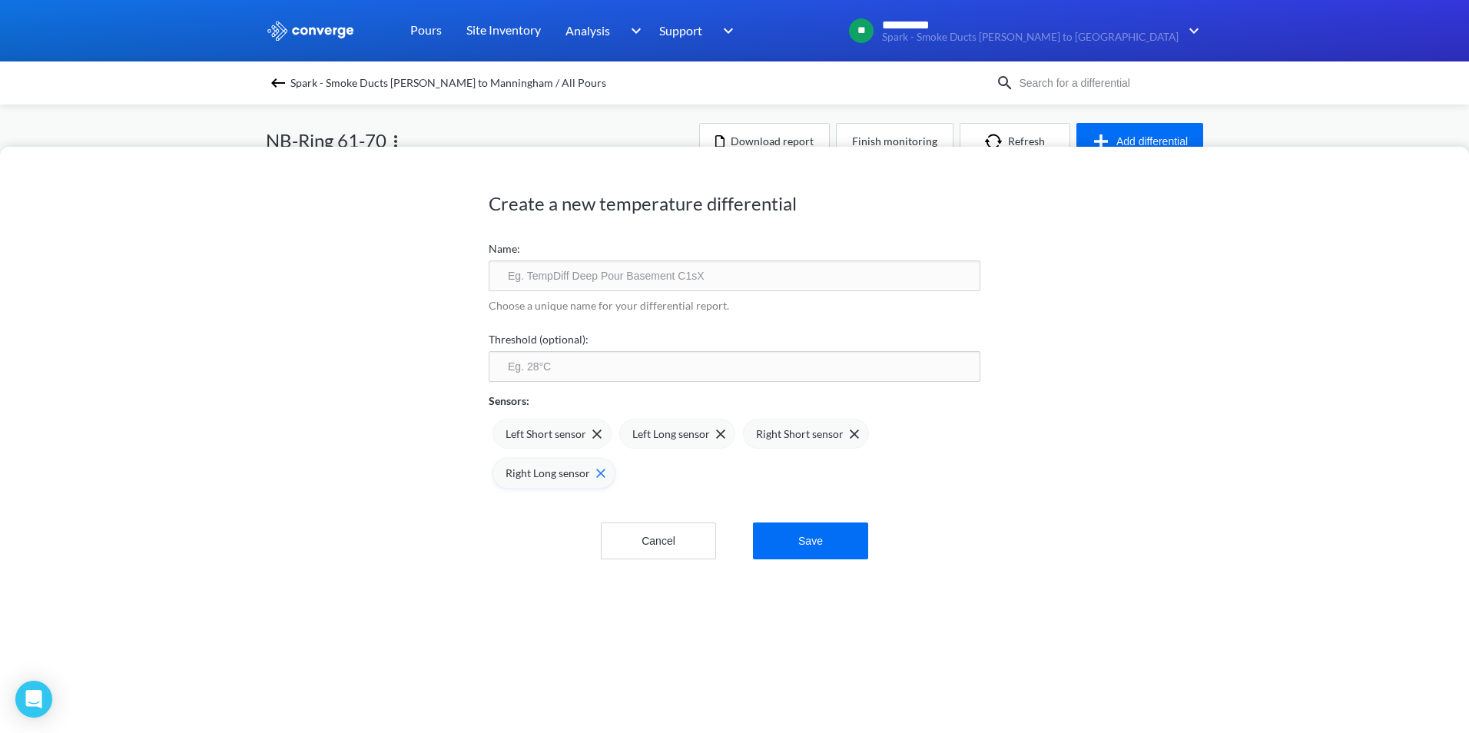
click at [592, 467] on div "Right Long sensor" at bounding box center [556, 473] width 100 height 17
click at [841, 428] on div "Right Short sensor" at bounding box center [807, 434] width 103 height 17
click at [685, 280] on input "text" at bounding box center [735, 275] width 492 height 31
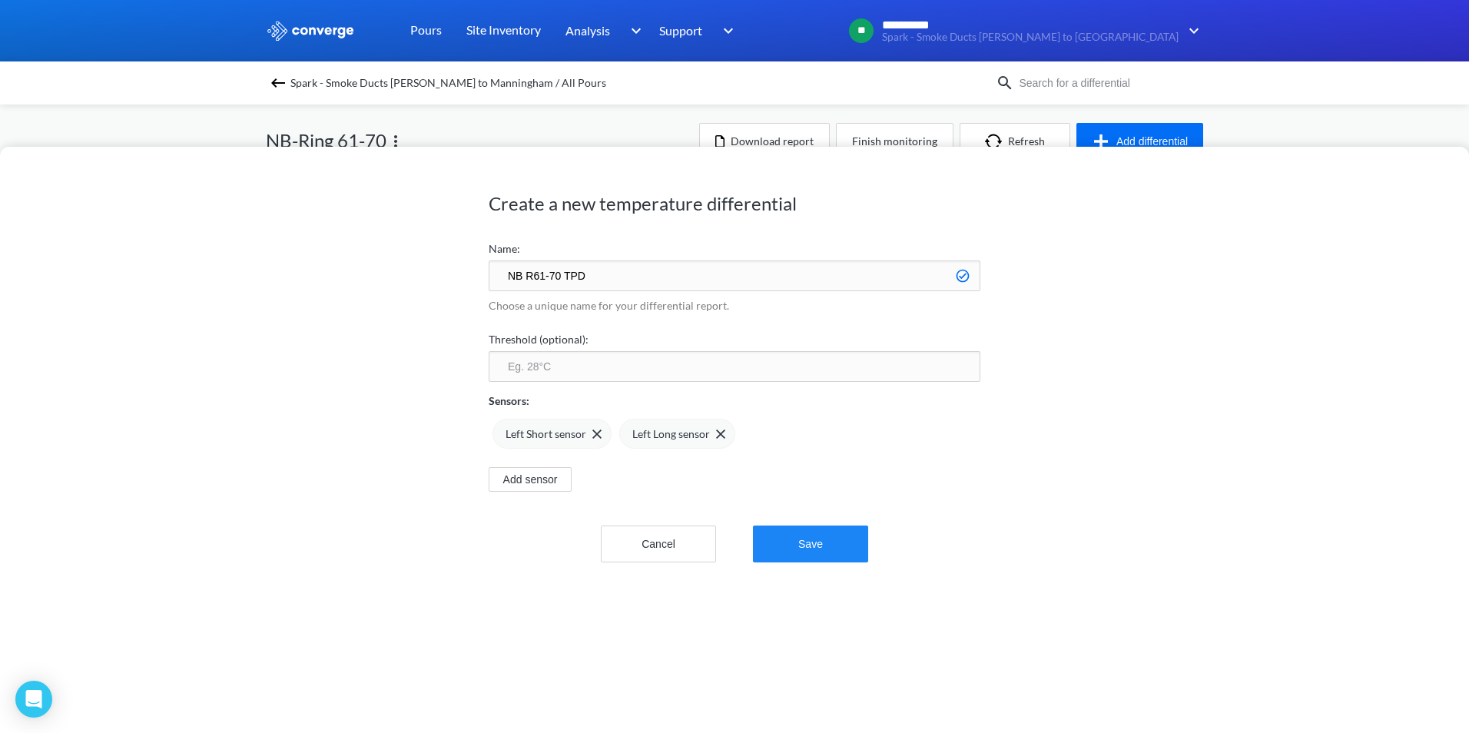
type input "NB R61-70 TPD"
click at [825, 553] on button "Save" at bounding box center [810, 544] width 115 height 37
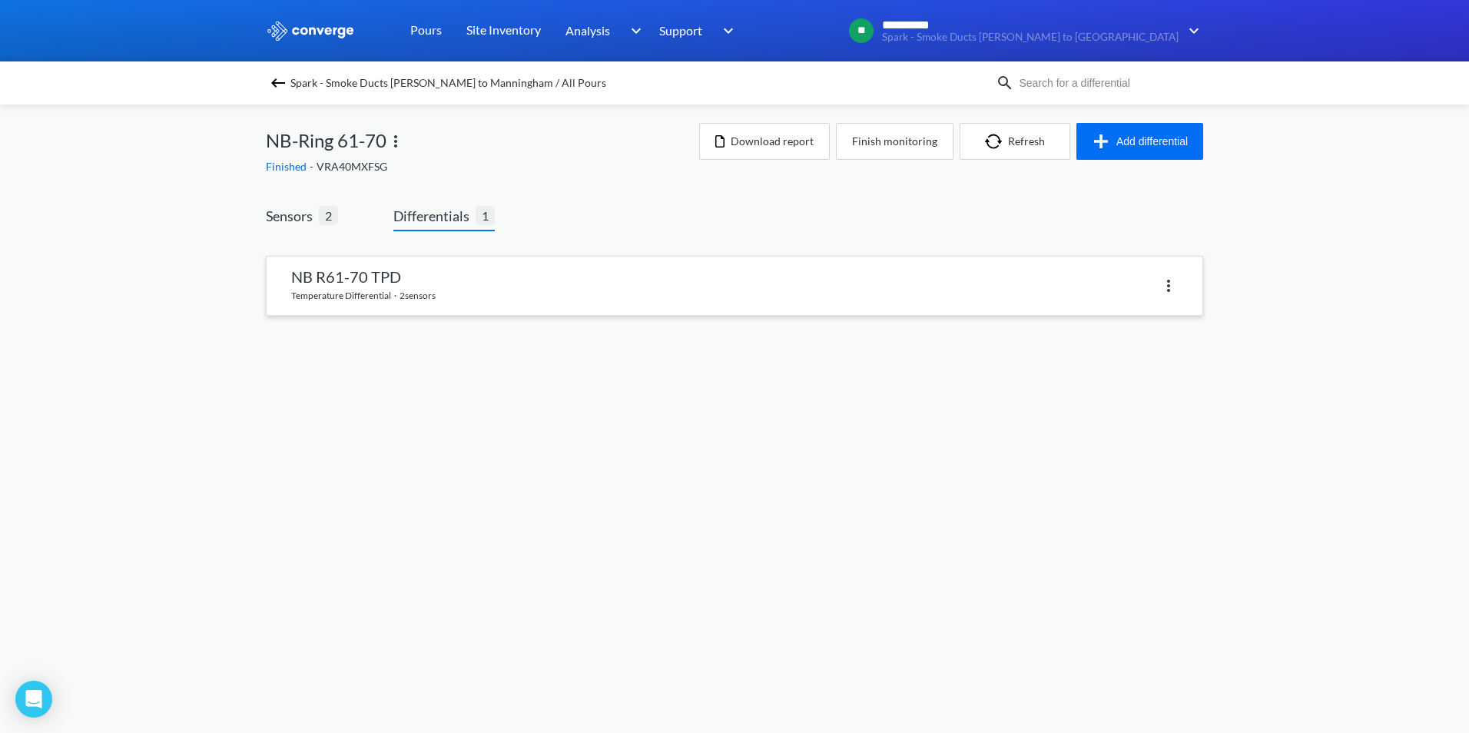
click at [458, 305] on link at bounding box center [735, 286] width 936 height 58
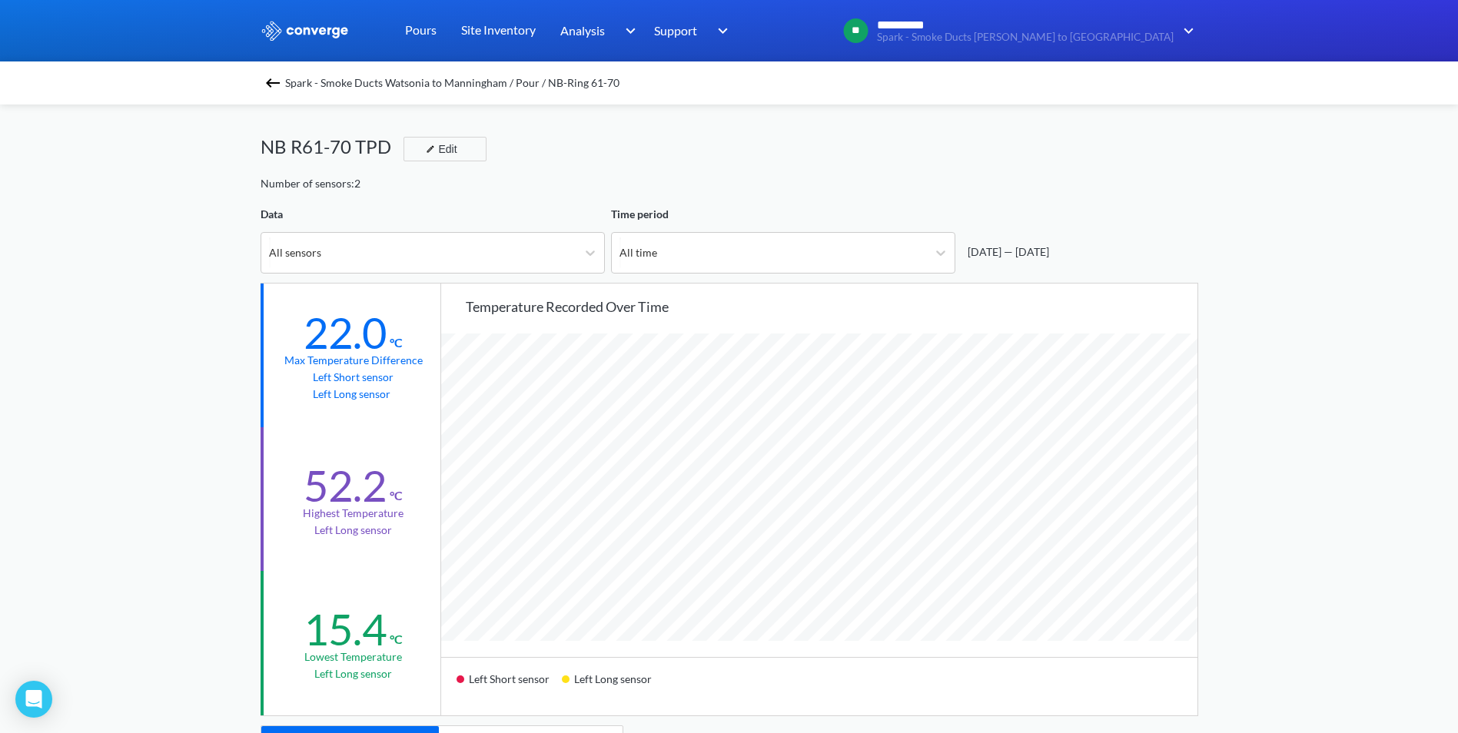
scroll to position [77, 0]
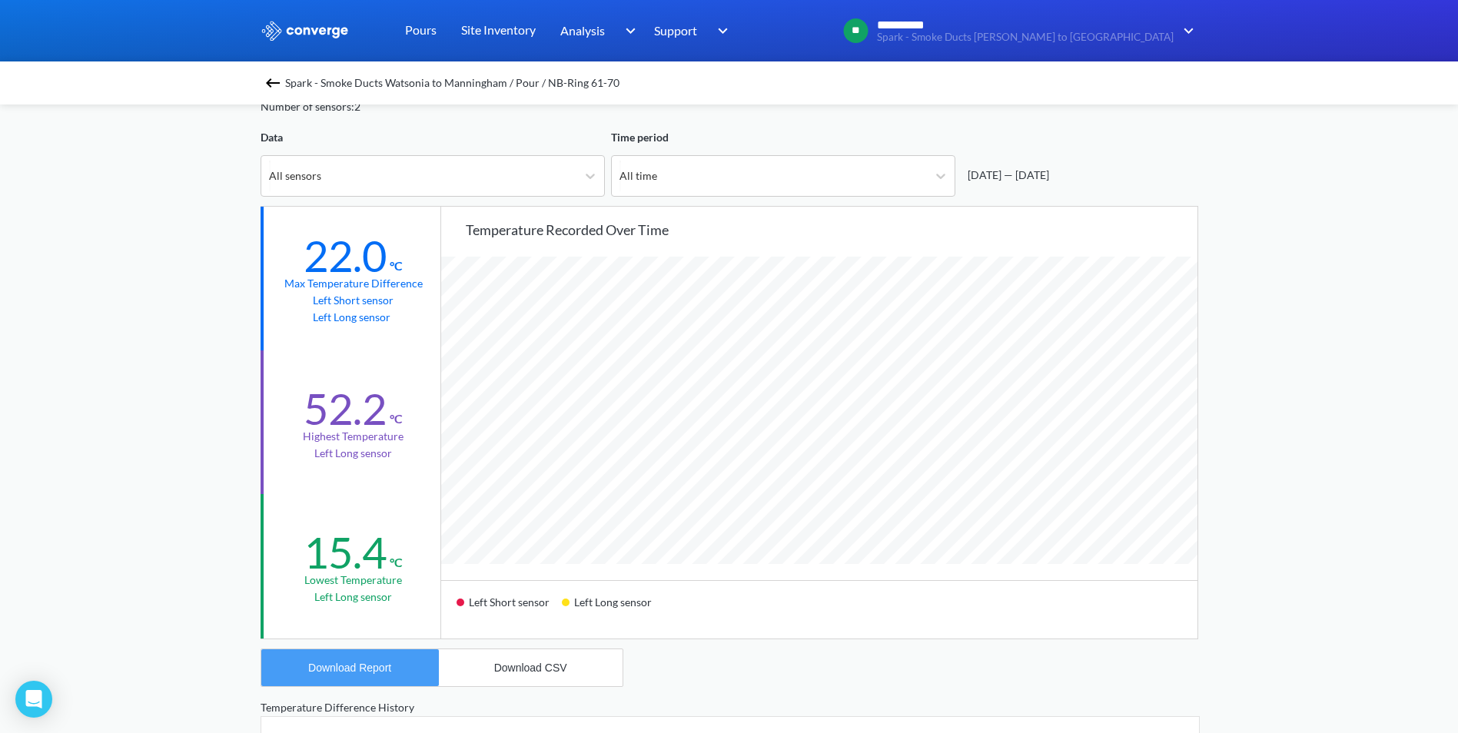
click at [376, 670] on div "Download Report" at bounding box center [349, 668] width 83 height 12
click at [280, 91] on img at bounding box center [273, 83] width 18 height 18
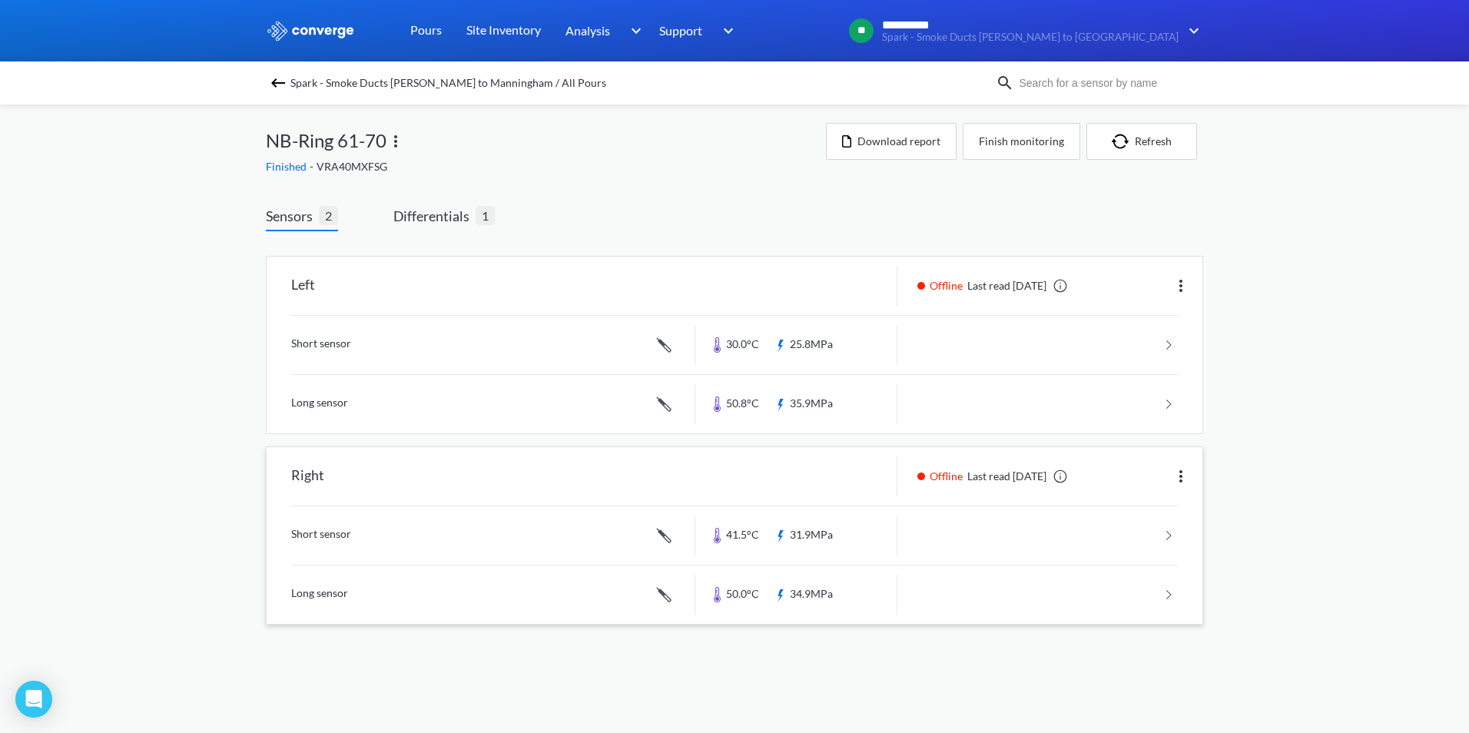
click at [1180, 480] on img at bounding box center [1181, 476] width 18 height 18
click at [1103, 645] on div "Left Offline Last read [DATE] Short sensor 30.0°C 25.8MPa Long sensor 50.8°C 35…" at bounding box center [734, 450] width 937 height 412
click at [436, 215] on span "Differentials" at bounding box center [434, 216] width 82 height 22
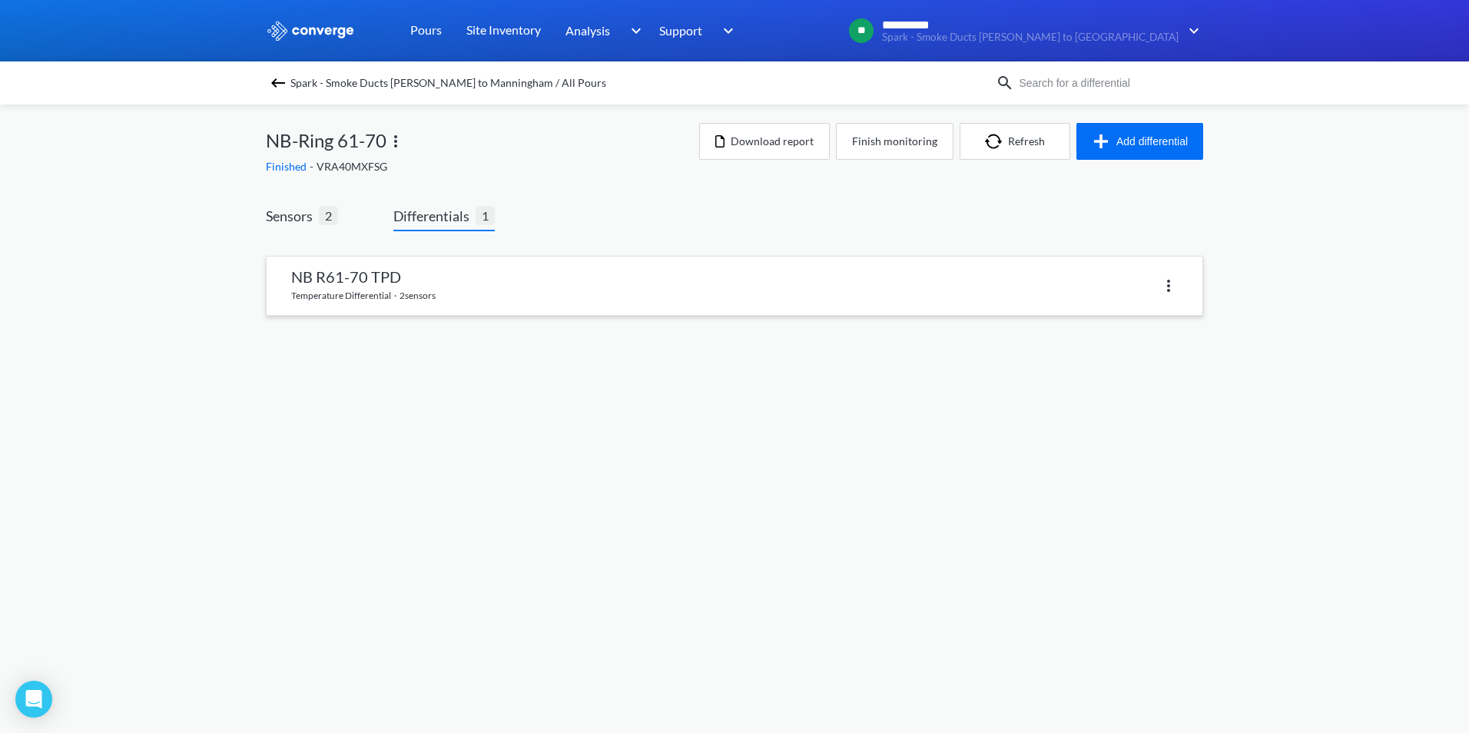
click at [453, 296] on link at bounding box center [735, 286] width 936 height 58
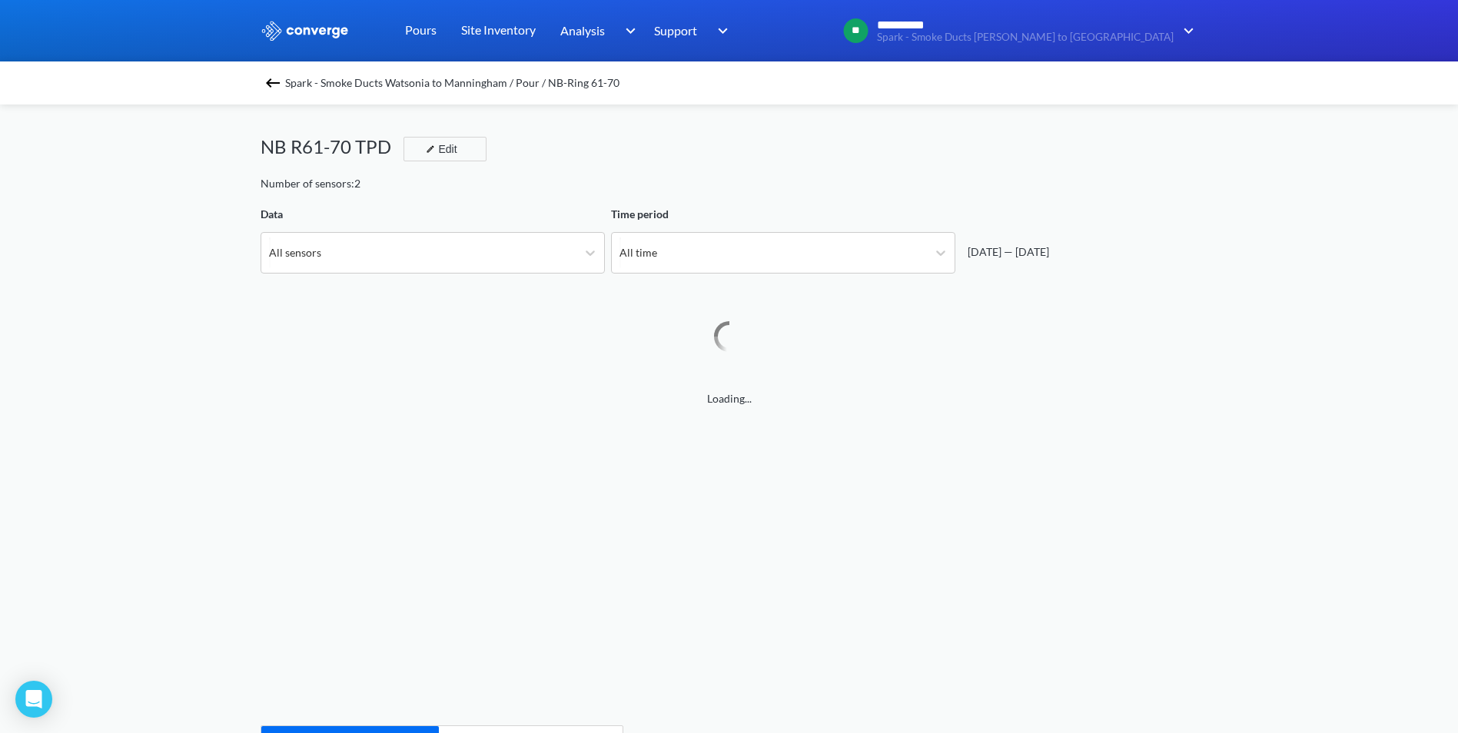
click at [274, 76] on img at bounding box center [273, 83] width 18 height 18
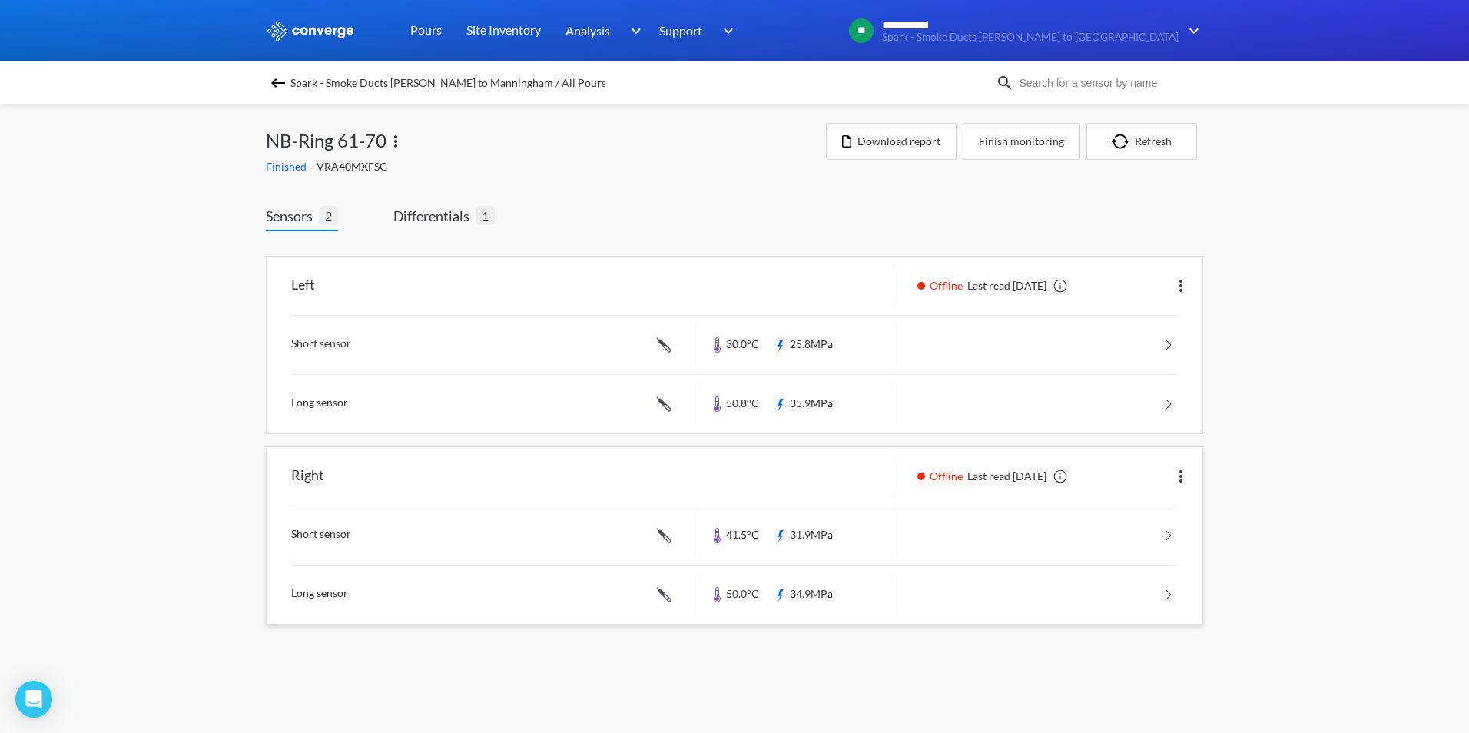
click at [680, 488] on div "Right" at bounding box center [481, 476] width 429 height 40
click at [427, 215] on span "Differentials" at bounding box center [434, 216] width 82 height 22
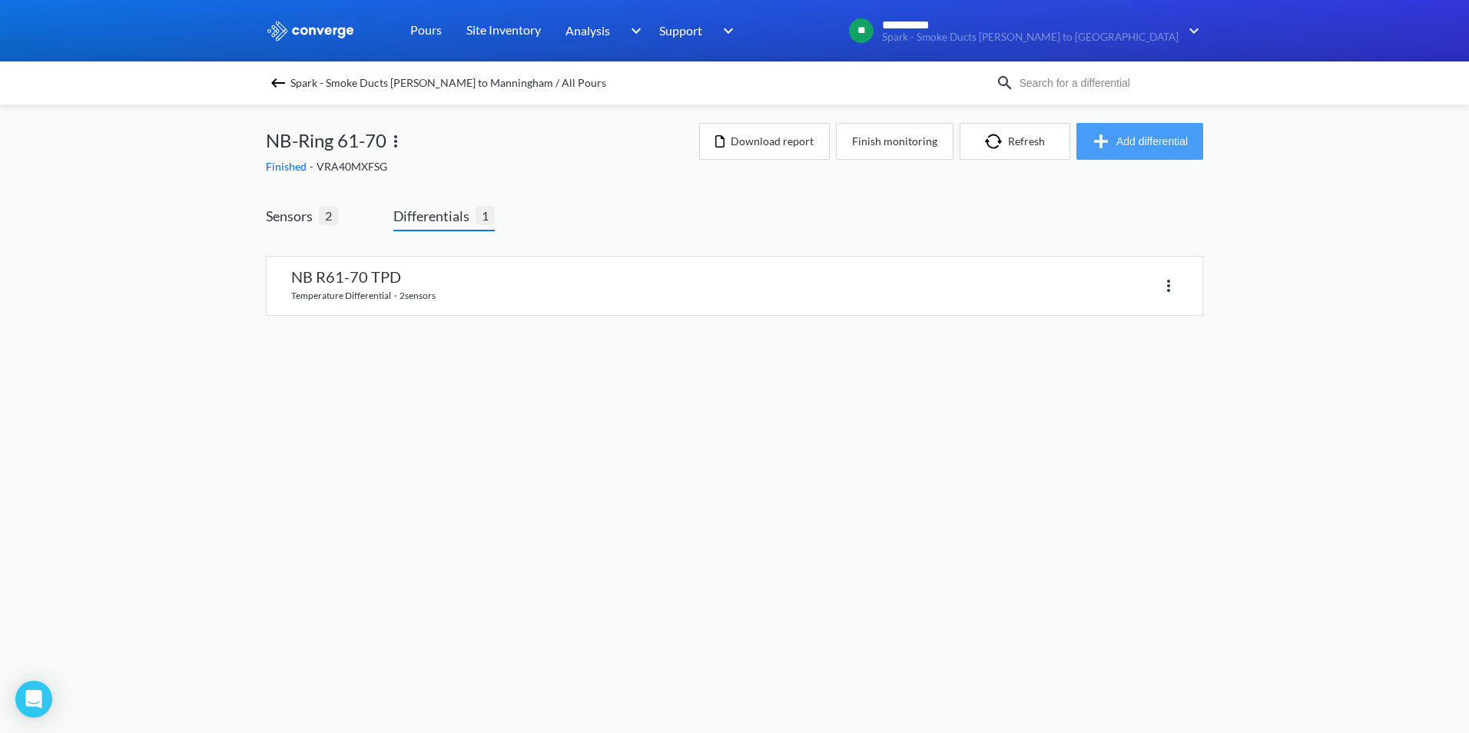
click at [1163, 141] on button "Add differential" at bounding box center [1140, 141] width 127 height 37
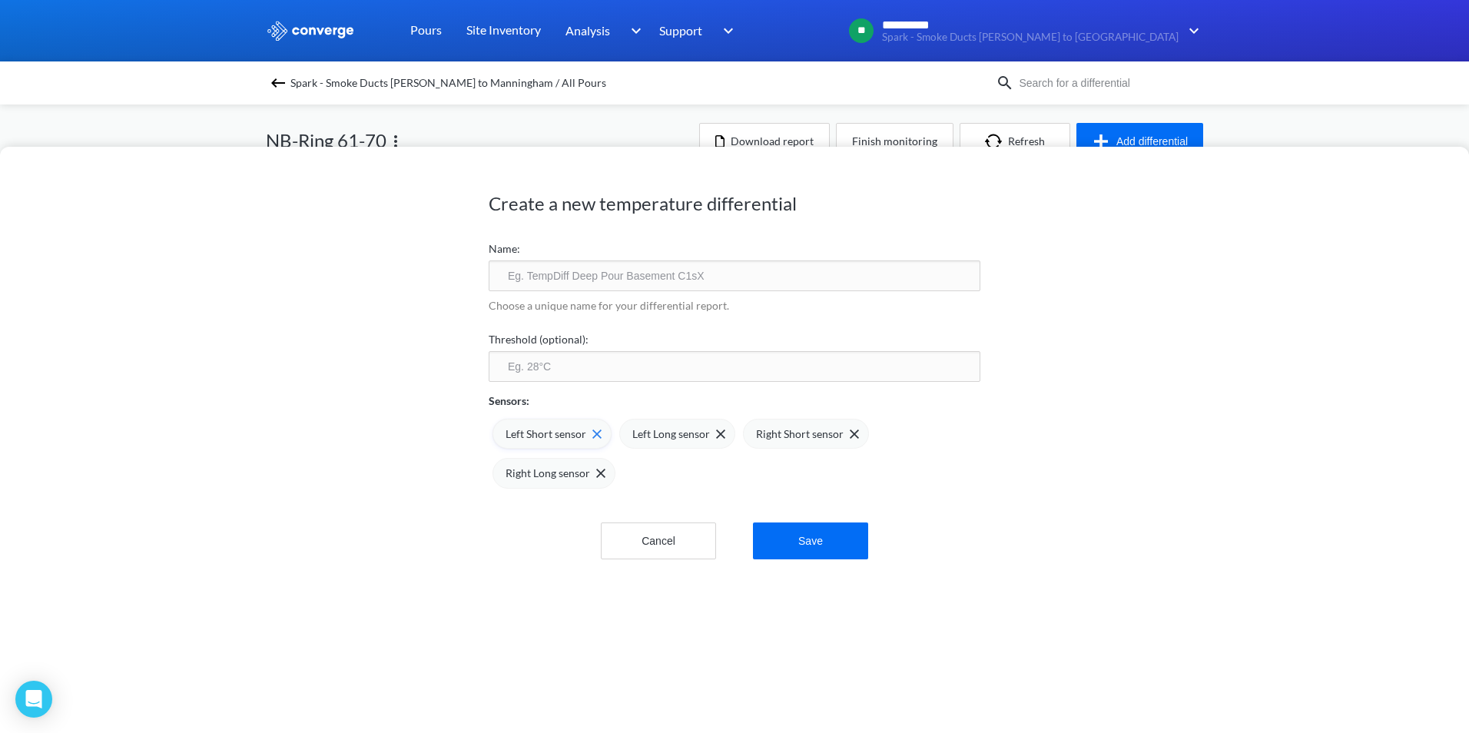
click at [592, 433] on img at bounding box center [596, 434] width 9 height 9
click at [0, 0] on img at bounding box center [0, 0] width 0 height 0
click at [666, 289] on input "text" at bounding box center [735, 275] width 492 height 31
type input "Nb R61-70 TPD"
click button "Save" at bounding box center [810, 544] width 115 height 37
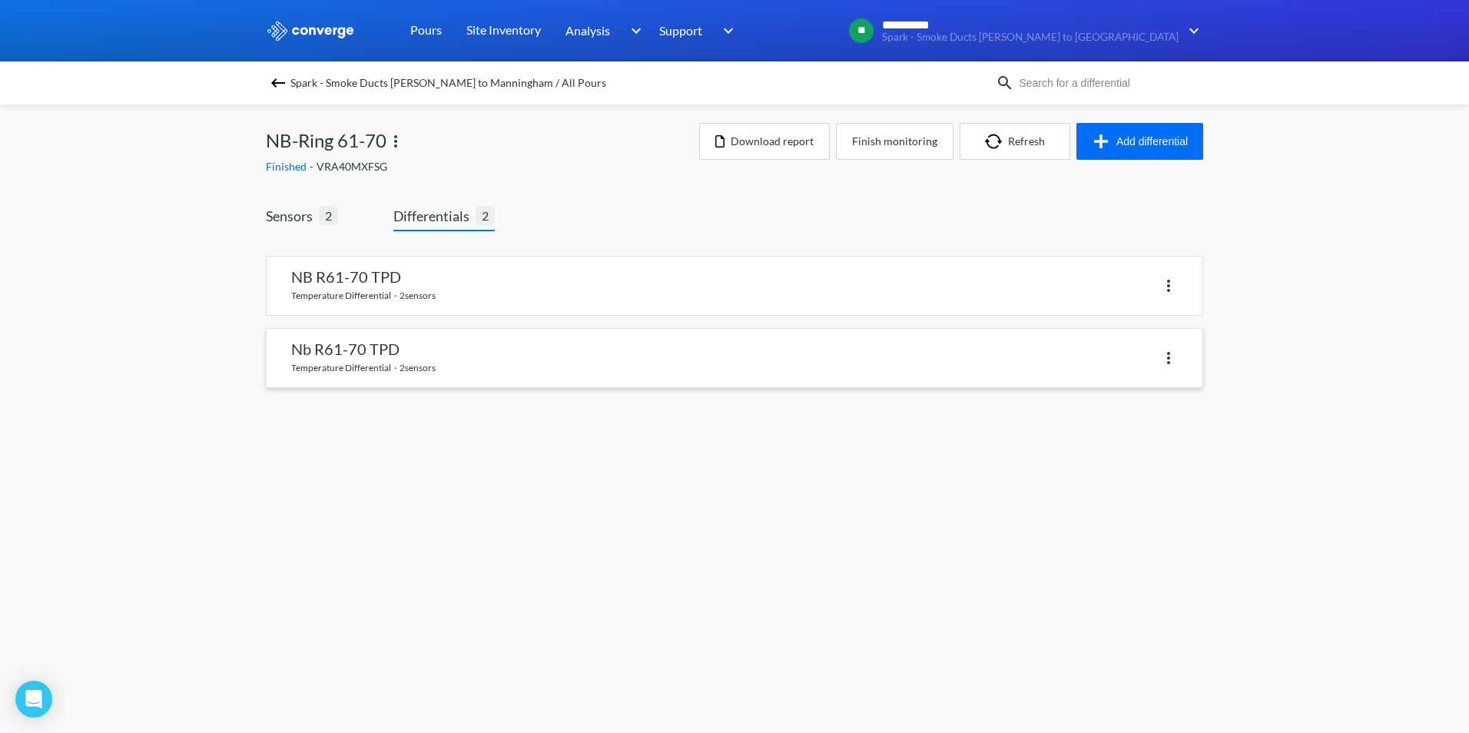
click at [853, 350] on div at bounding box center [956, 358] width 443 height 22
click at [378, 350] on link at bounding box center [735, 358] width 936 height 58
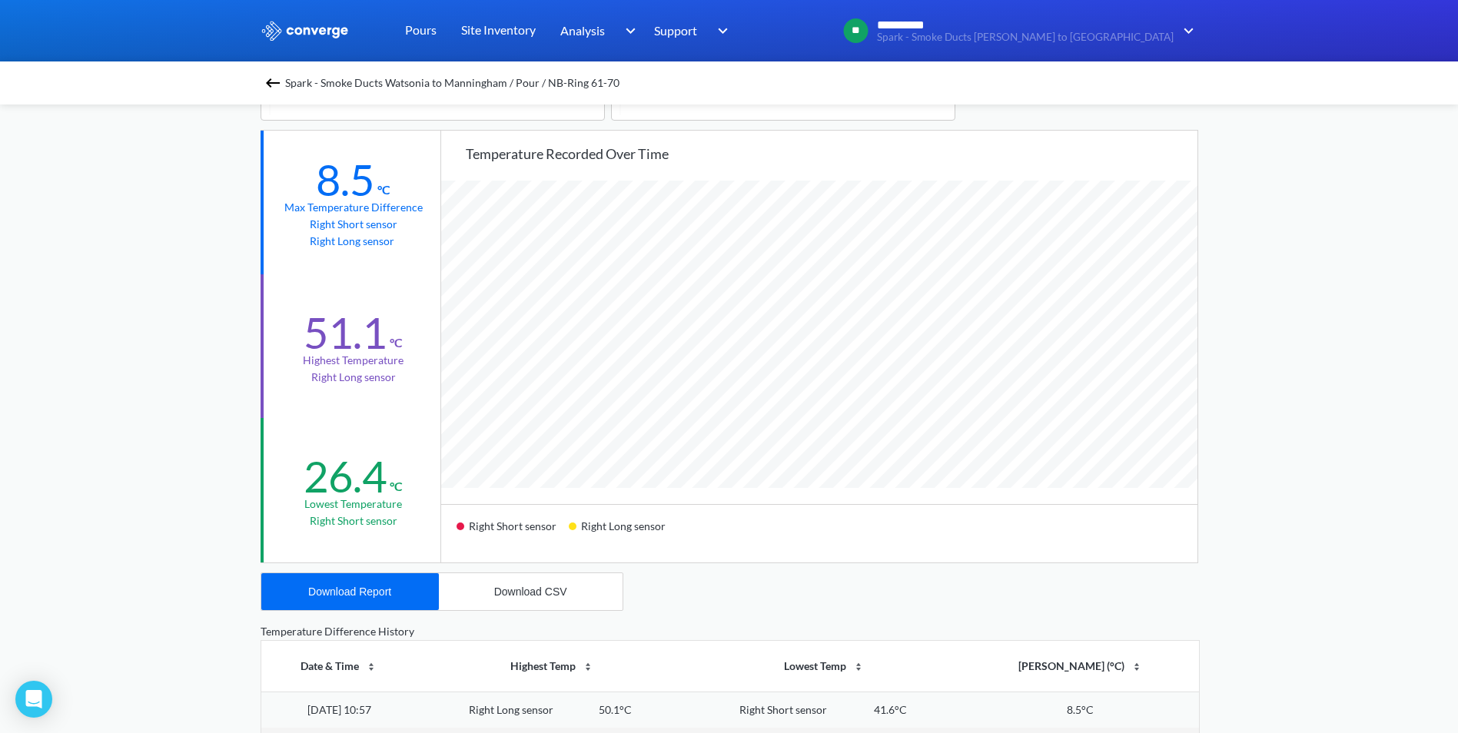
scroll to position [154, 0]
click at [379, 580] on button "Download Report" at bounding box center [350, 590] width 178 height 37
click at [282, 81] on img at bounding box center [273, 83] width 18 height 18
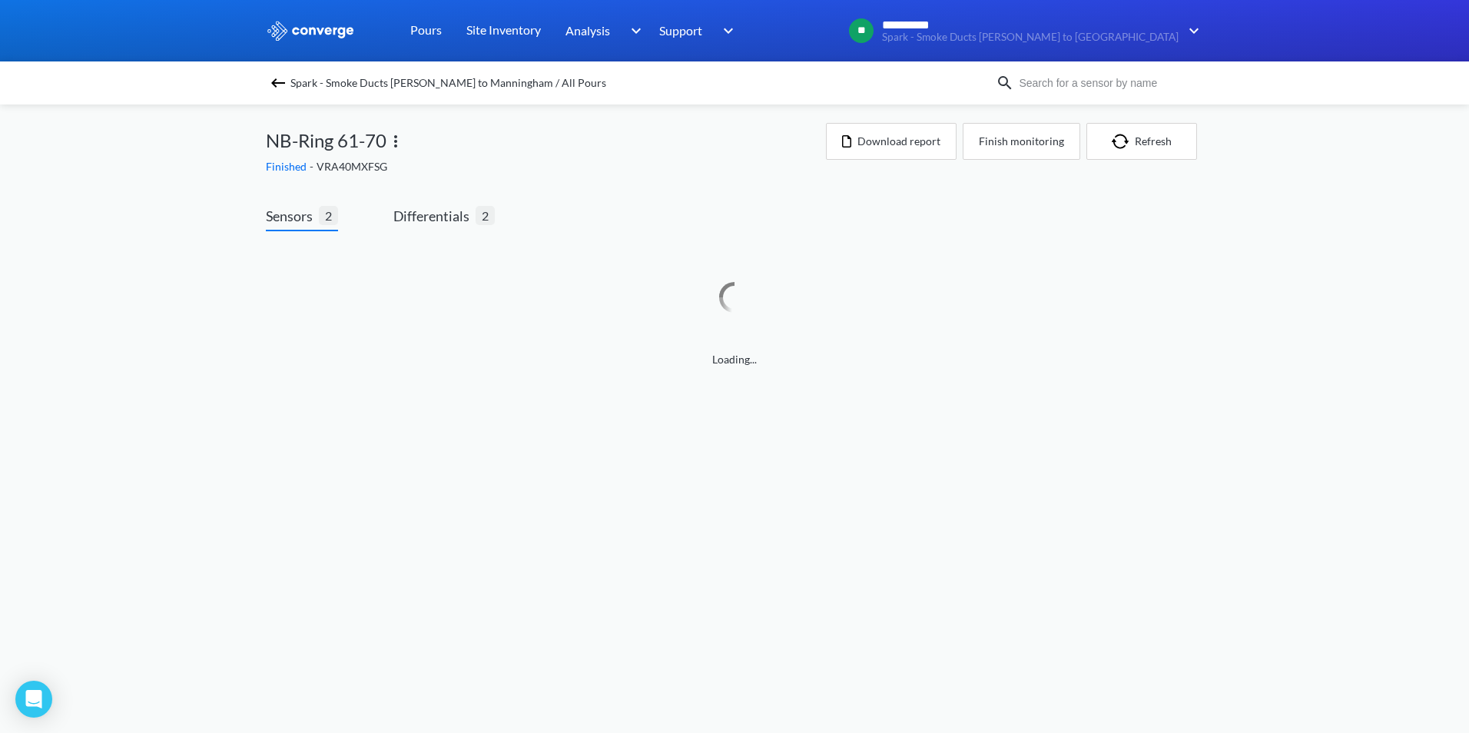
click at [267, 83] on div "Spark - Smoke Ducts [PERSON_NAME] to Manningham / All Pours" at bounding box center [631, 83] width 730 height 22
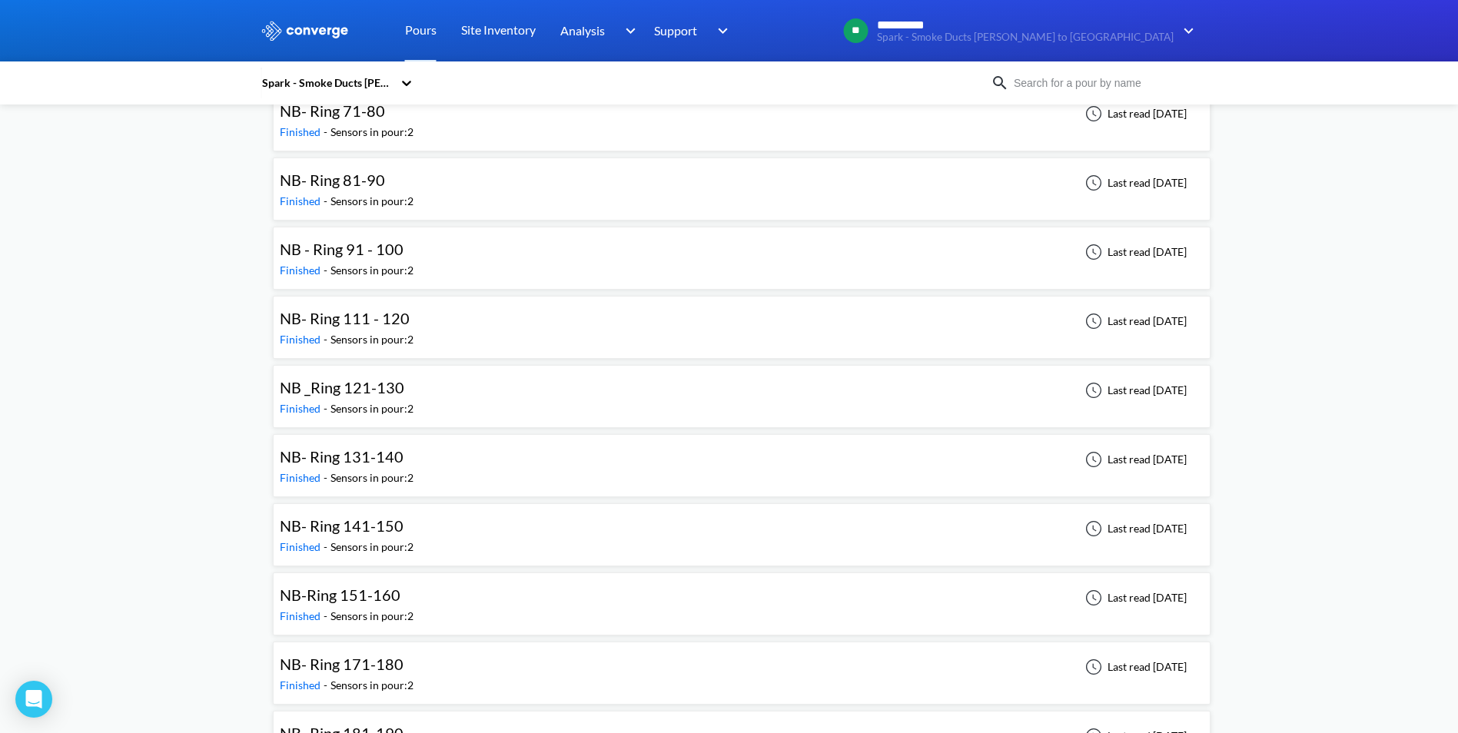
scroll to position [1767, 0]
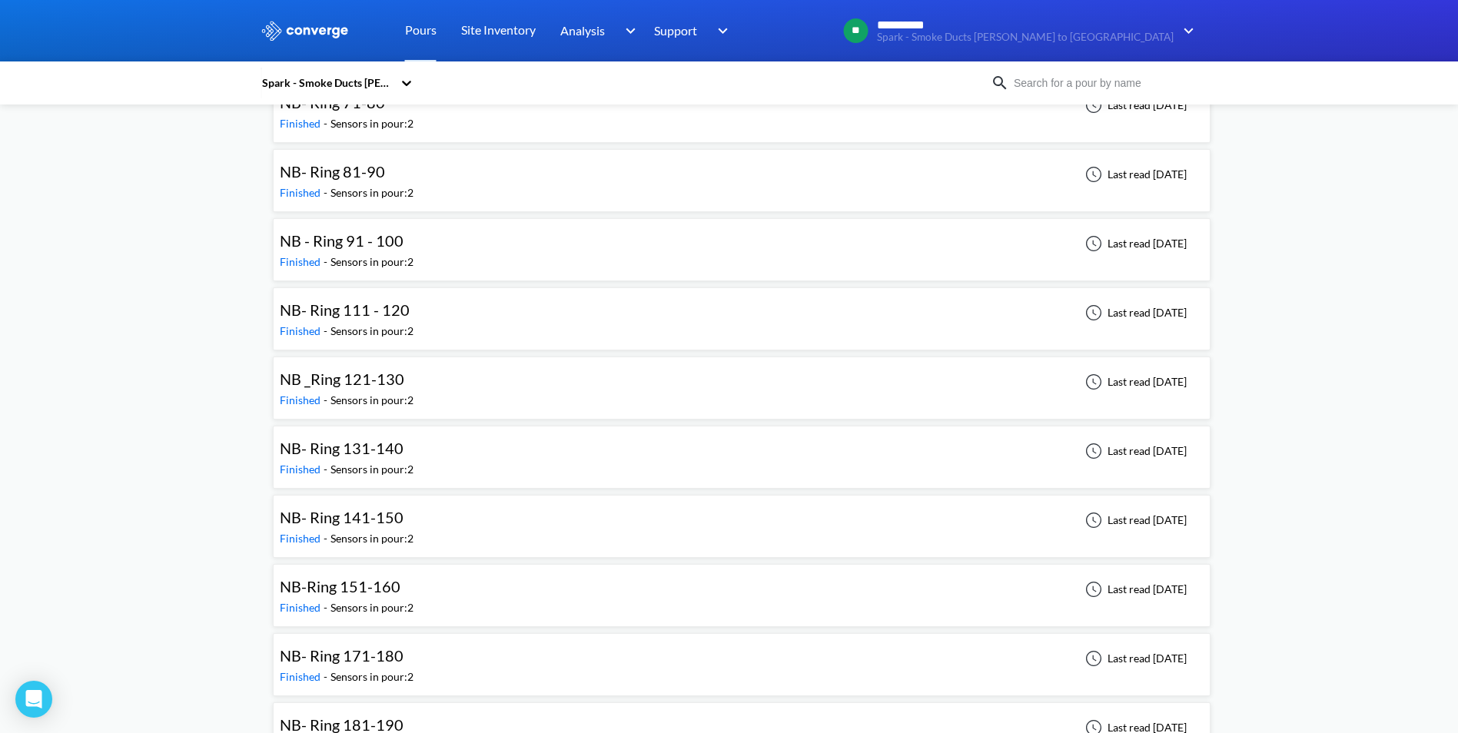
click at [640, 461] on div "NB- Ring 131-140 Finished - Sensors in pour: 2 Last read [DATE]" at bounding box center [742, 457] width 924 height 49
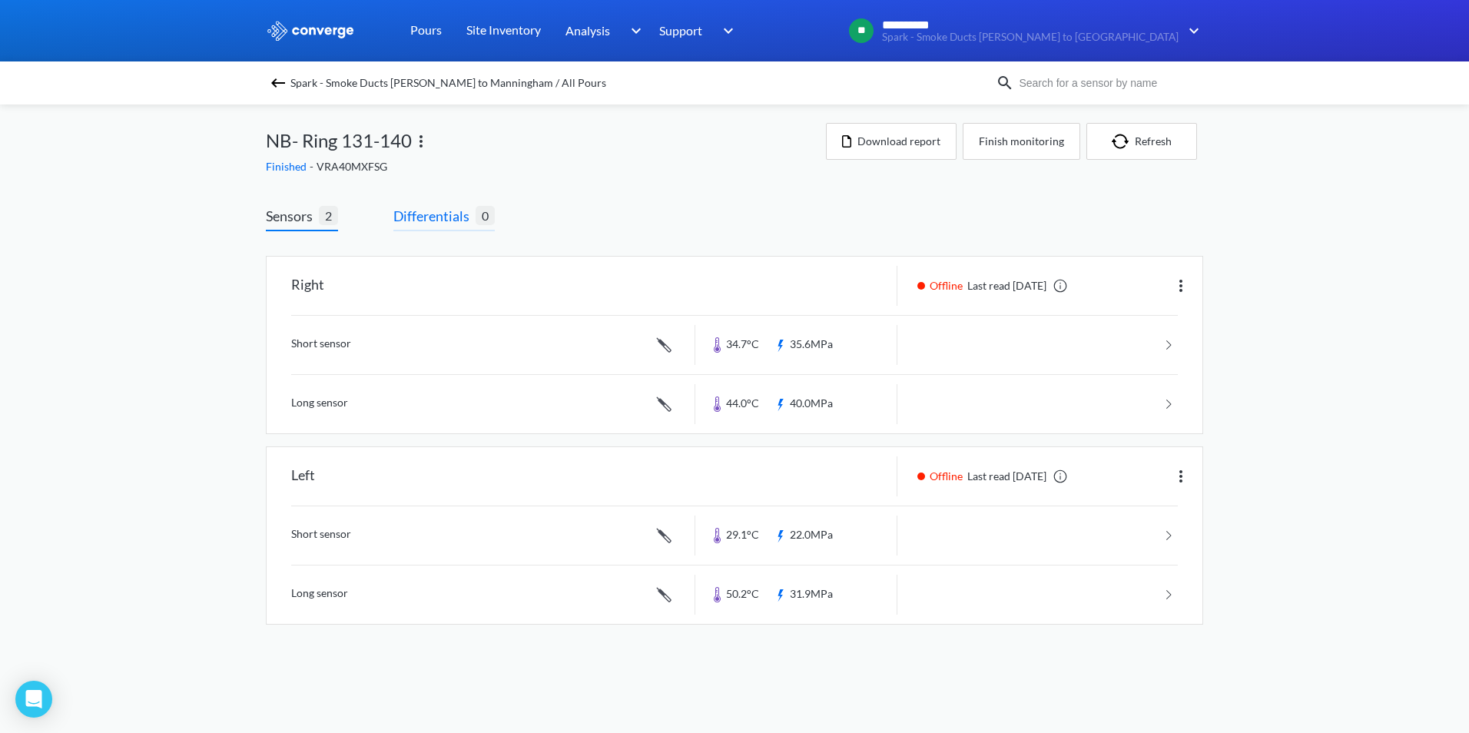
click at [442, 214] on span "Differentials" at bounding box center [434, 216] width 82 height 22
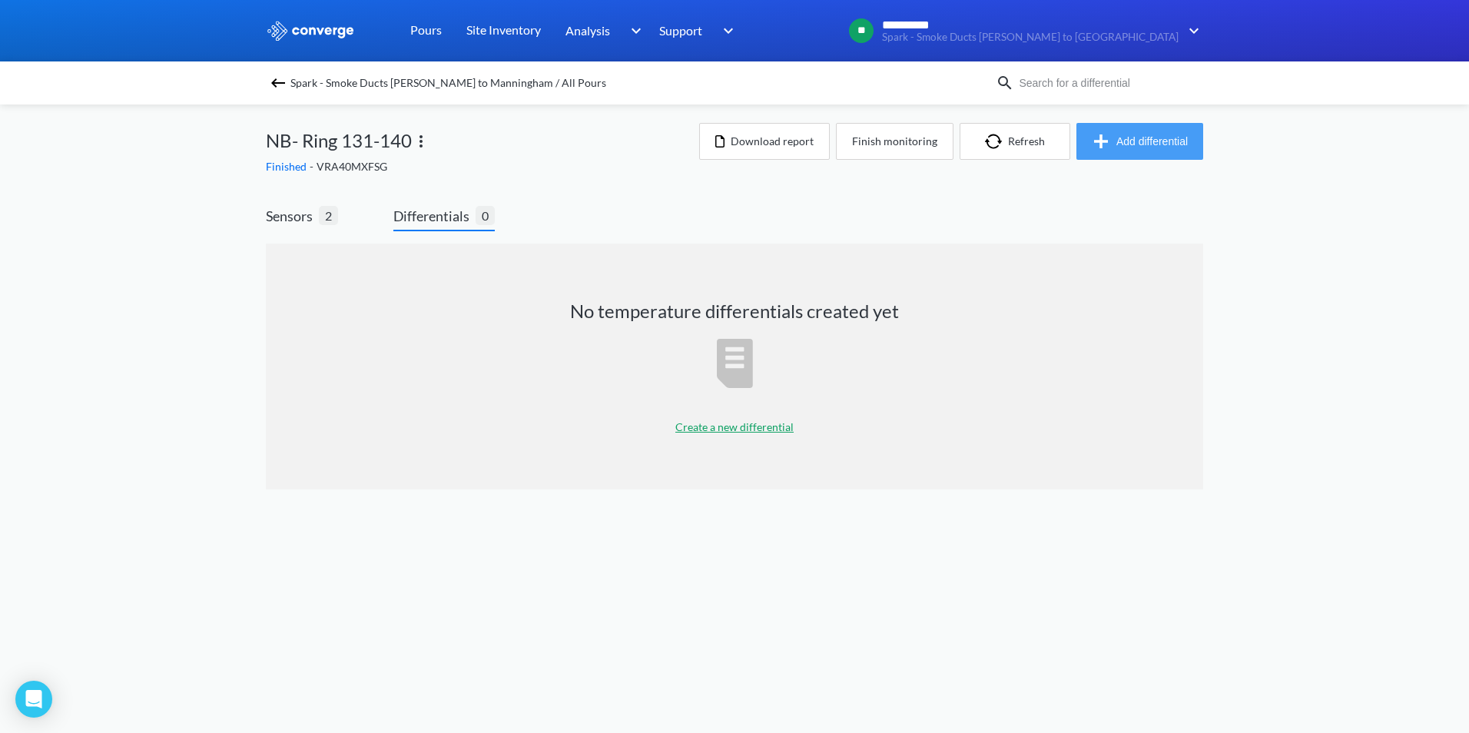
click at [1125, 139] on button "Add differential" at bounding box center [1140, 141] width 127 height 37
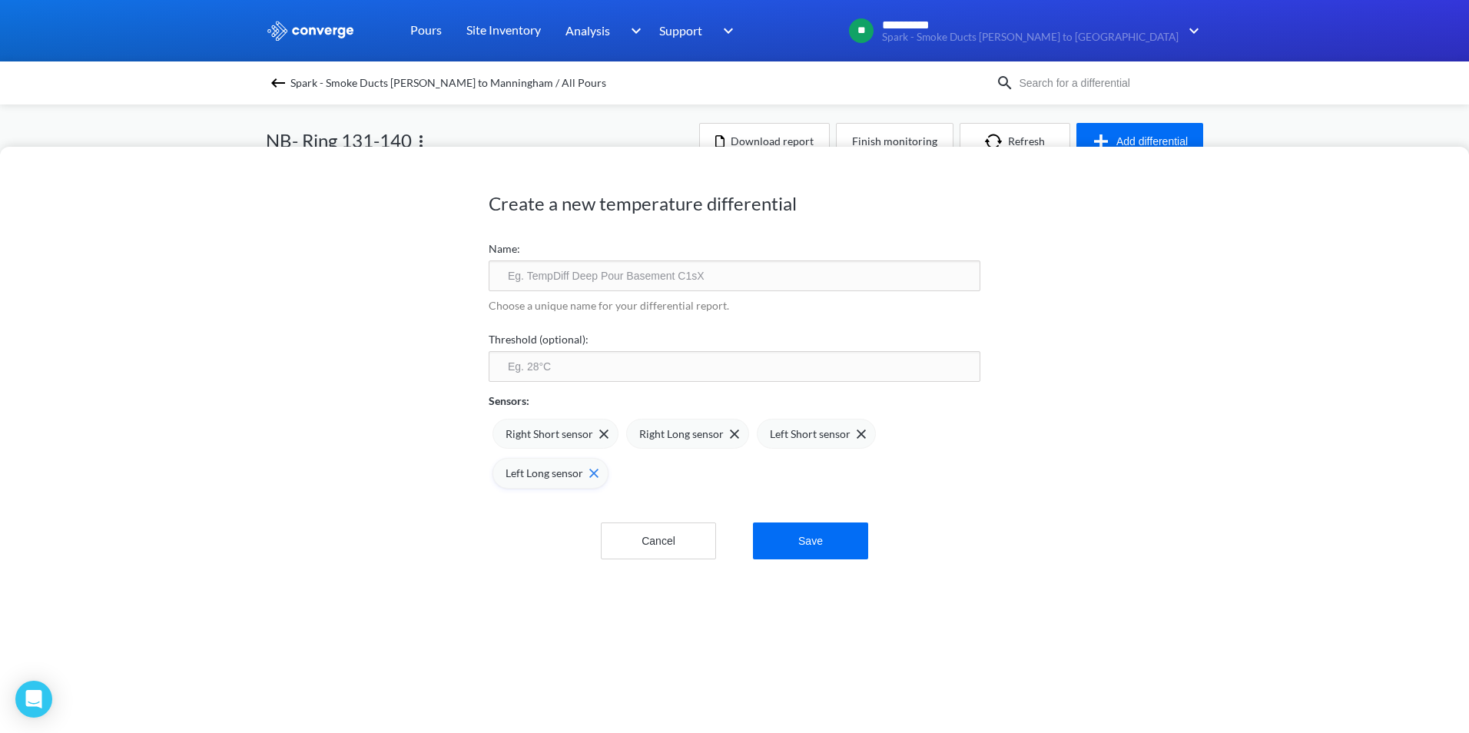
click at [589, 474] on img at bounding box center [593, 473] width 9 height 9
click at [857, 431] on img at bounding box center [861, 434] width 9 height 9
click at [716, 287] on input "text" at bounding box center [735, 275] width 492 height 31
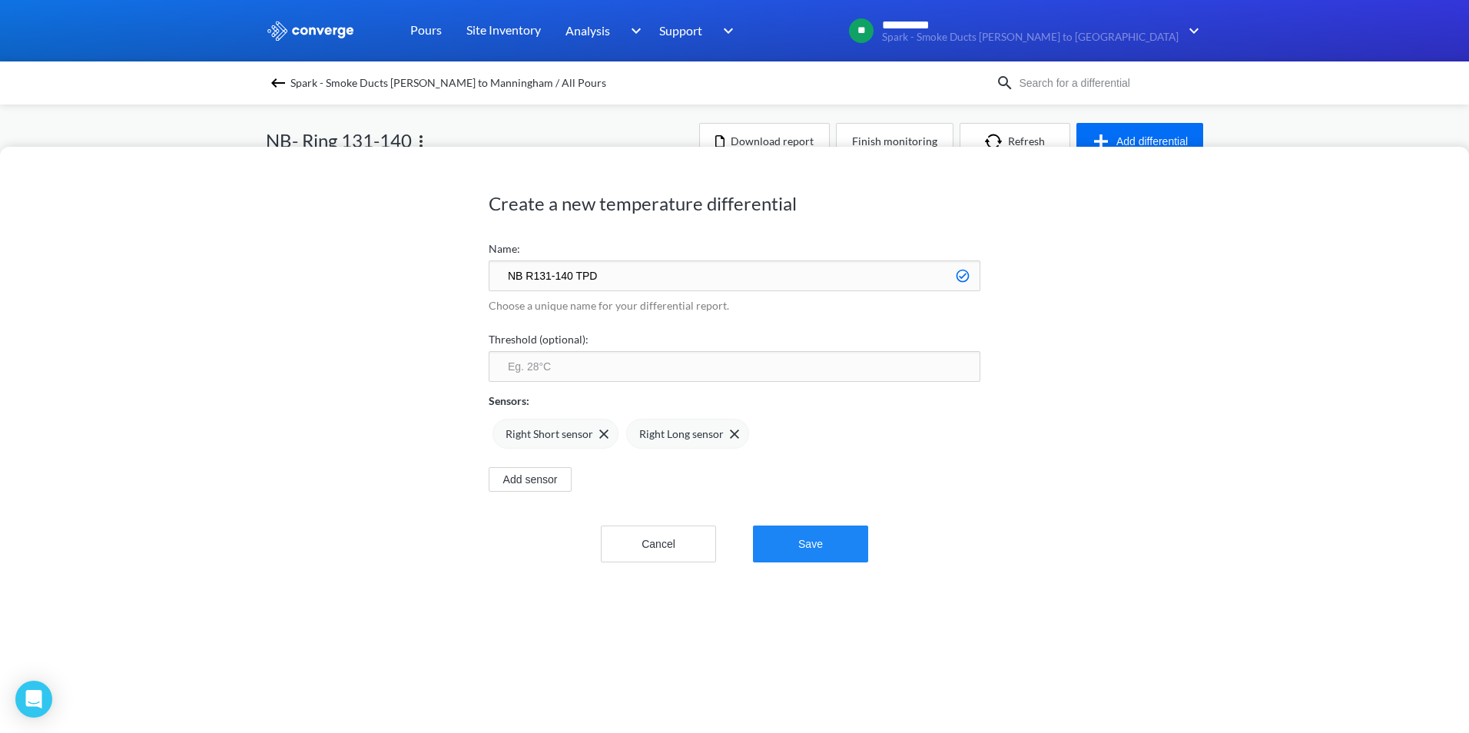
type input "NB R131-140 TPD"
click at [809, 554] on button "Save" at bounding box center [810, 544] width 115 height 37
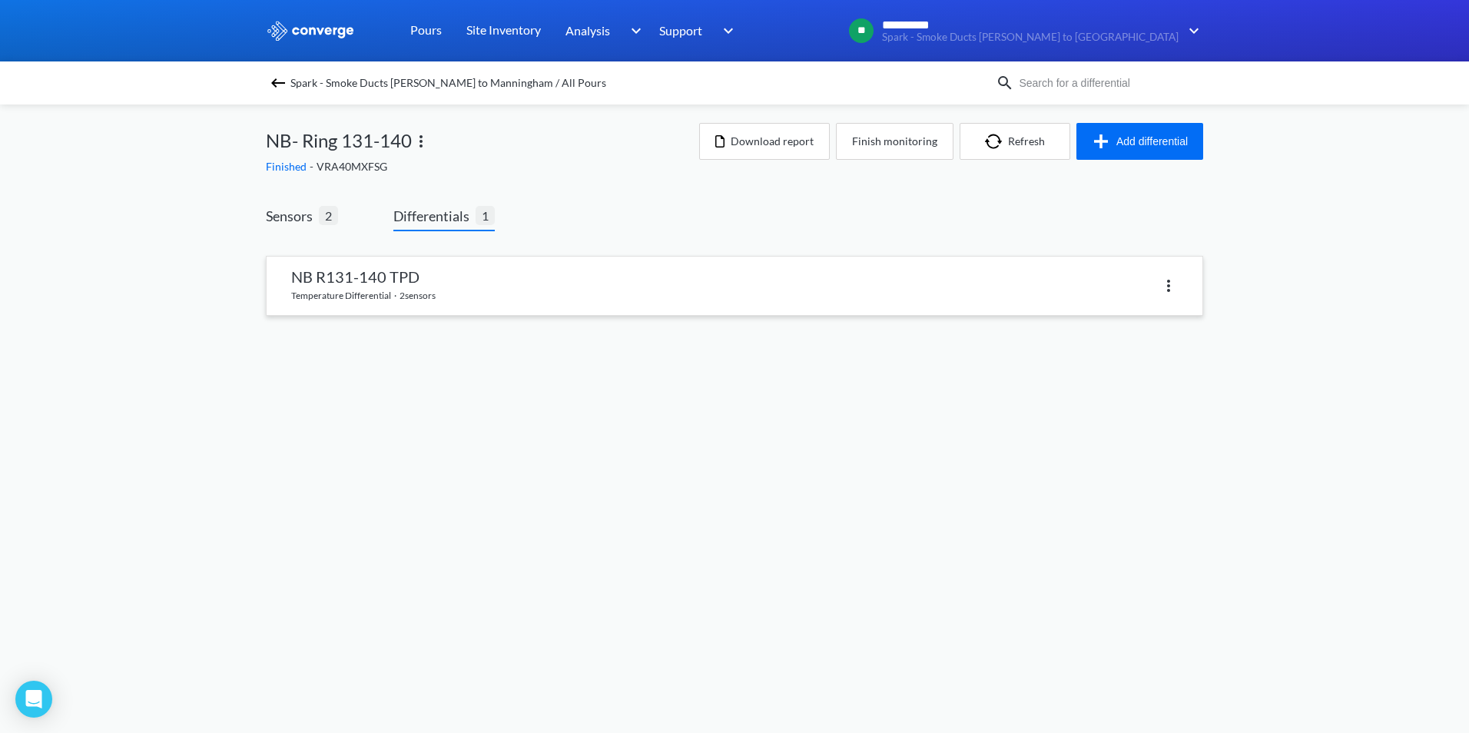
click at [526, 289] on link at bounding box center [735, 286] width 936 height 58
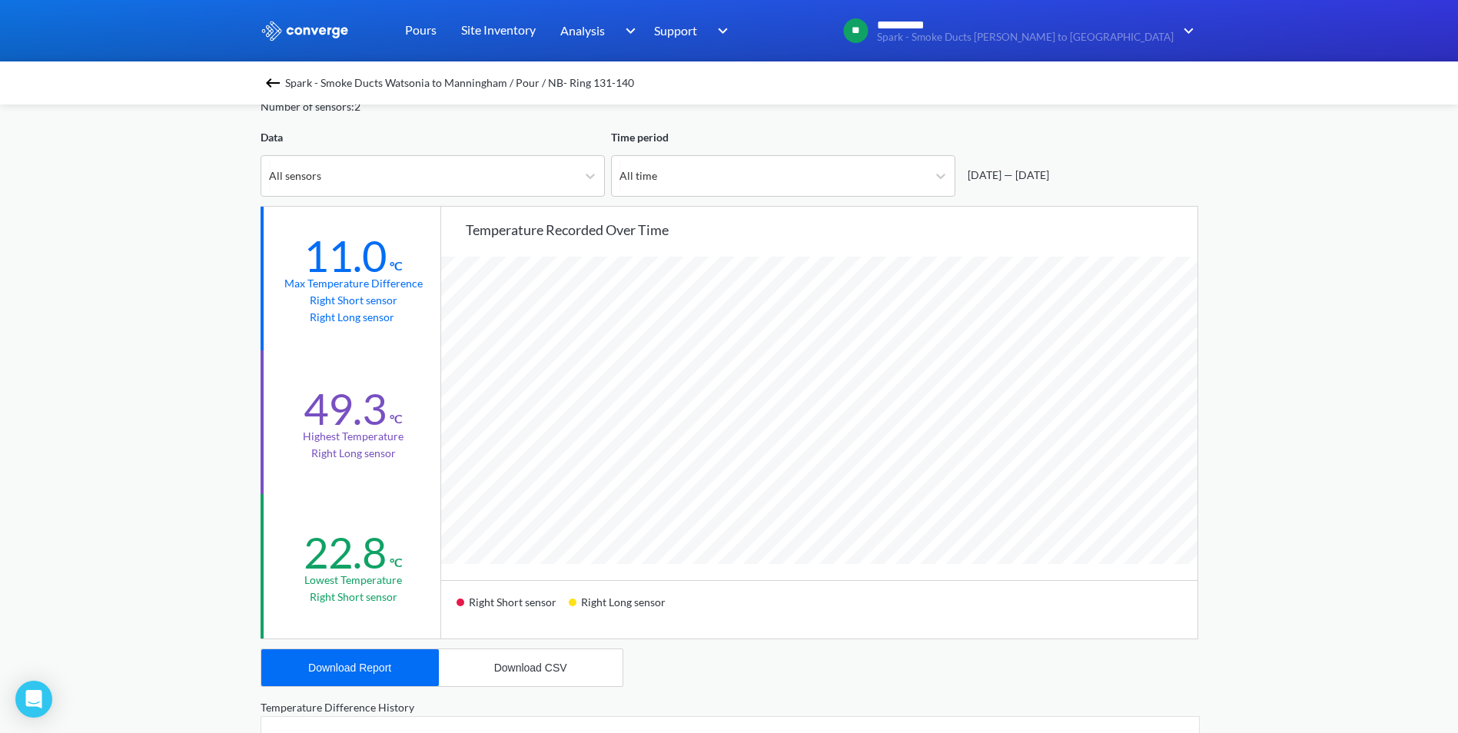
scroll to position [1287, 1458]
click at [385, 663] on div "Download Report" at bounding box center [349, 668] width 83 height 12
click at [1262, 237] on div "**********" at bounding box center [729, 567] width 1458 height 1288
click at [278, 76] on img at bounding box center [273, 83] width 18 height 18
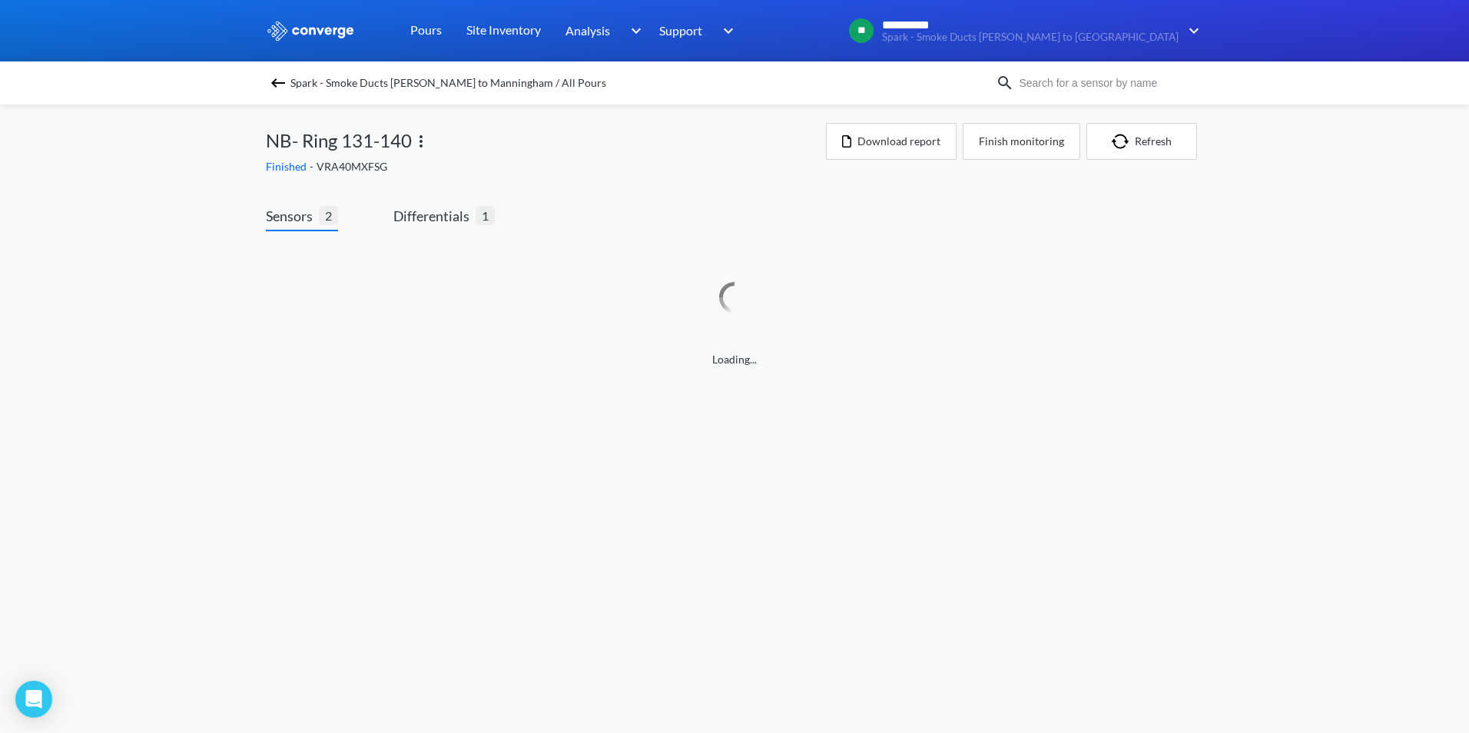
click at [271, 81] on img at bounding box center [278, 83] width 18 height 18
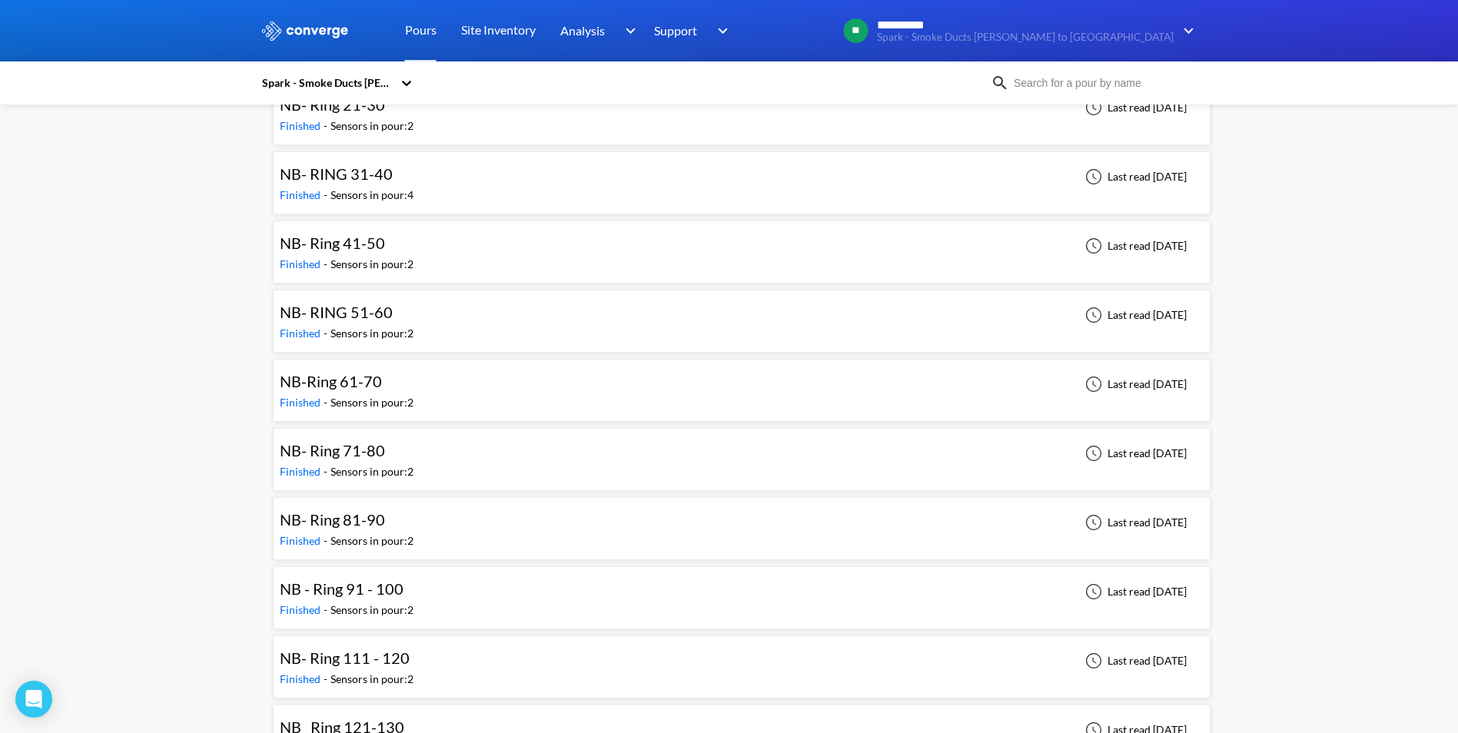
scroll to position [1460, 0]
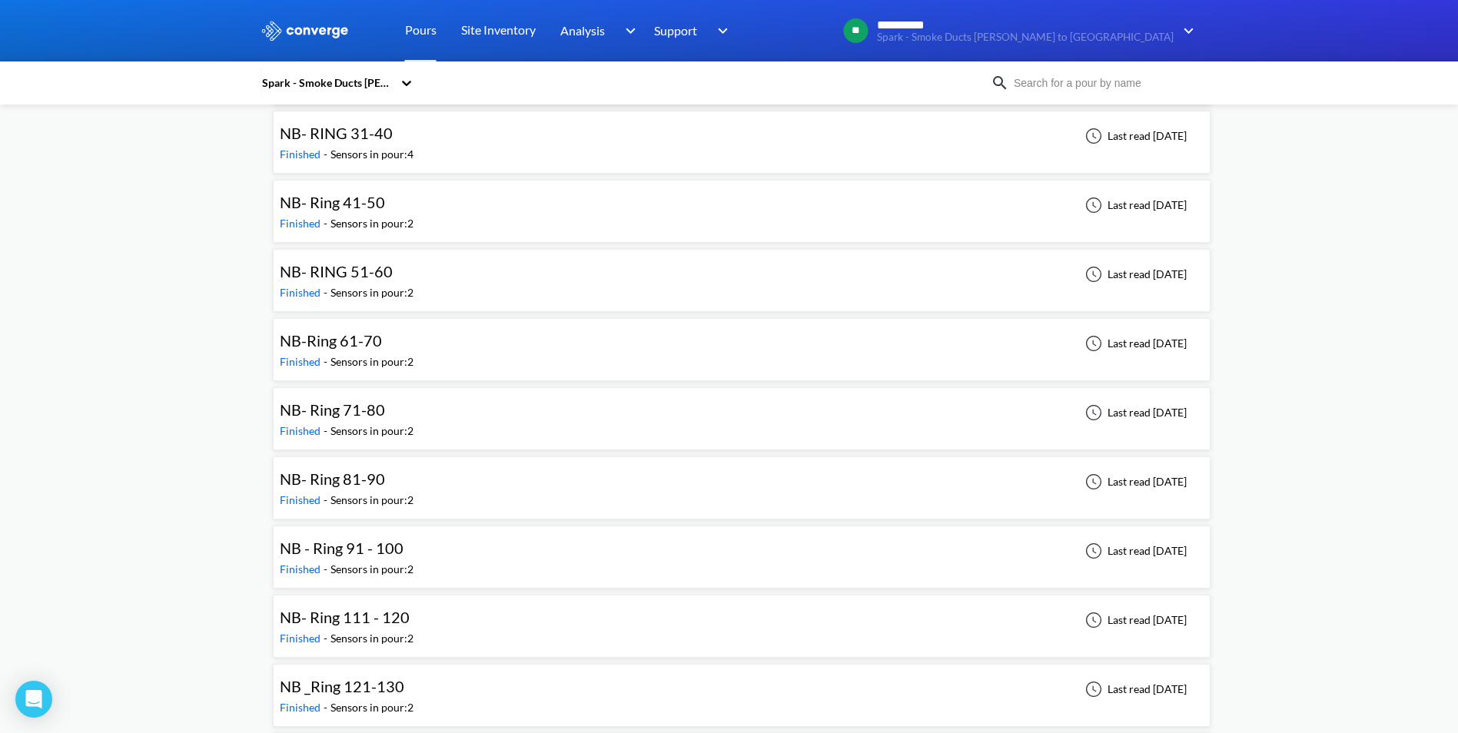
drag, startPoint x: 463, startPoint y: 473, endPoint x: 470, endPoint y: 472, distance: 7.8
click at [464, 473] on div "NB- Ring 81-90 Finished - Sensors in pour: 2 Last read [DATE]" at bounding box center [742, 487] width 924 height 49
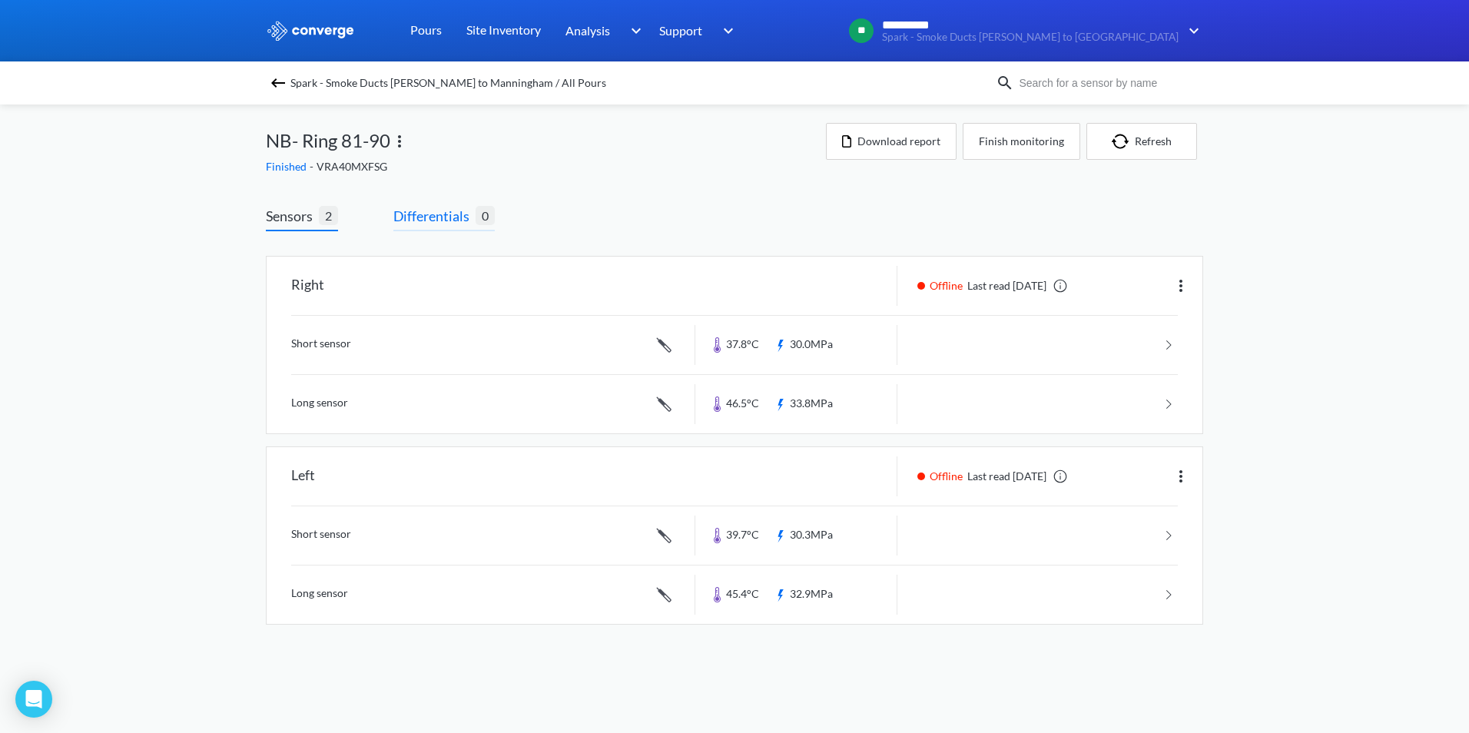
click at [443, 212] on span "Differentials" at bounding box center [434, 216] width 82 height 22
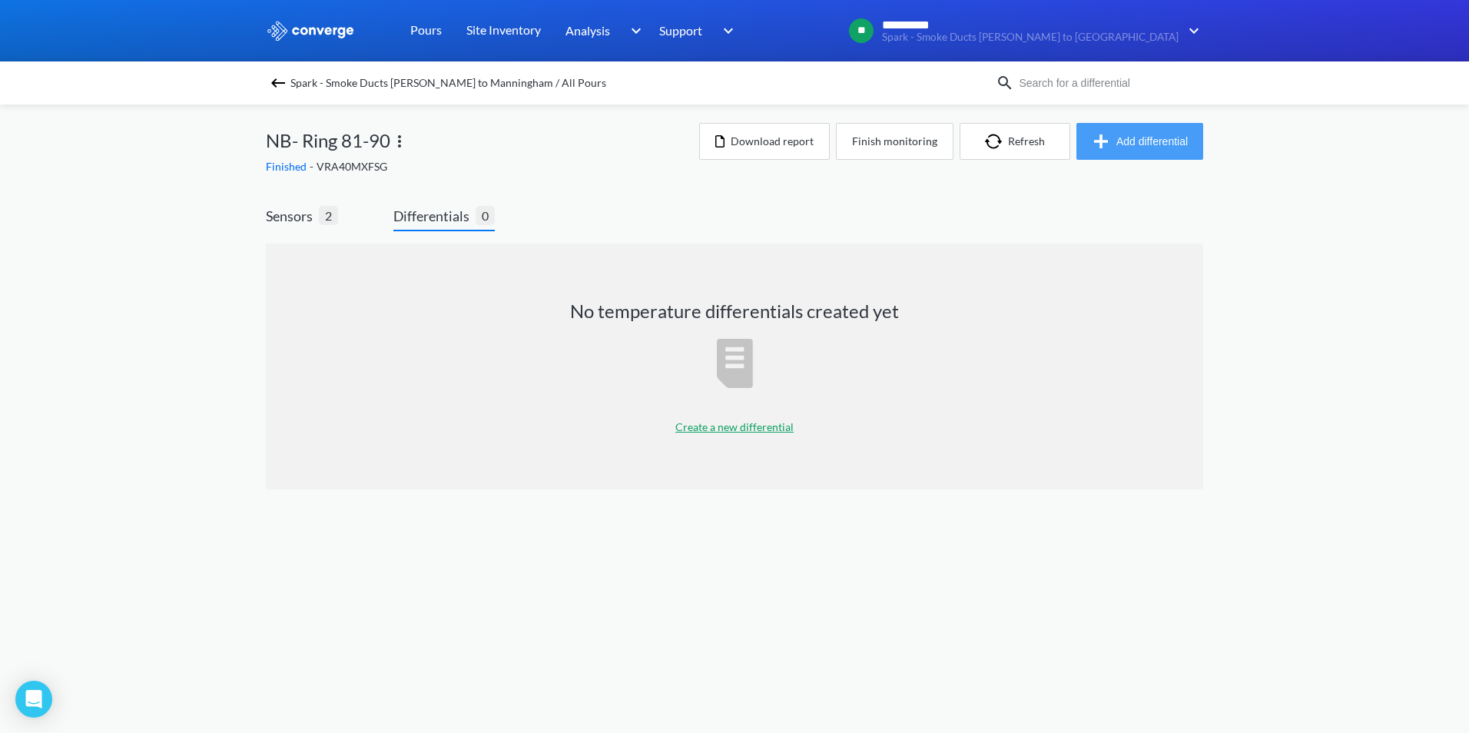
click at [1150, 148] on button "Add differential" at bounding box center [1140, 141] width 127 height 37
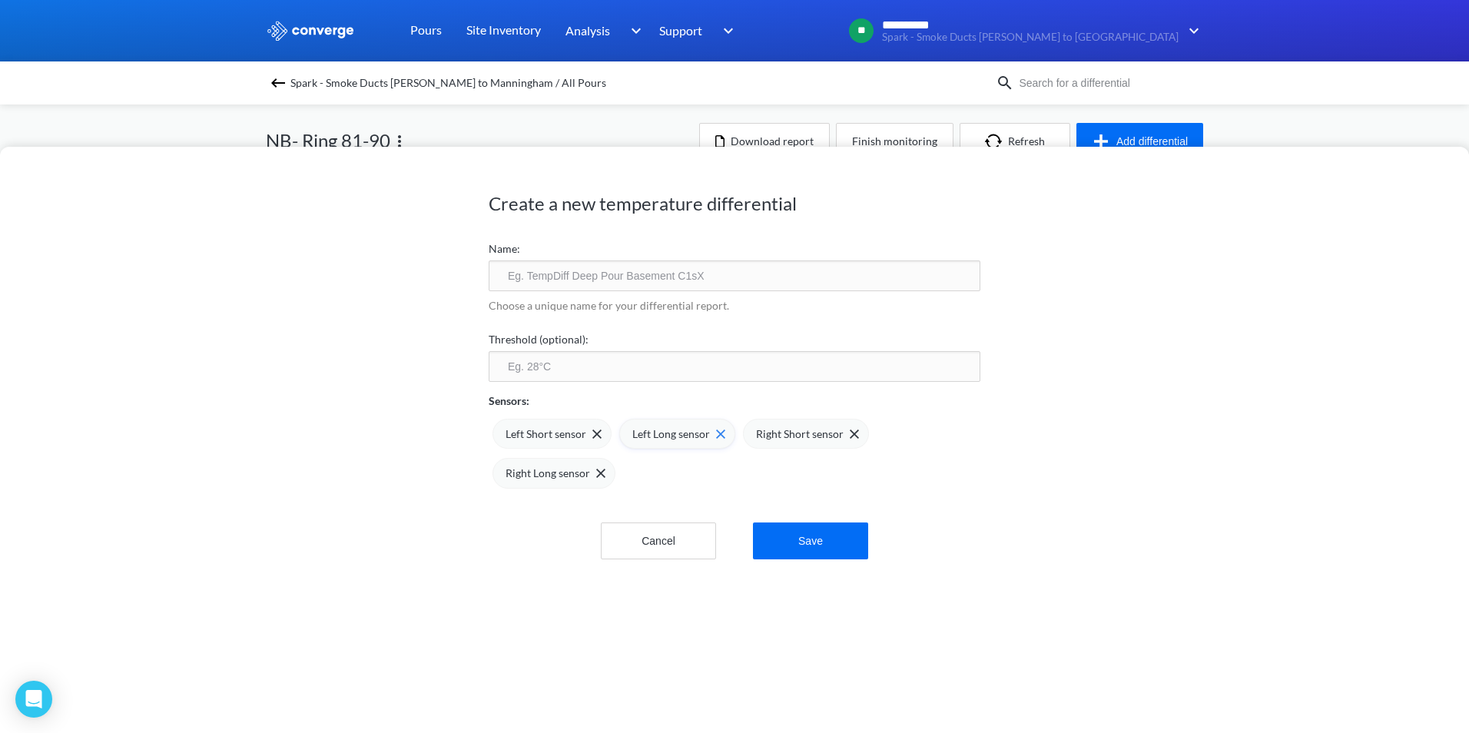
click at [715, 428] on div "Left Long sensor" at bounding box center [678, 434] width 93 height 17
click at [590, 439] on div "Left Short sensor" at bounding box center [554, 434] width 96 height 17
click at [637, 291] on div "Choose a unique name for your differential report." at bounding box center [735, 308] width 492 height 34
click at [651, 280] on input "text" at bounding box center [735, 275] width 492 height 31
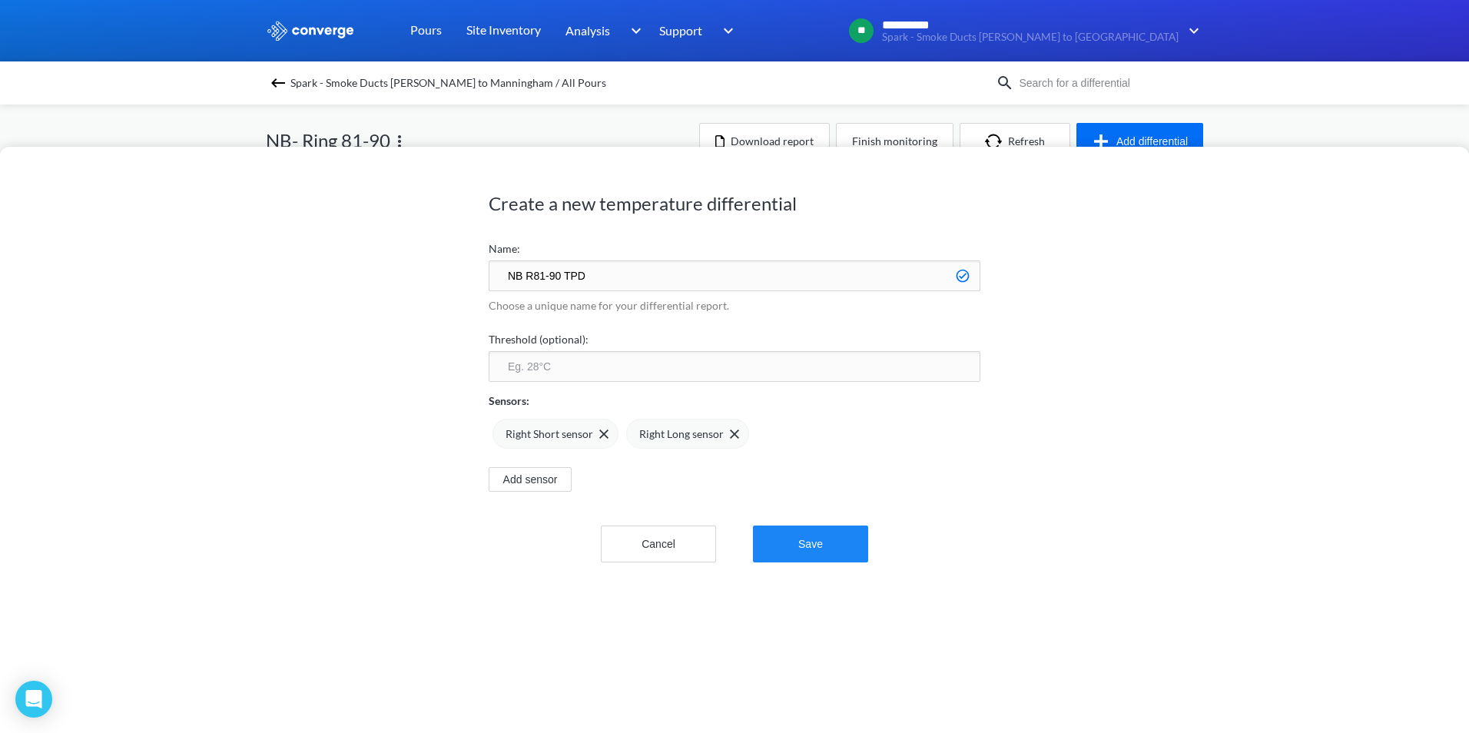
type input "NB R81-90 TPD"
click at [828, 553] on button "Save" at bounding box center [810, 544] width 115 height 37
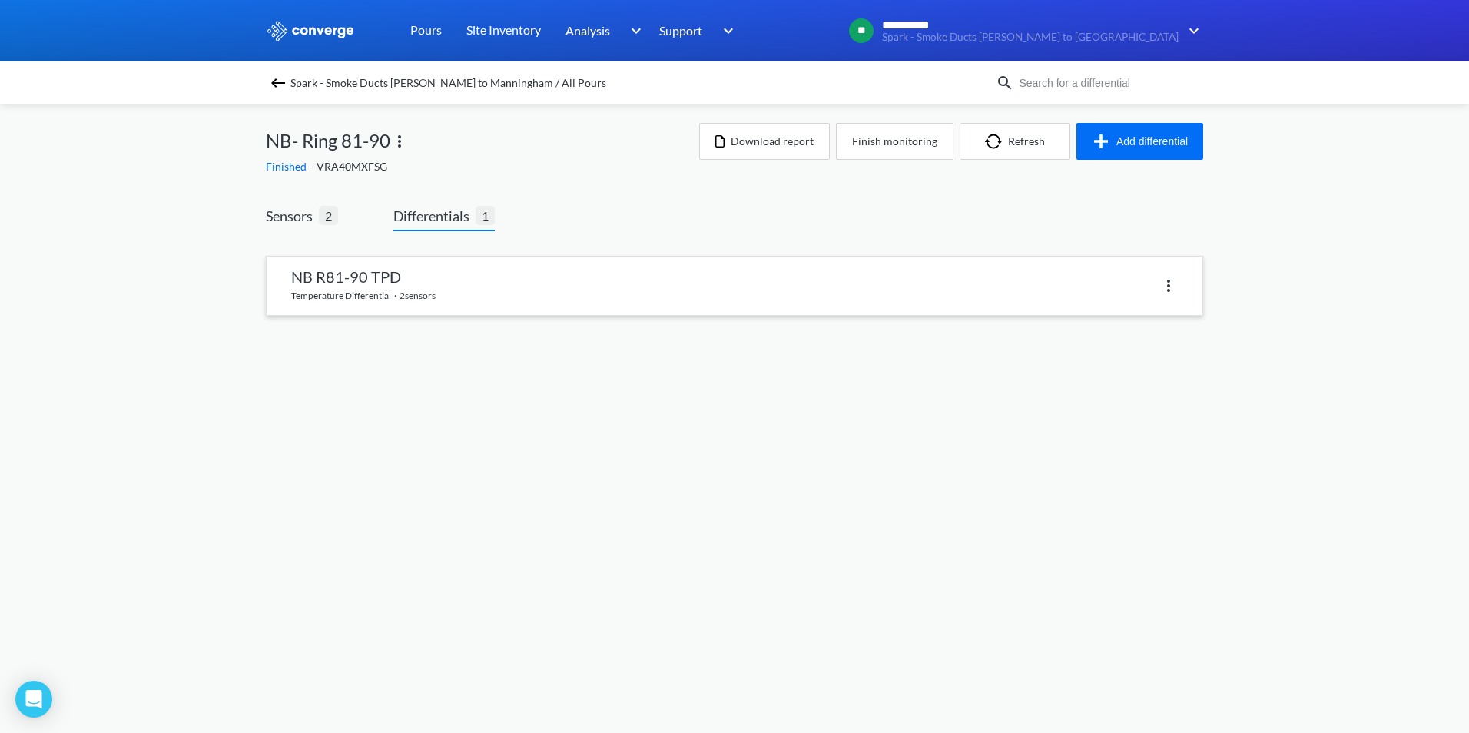
click at [797, 299] on link at bounding box center [735, 286] width 936 height 58
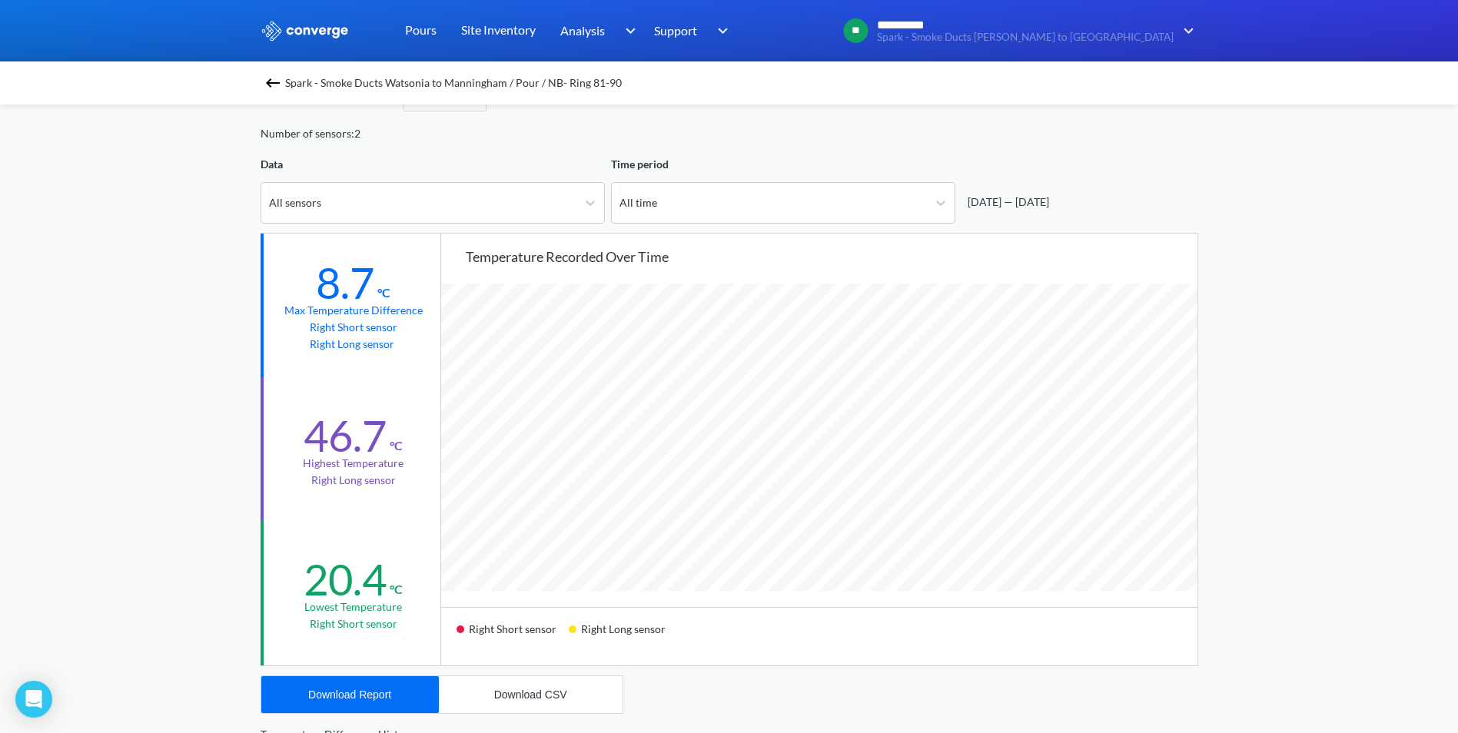
scroll to position [77, 0]
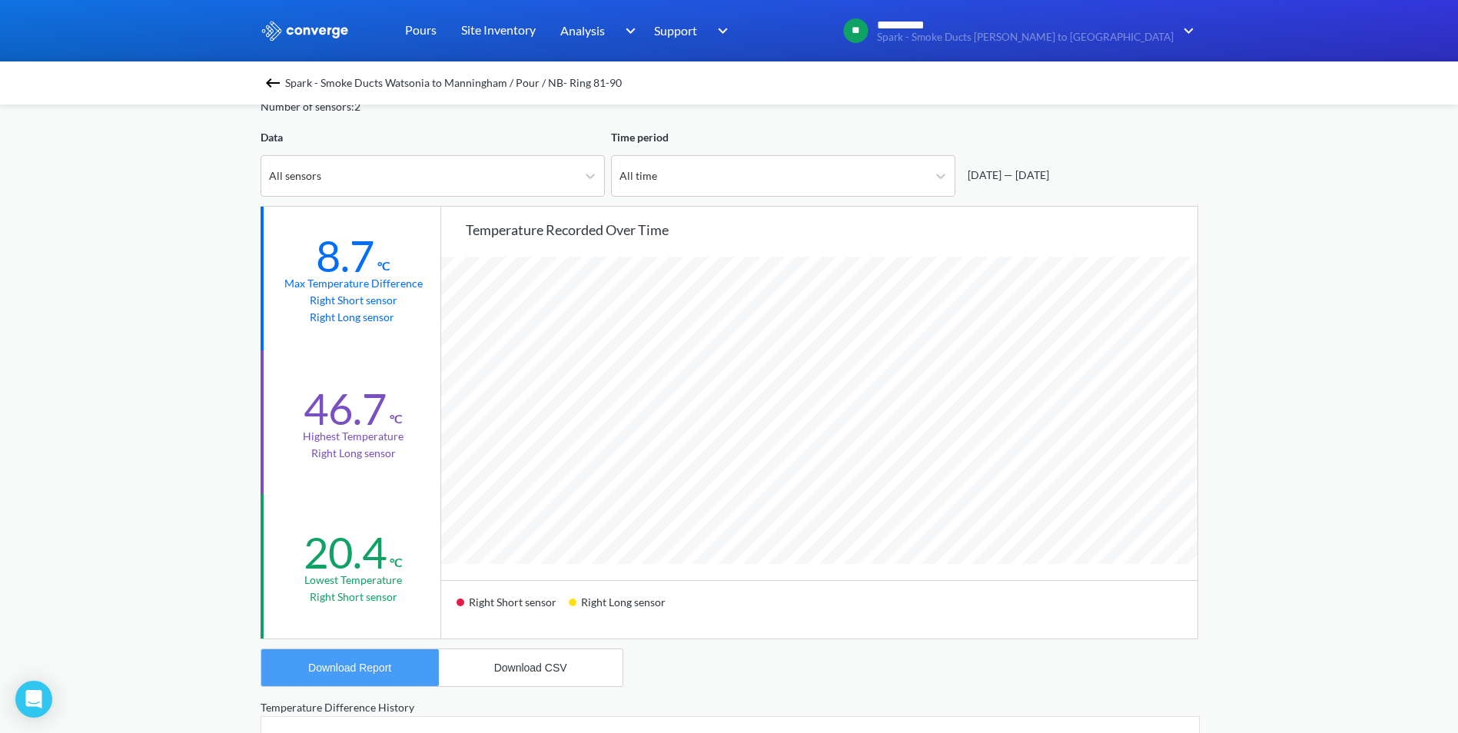
click at [367, 659] on button "Download Report" at bounding box center [350, 667] width 178 height 37
click at [290, 82] on span "Spark - Smoke Ducts Watsonia to Manningham / Pour / NB- Ring 81-90" at bounding box center [453, 83] width 337 height 22
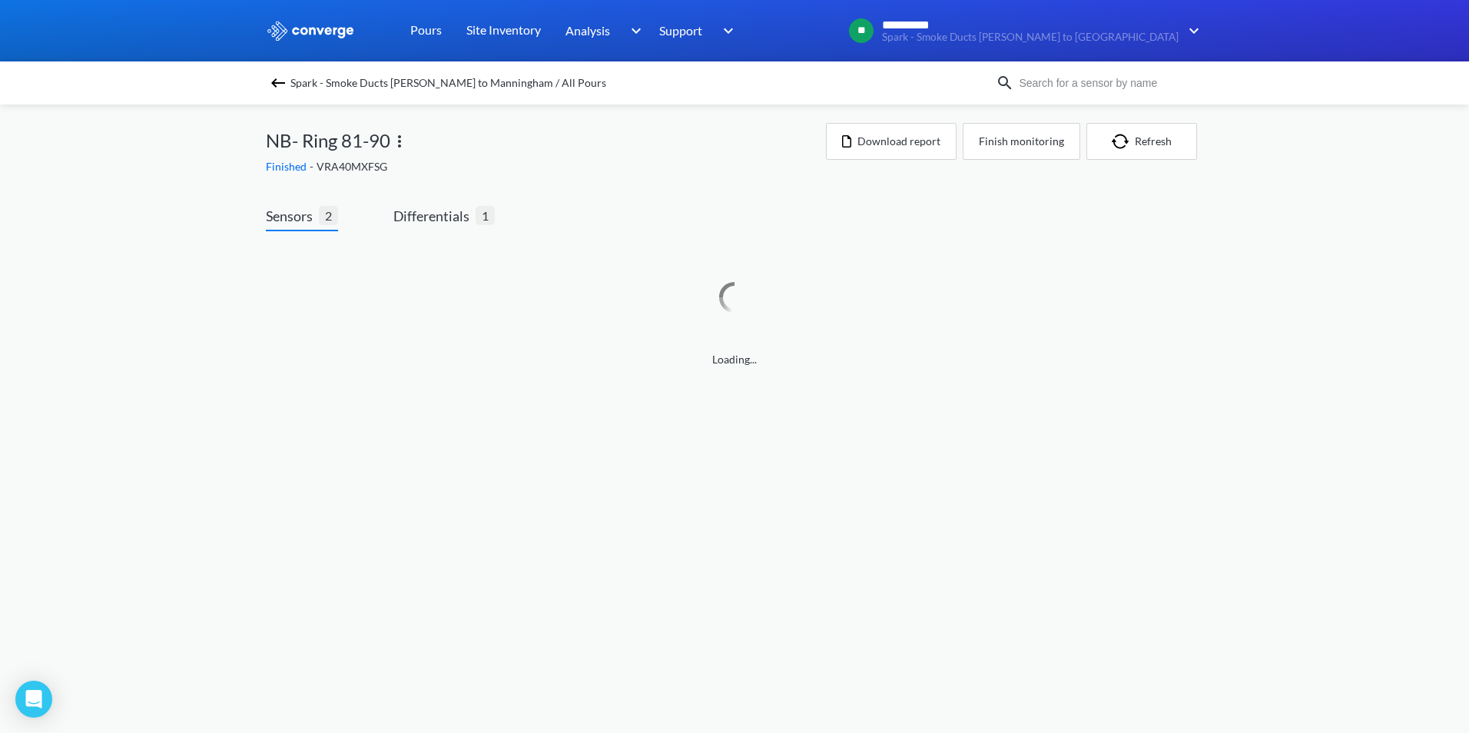
click at [277, 82] on img at bounding box center [278, 83] width 18 height 18
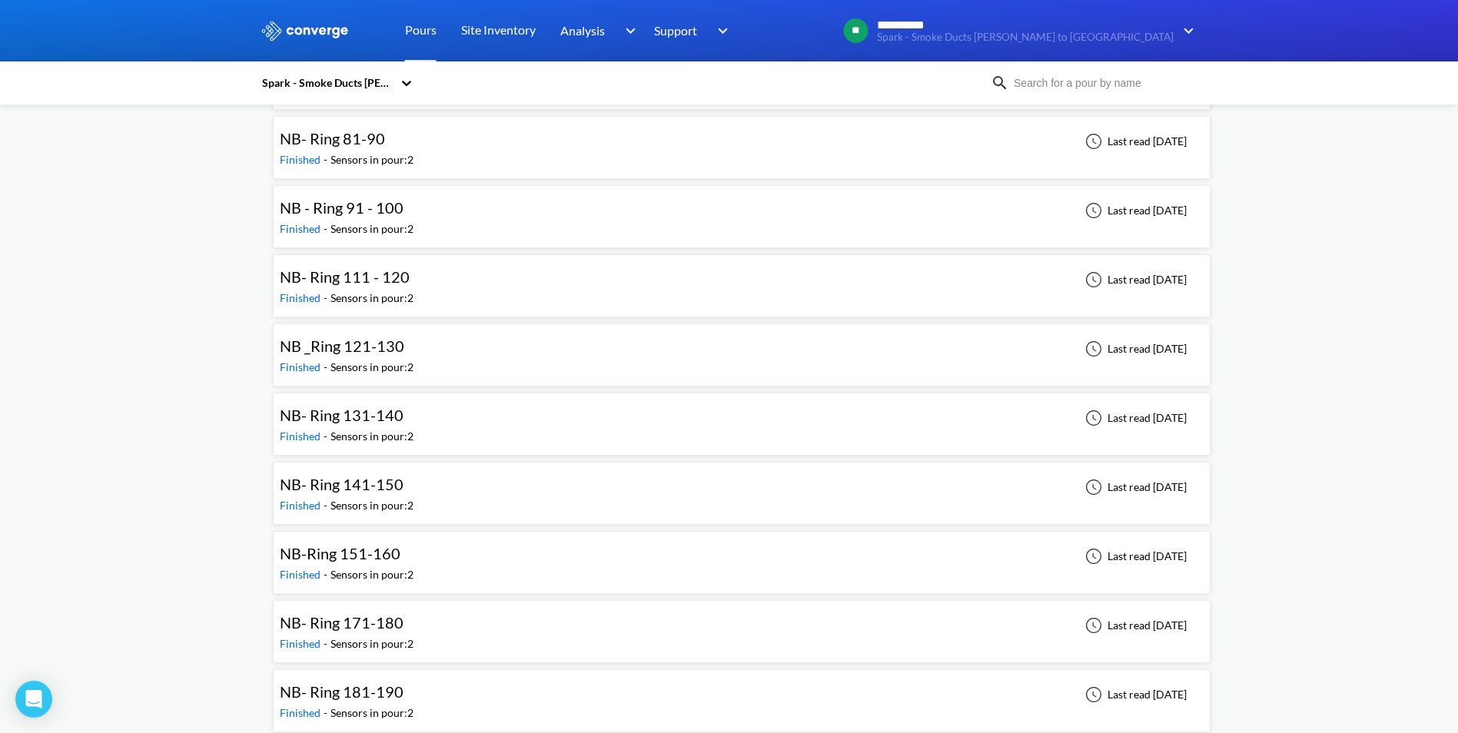
scroll to position [1844, 0]
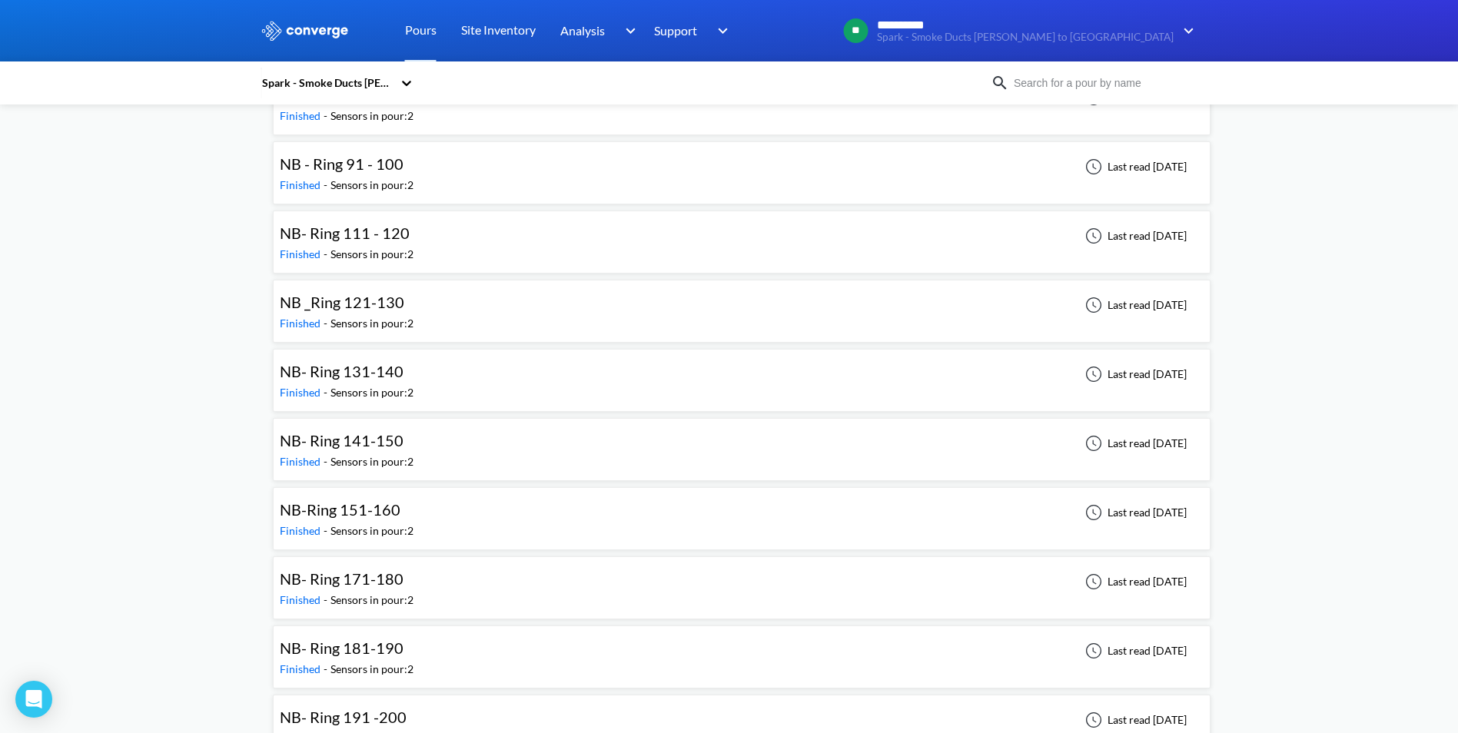
click at [807, 516] on div "NB-Ring 151-160 Finished - Sensors in pour: 2 Last read [DATE]" at bounding box center [742, 518] width 924 height 49
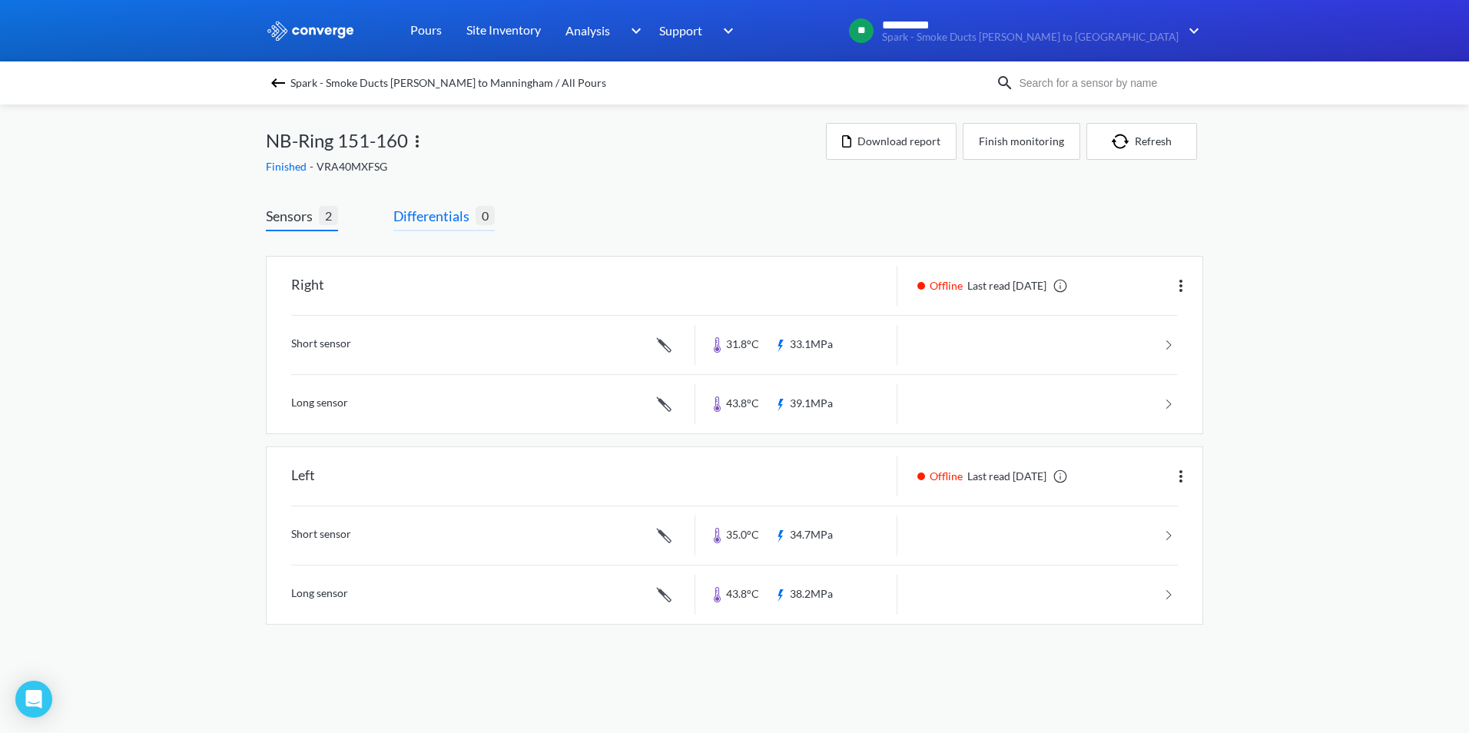
click at [437, 213] on span "Differentials" at bounding box center [434, 216] width 82 height 22
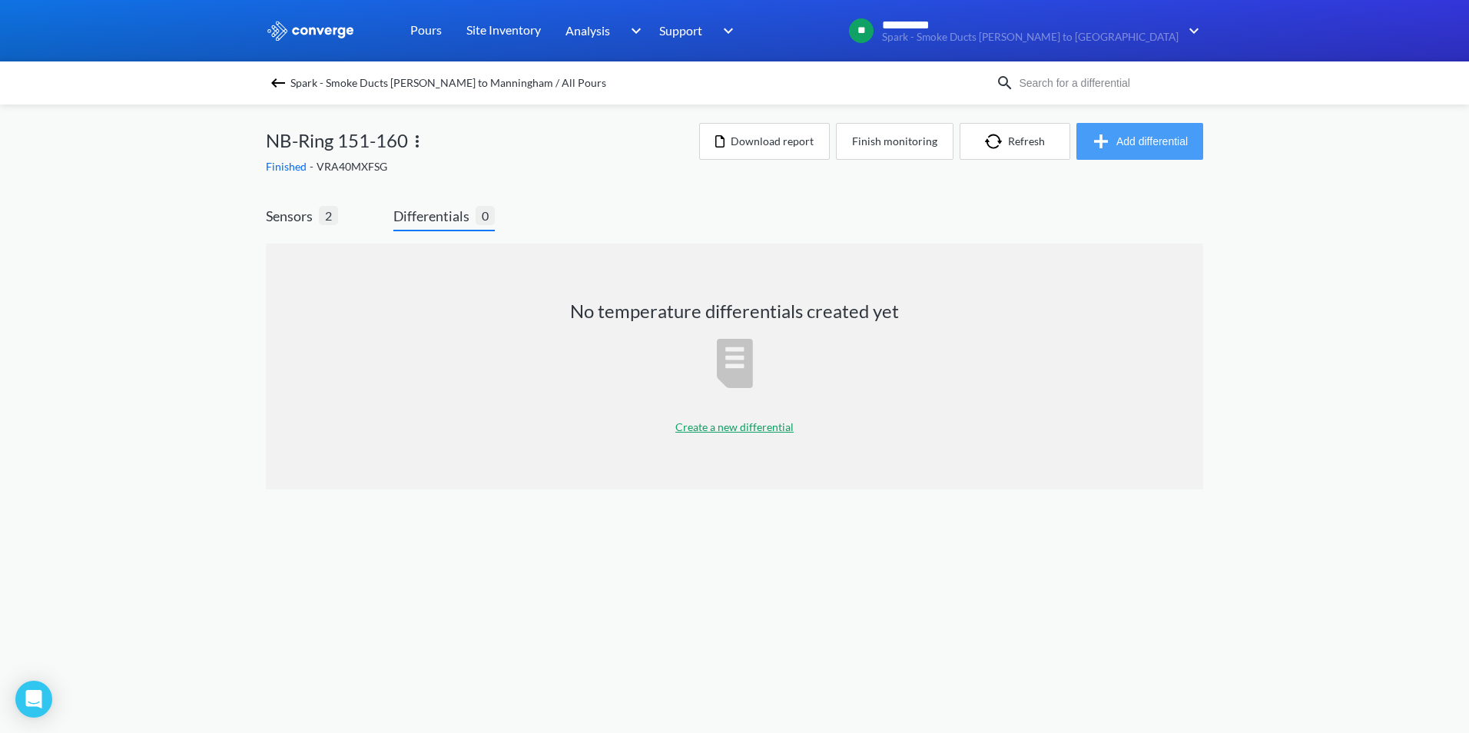
click at [1150, 142] on button "Add differential" at bounding box center [1140, 141] width 127 height 37
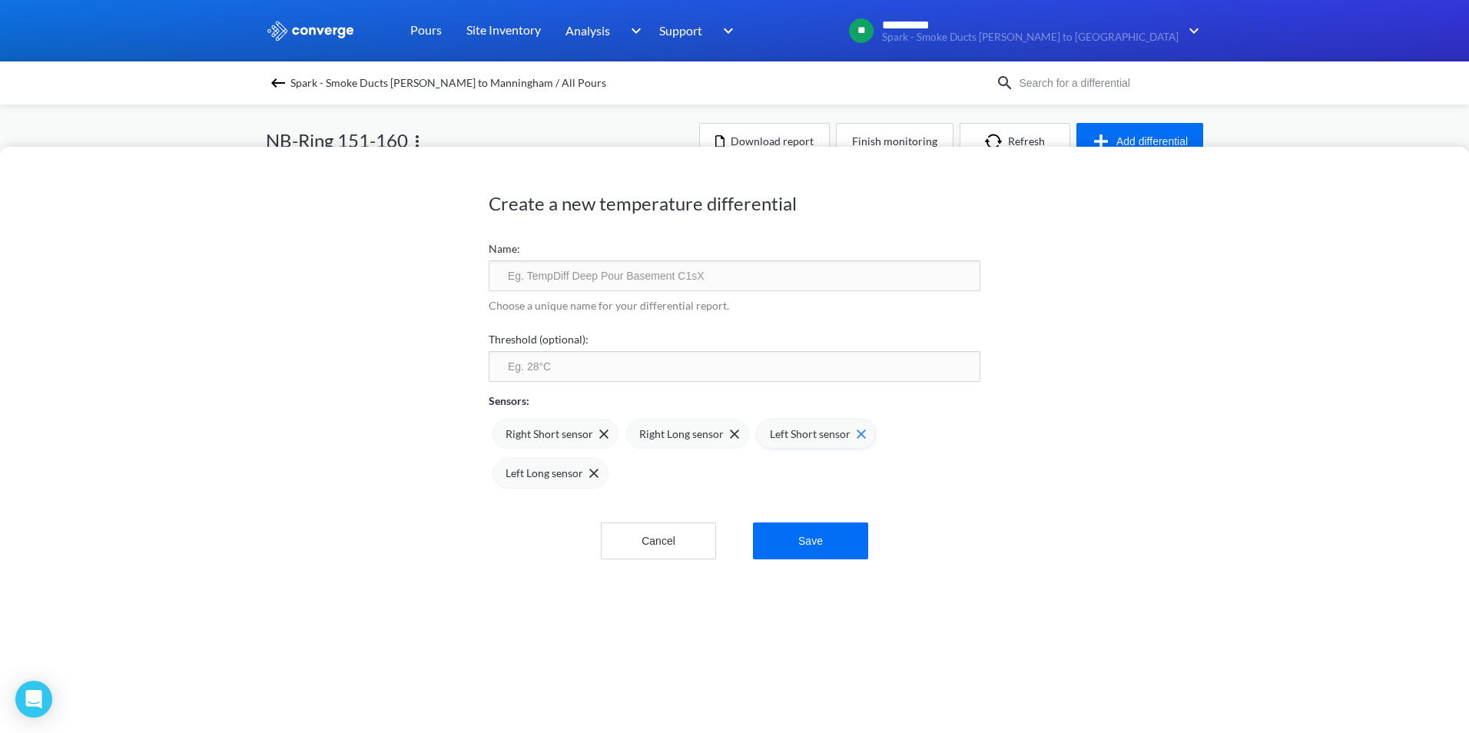
click at [857, 435] on img at bounding box center [861, 434] width 9 height 9
click at [0, 0] on img at bounding box center [0, 0] width 0 height 0
click at [803, 539] on button "Save" at bounding box center [810, 544] width 115 height 37
click at [661, 280] on input "text" at bounding box center [735, 275] width 492 height 31
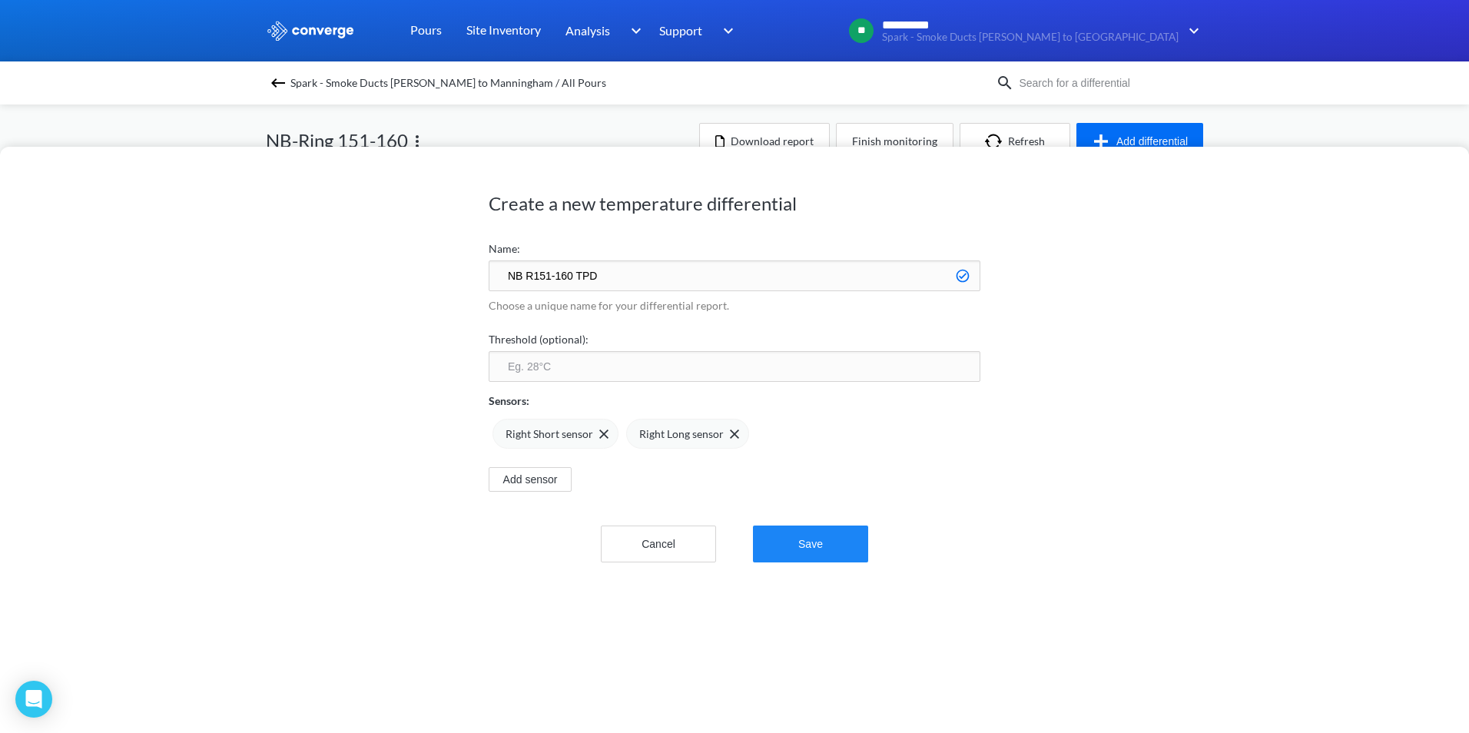
type input "NB R151-160 TPD"
click at [810, 554] on button "Save" at bounding box center [810, 544] width 115 height 37
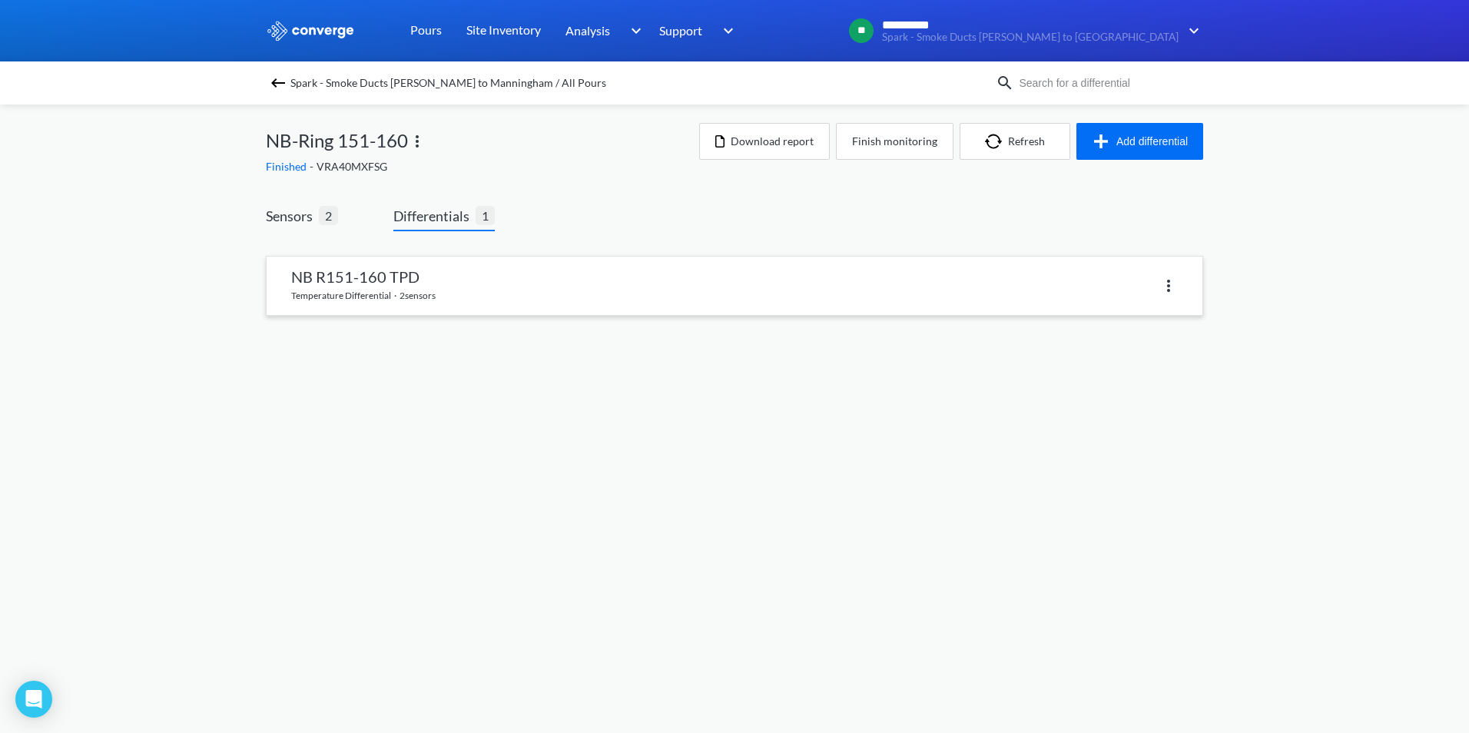
click at [917, 302] on link at bounding box center [735, 286] width 936 height 58
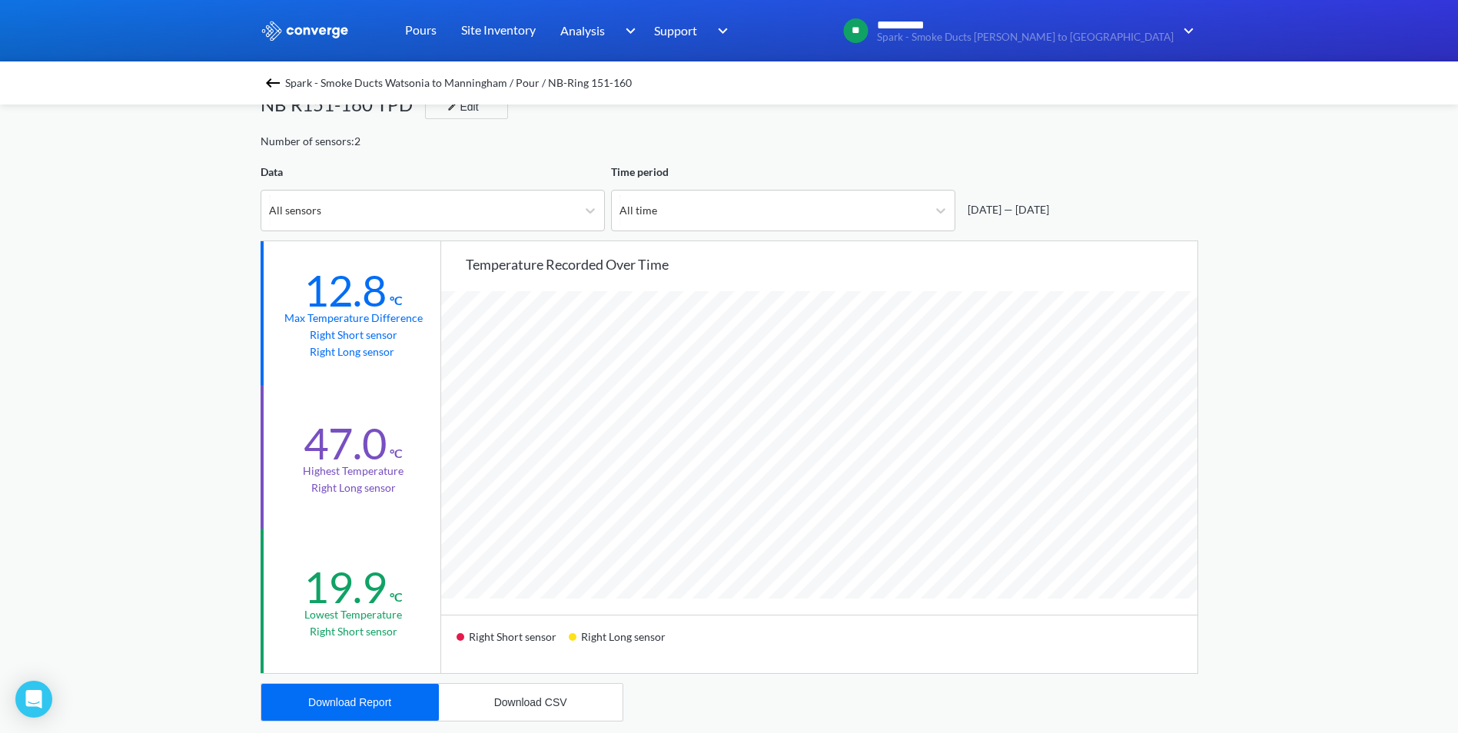
scroll to position [77, 0]
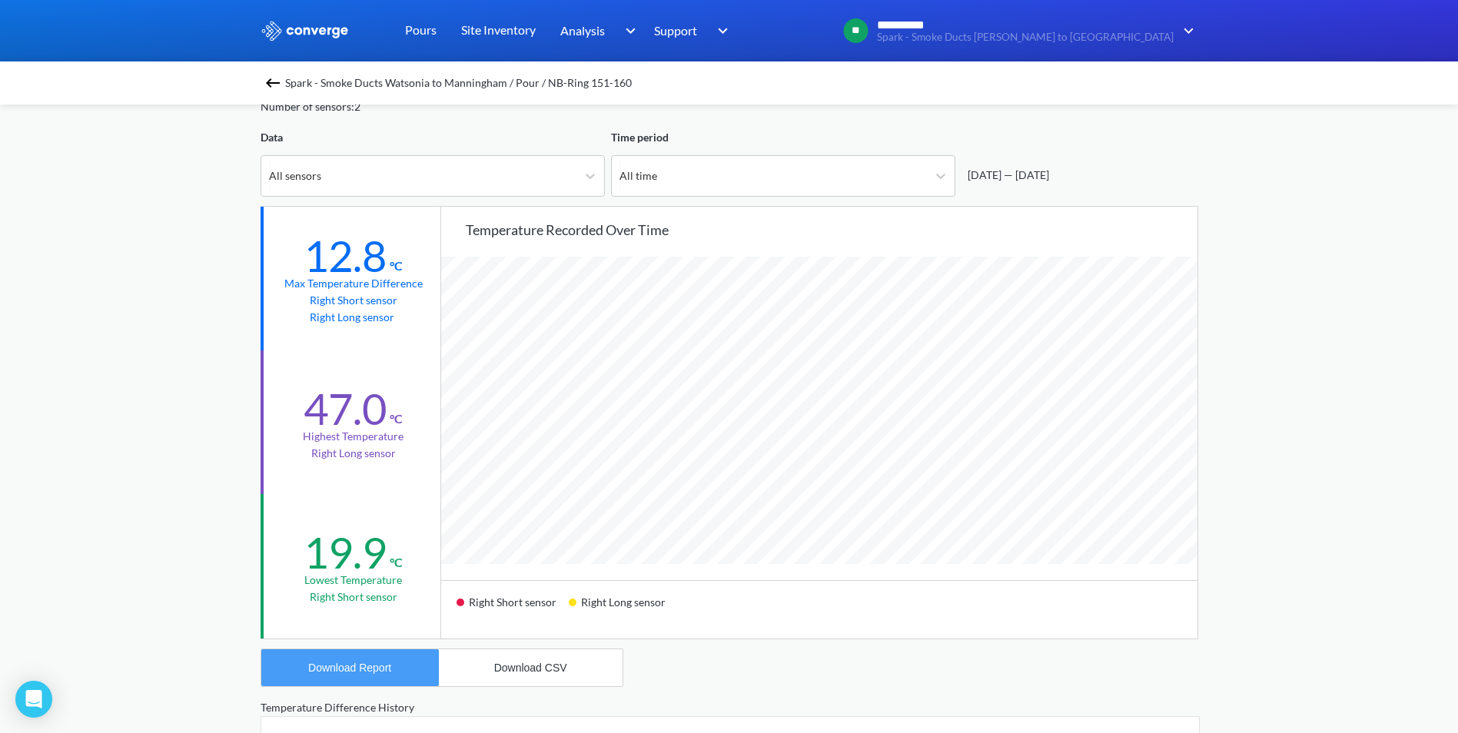
click at [380, 669] on div "Download Report" at bounding box center [349, 668] width 83 height 12
click at [1436, 280] on div "**********" at bounding box center [729, 567] width 1458 height 1288
